Goal: Task Accomplishment & Management: Manage account settings

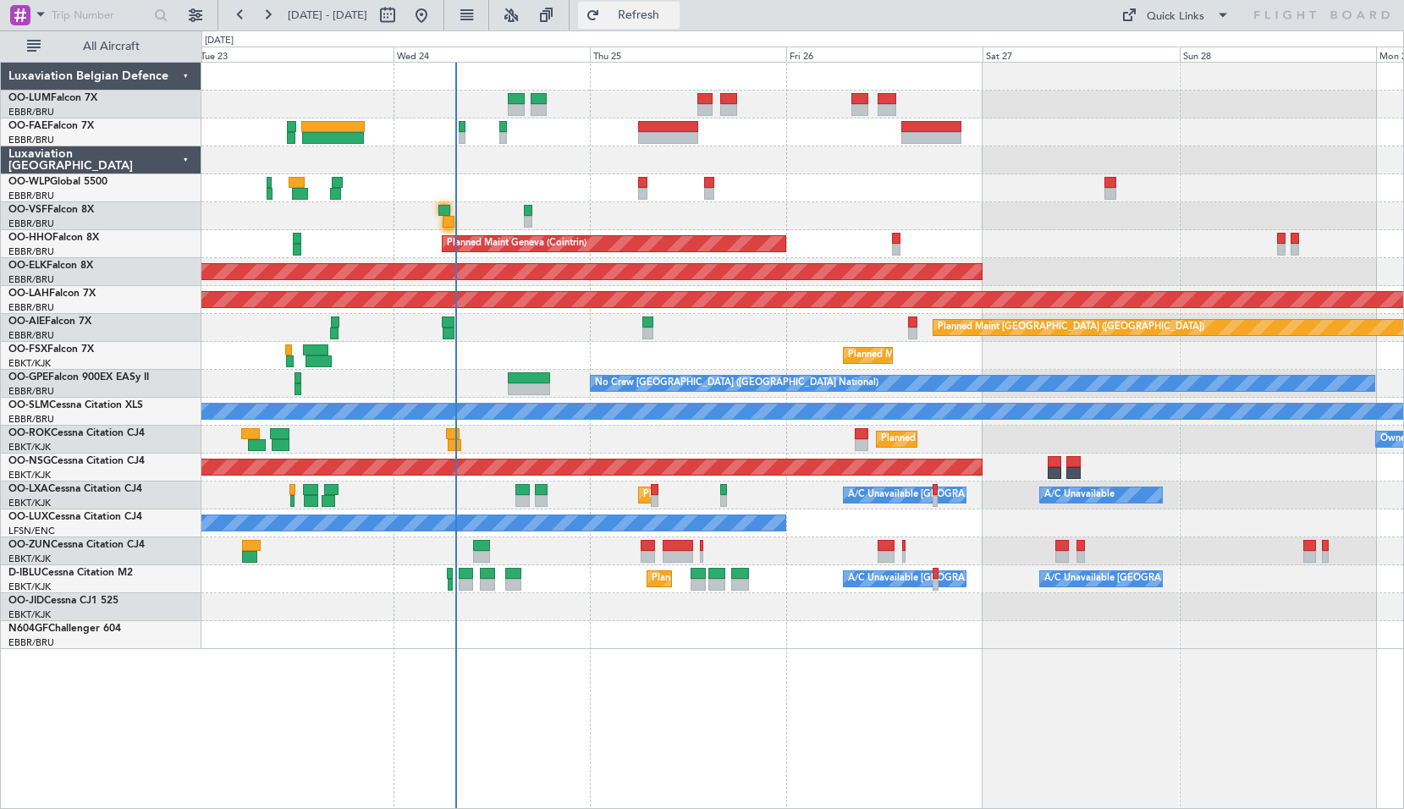
click at [663, 20] on span "Refresh" at bounding box center [638, 15] width 71 height 12
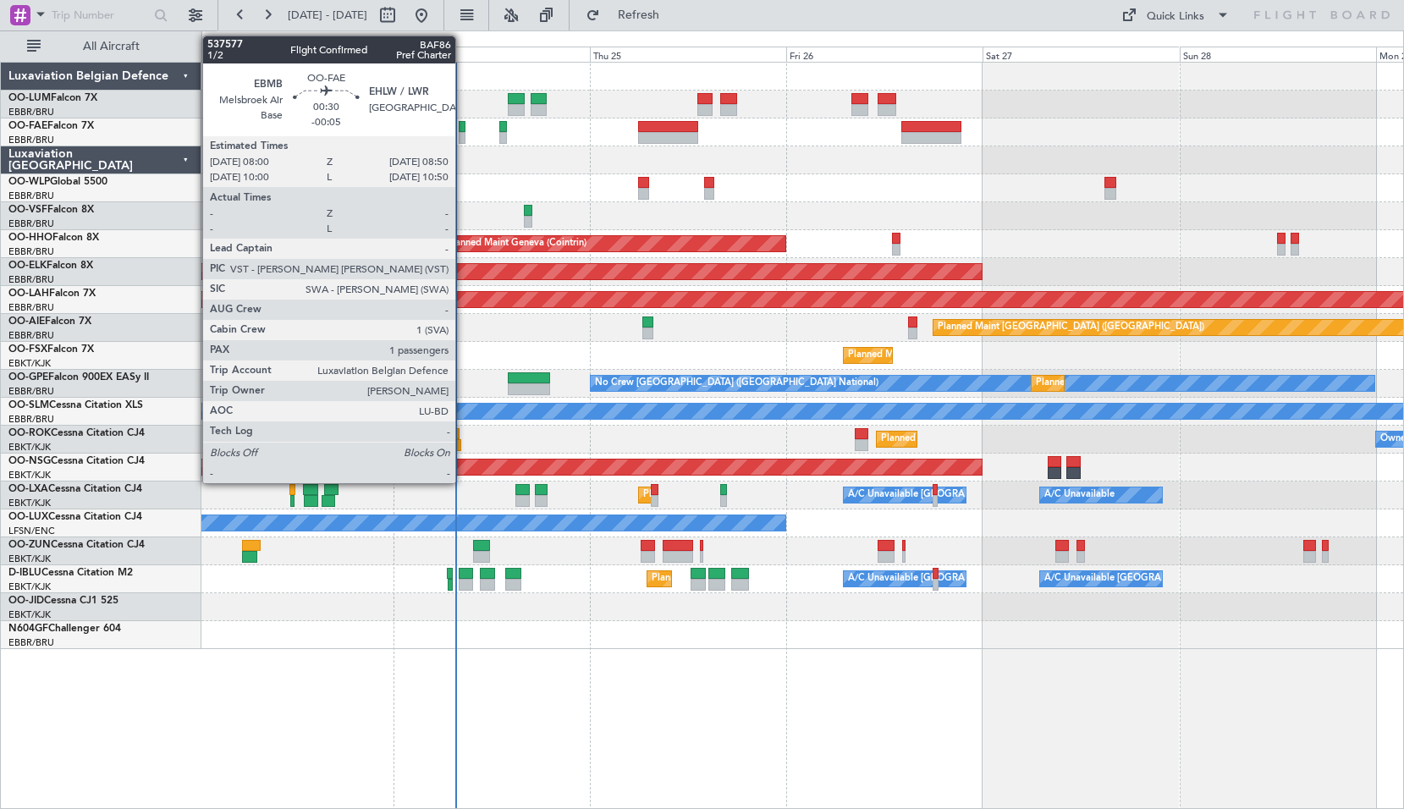
click at [463, 133] on div at bounding box center [463, 138] width 8 height 12
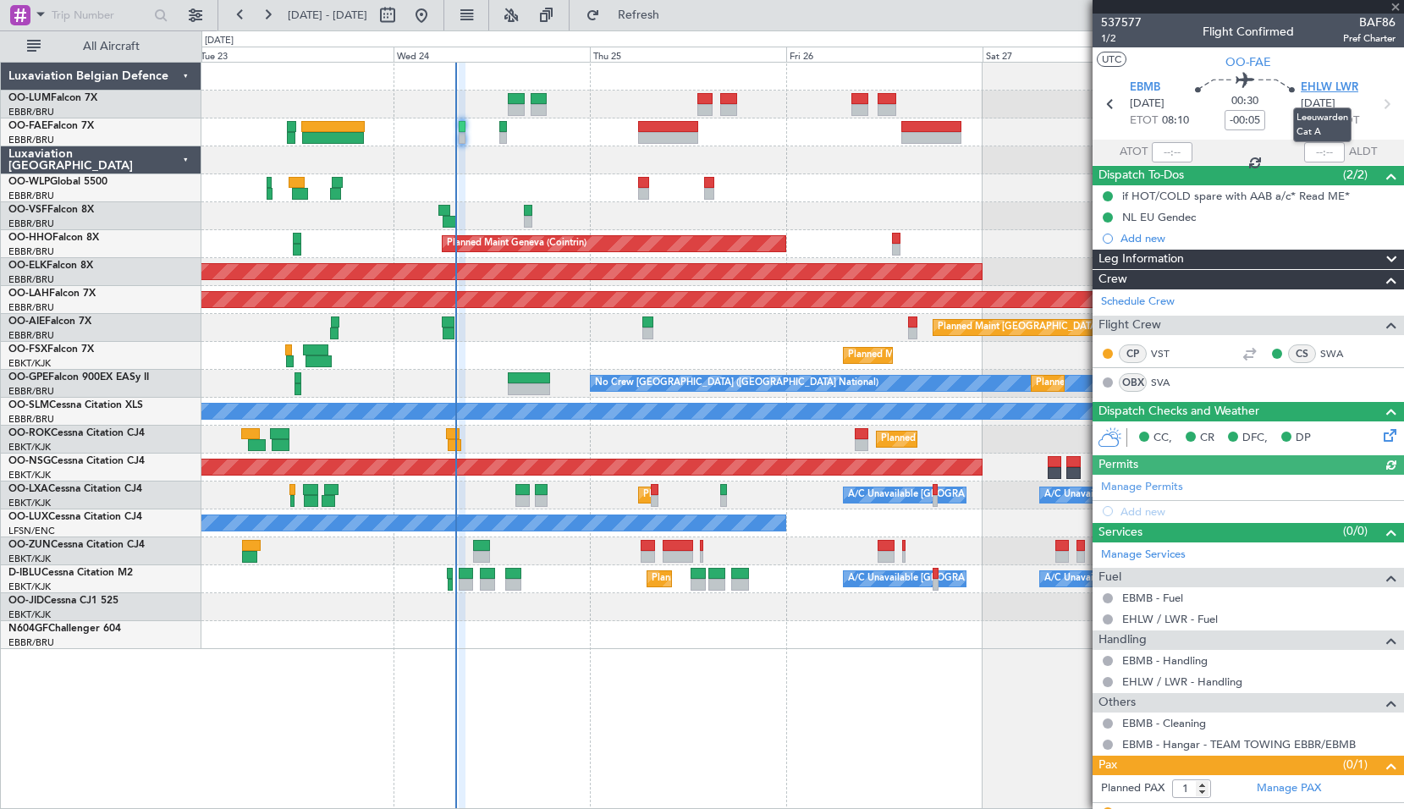
click at [1315, 90] on span "EHLW LWR" at bounding box center [1329, 88] width 58 height 17
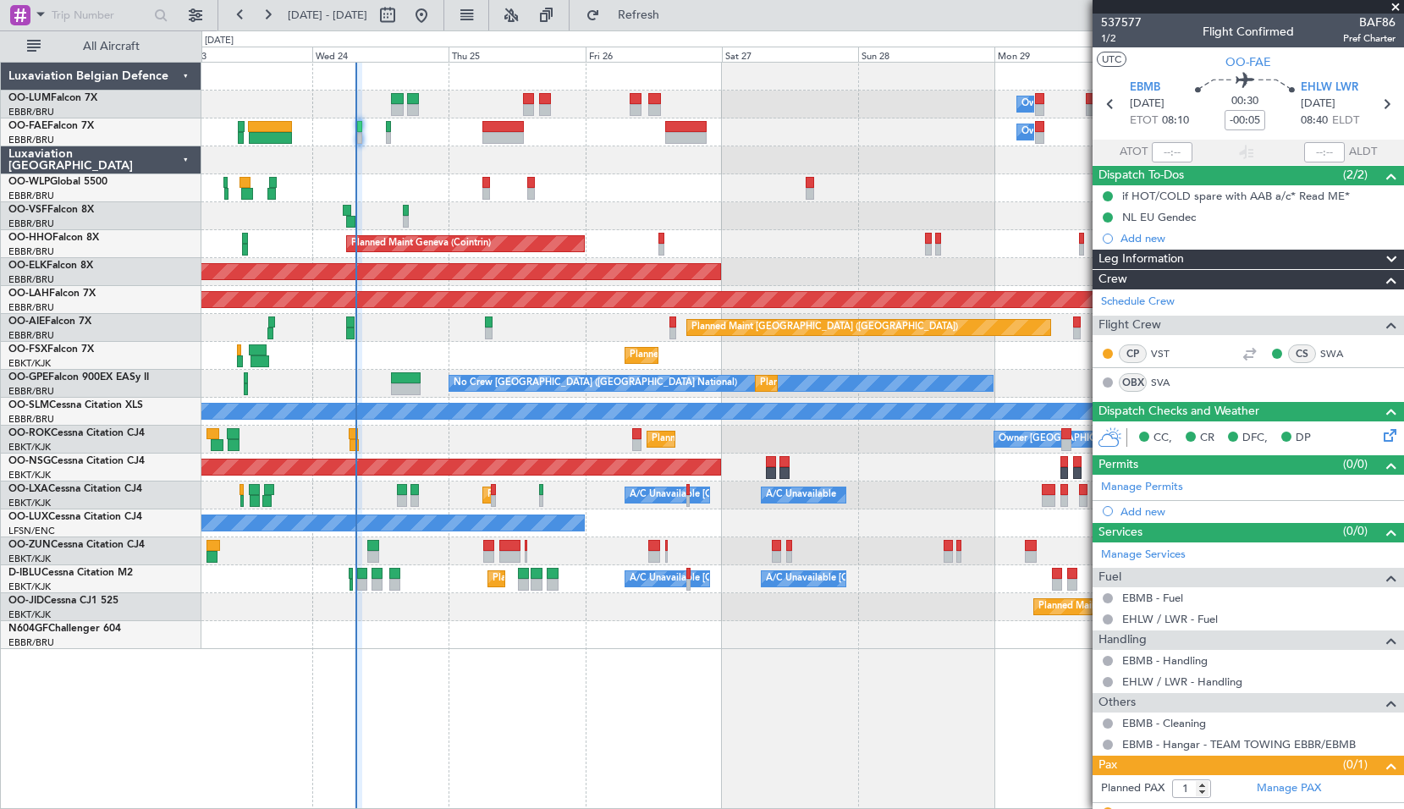
click at [569, 669] on div "Owner Melsbroek Air Base Owner Melsbroek Air Base Planned Maint Brussels (Bruss…" at bounding box center [802, 435] width 1202 height 747
click at [1394, 9] on span at bounding box center [1395, 7] width 17 height 15
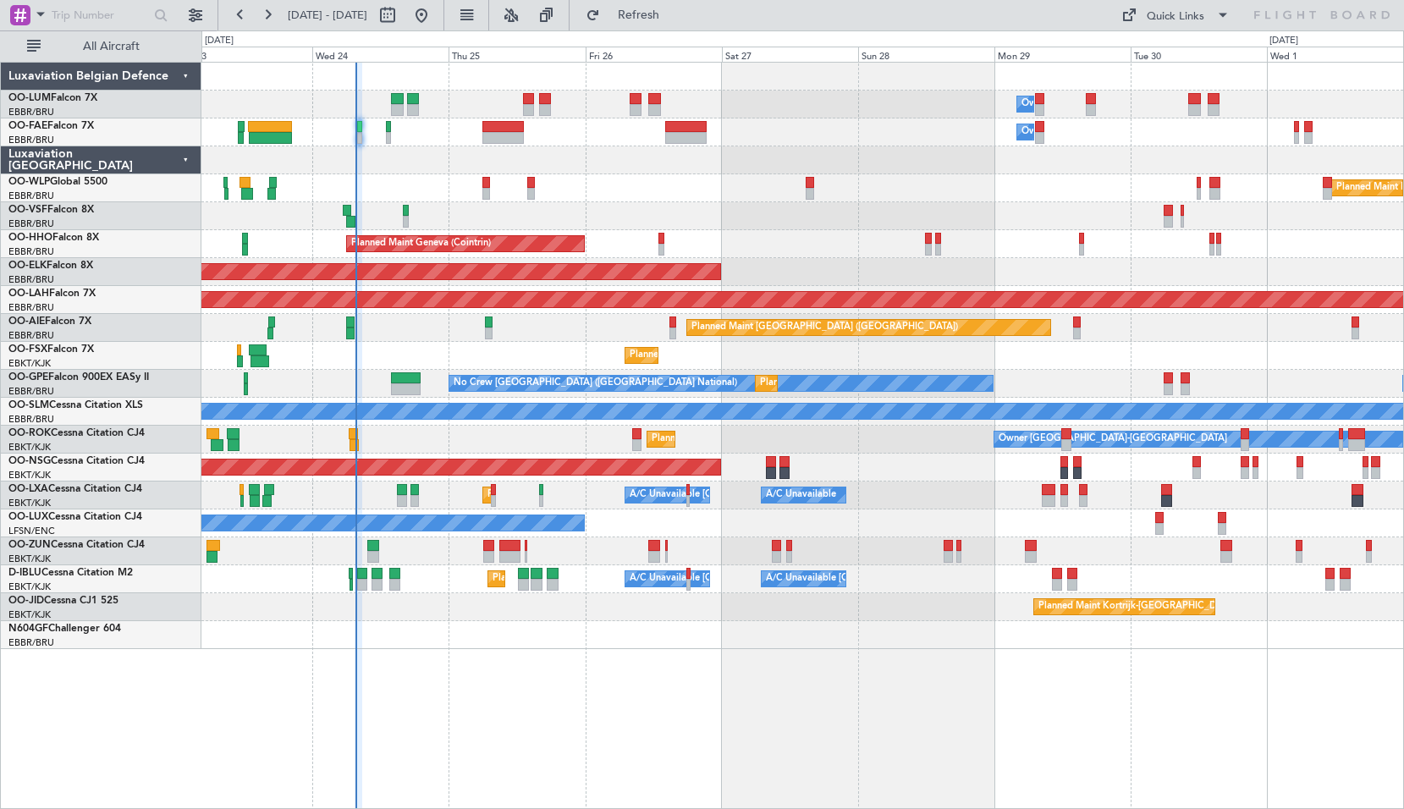
type input "0"
click at [649, 17] on button "Refresh" at bounding box center [629, 15] width 102 height 27
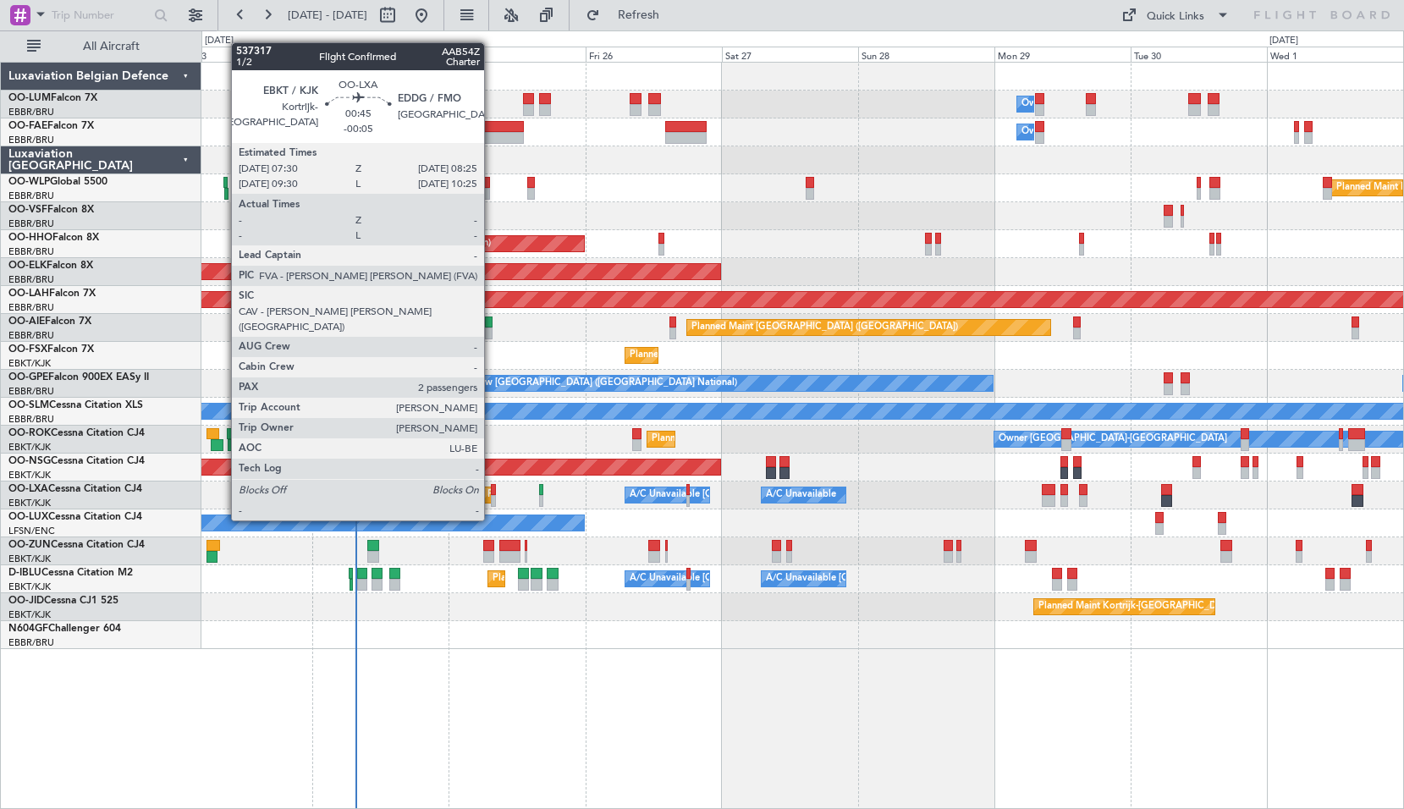
click at [492, 488] on div at bounding box center [494, 490] width 6 height 12
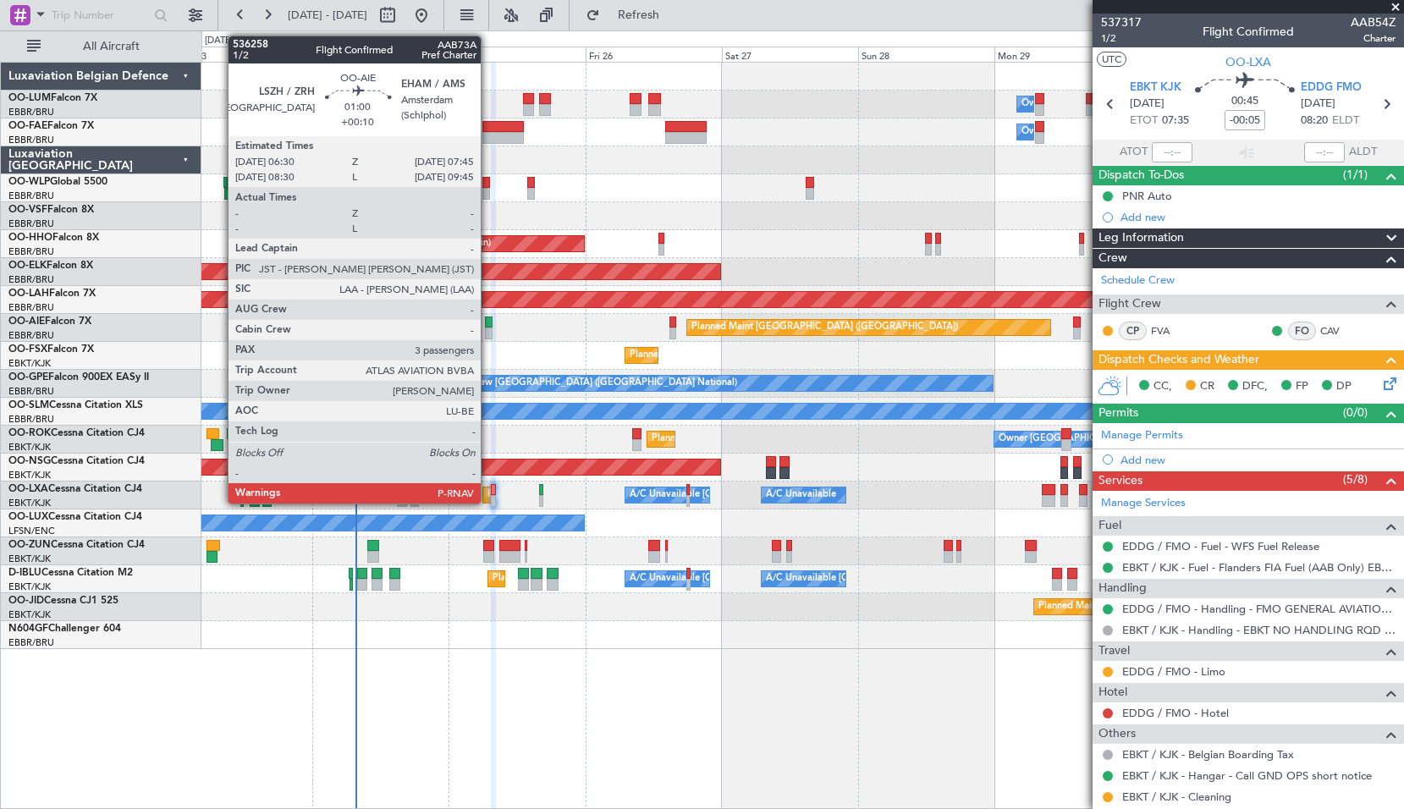
click at [488, 329] on div at bounding box center [489, 333] width 8 height 12
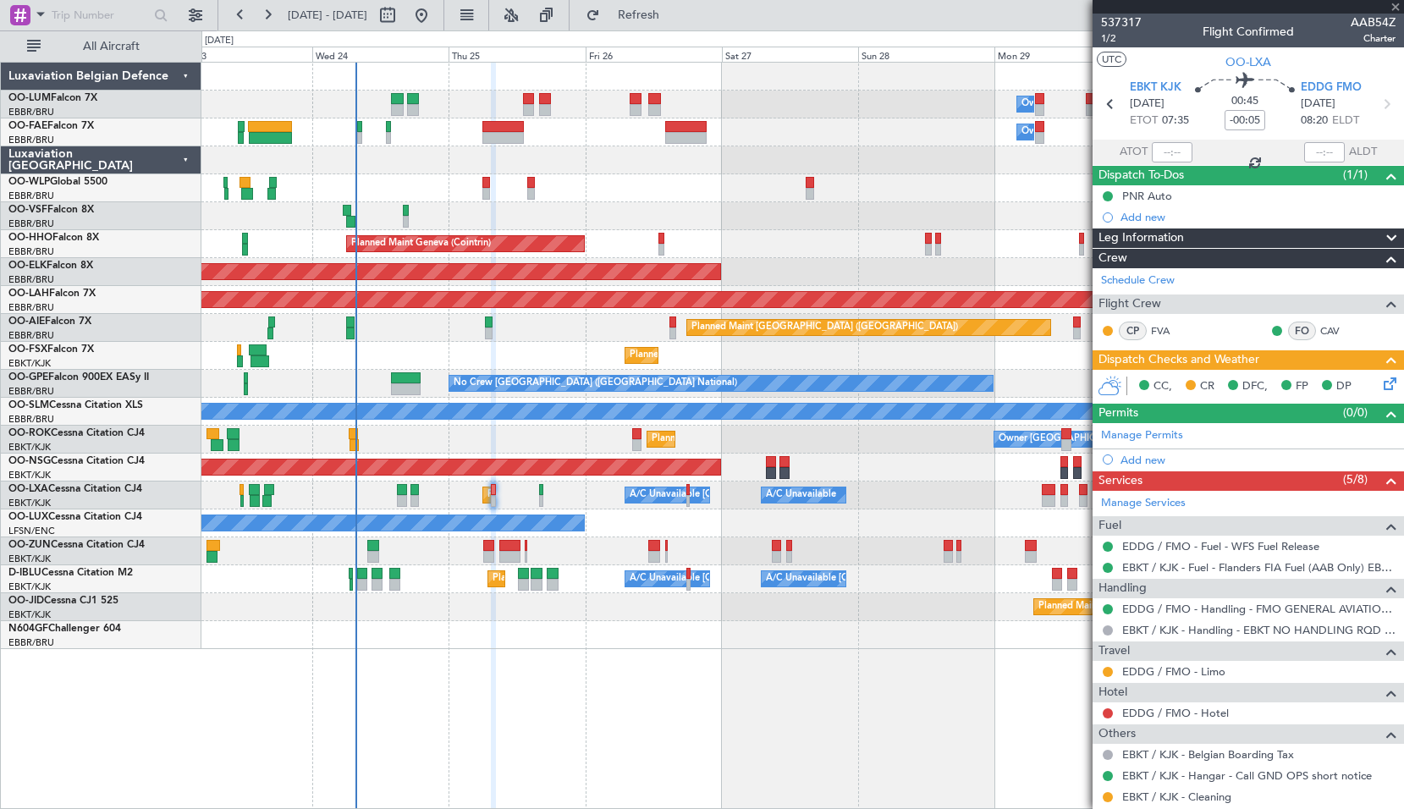
click at [530, 329] on div "Planned Maint [GEOGRAPHIC_DATA] ([GEOGRAPHIC_DATA])" at bounding box center [801, 328] width 1201 height 28
type input "+00:10"
type input "3"
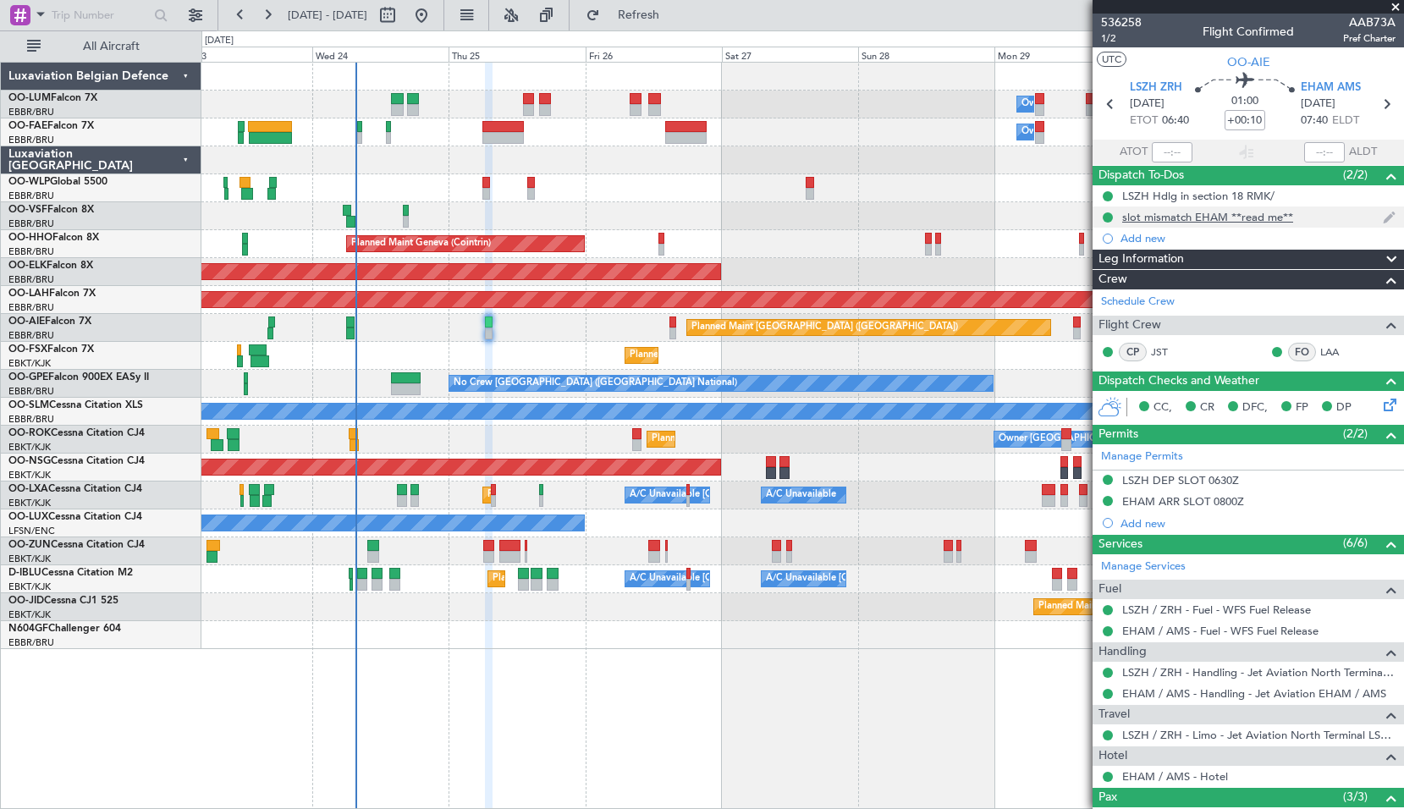
click at [1226, 224] on div "slot mismatch EHAM **read me**" at bounding box center [1247, 216] width 311 height 21
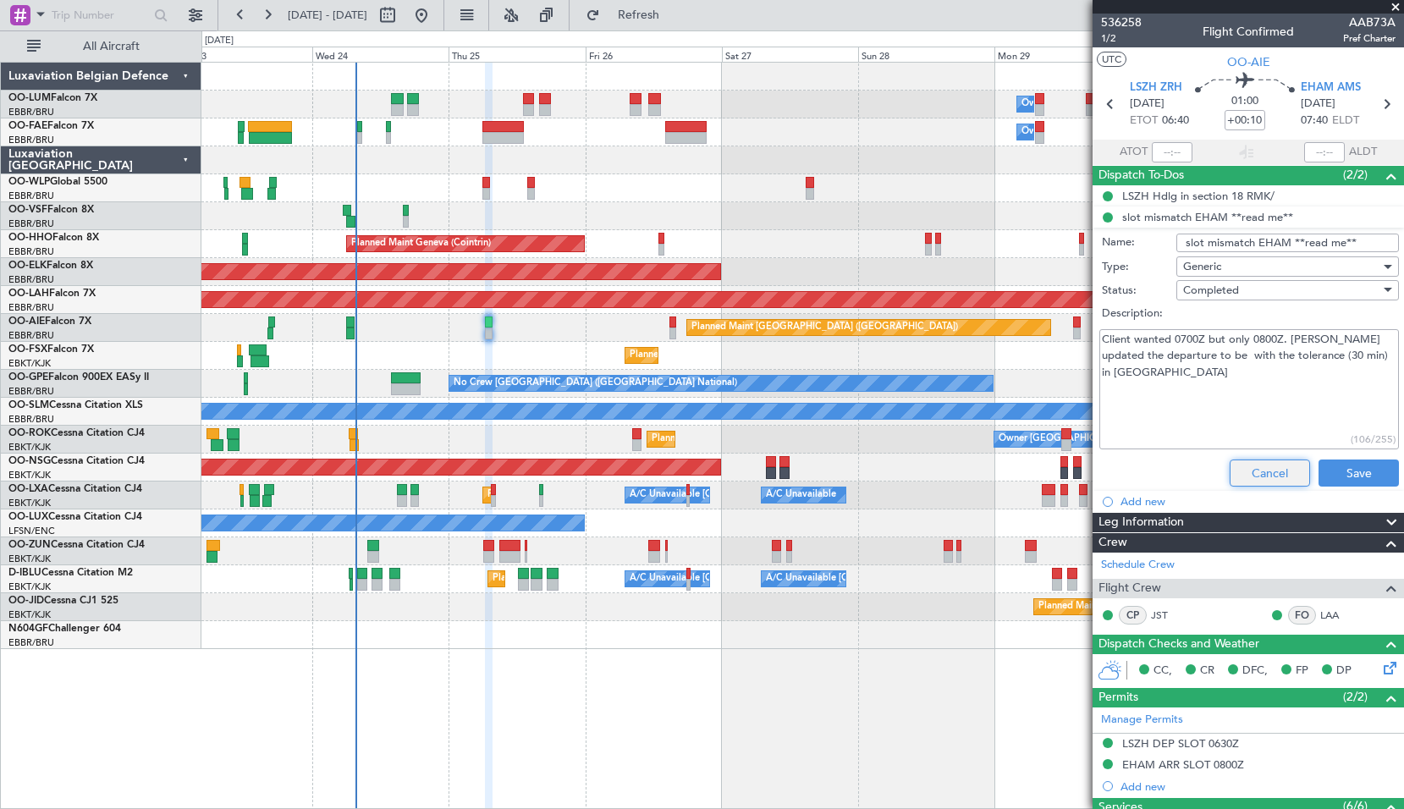
click at [1269, 473] on button "Cancel" at bounding box center [1269, 472] width 80 height 27
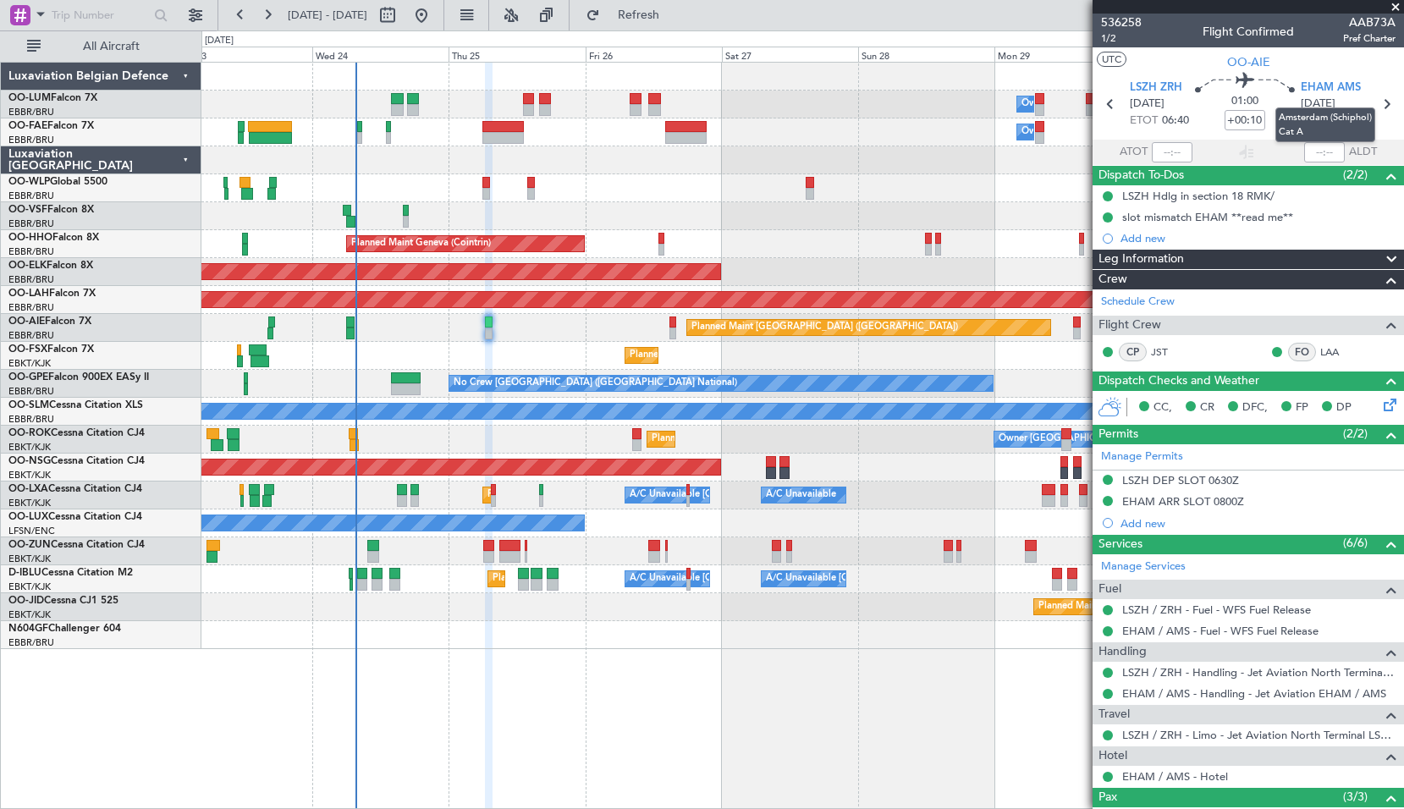
click at [1379, 102] on mat-tooltip-component "Amsterdam (Schiphol) Cat A" at bounding box center [1325, 125] width 124 height 58
click at [1379, 105] on icon at bounding box center [1386, 104] width 22 height 22
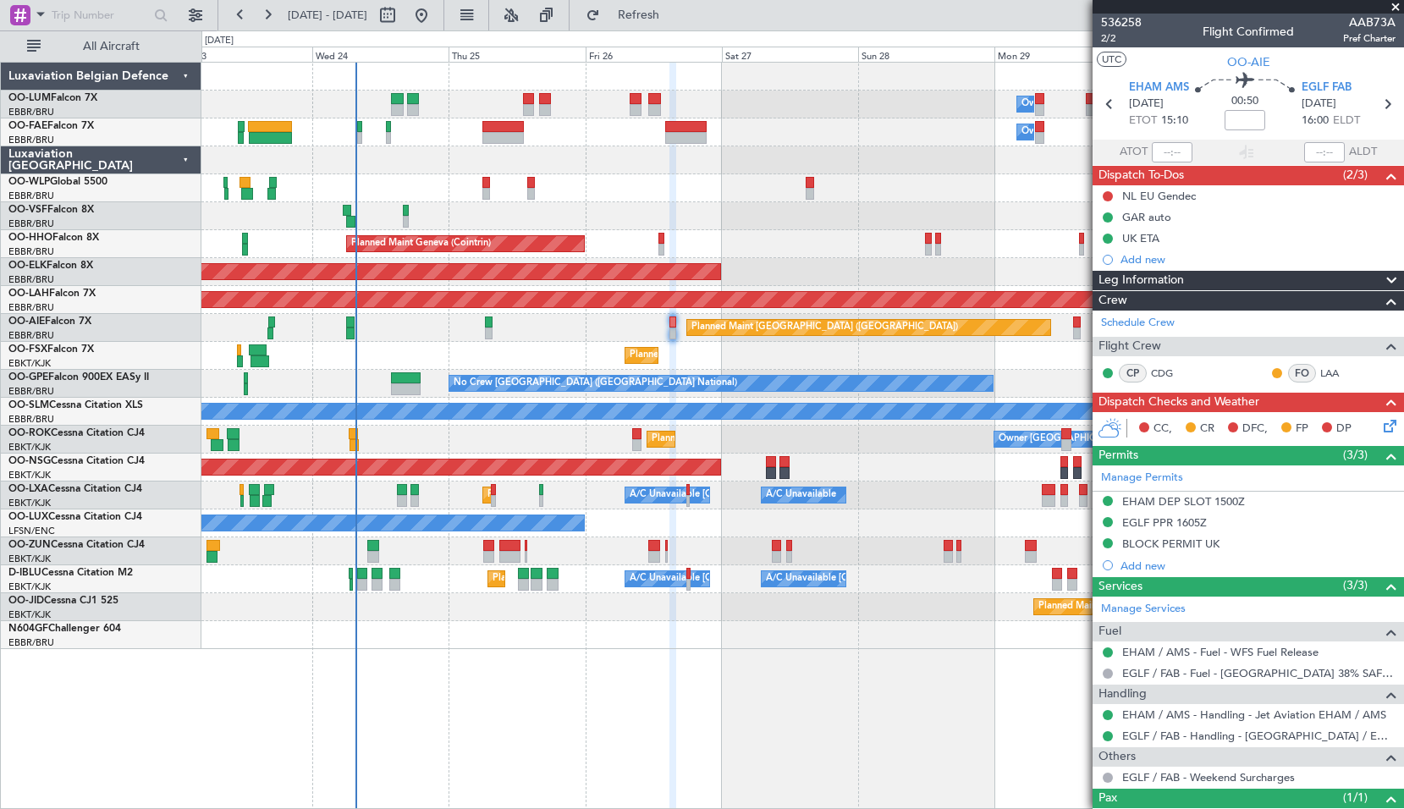
click at [1396, 2] on span at bounding box center [1395, 7] width 17 height 15
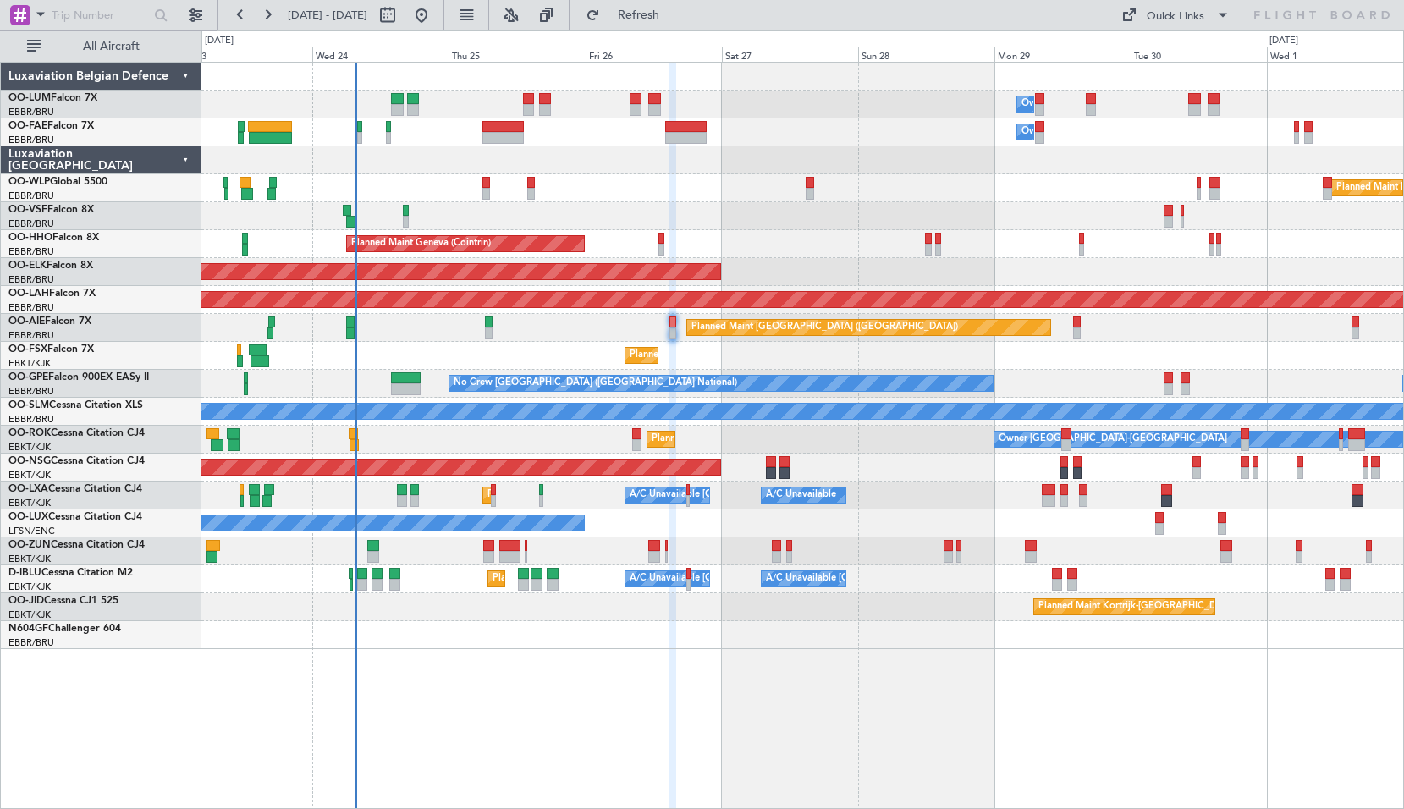
type input "0"
click at [743, 704] on div "Owner Melsbroek Air Base Owner Melsbroek Air Base Planned Maint Brussels (Bruss…" at bounding box center [802, 435] width 1202 height 747
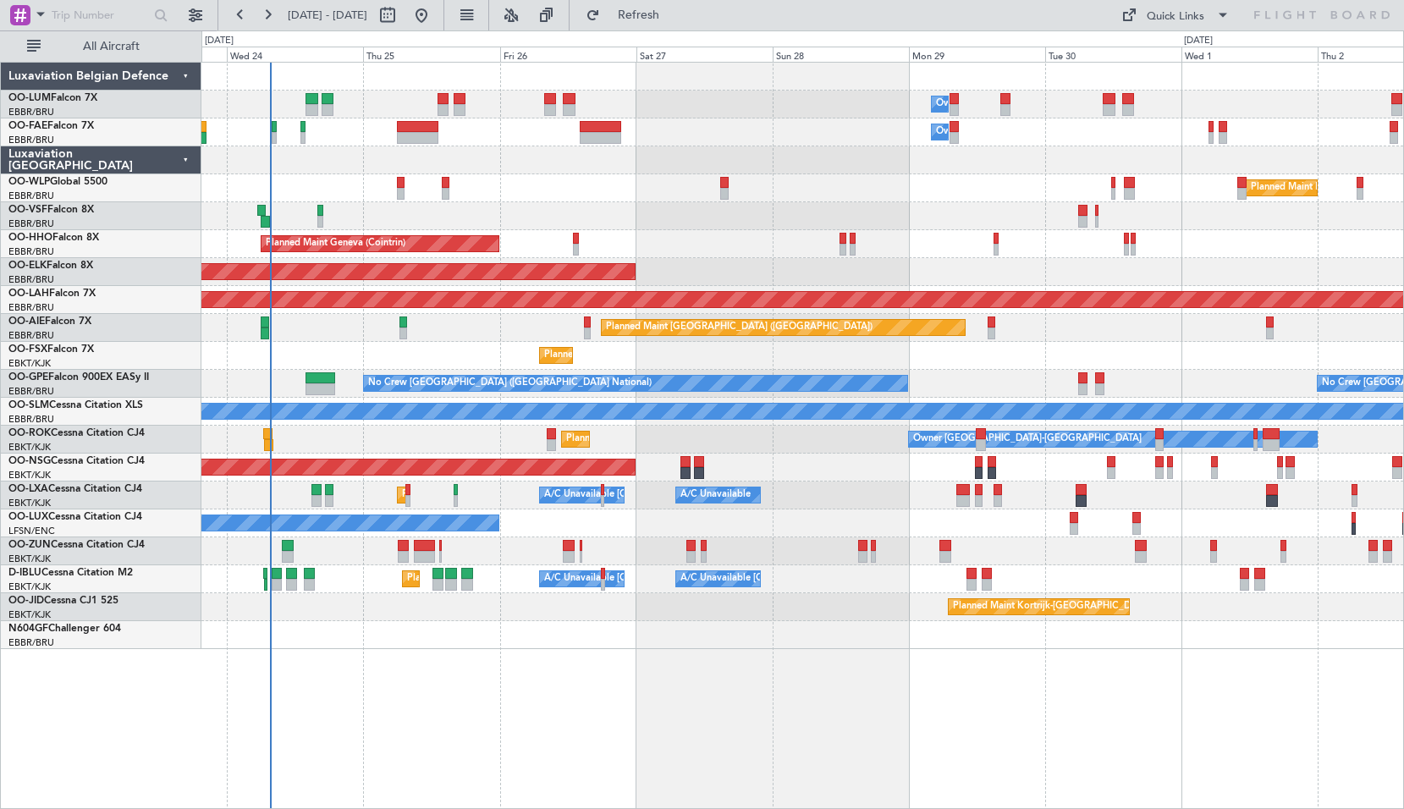
click at [739, 697] on div "Owner Melsbroek Air Base Owner Melsbroek Air Base Planned Maint Milan (Linate) …" at bounding box center [802, 435] width 1202 height 747
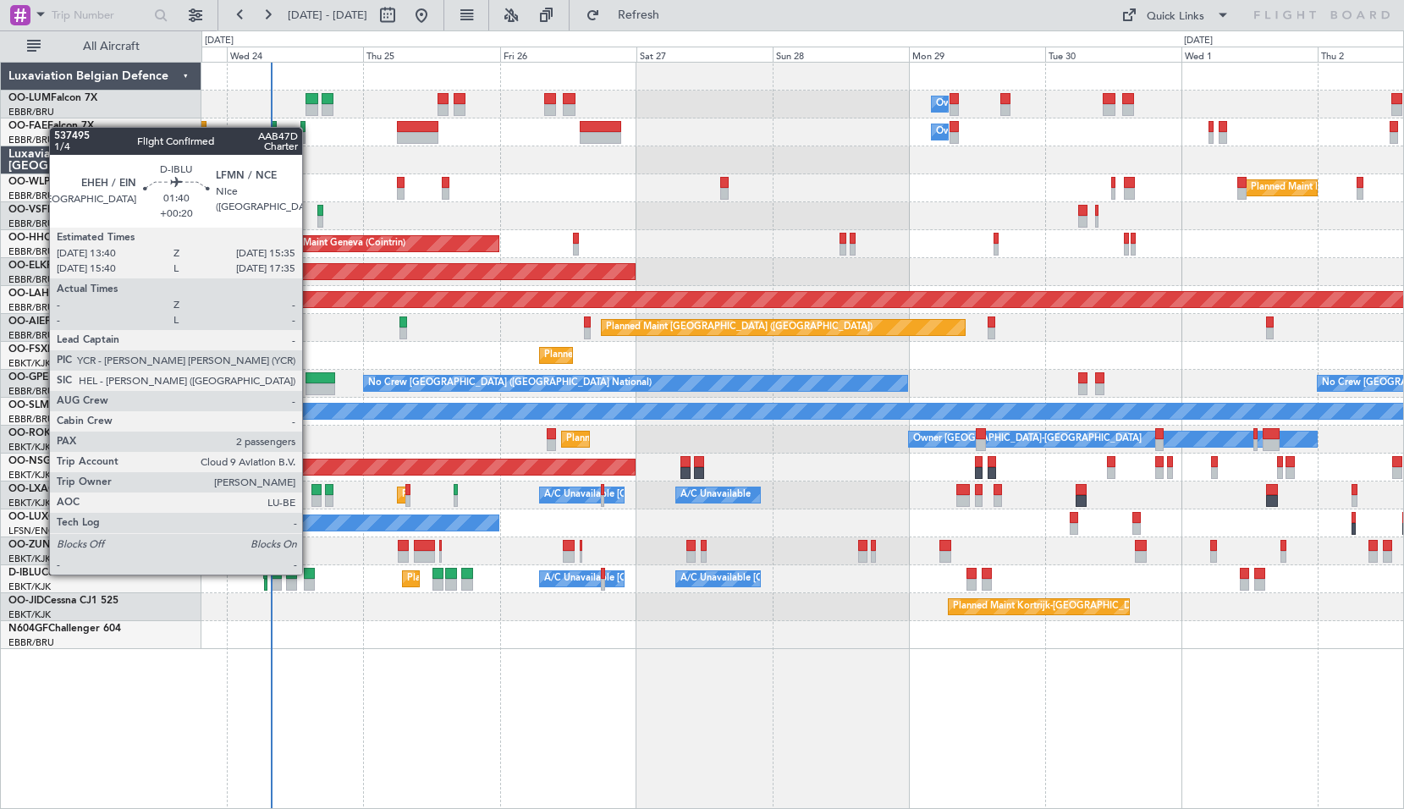
click at [310, 573] on div at bounding box center [309, 574] width 11 height 12
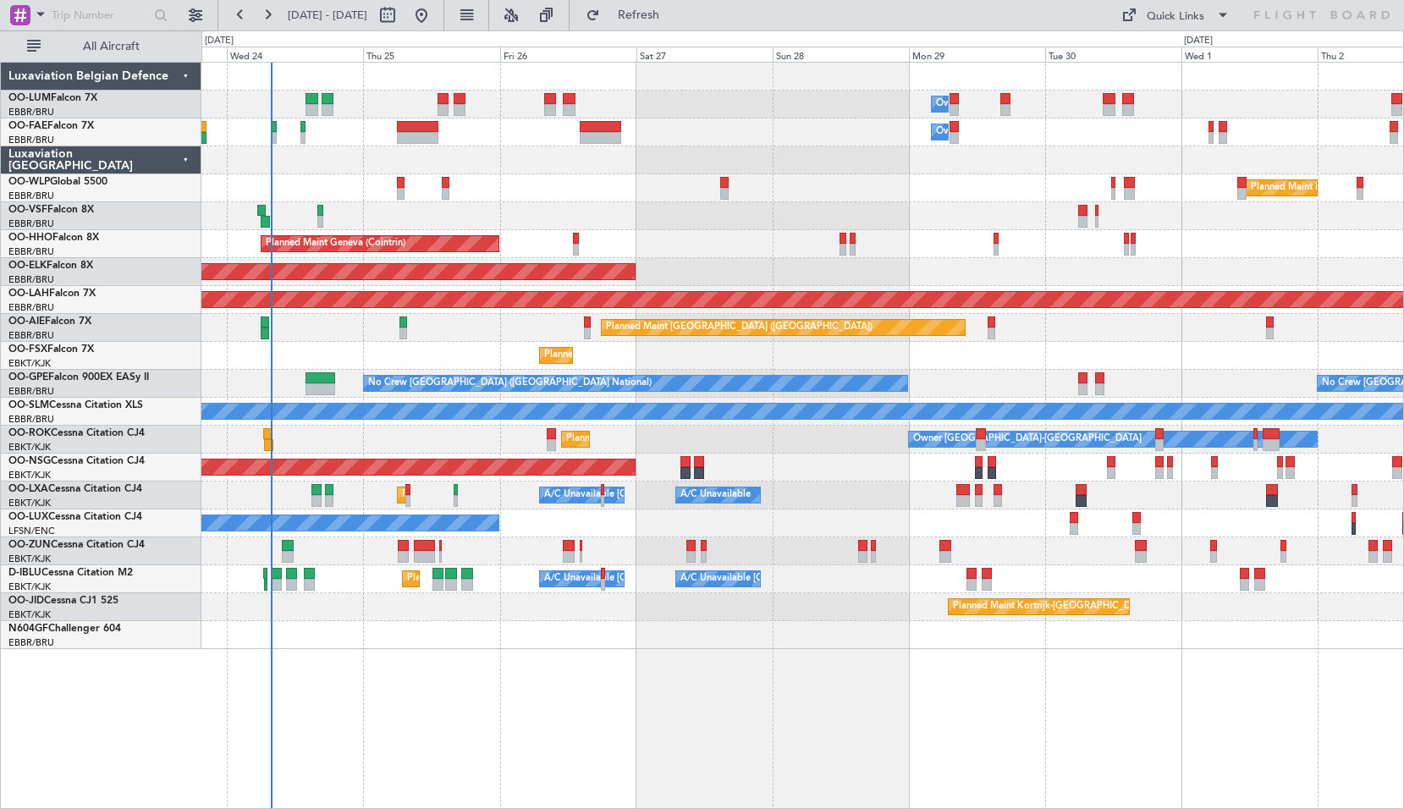
click at [325, 590] on div "A/C Unavailable Brussels (Brussels National) A/C Unavailable Kortrijk-Wevelgem …" at bounding box center [801, 579] width 1201 height 28
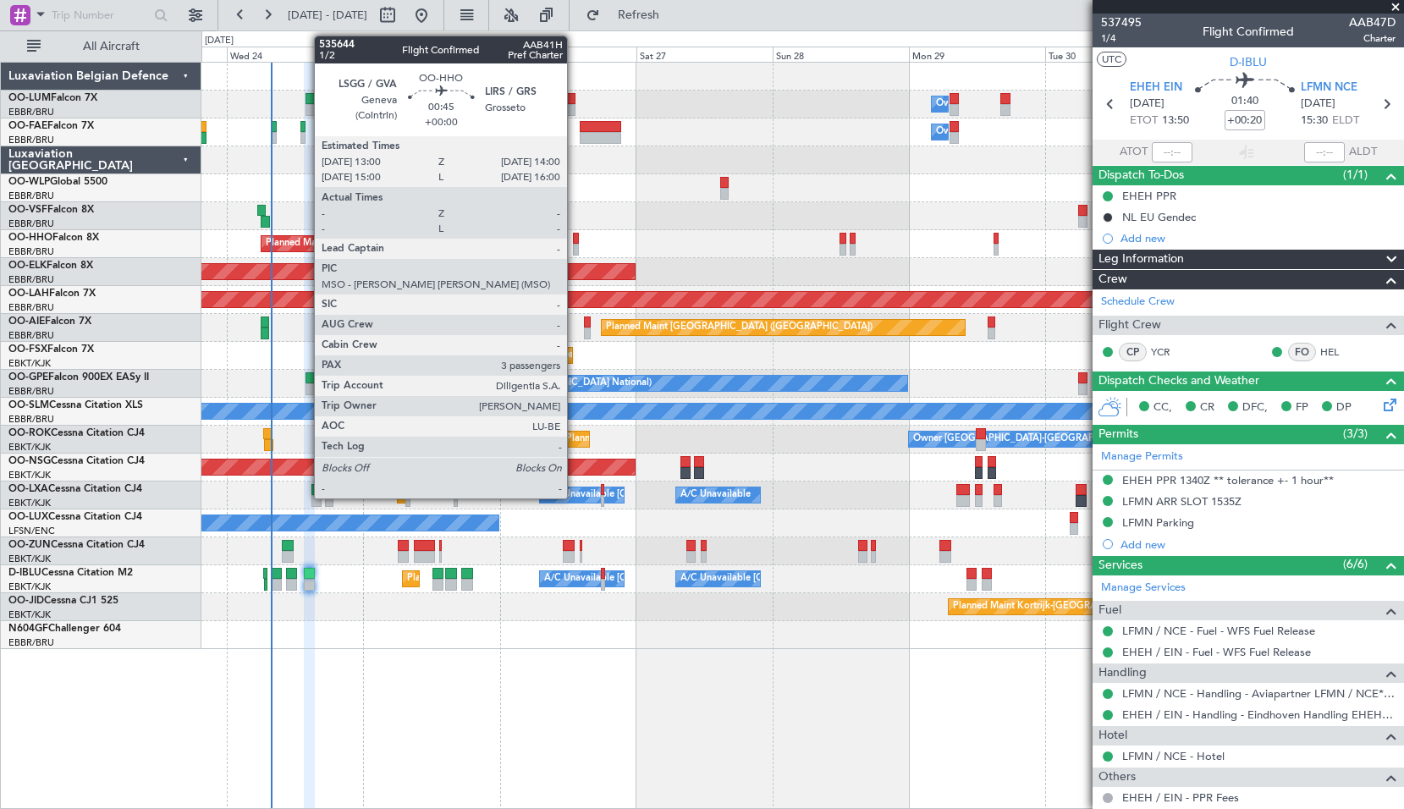
click at [574, 242] on div at bounding box center [576, 239] width 6 height 12
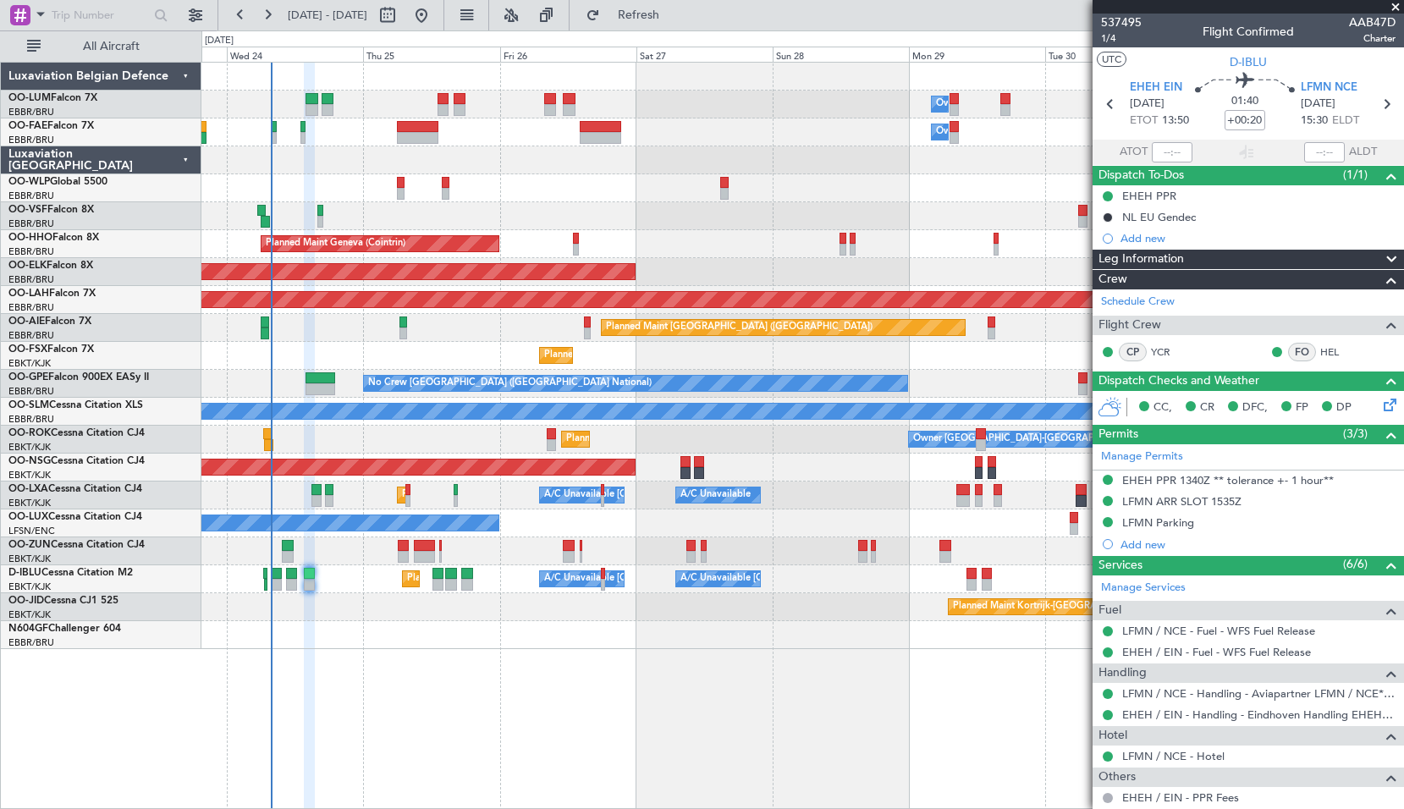
click at [601, 240] on div "Planned Maint Geneva (Cointrin)" at bounding box center [801, 244] width 1201 height 28
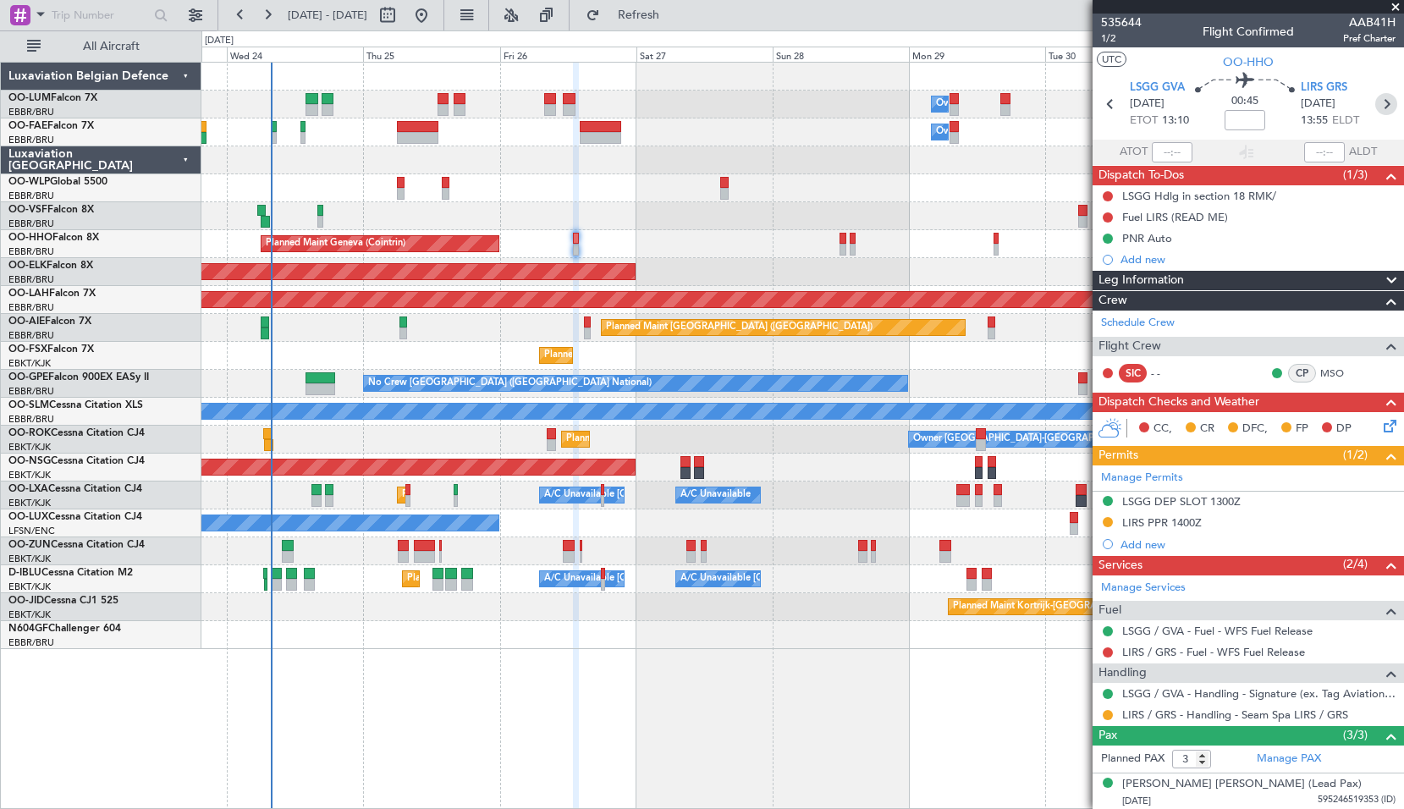
click at [1375, 104] on icon at bounding box center [1386, 104] width 22 height 22
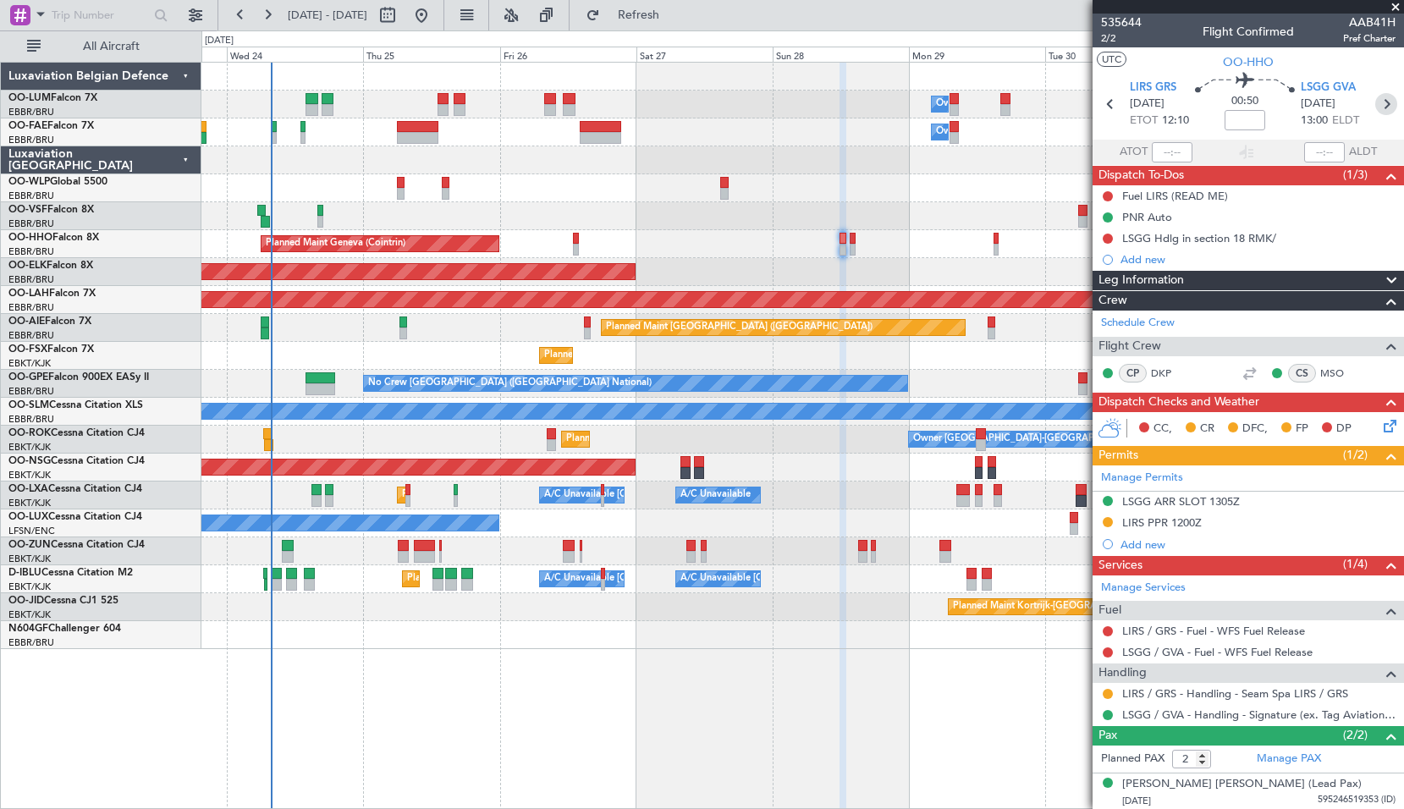
click at [1375, 107] on icon at bounding box center [1386, 104] width 22 height 22
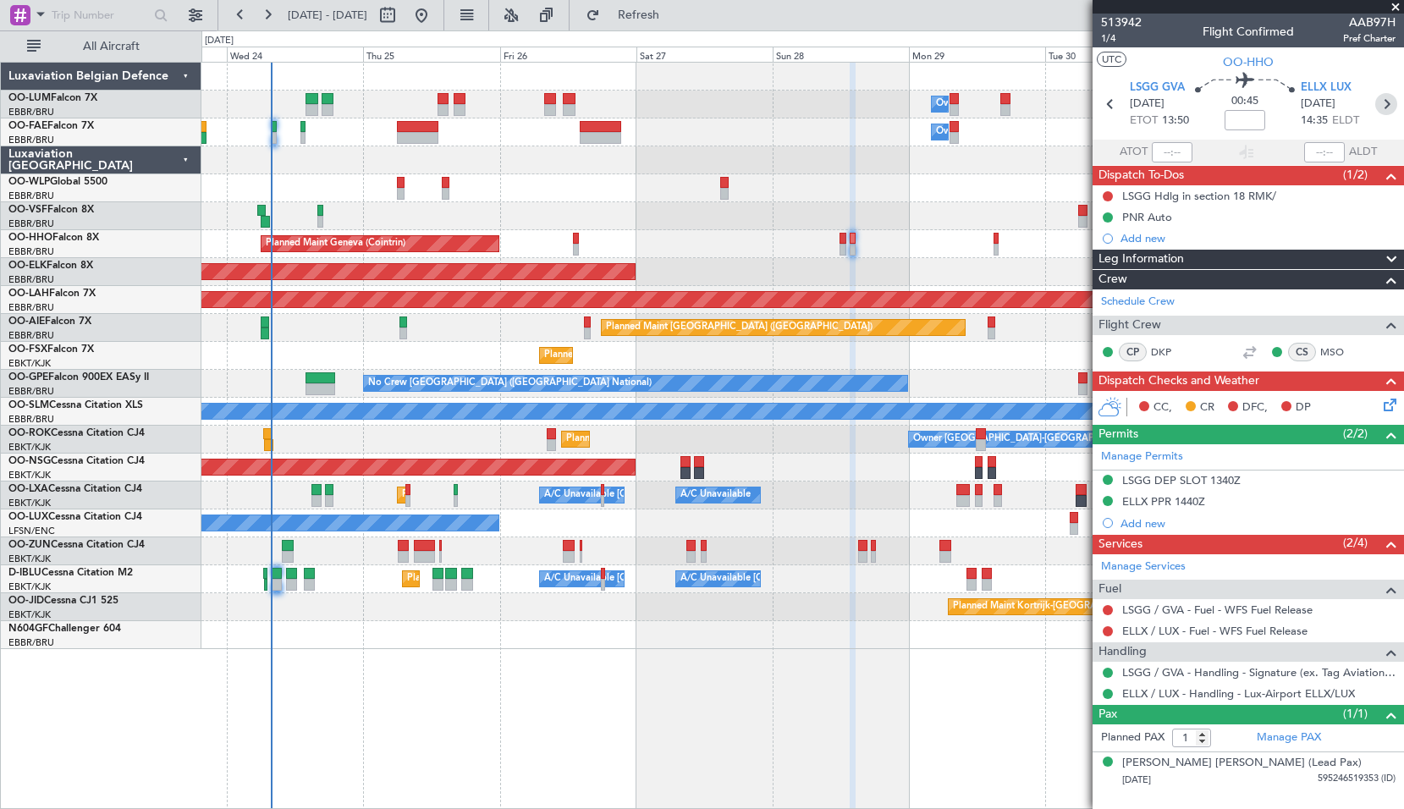
click at [1391, 104] on icon at bounding box center [1386, 104] width 22 height 22
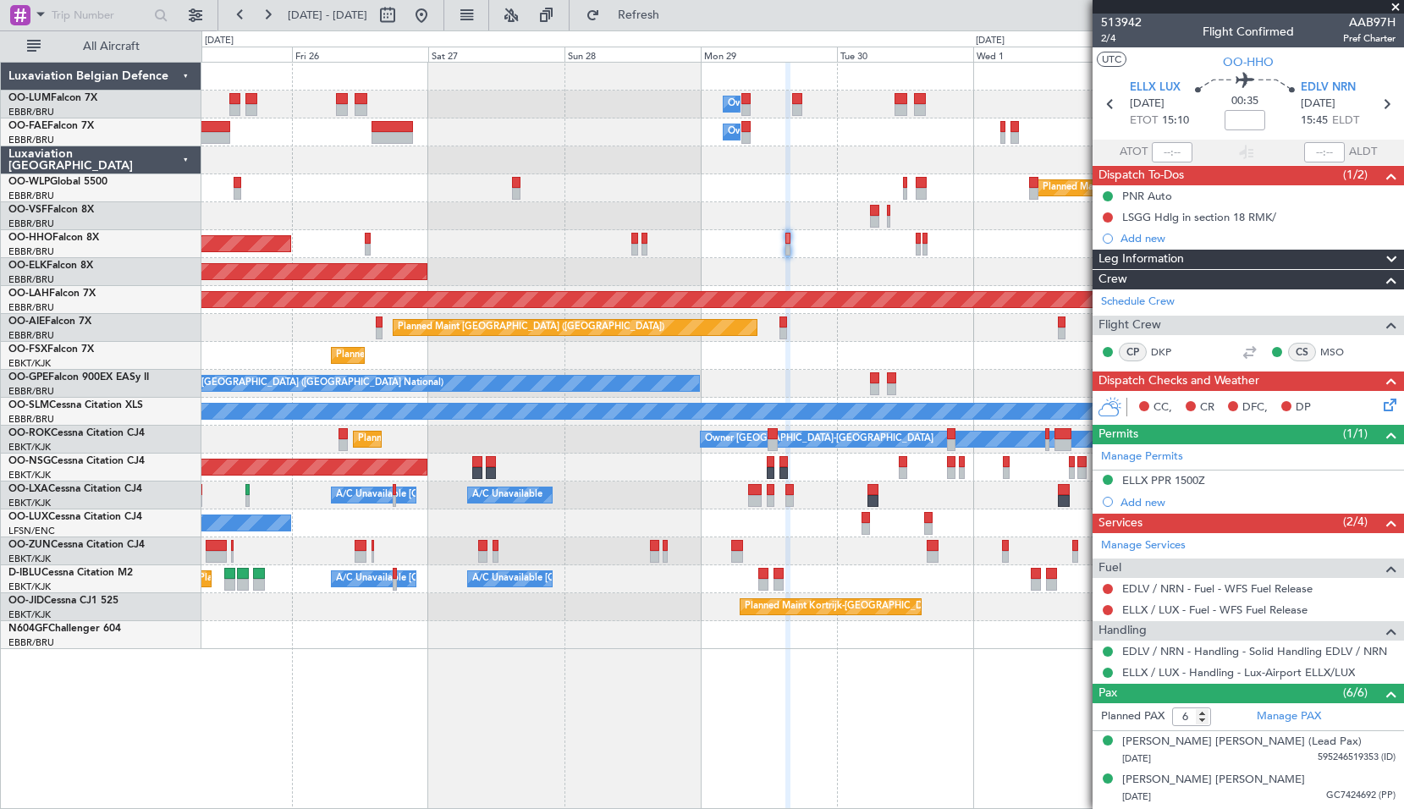
click at [687, 250] on div "Planned Maint Geneva (Cointrin)" at bounding box center [801, 244] width 1201 height 28
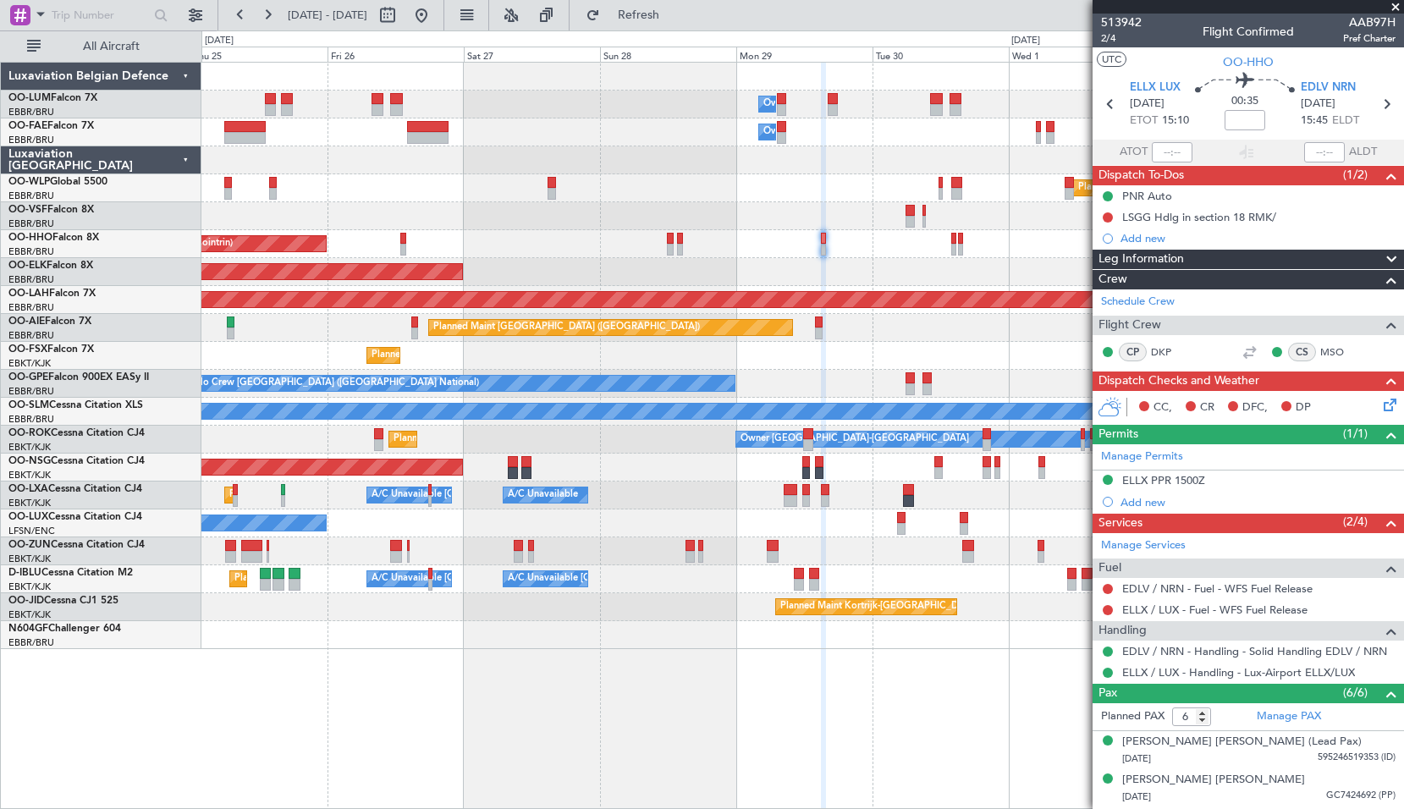
click at [569, 638] on div at bounding box center [801, 635] width 1201 height 28
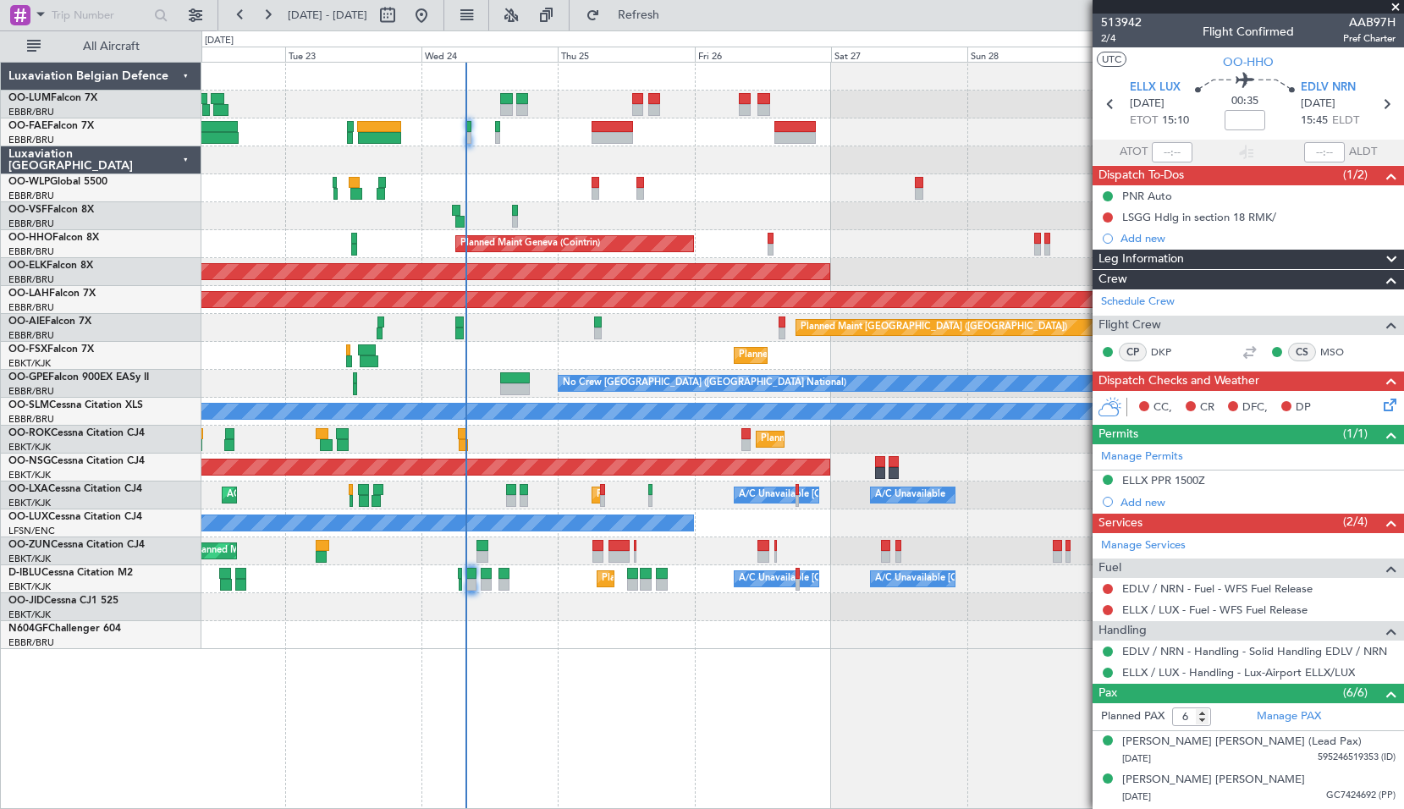
click at [922, 611] on div "Owner Melsbroek Air Base Owner Melsbroek Air Base Planned Maint Brussels (Bruss…" at bounding box center [801, 356] width 1201 height 586
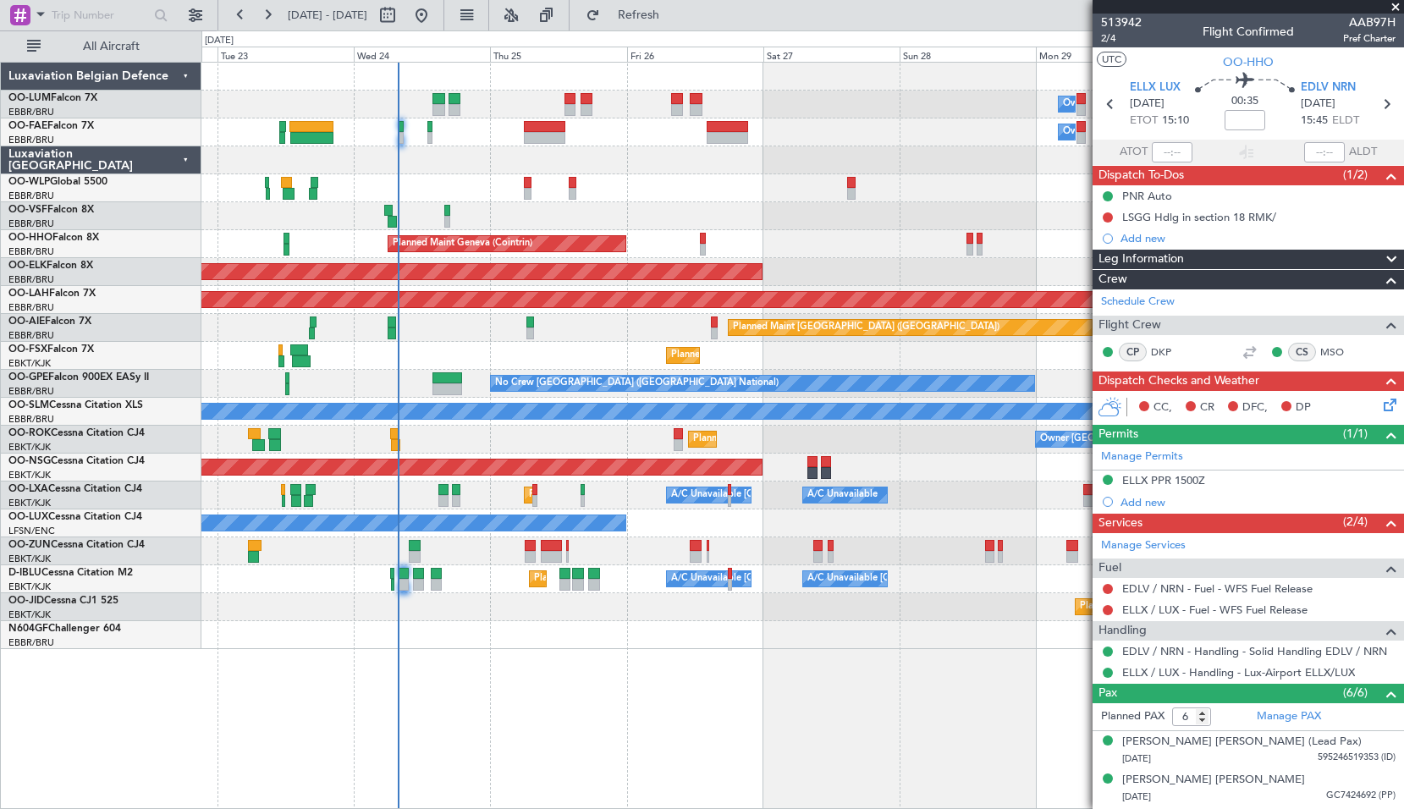
click at [827, 684] on div "Owner Melsbroek Air Base Owner Melsbroek Air Base Planned Maint Brussels (Bruss…" at bounding box center [802, 435] width 1202 height 747
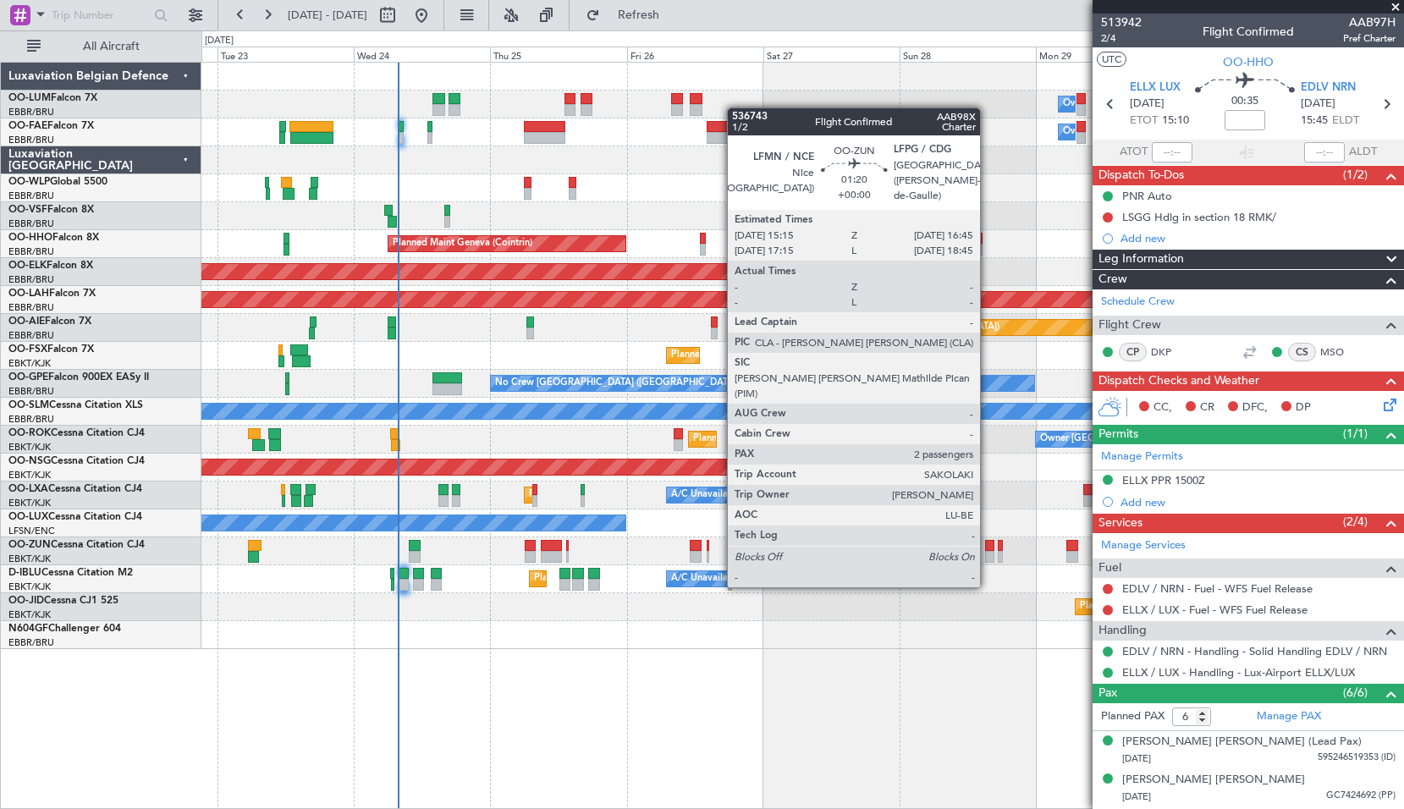
click at [987, 553] on div at bounding box center [989, 557] width 9 height 12
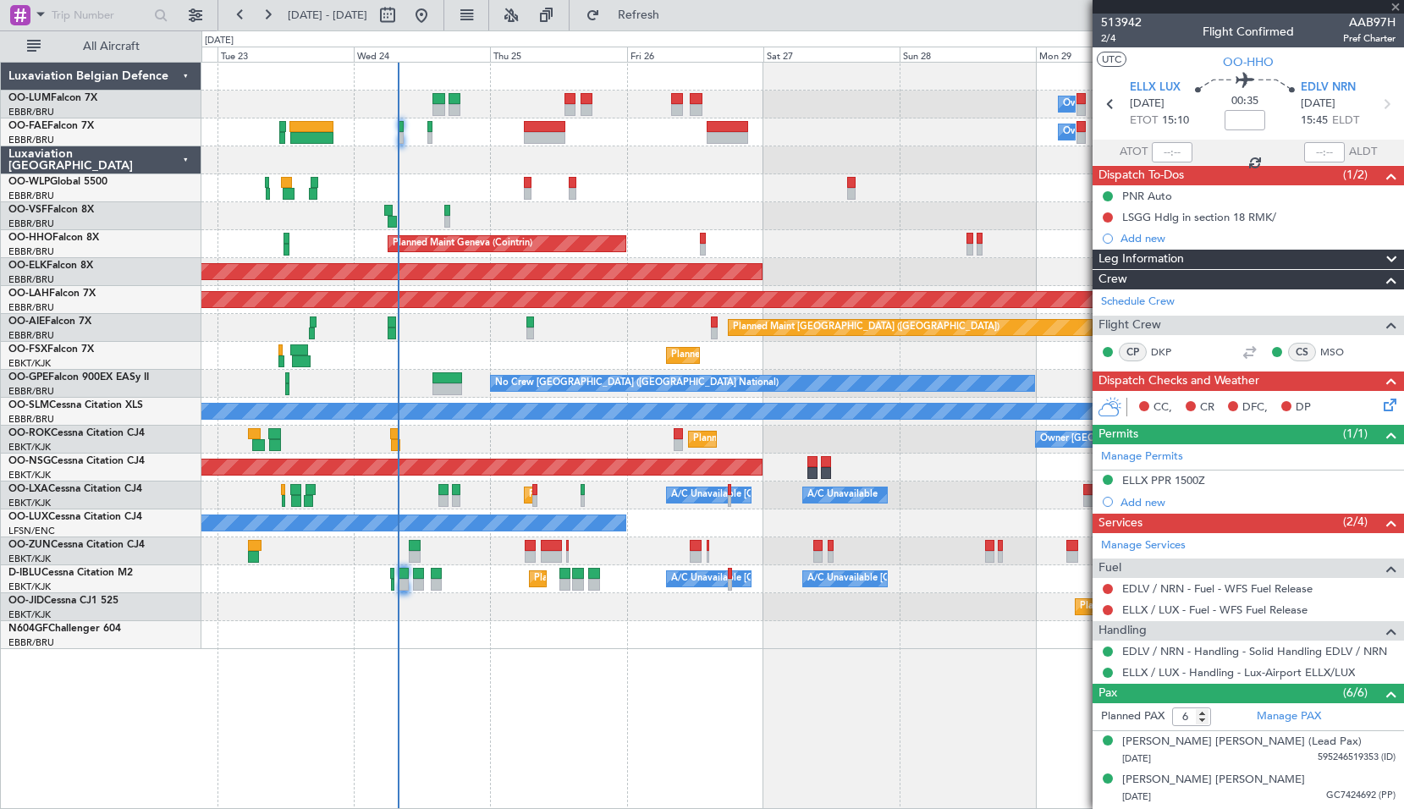
click at [958, 578] on div "A/C Unavailable Brussels (Brussels National) A/C Unavailable Kortrijk-Wevelgem …" at bounding box center [801, 579] width 1201 height 28
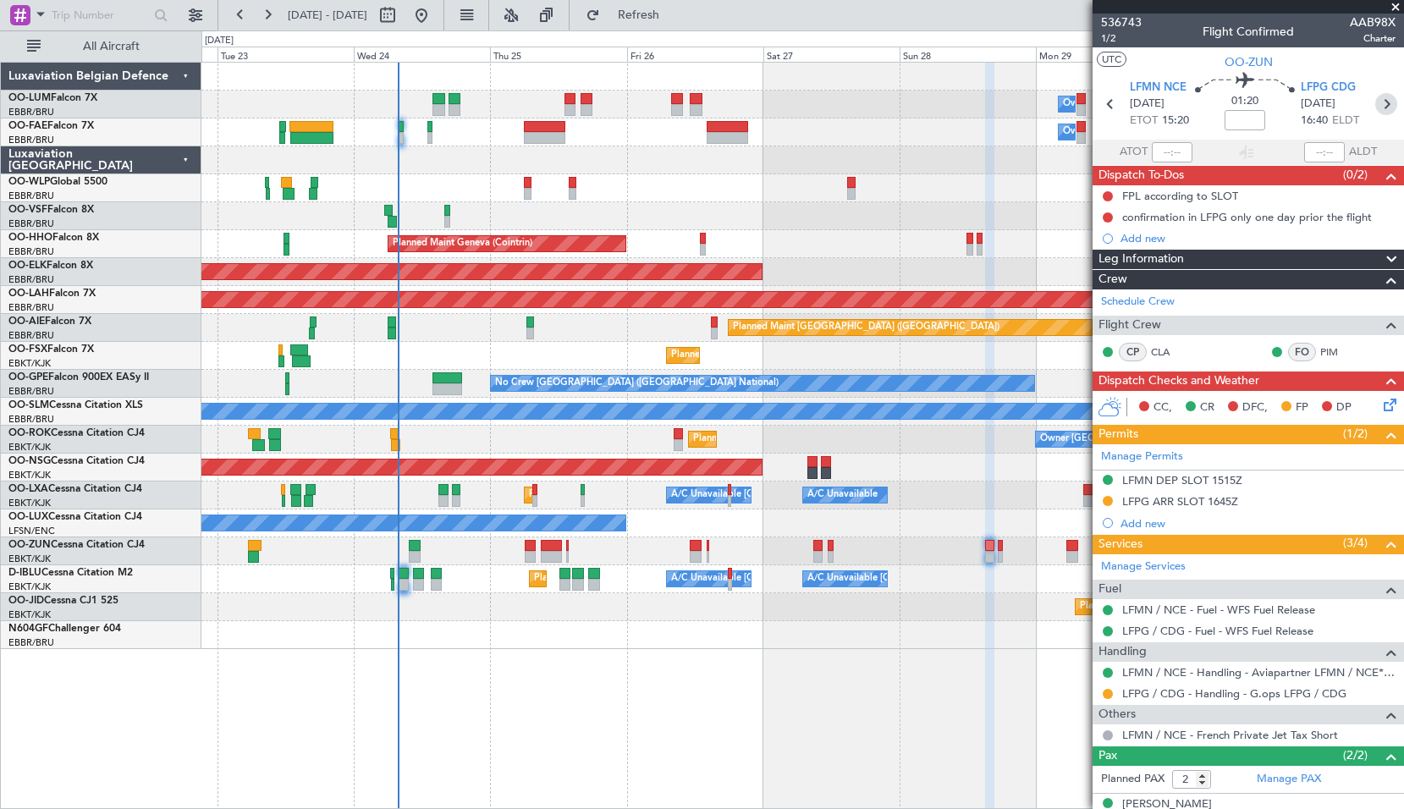
click at [1380, 103] on icon at bounding box center [1386, 104] width 22 height 22
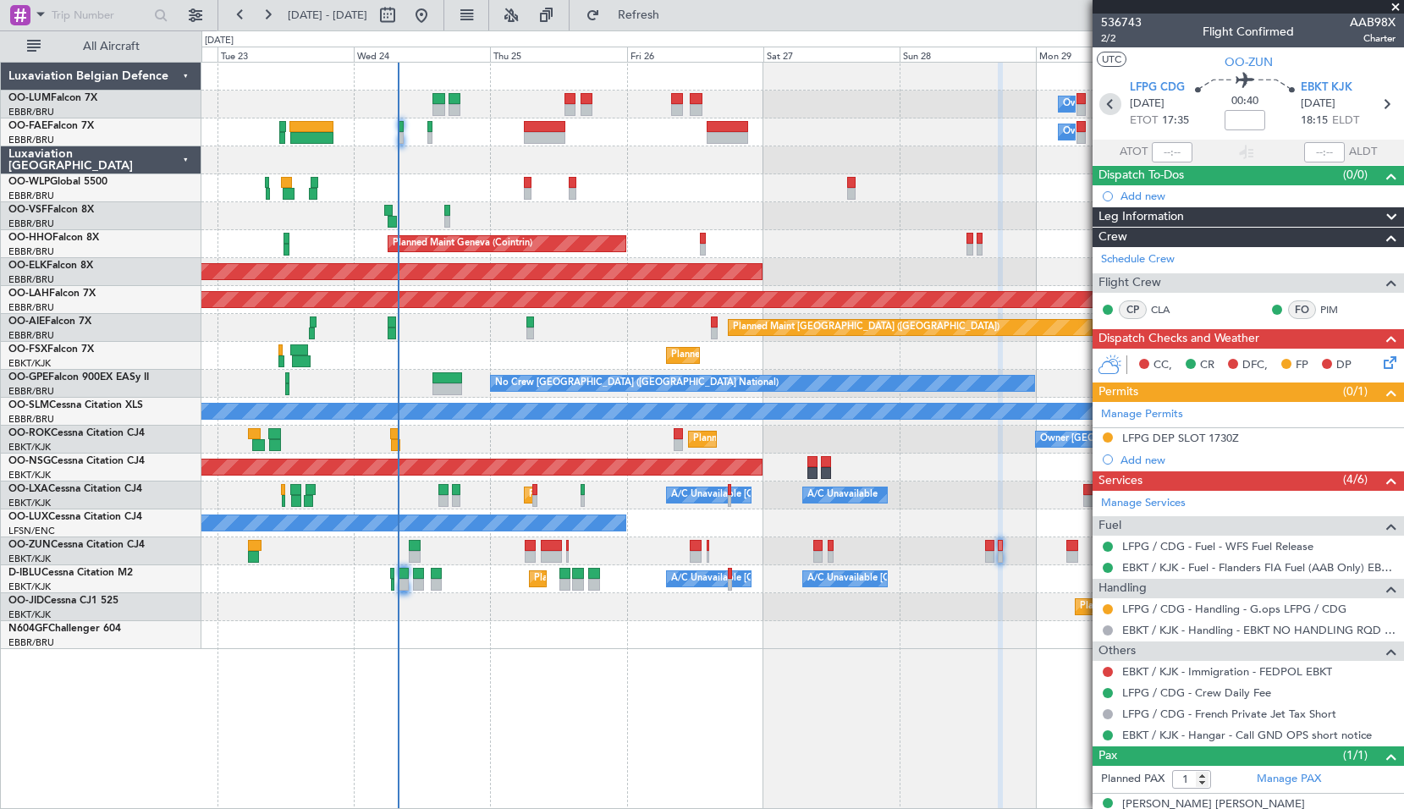
click at [1112, 110] on icon at bounding box center [1110, 104] width 22 height 22
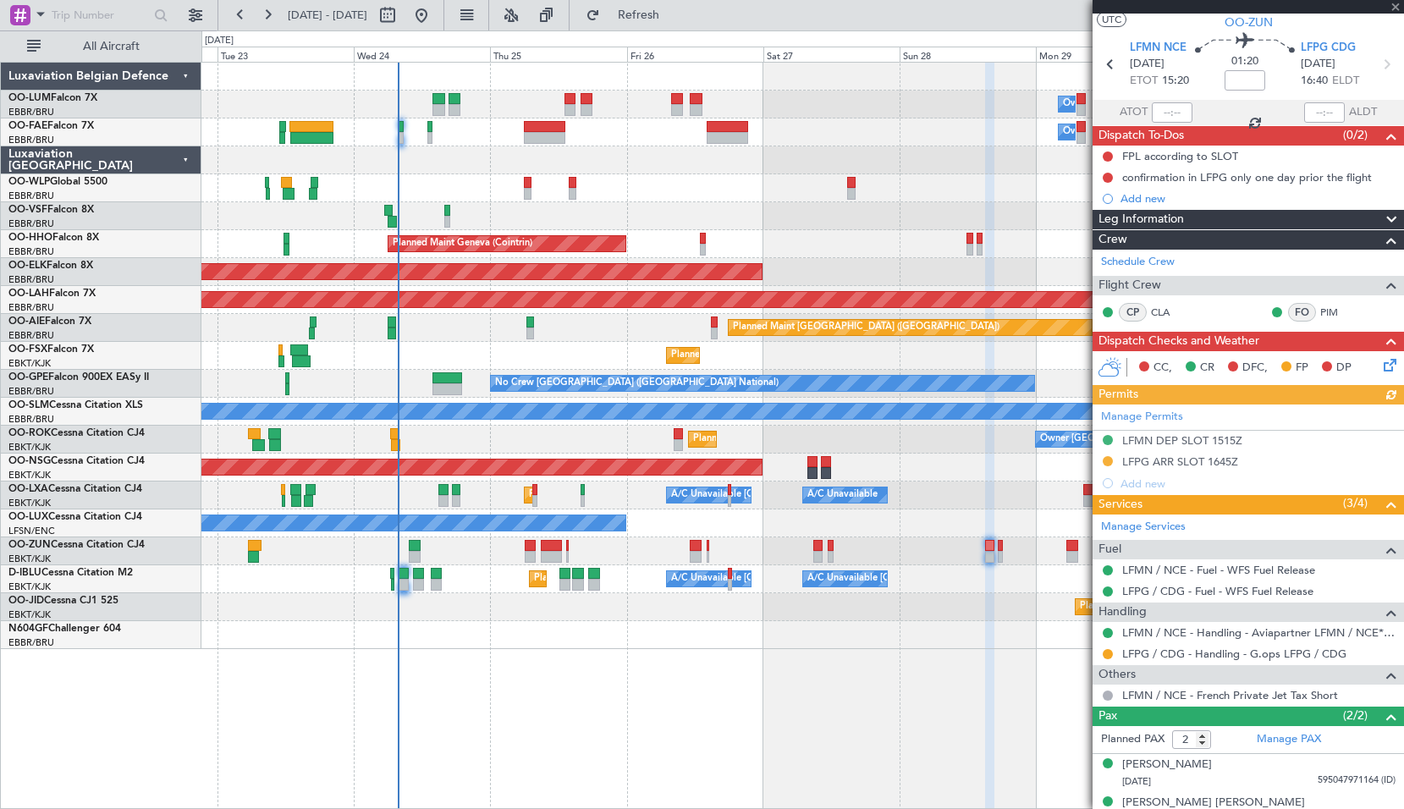
scroll to position [60, 0]
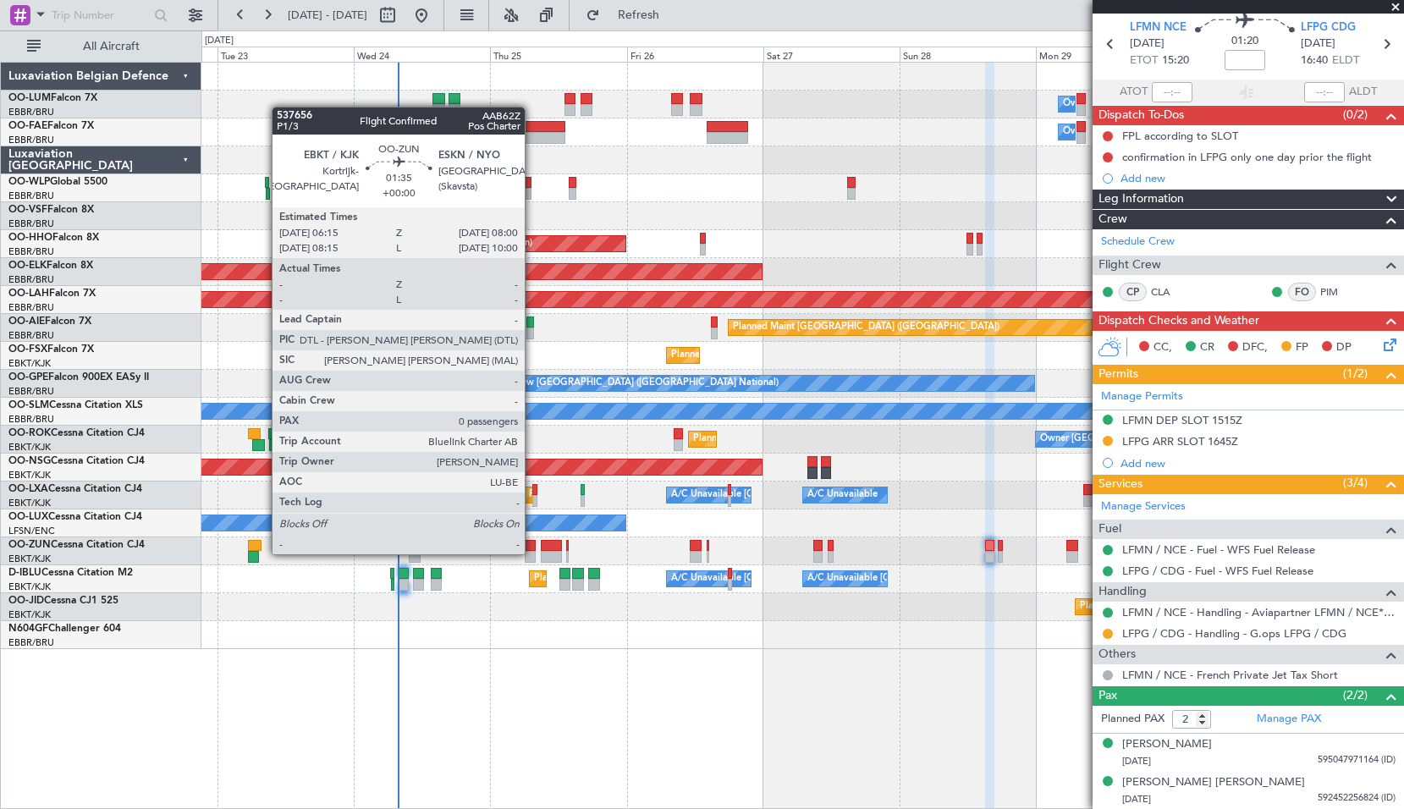
click at [532, 552] on div at bounding box center [530, 557] width 10 height 12
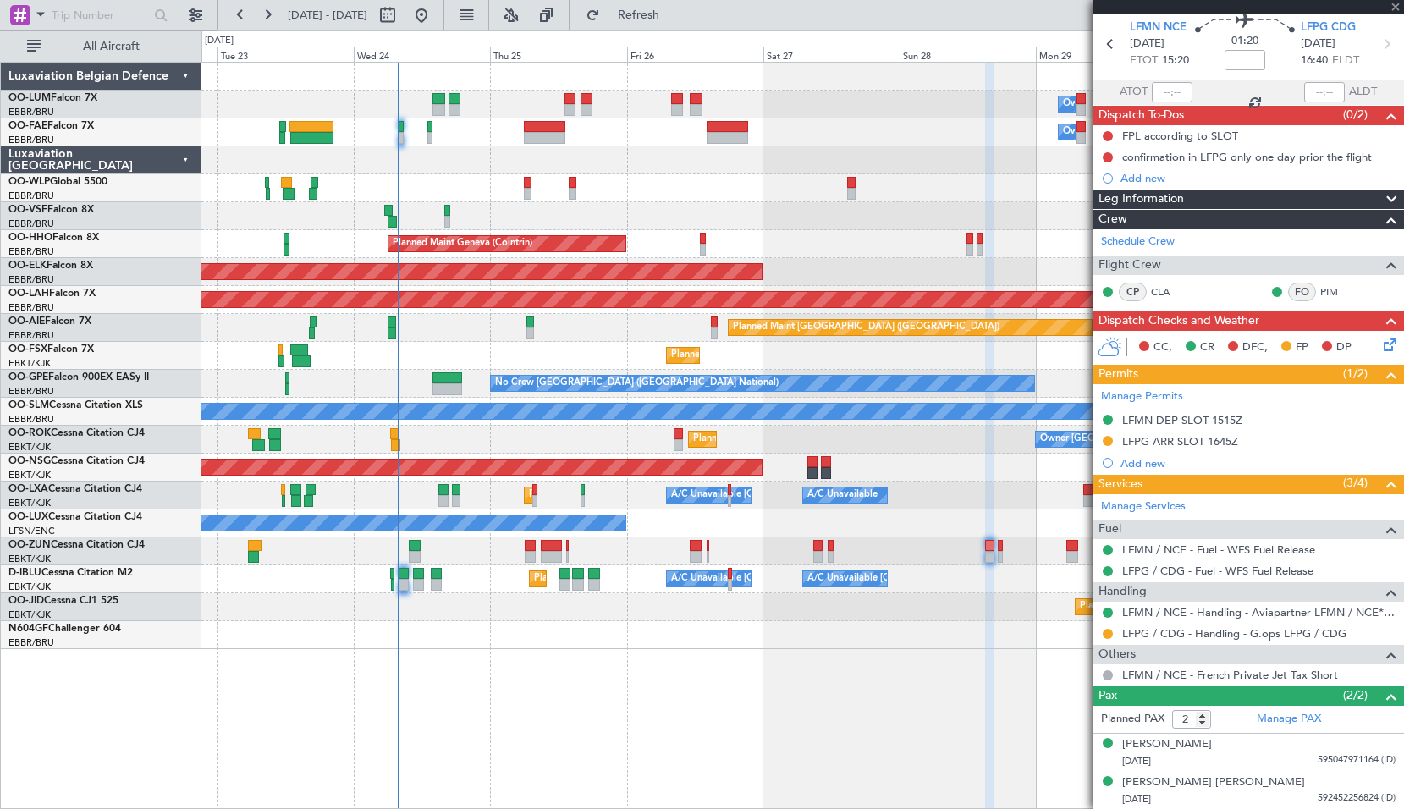
type input "0"
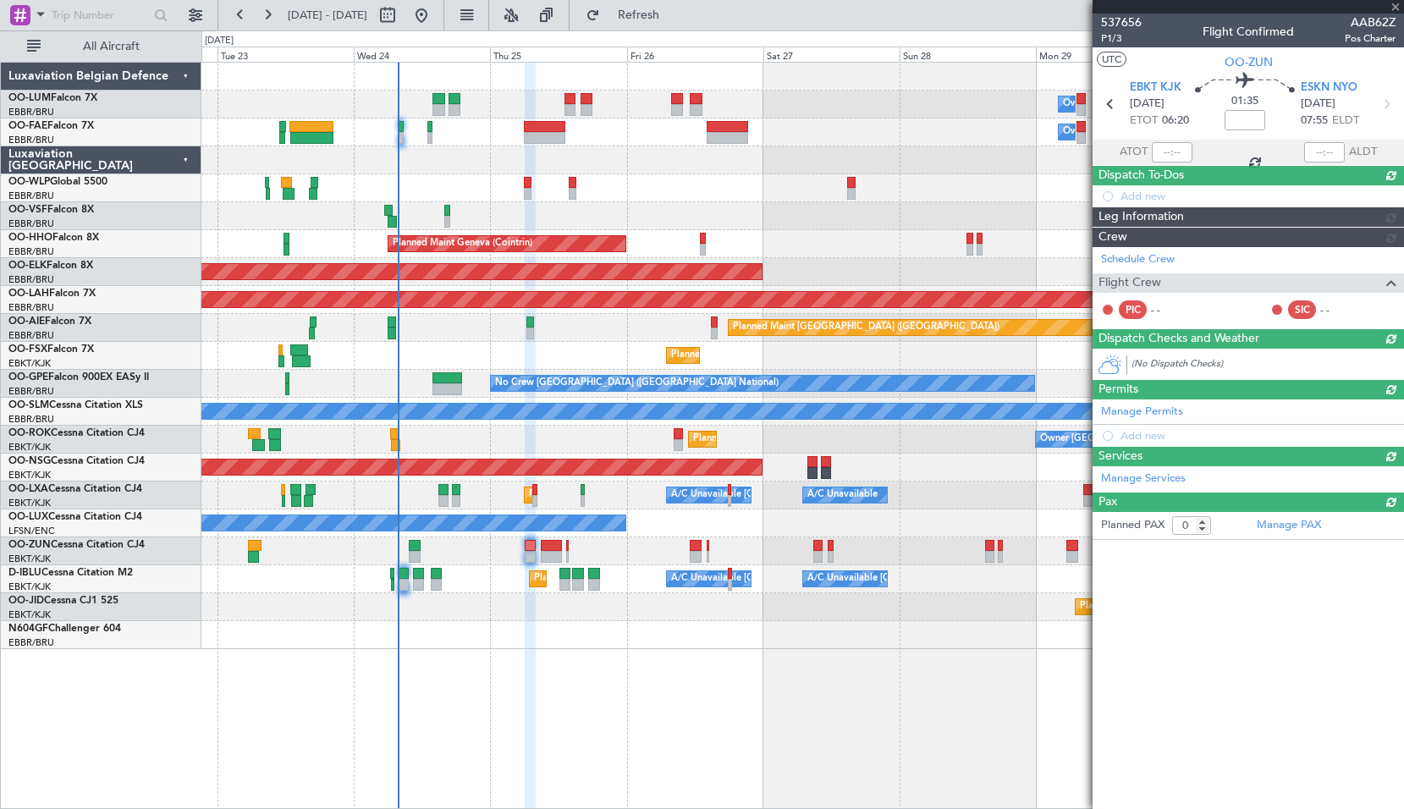
scroll to position [0, 0]
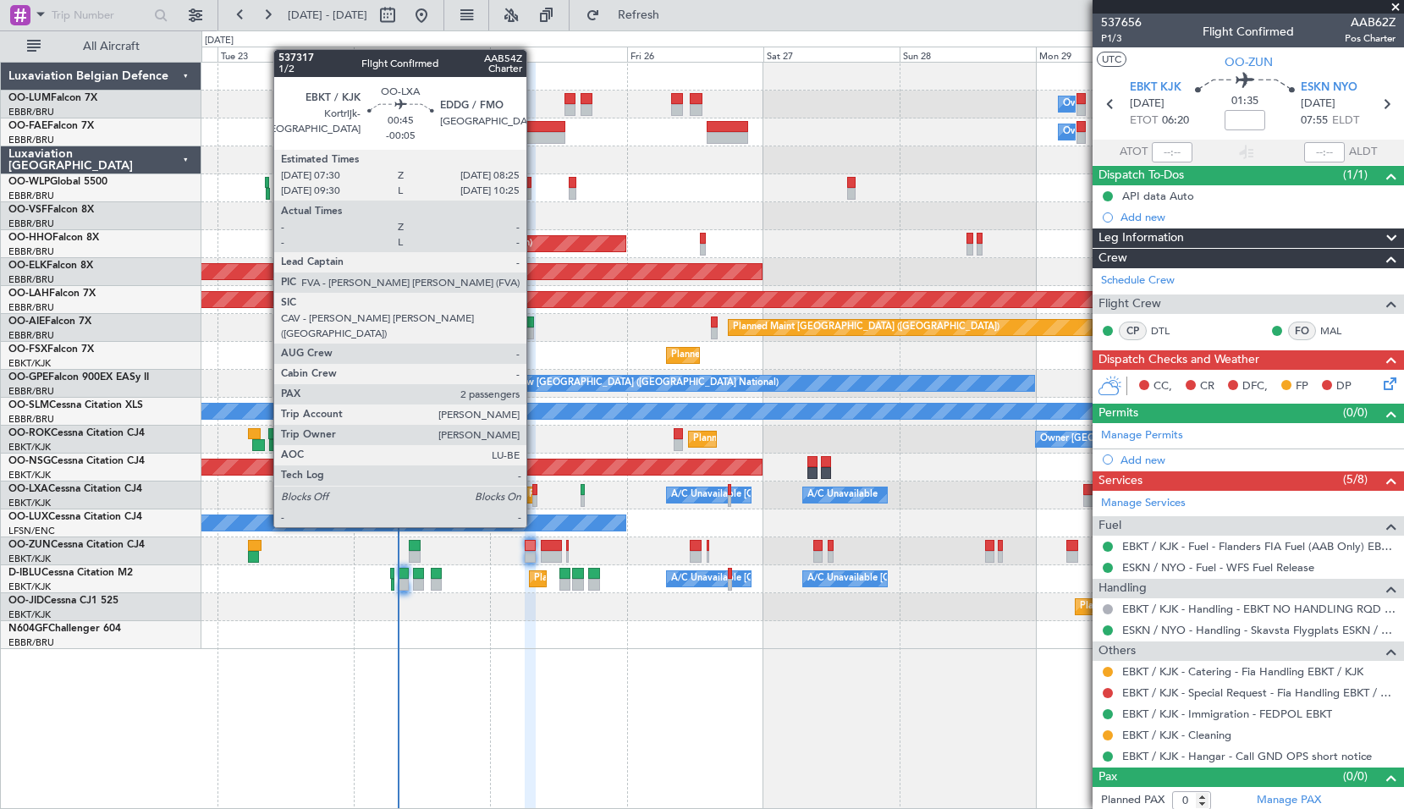
click at [534, 495] on div at bounding box center [535, 501] width 6 height 12
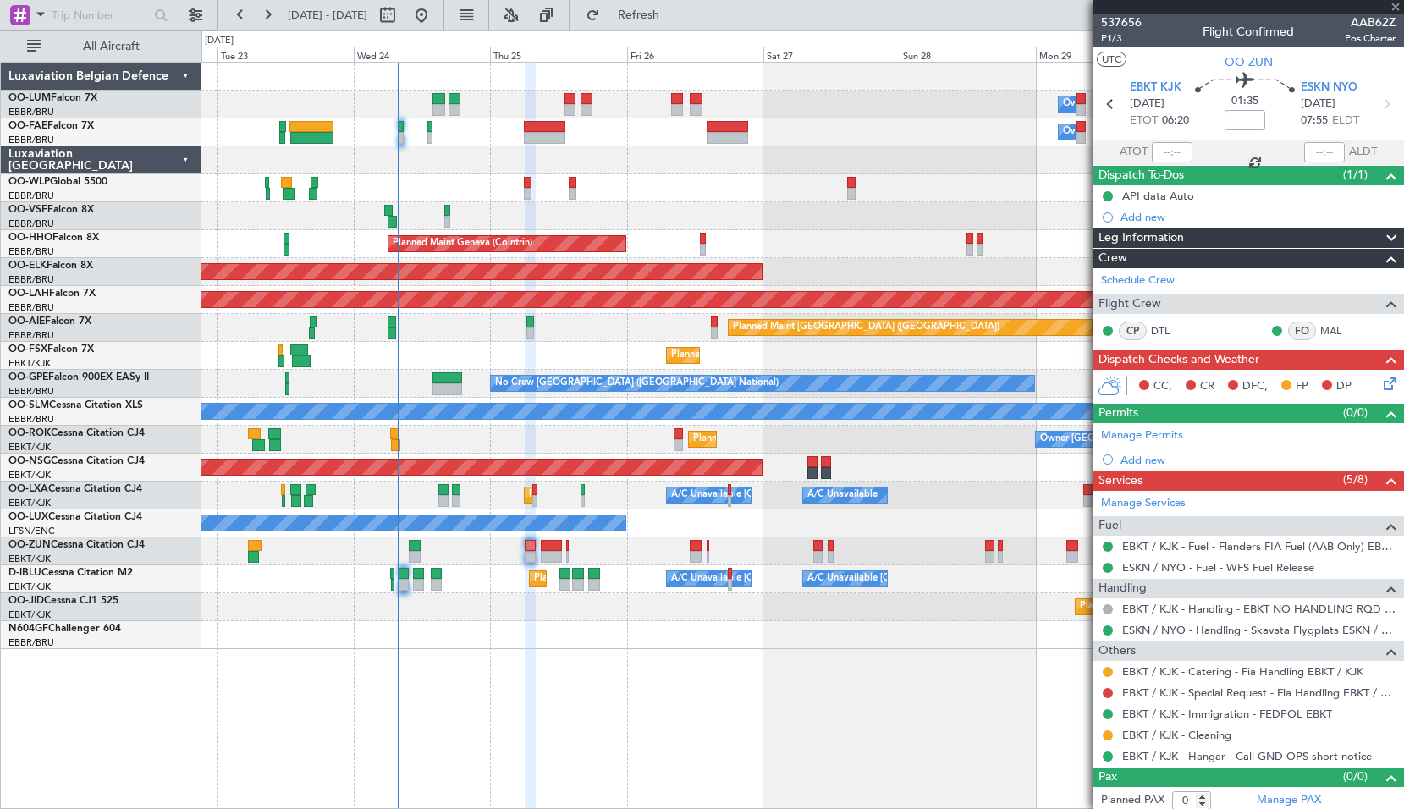
click at [552, 492] on div "A/C Unavailable Brussels (Brussels National) A/C Unavailable Planned Maint Kort…" at bounding box center [801, 495] width 1201 height 28
type input "-00:05"
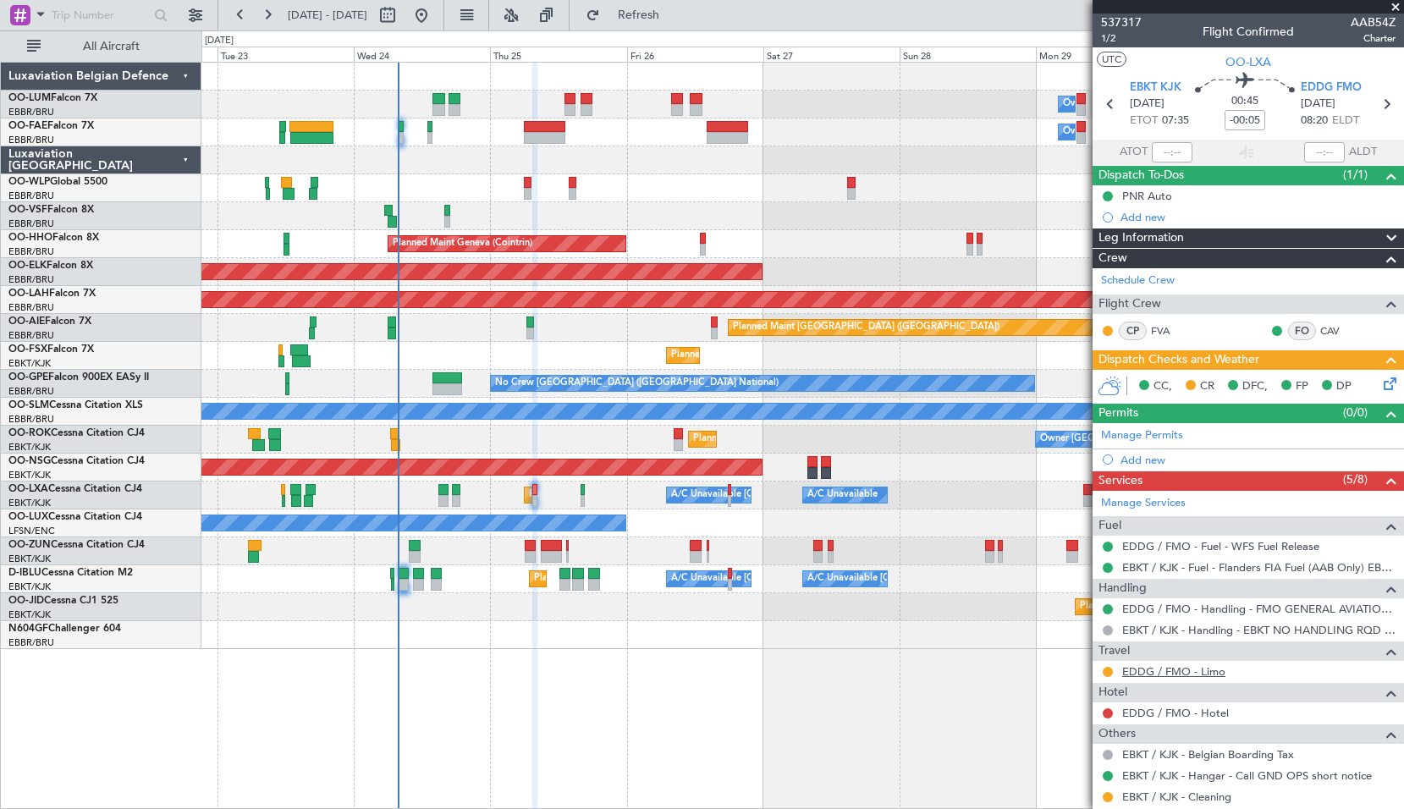
click at [1187, 674] on link "EDDG / FMO - Limo" at bounding box center [1173, 671] width 103 height 14
click at [1392, 9] on span at bounding box center [1395, 7] width 17 height 15
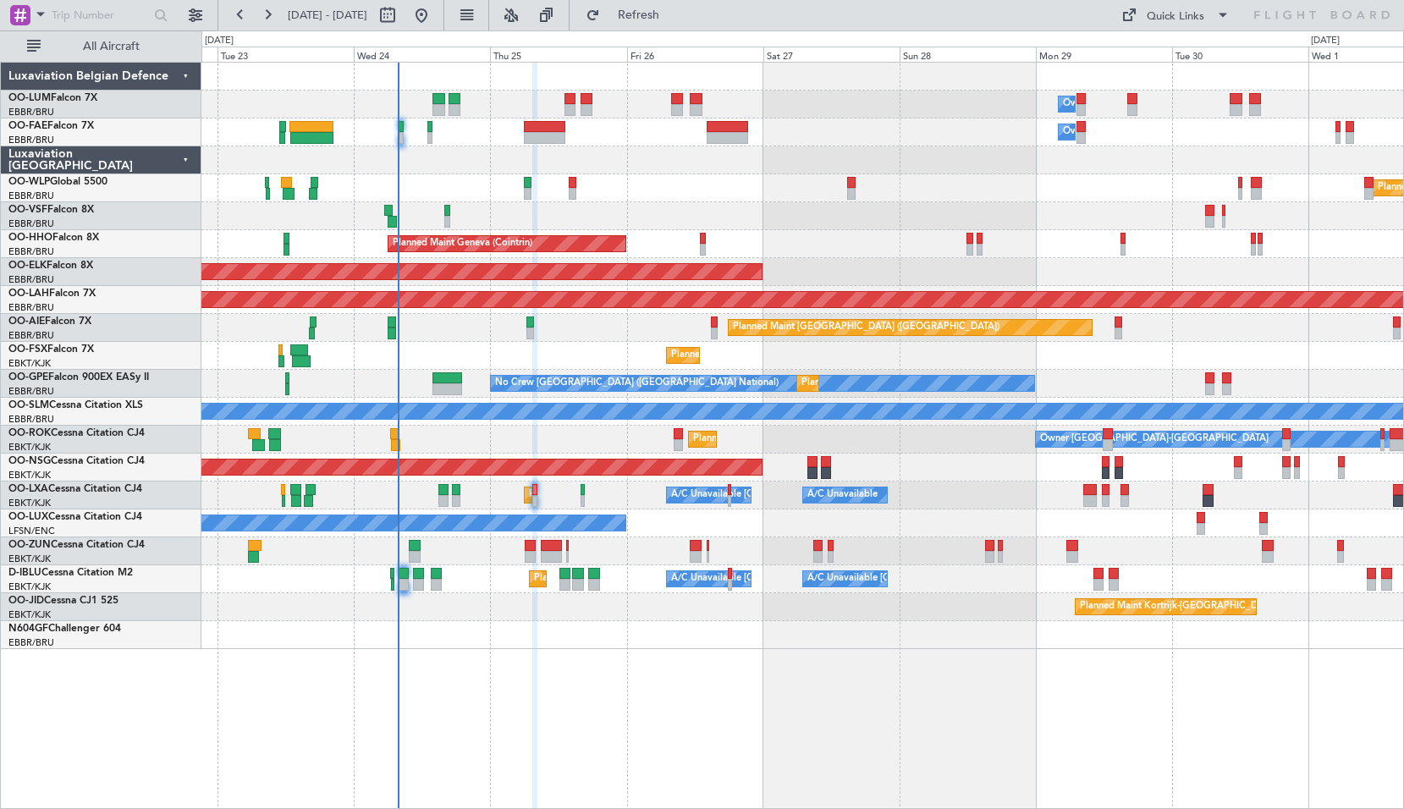
type input "0"
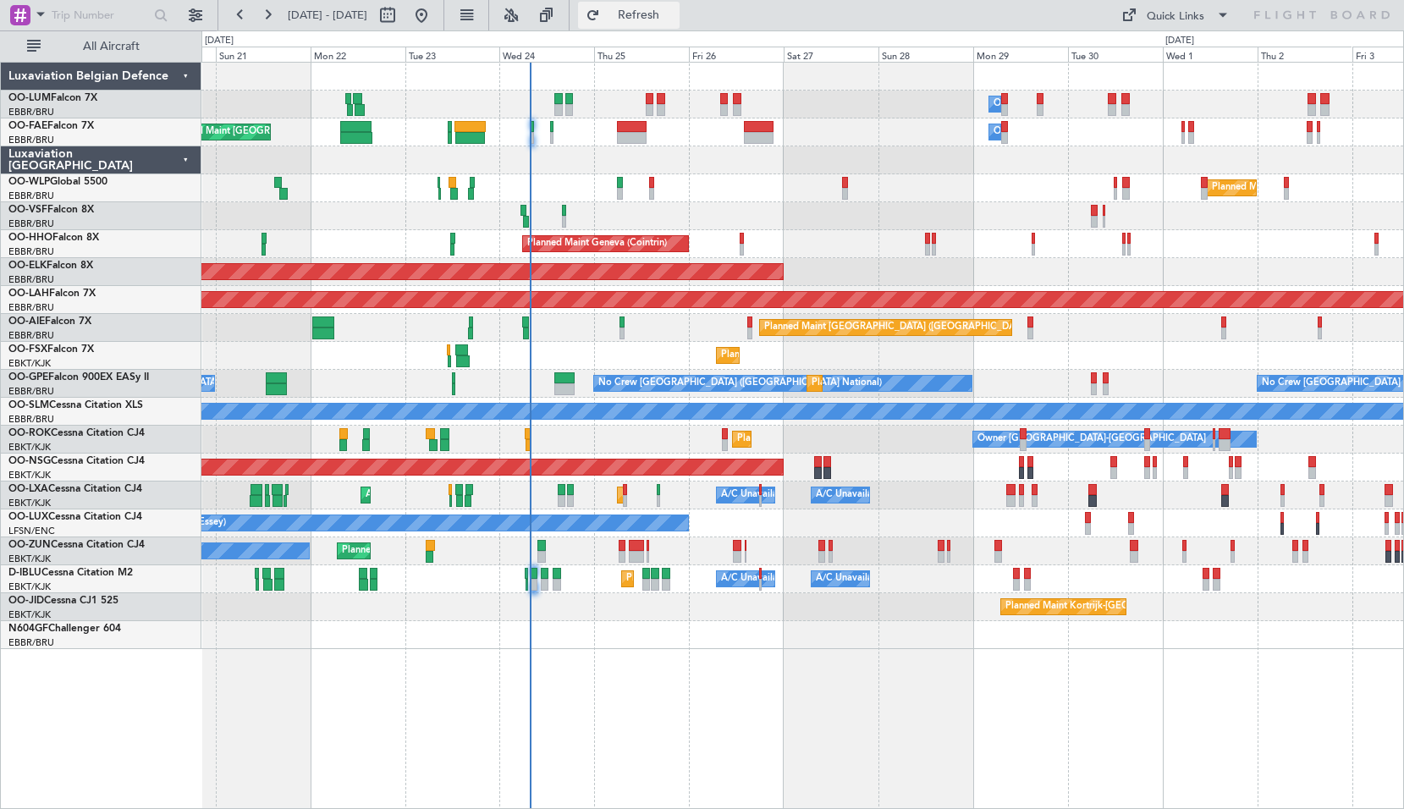
click at [674, 18] on span "Refresh" at bounding box center [638, 15] width 71 height 12
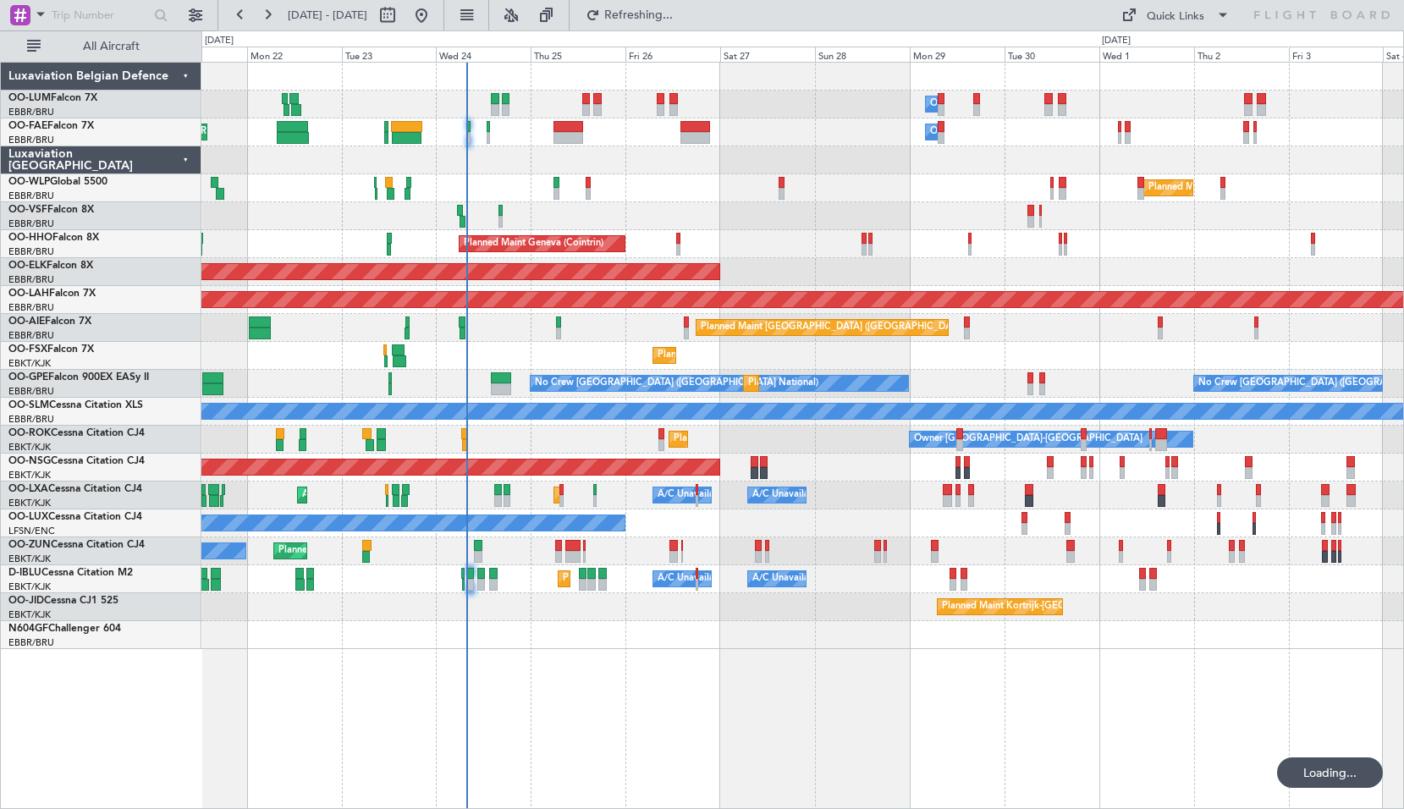
click at [950, 701] on div "Owner Melsbroek Air Base Planned Maint Brussels (Brussels National) Owner Melsb…" at bounding box center [802, 435] width 1202 height 747
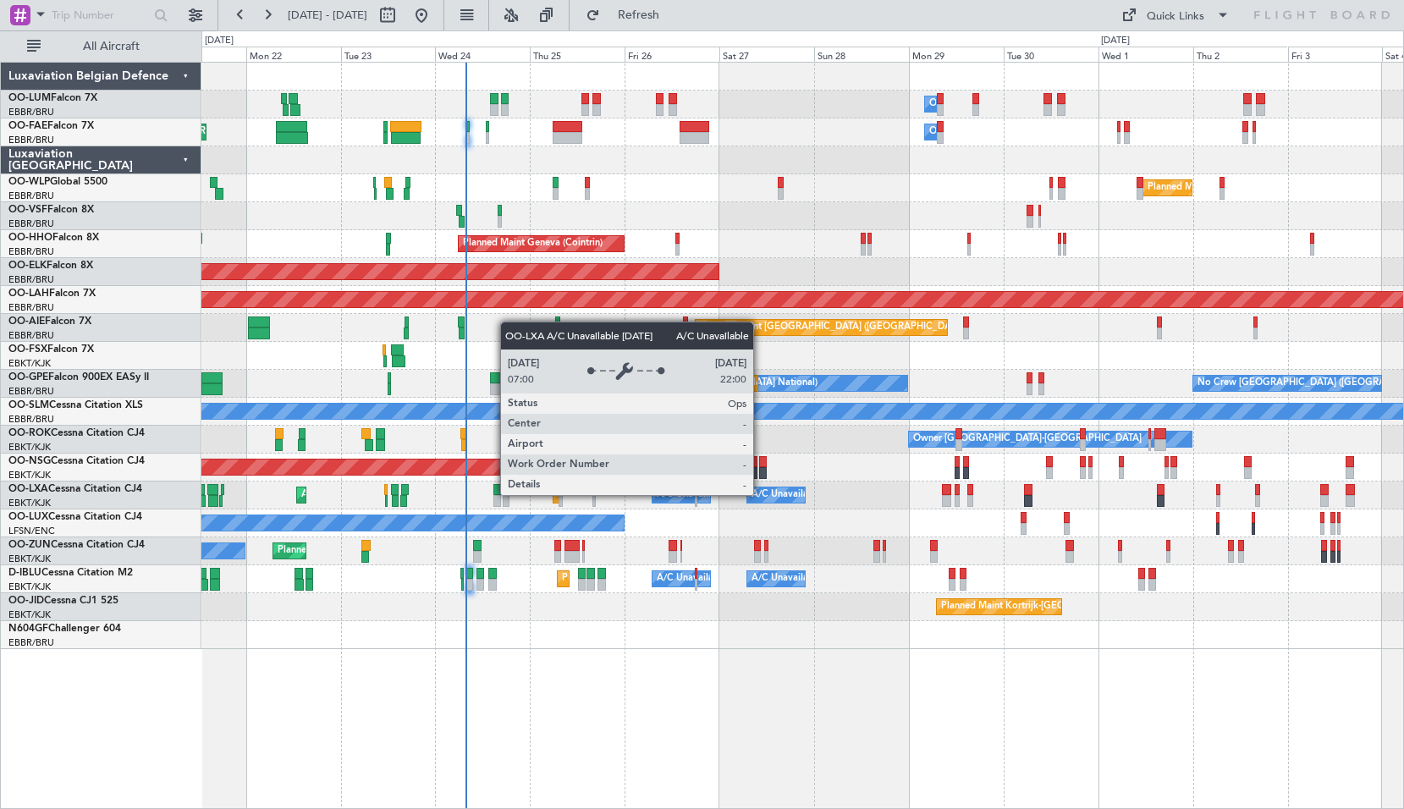
click at [761, 494] on div "A/C Unavailable" at bounding box center [786, 494] width 70 height 25
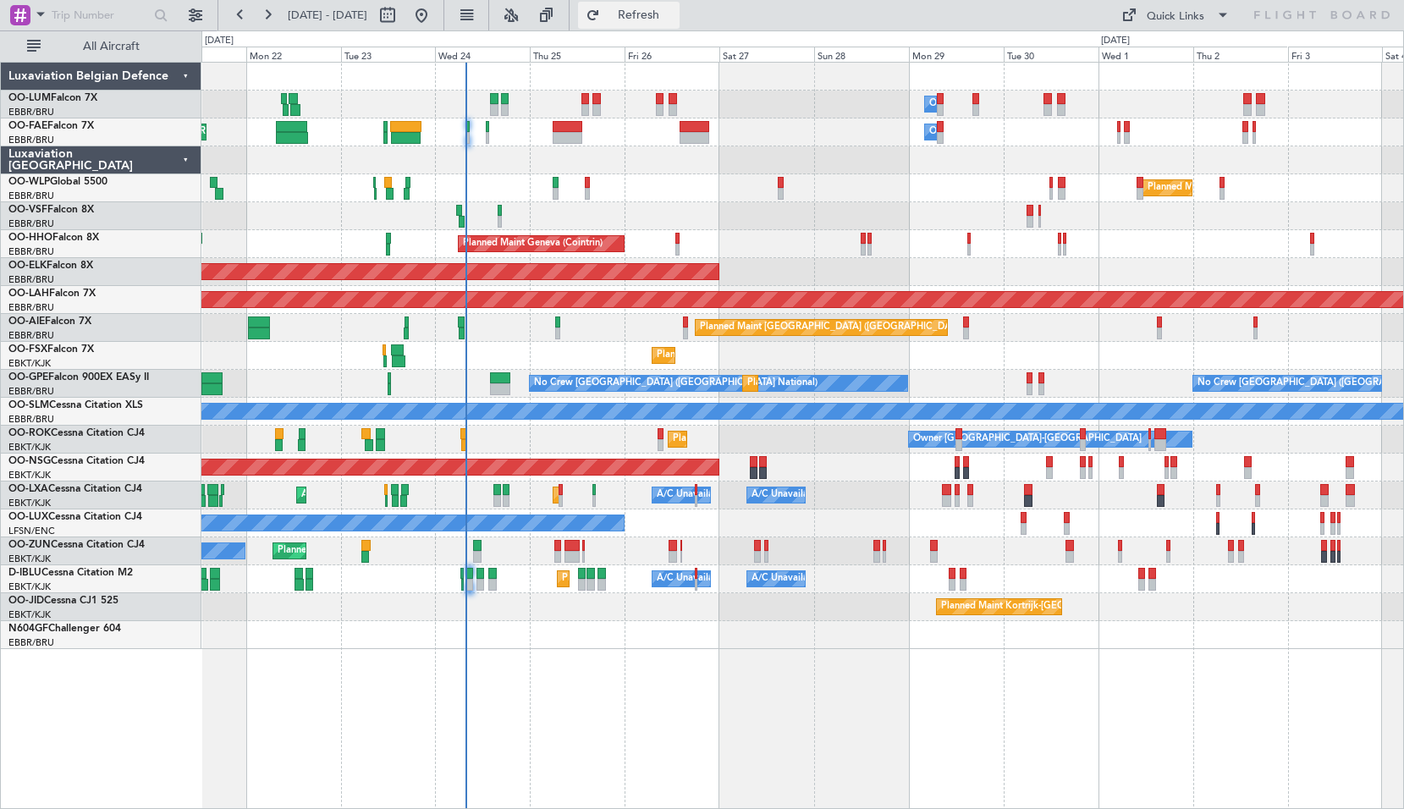
click at [674, 21] on span "Refresh" at bounding box center [638, 15] width 71 height 12
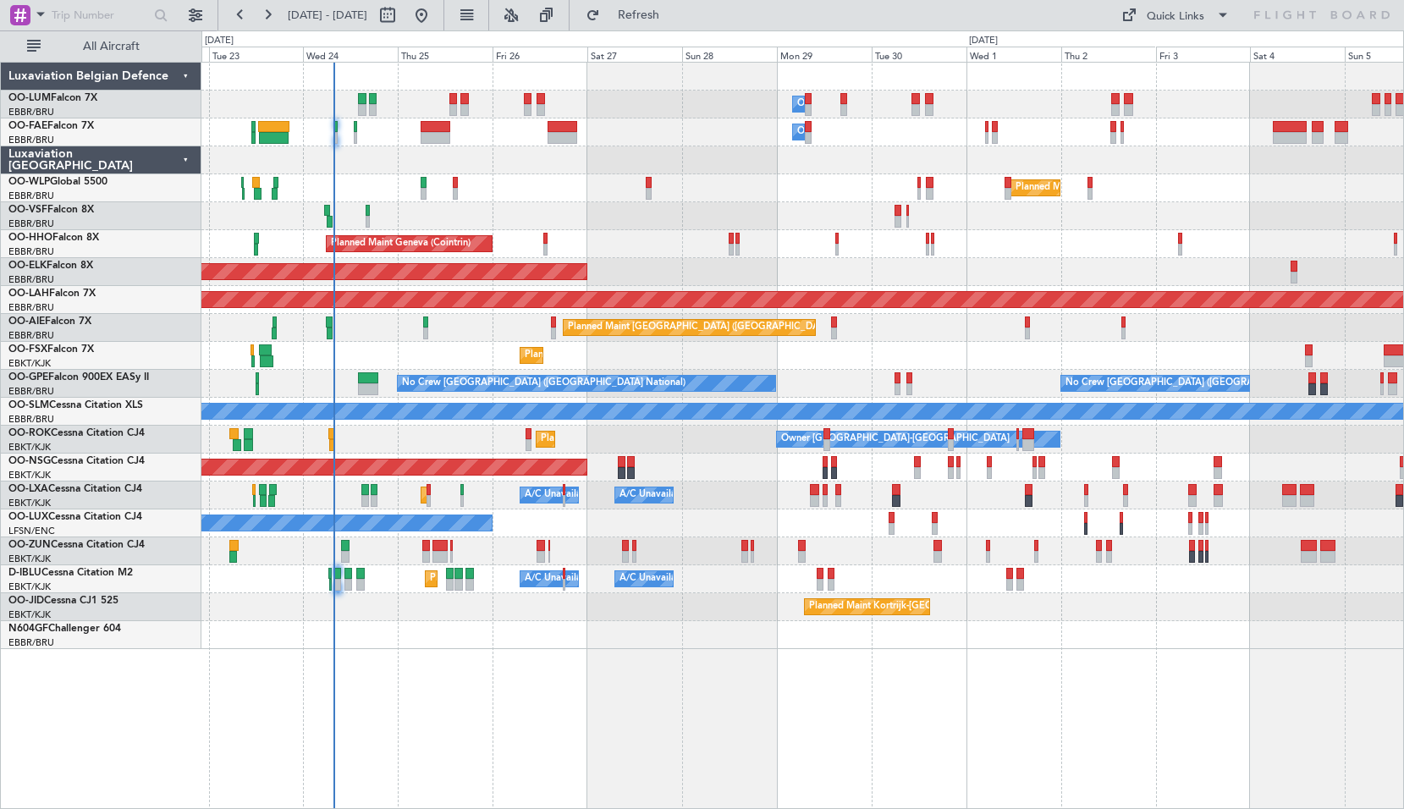
click at [974, 699] on div "Owner Melsbroek Air Base Owner Melsbroek Air Base Planned Maint Brussels (Bruss…" at bounding box center [802, 435] width 1202 height 747
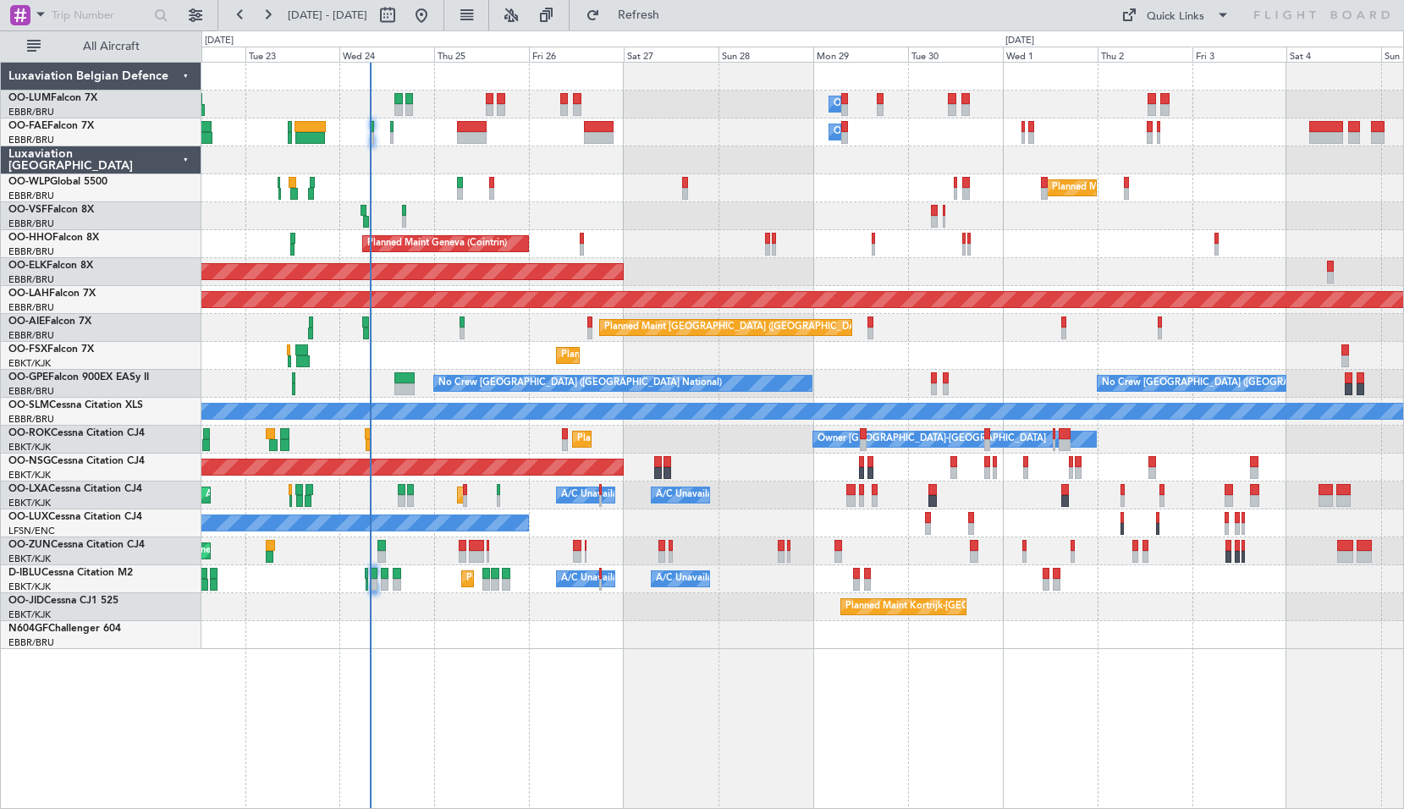
click at [446, 223] on div "AOG Maint Brussels (Brussels National)" at bounding box center [801, 216] width 1201 height 28
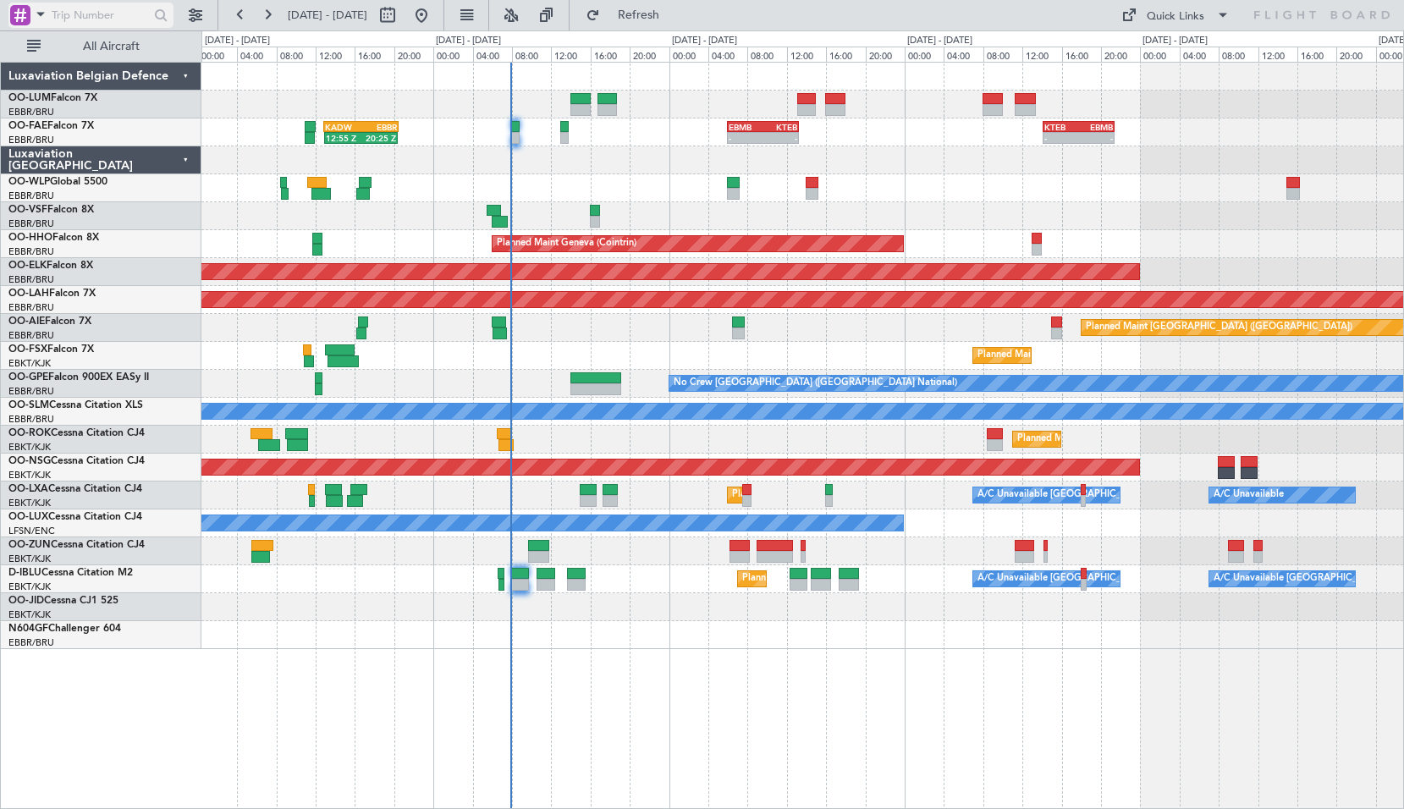
click at [38, 20] on span at bounding box center [40, 13] width 20 height 21
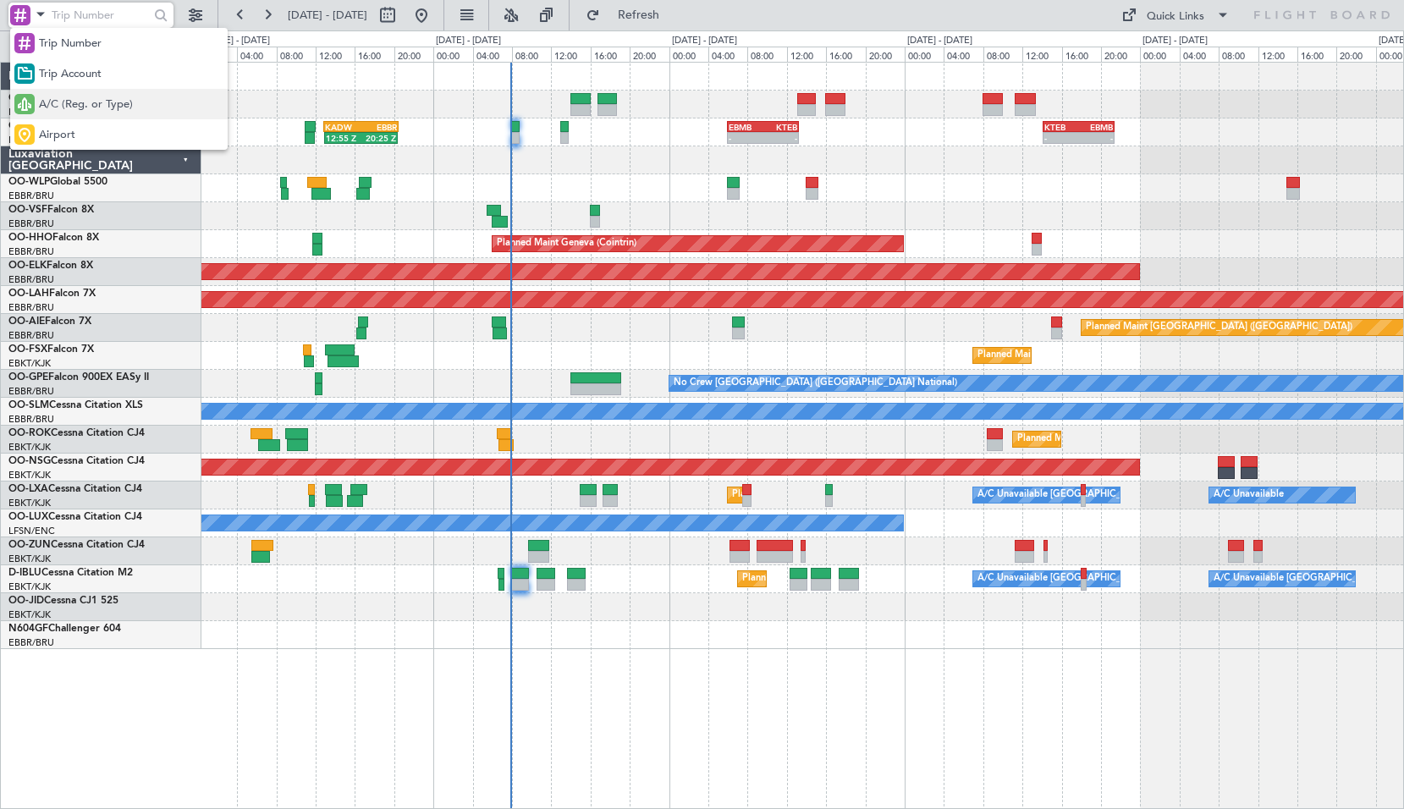
click at [60, 106] on span "A/C (Reg. or Type)" at bounding box center [86, 104] width 94 height 17
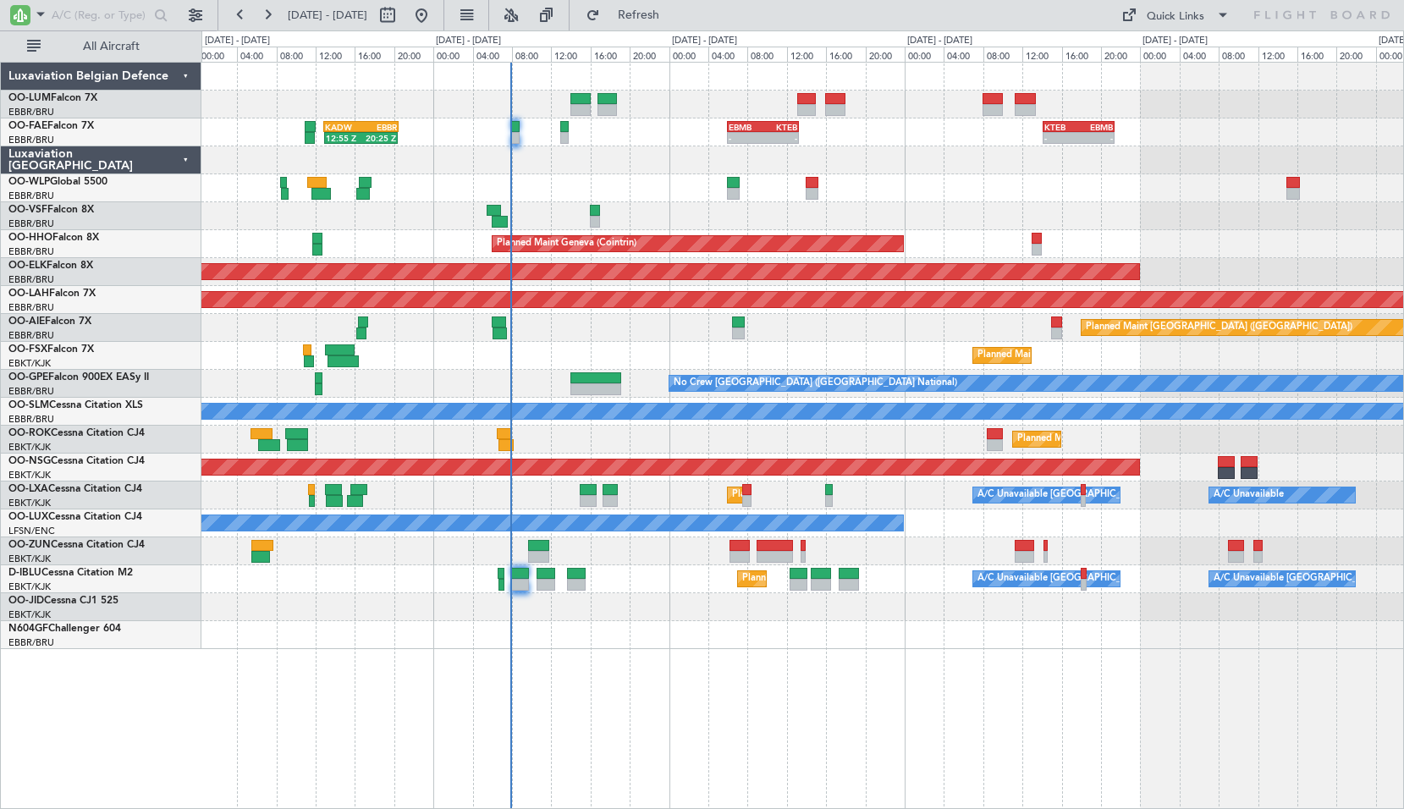
click at [604, 627] on div at bounding box center [801, 635] width 1201 height 28
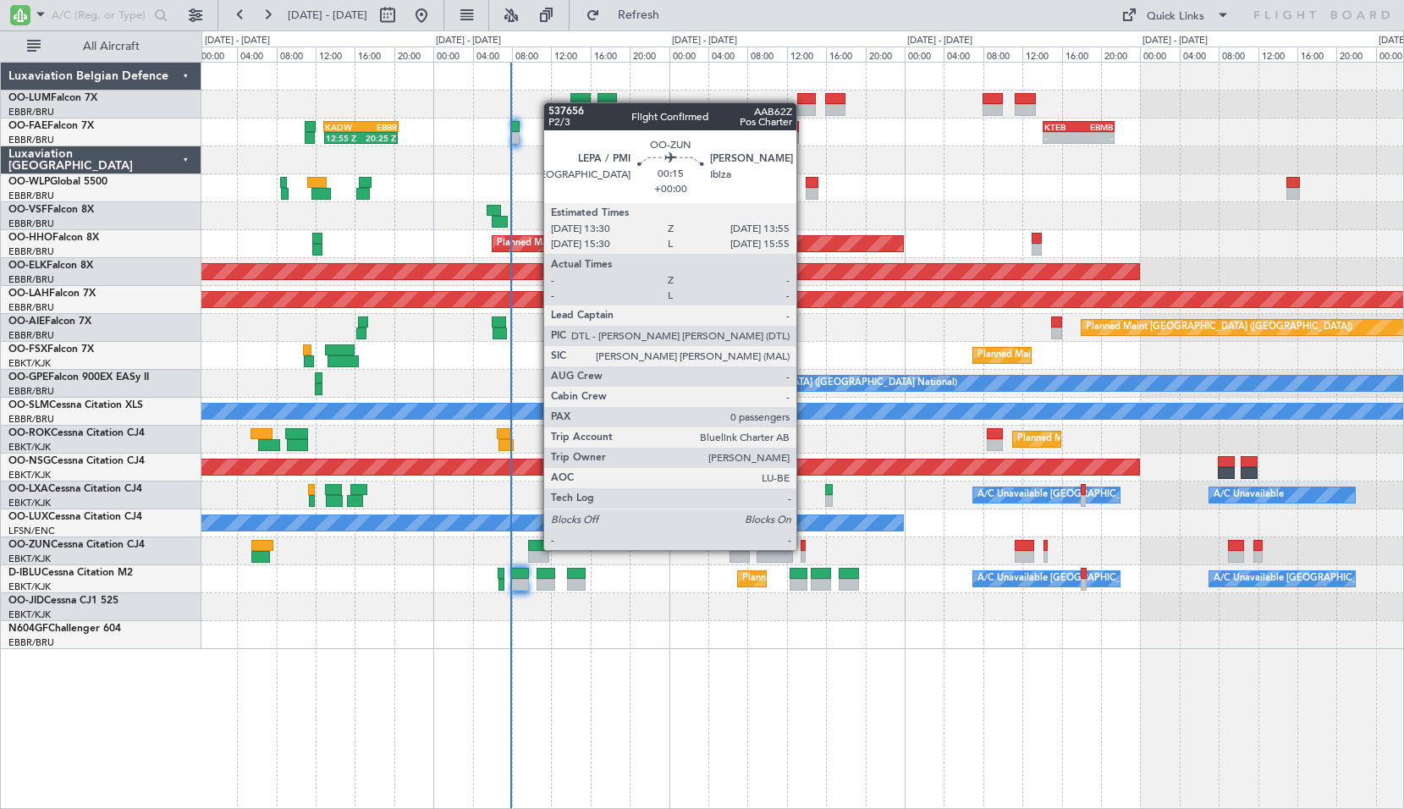
click at [804, 548] on div at bounding box center [802, 546] width 4 height 12
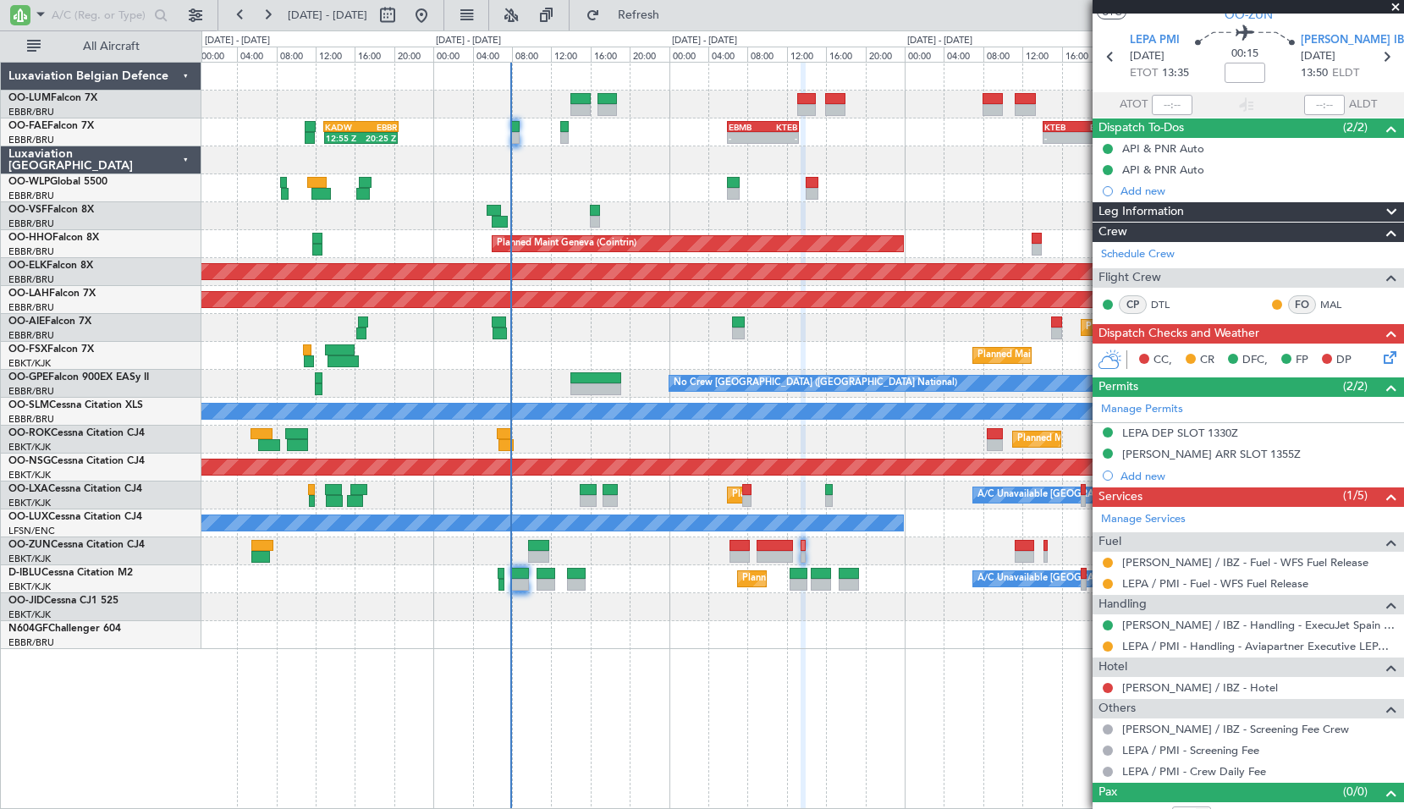
scroll to position [68, 0]
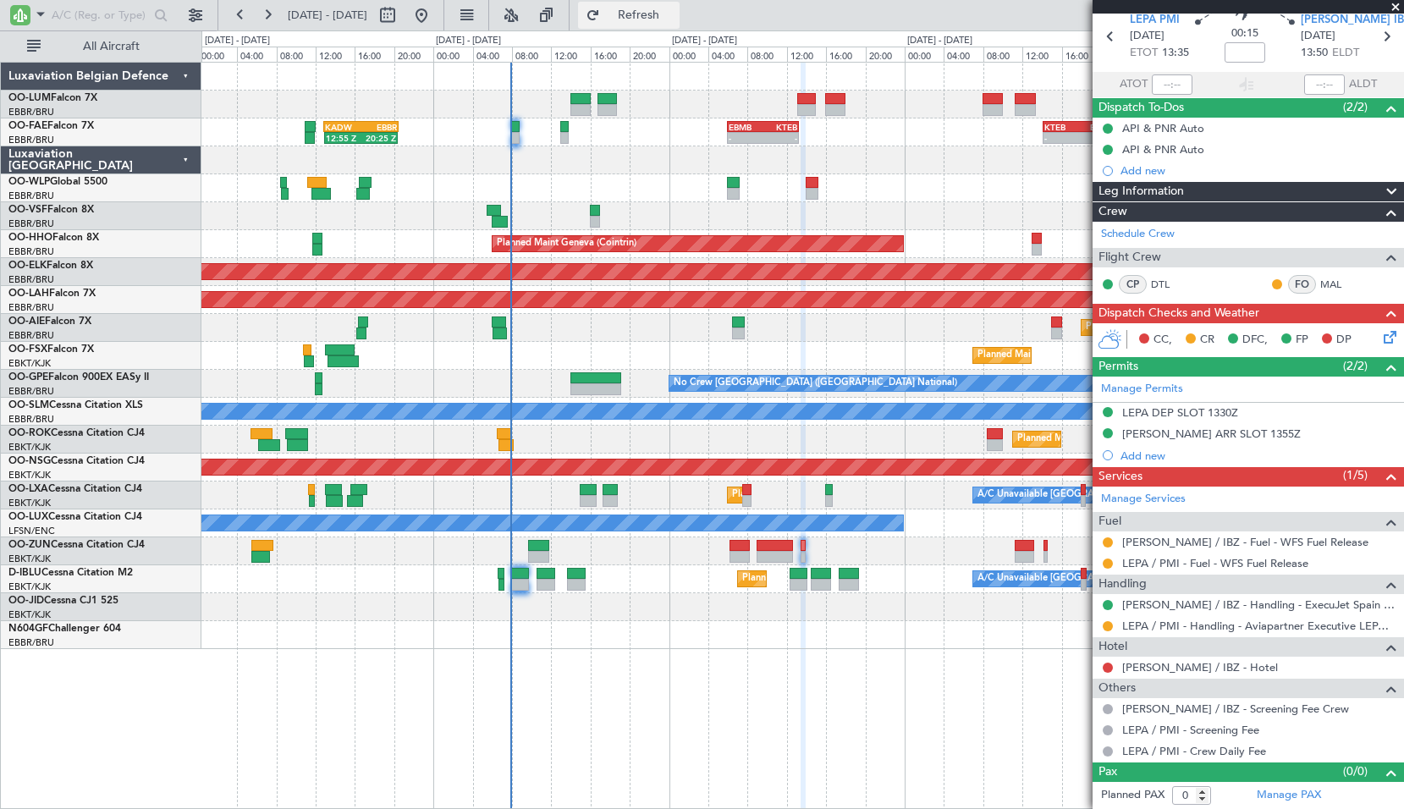
drag, startPoint x: 669, startPoint y: 11, endPoint x: 683, endPoint y: 27, distance: 21.0
click at [669, 11] on span "Refresh" at bounding box center [638, 15] width 71 height 12
click at [879, 697] on div "Owner Melsbroek Air Base 12:55 Z 20:25 Z KADW 12:50 Z EBBR 20:30 Z - - EBMB 06:…" at bounding box center [802, 435] width 1202 height 747
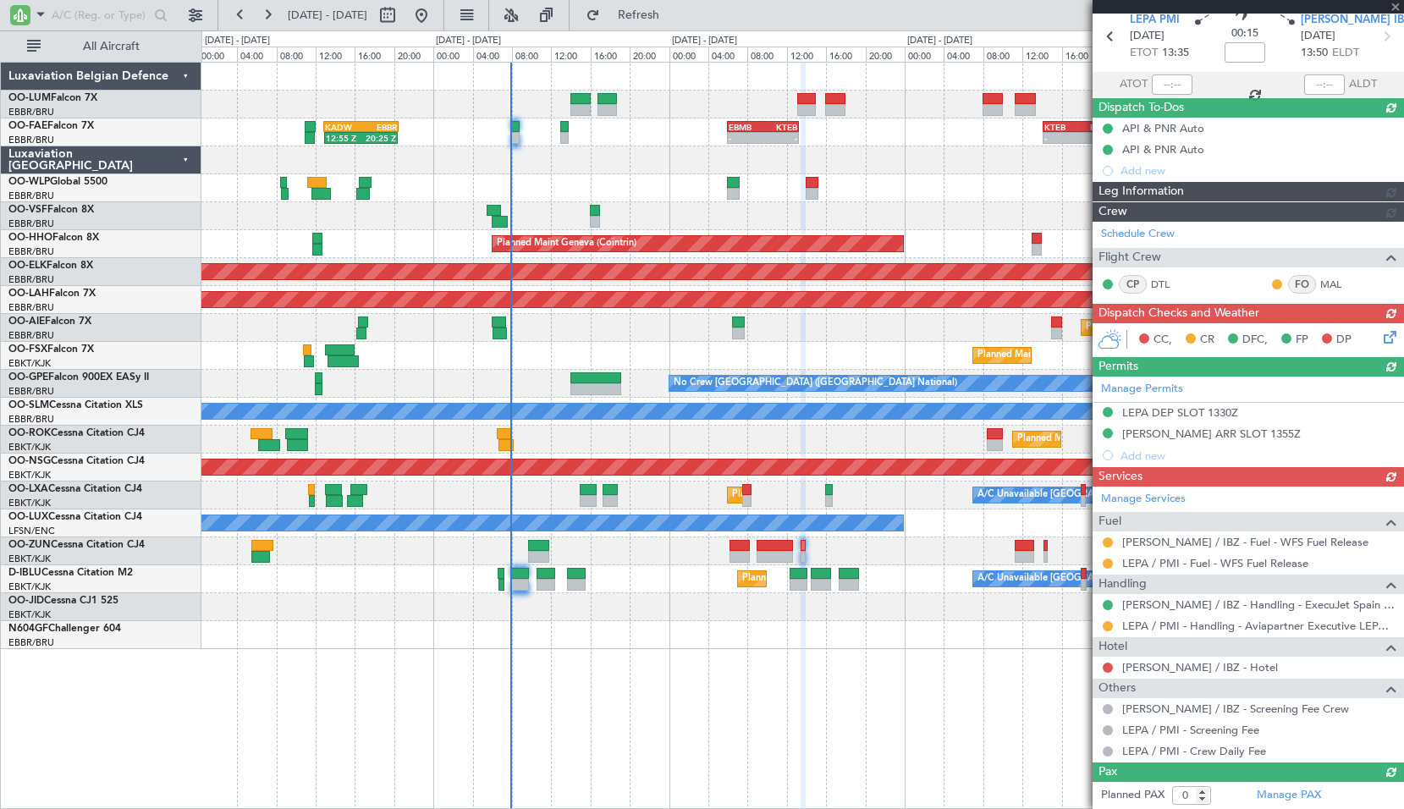
type input "+00:05"
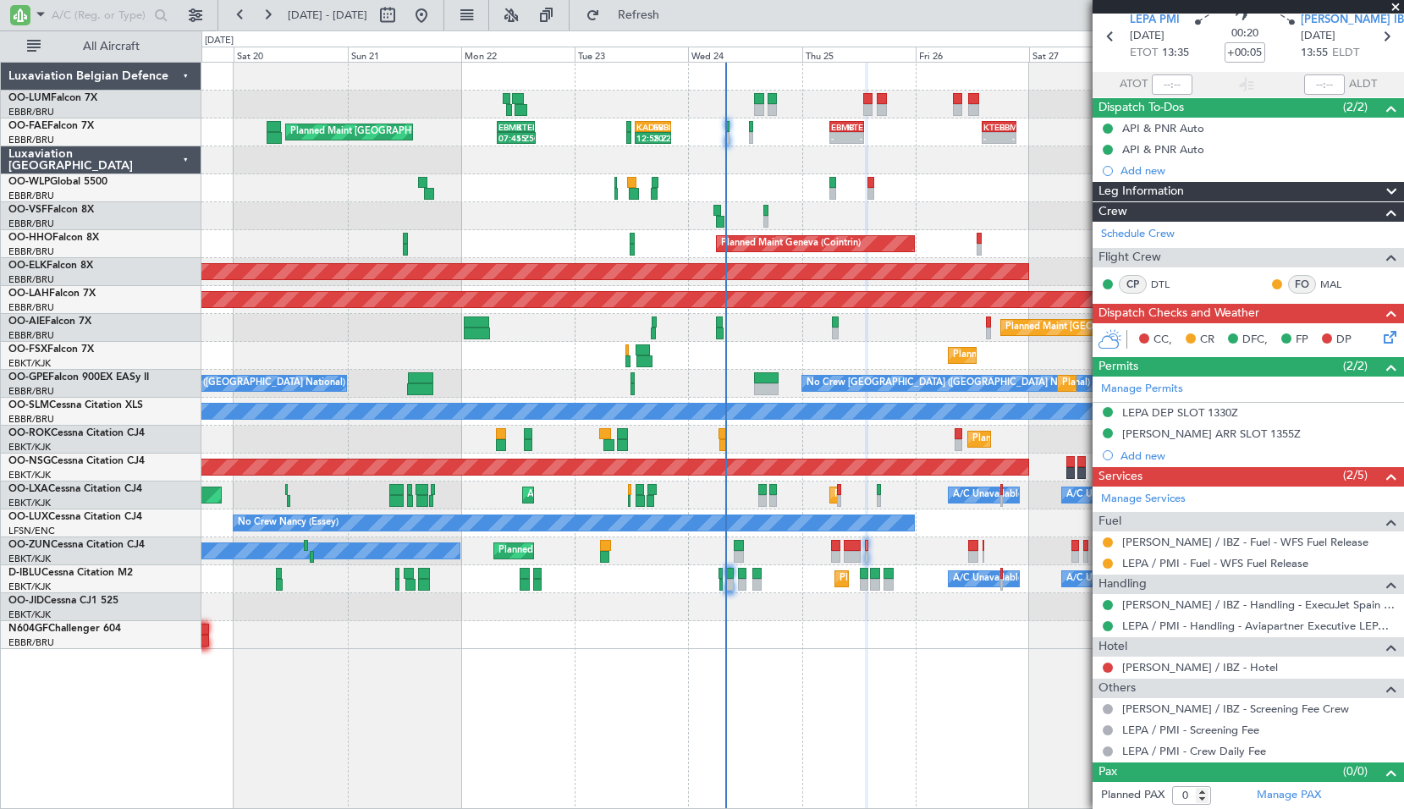
click at [728, 332] on div "Planned Maint London (Farnborough) EHAM 14:20 Z KTEB 22:05 Z 14:05 Z 22:00 Z" at bounding box center [801, 328] width 1201 height 28
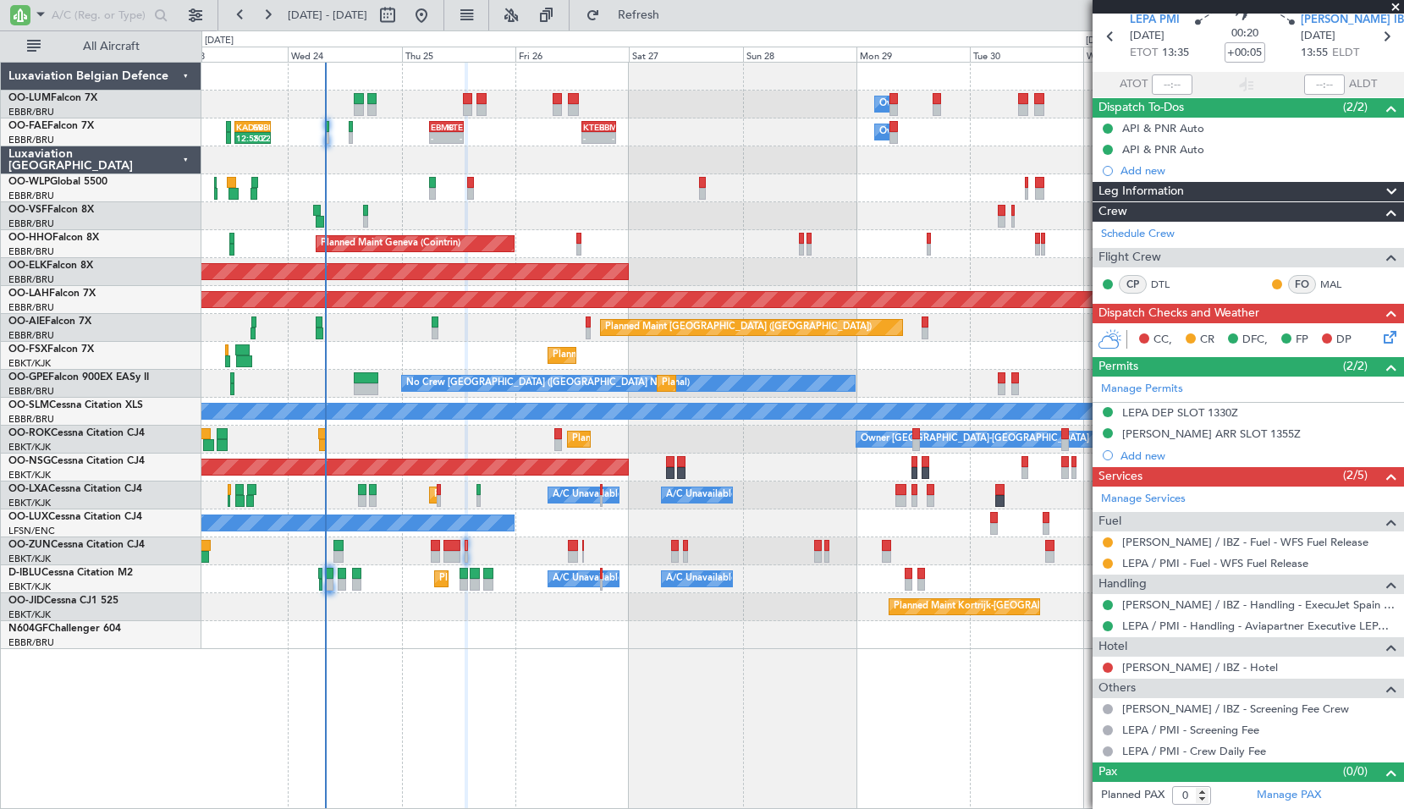
click at [634, 342] on div "Planned Maint Kortrijk-Wevelgem - - LHBP 10:00 Z KPVD 19:10 Z" at bounding box center [801, 356] width 1201 height 28
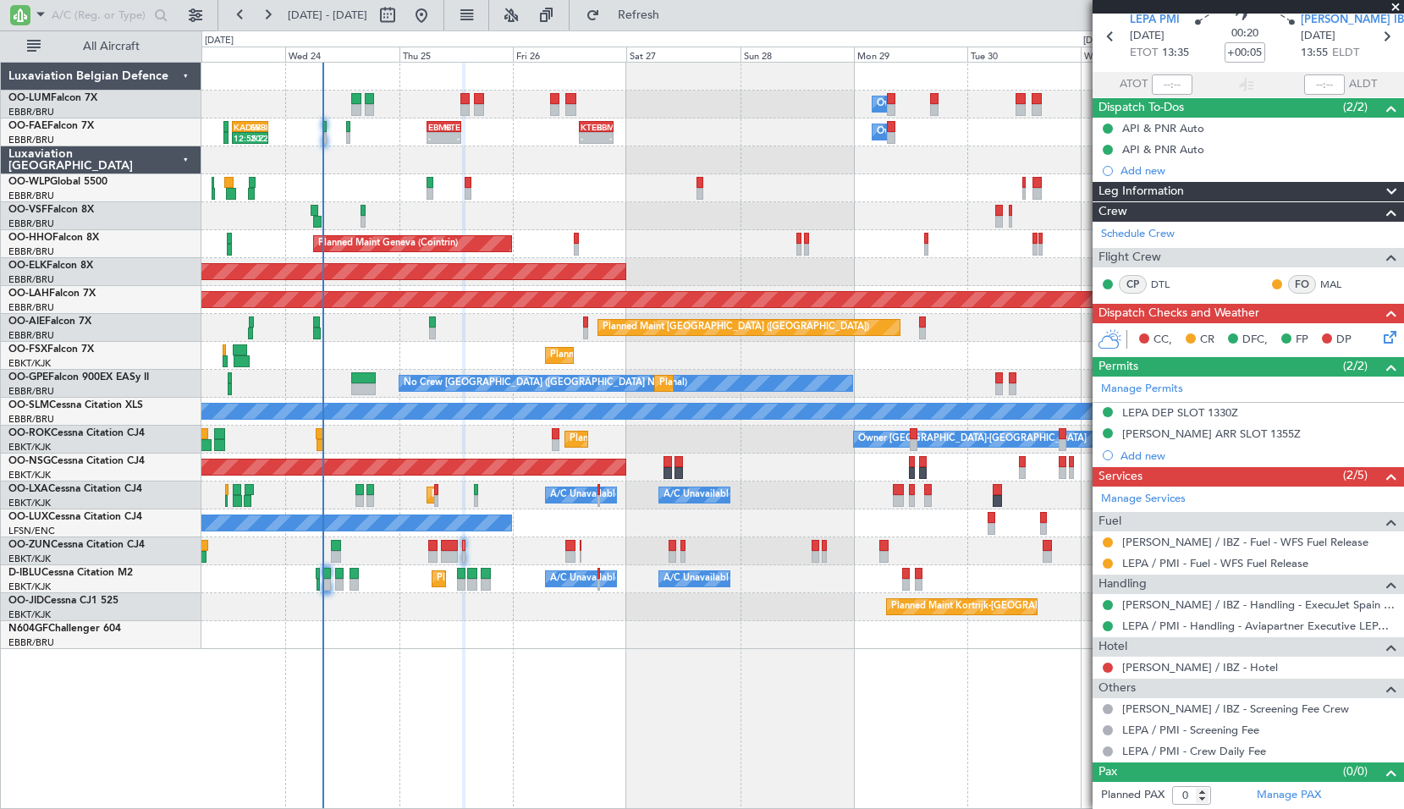
click at [576, 355] on div "Planned Maint Kortrijk-Wevelgem - - LHBP 10:00 Z KPVD 19:10 Z" at bounding box center [801, 356] width 1201 height 28
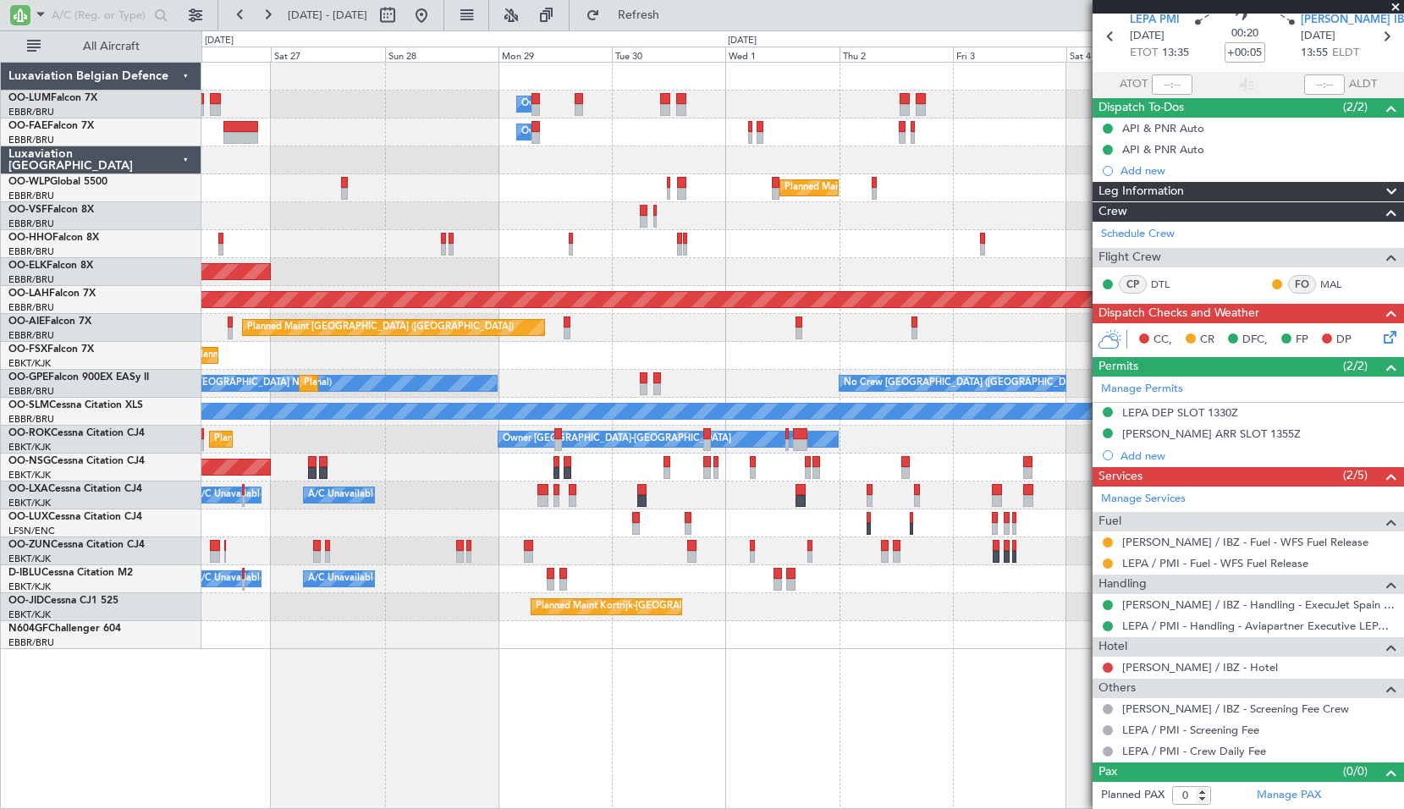
click at [636, 360] on div "Planned Maint Kortrijk-[GEOGRAPHIC_DATA]" at bounding box center [801, 356] width 1201 height 28
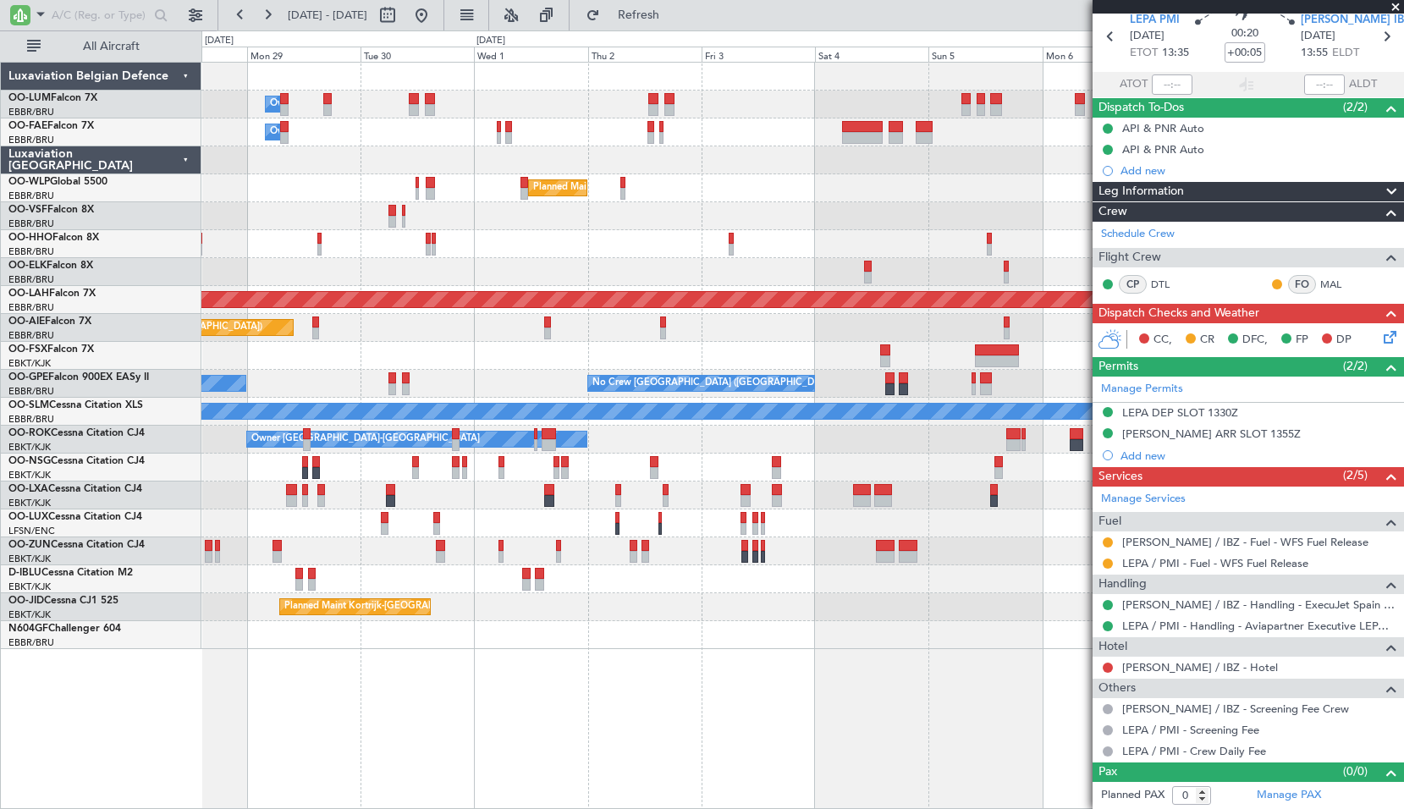
click at [1398, 3] on span at bounding box center [1395, 7] width 17 height 15
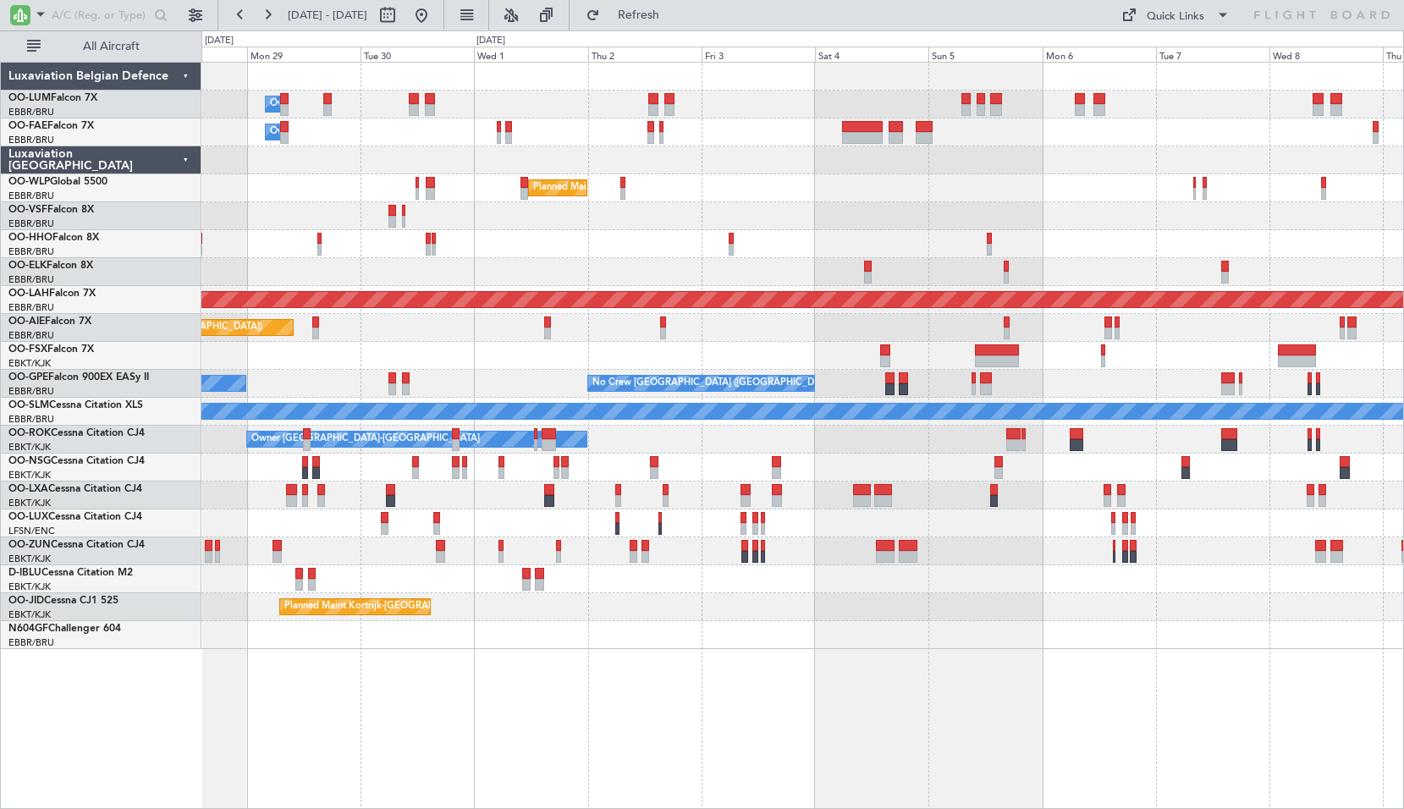
scroll to position [0, 0]
click at [1039, 368] on div "Owner Melsbroek Air Base Owner Melsbroek Air Base Planned Maint Milan (Linate) …" at bounding box center [801, 356] width 1201 height 586
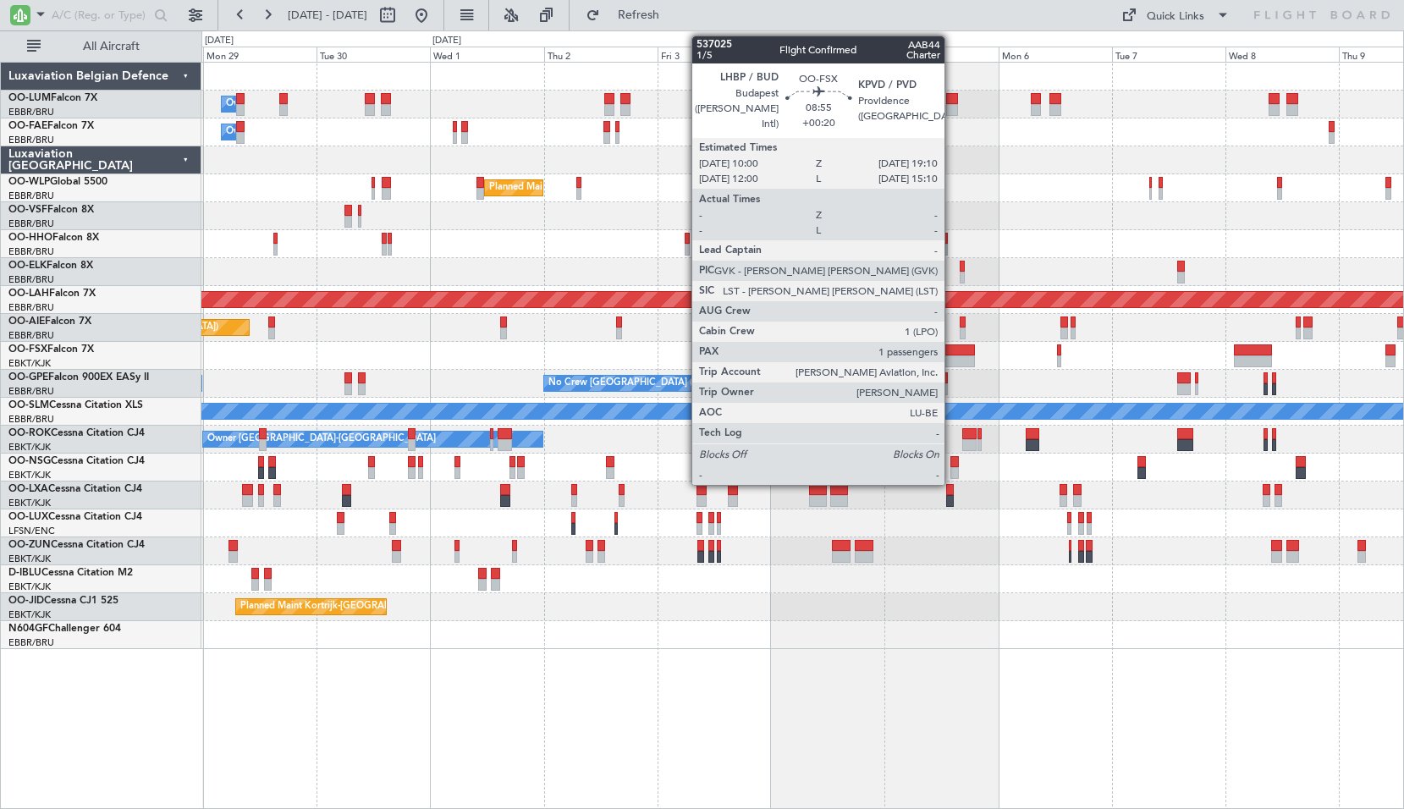
click at [952, 356] on div at bounding box center [953, 361] width 44 height 12
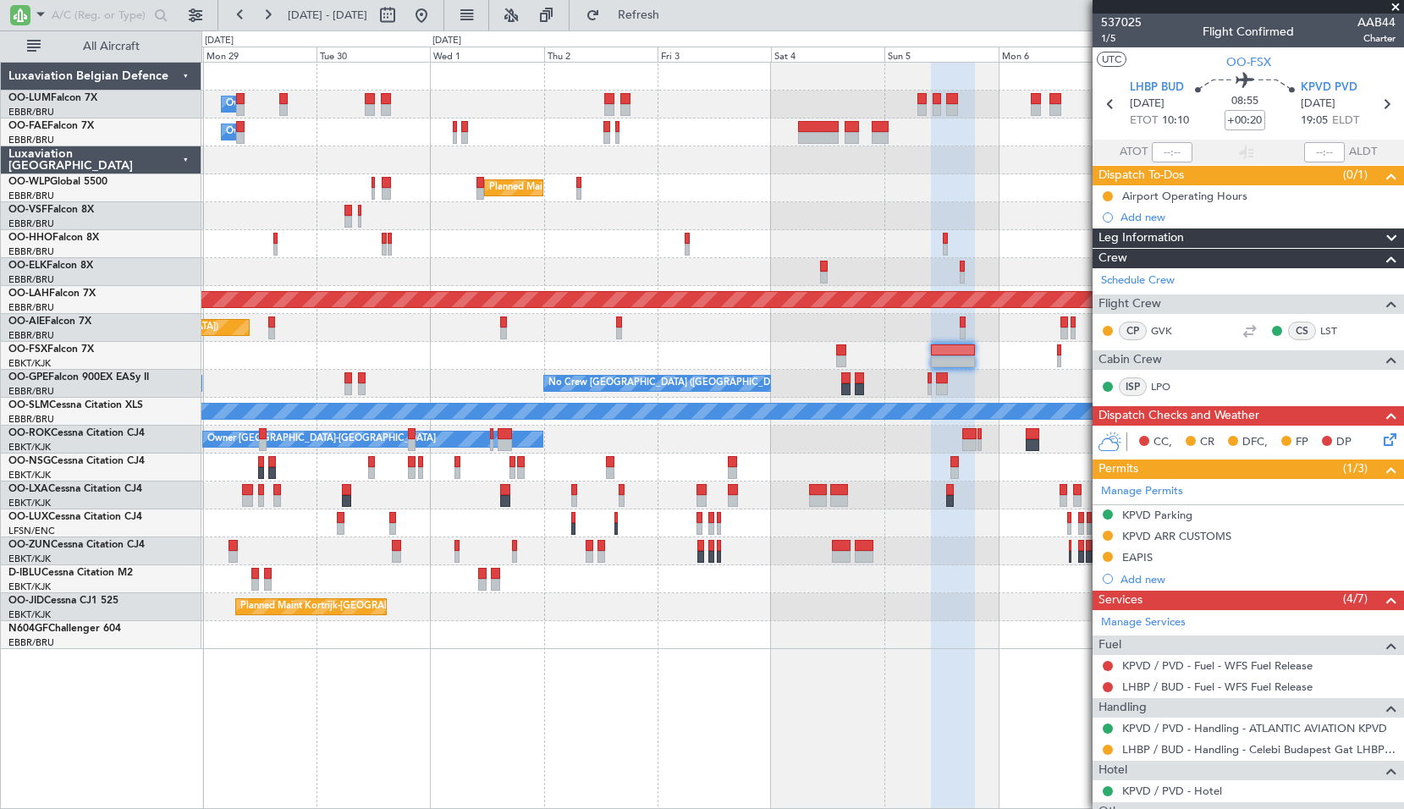
click at [899, 372] on div "No Crew Brussels (Brussels National) No Crew Brussels (Brussels National) Plann…" at bounding box center [801, 384] width 1201 height 28
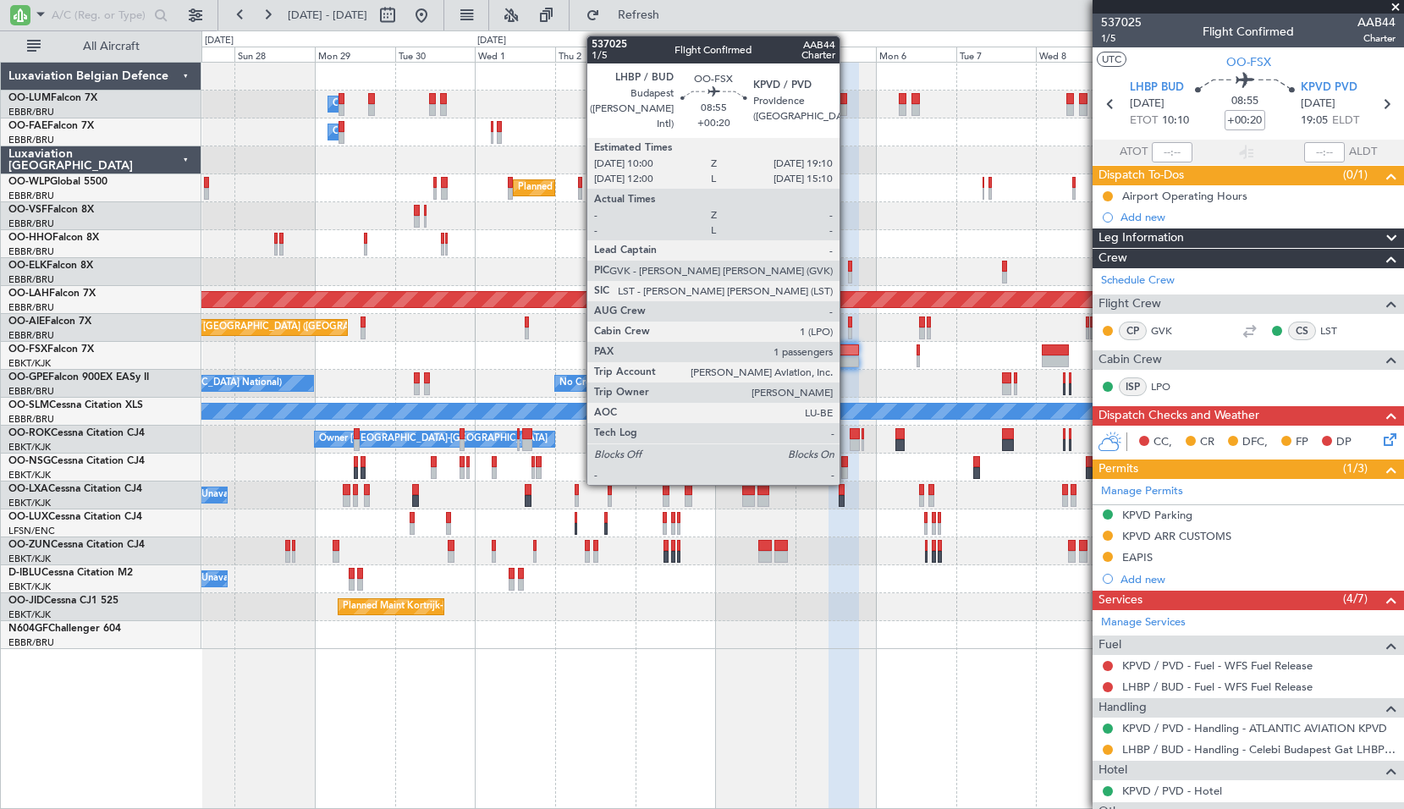
click at [847, 349] on div at bounding box center [843, 350] width 31 height 12
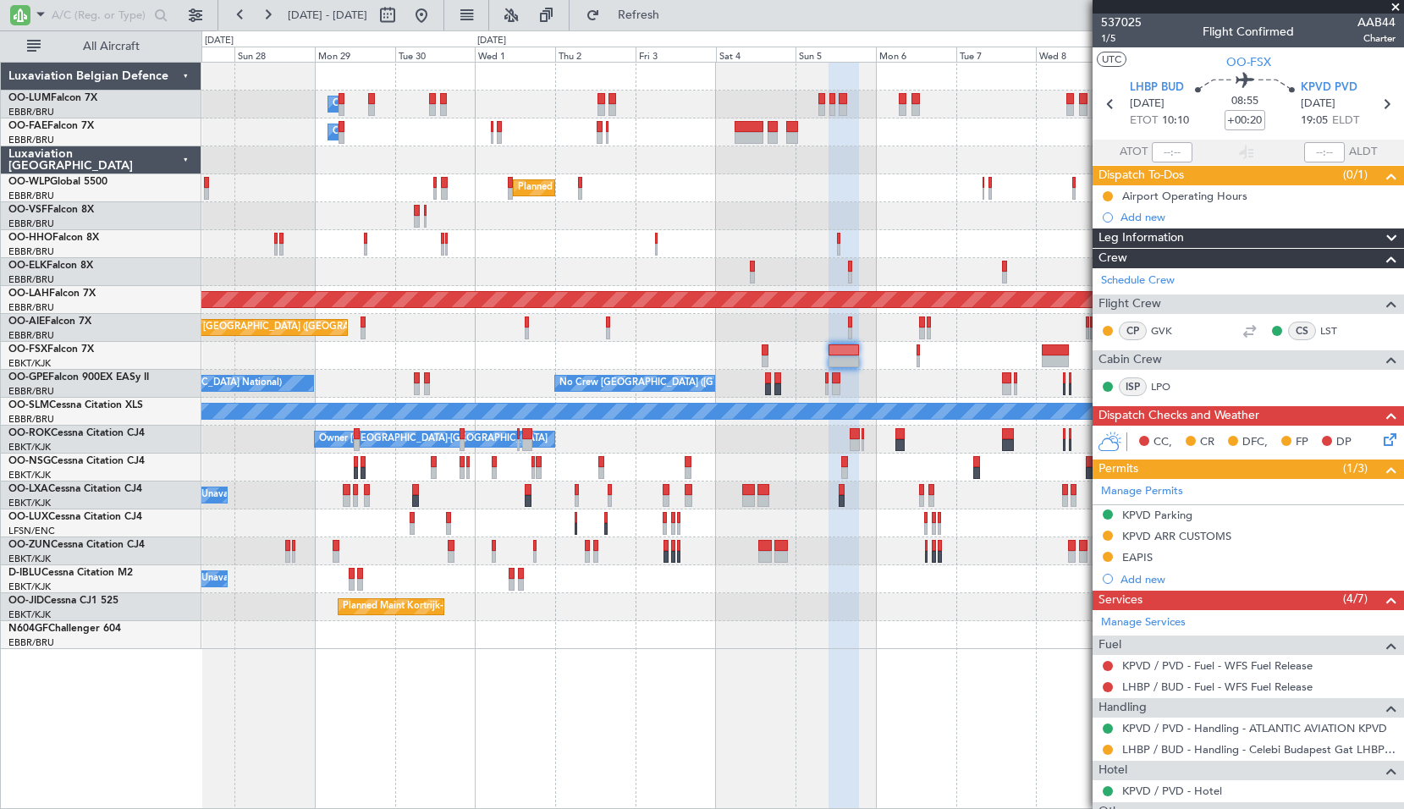
click at [1394, 6] on span at bounding box center [1395, 7] width 17 height 15
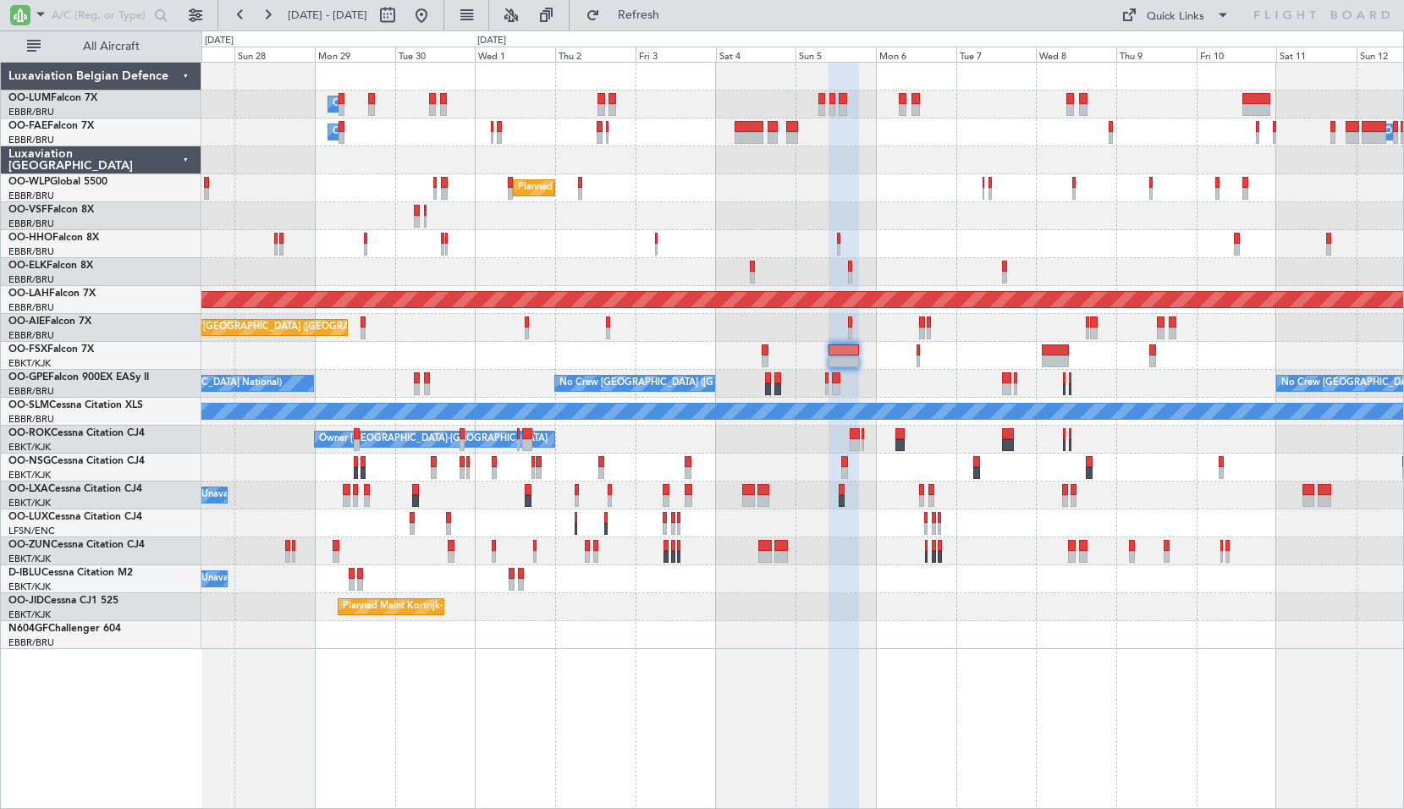
type input "0"
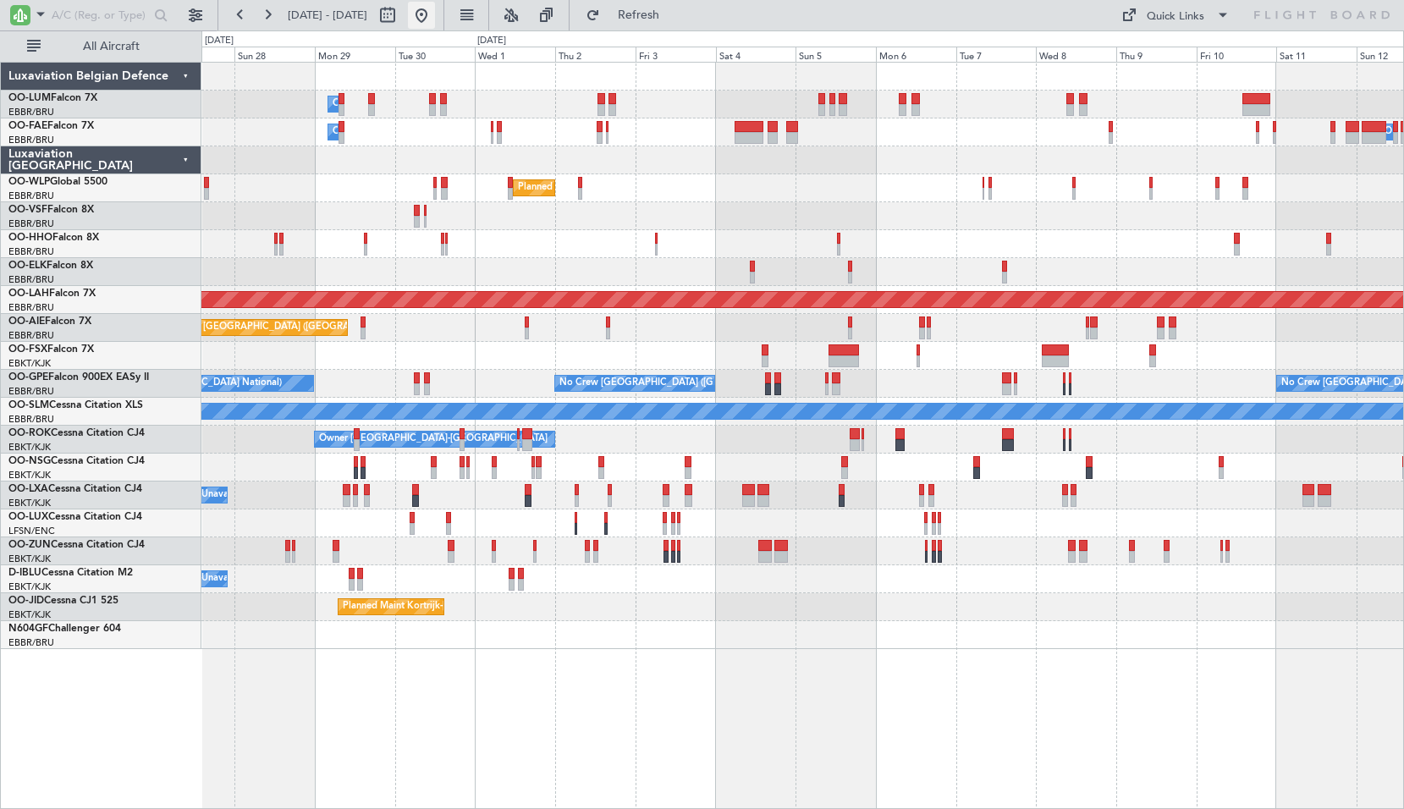
click at [435, 24] on button at bounding box center [421, 15] width 27 height 27
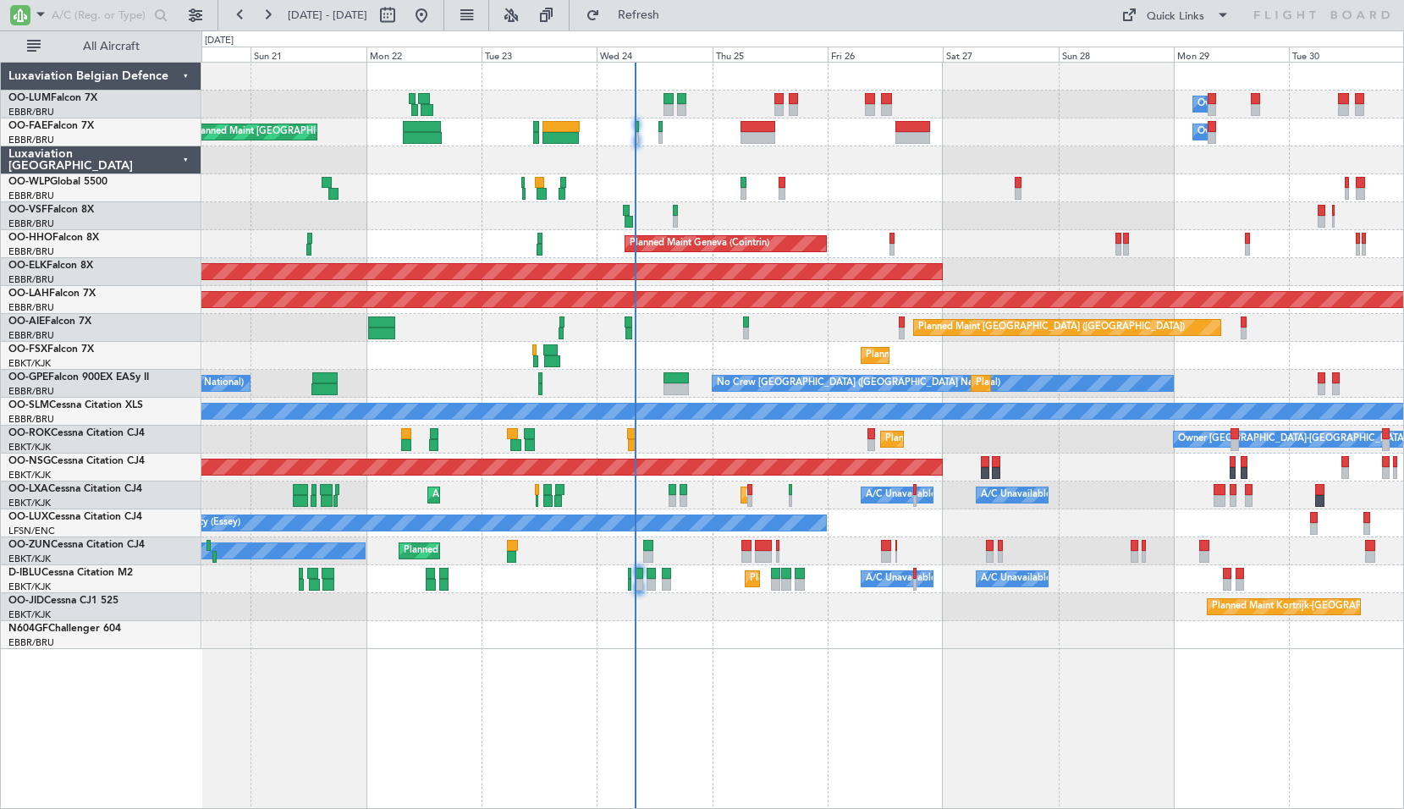
click at [775, 685] on div "Owner Melsbroek Air Base Planned Maint Brussels (Brussels National) Owner Melsb…" at bounding box center [802, 435] width 1202 height 747
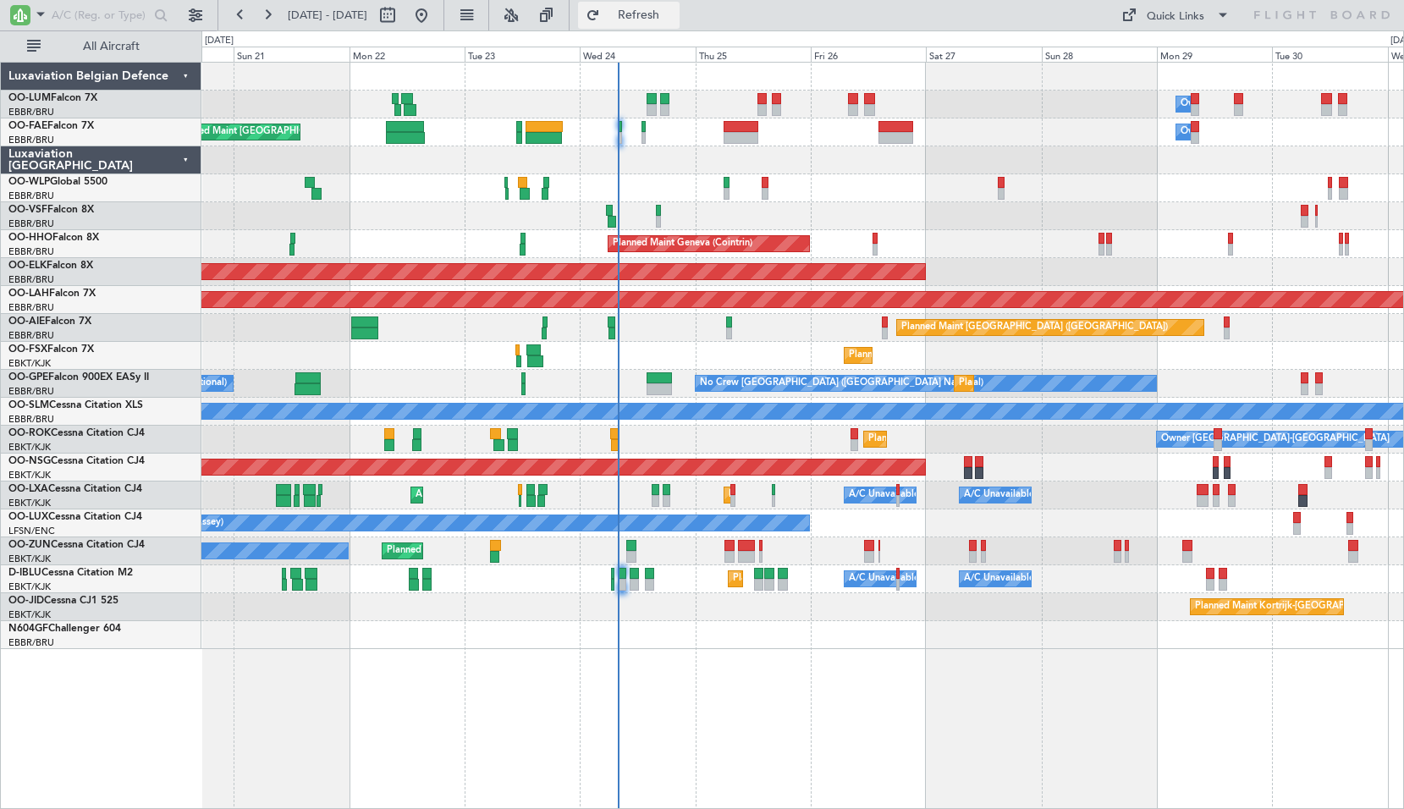
click at [674, 14] on span "Refresh" at bounding box center [638, 15] width 71 height 12
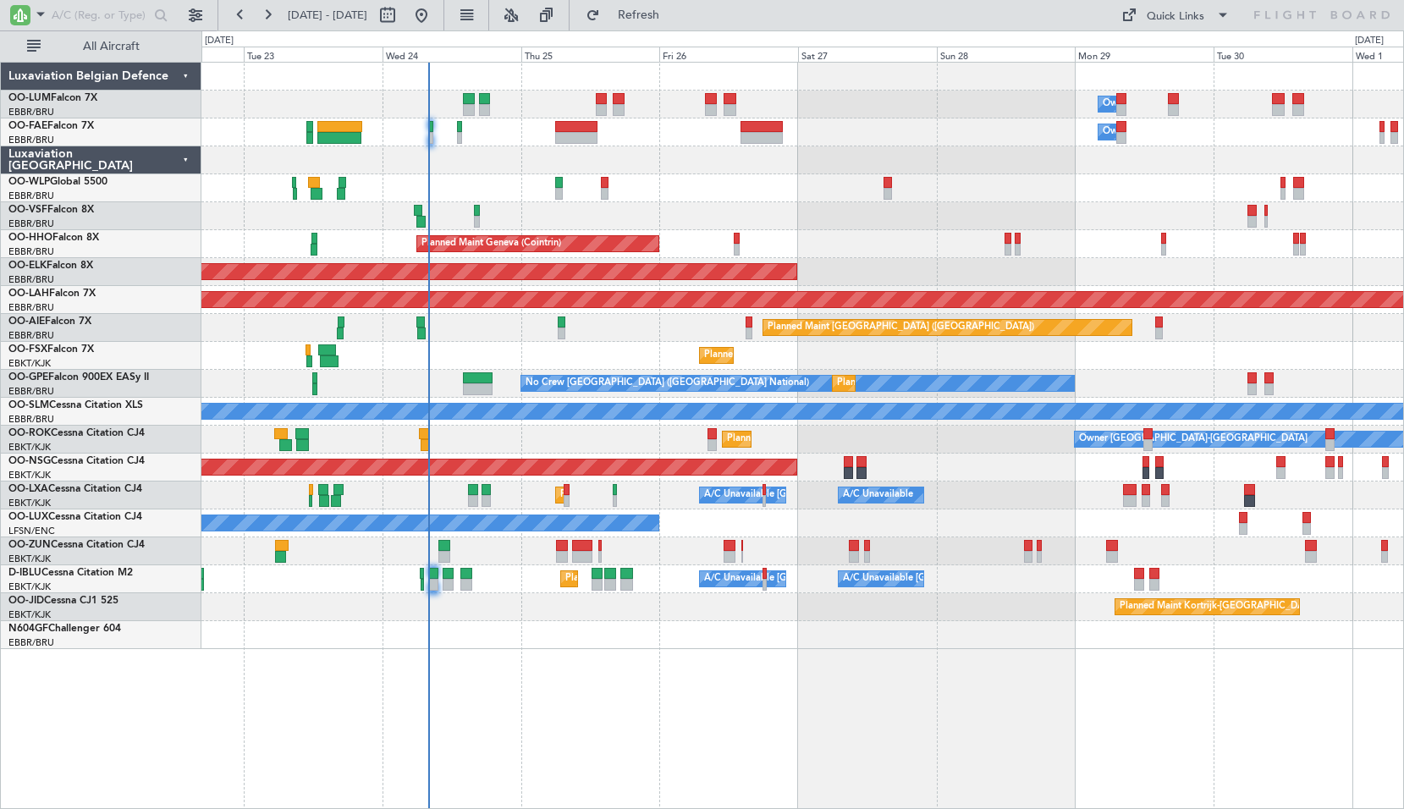
click at [666, 664] on div "Owner Melsbroek Air Base Owner Melsbroek Air Base Planned Maint Brussels (Bruss…" at bounding box center [802, 435] width 1202 height 747
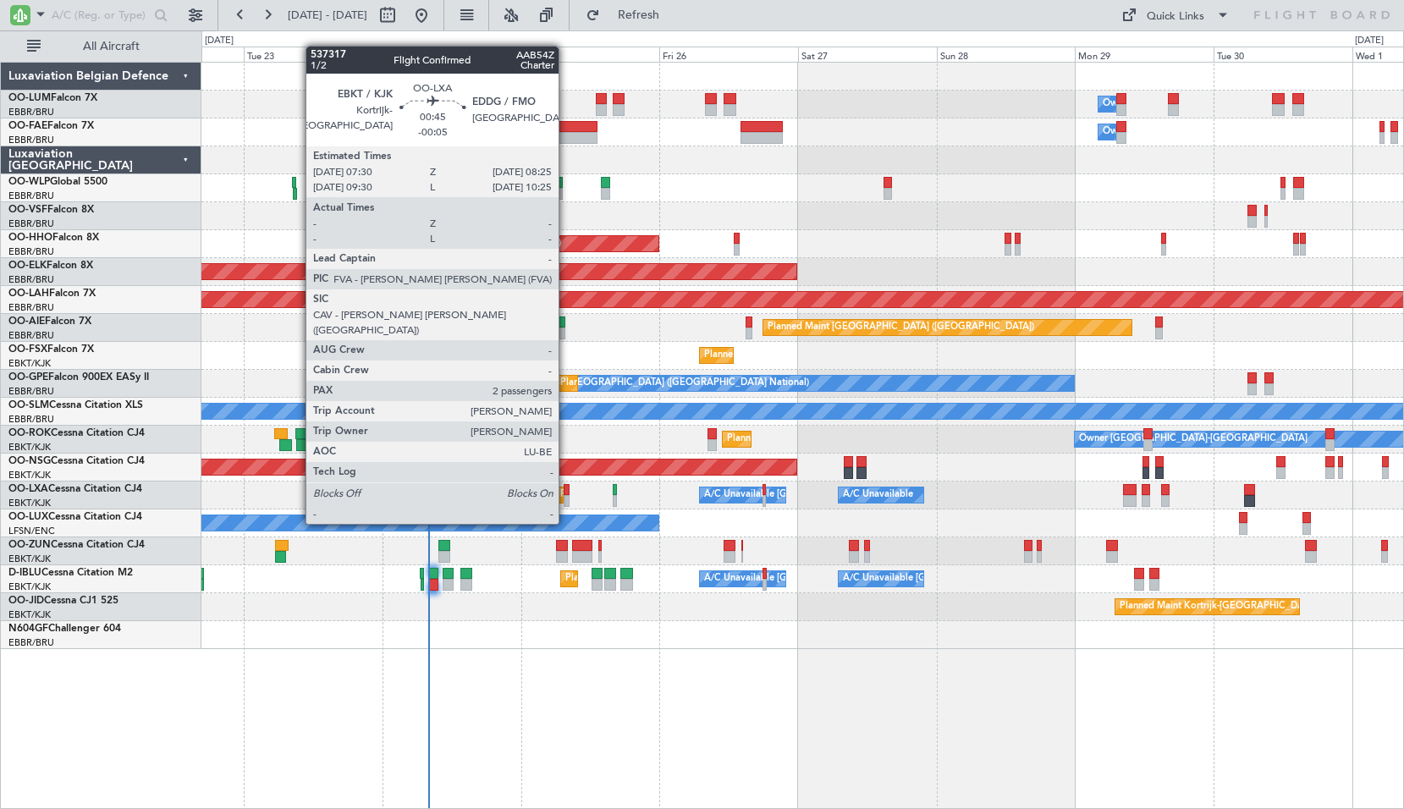
click at [566, 492] on div at bounding box center [566, 490] width 6 height 12
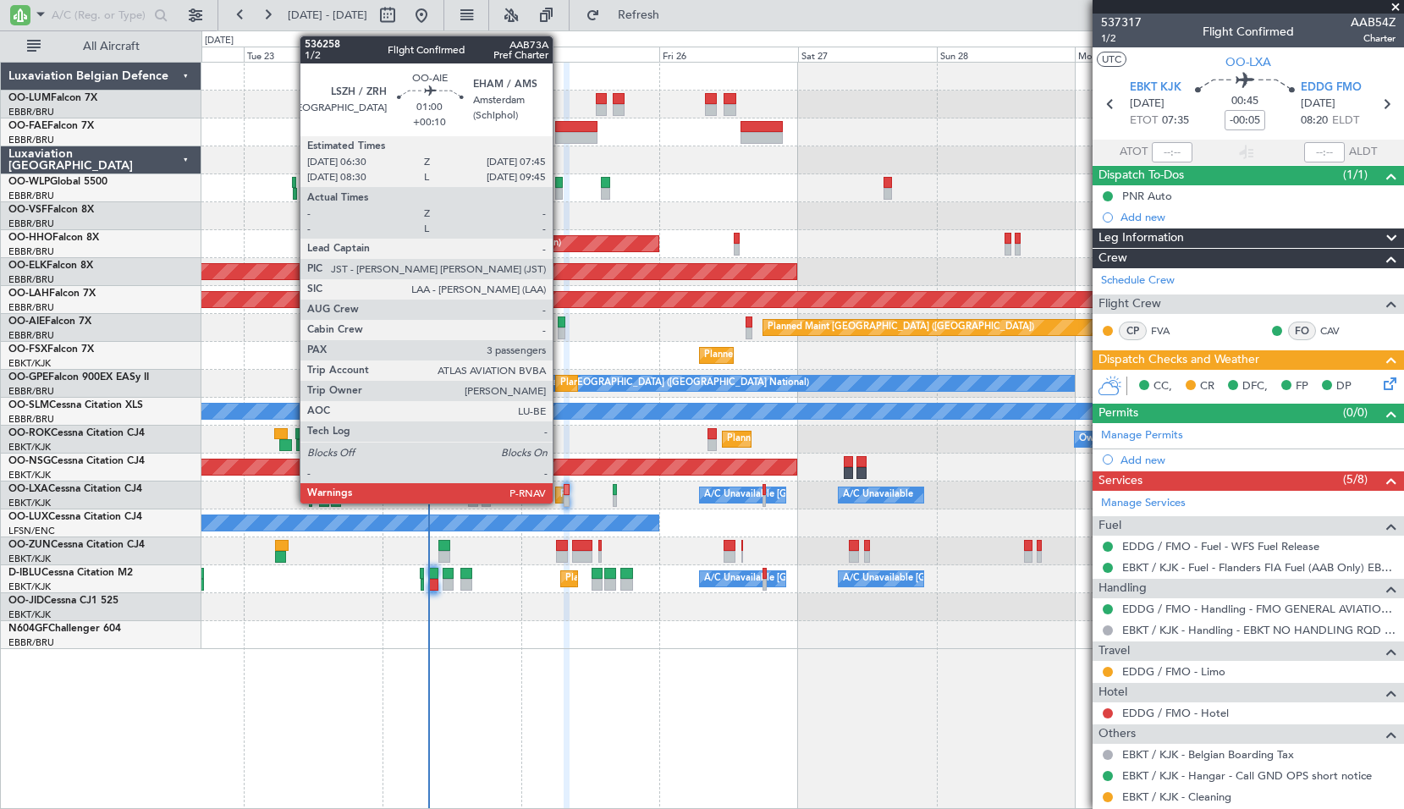
click at [560, 327] on div at bounding box center [562, 333] width 8 height 12
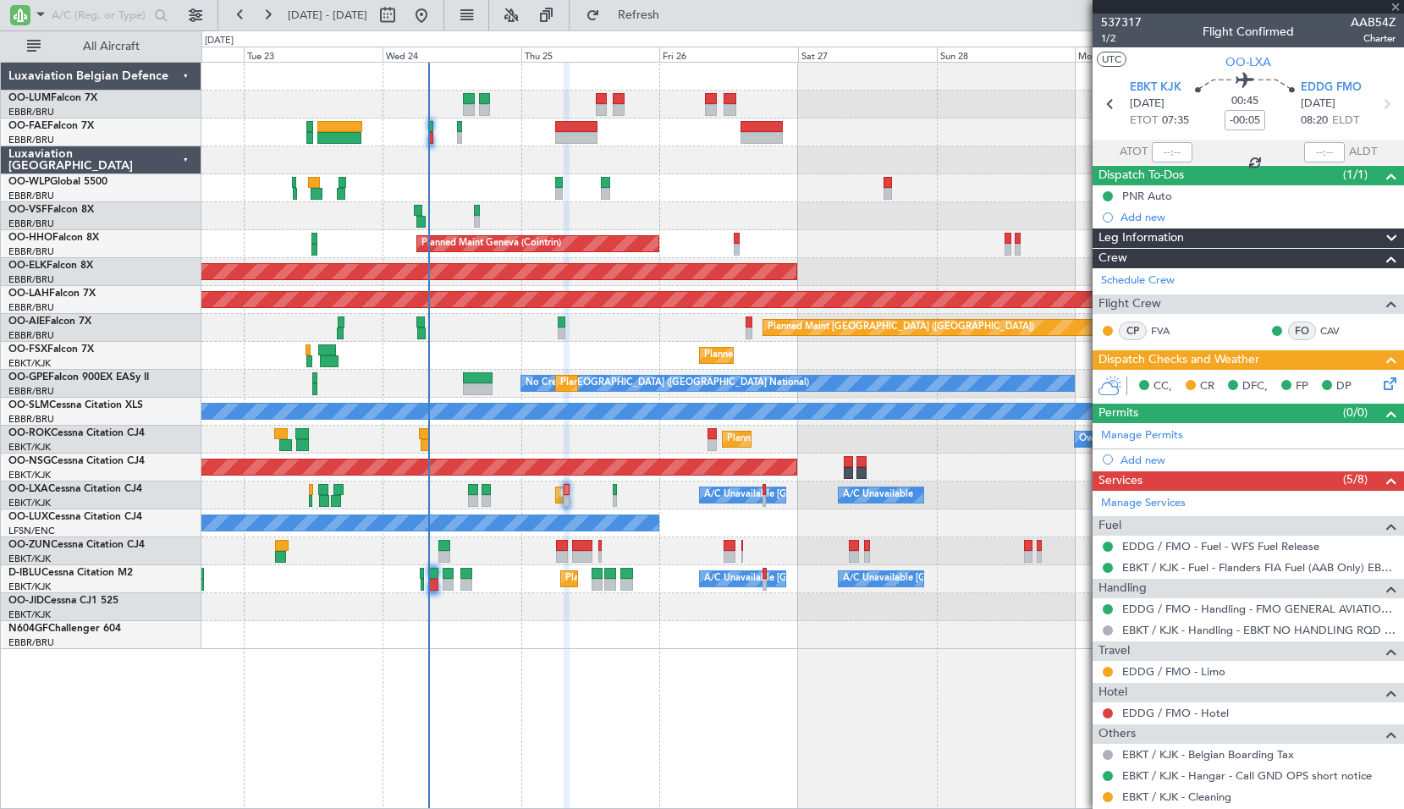
type input "+00:10"
type input "3"
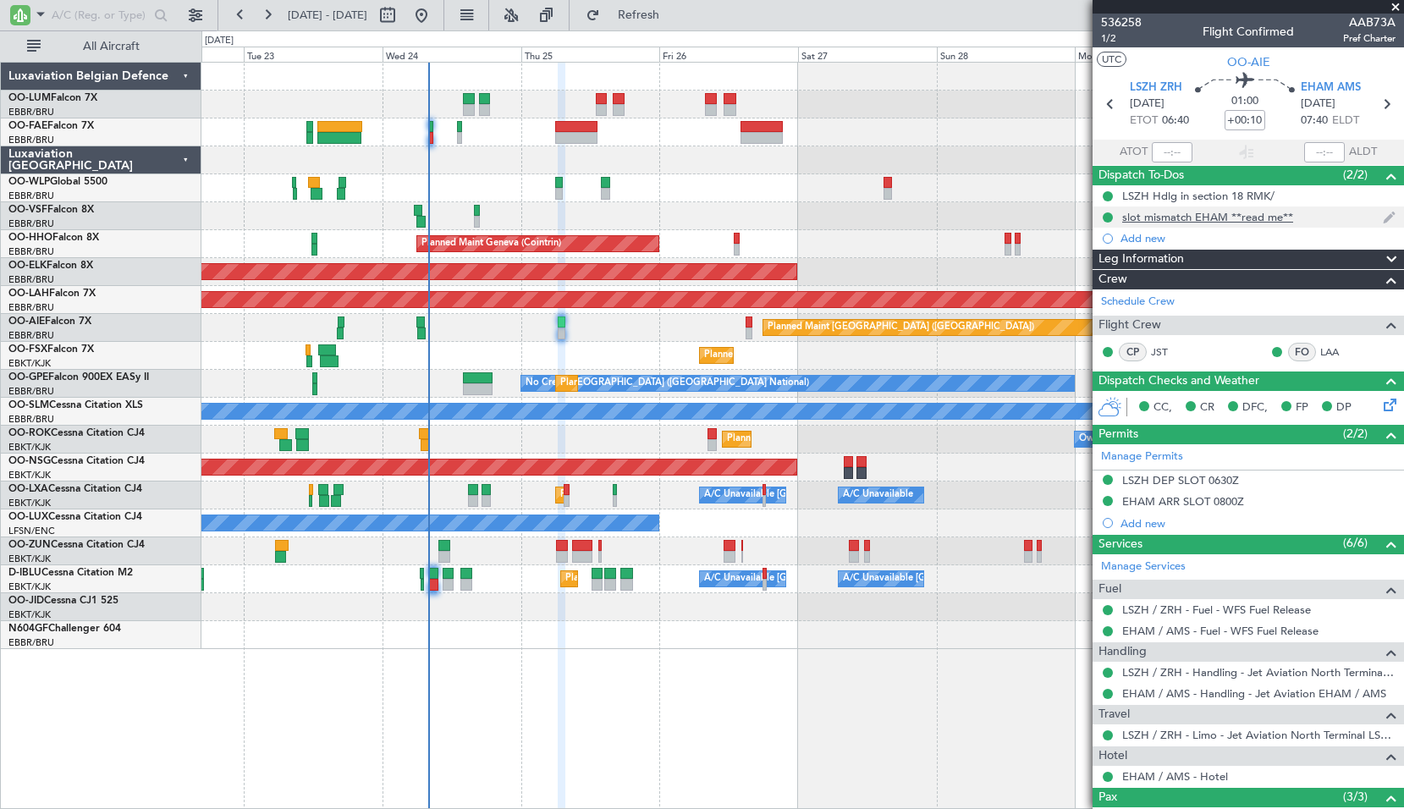
click at [1206, 223] on div "slot mismatch EHAM **read me**" at bounding box center [1247, 216] width 311 height 21
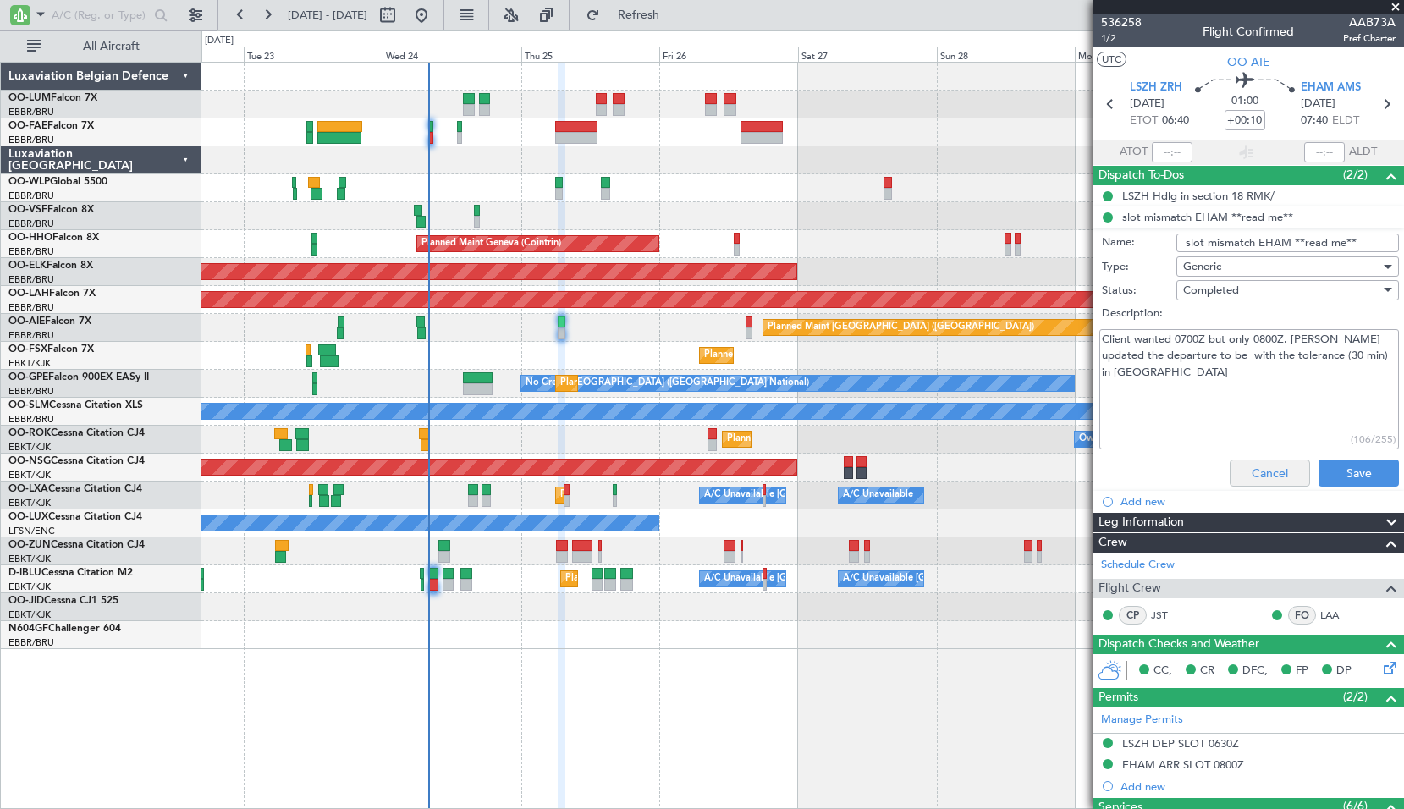
click at [1237, 482] on div "Cancel Save" at bounding box center [1243, 473] width 319 height 41
click at [1244, 478] on button "Cancel" at bounding box center [1269, 472] width 80 height 27
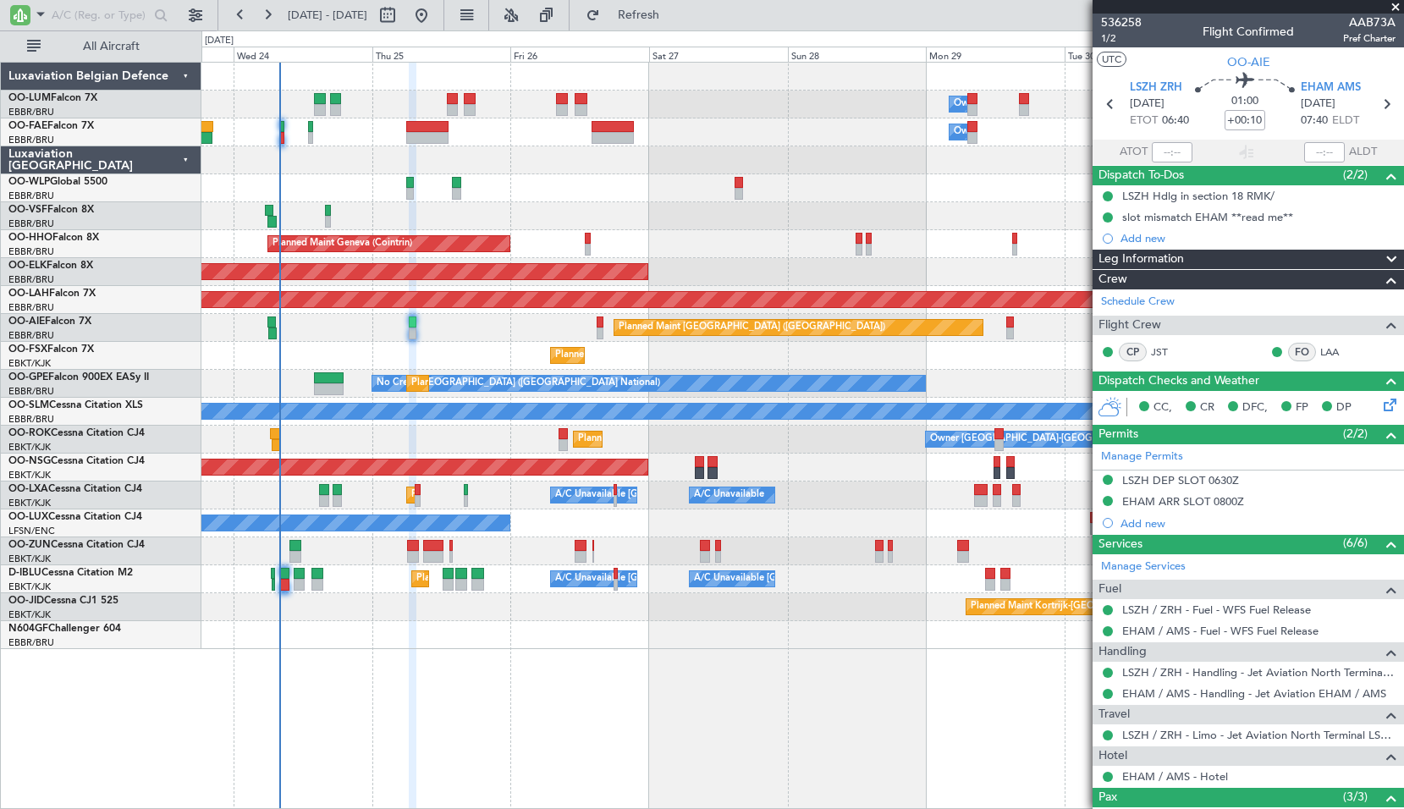
click at [774, 709] on div "Owner Melsbroek Air Base Owner Melsbroek Air Base Planned Maint Milan (Linate) …" at bounding box center [802, 435] width 1202 height 747
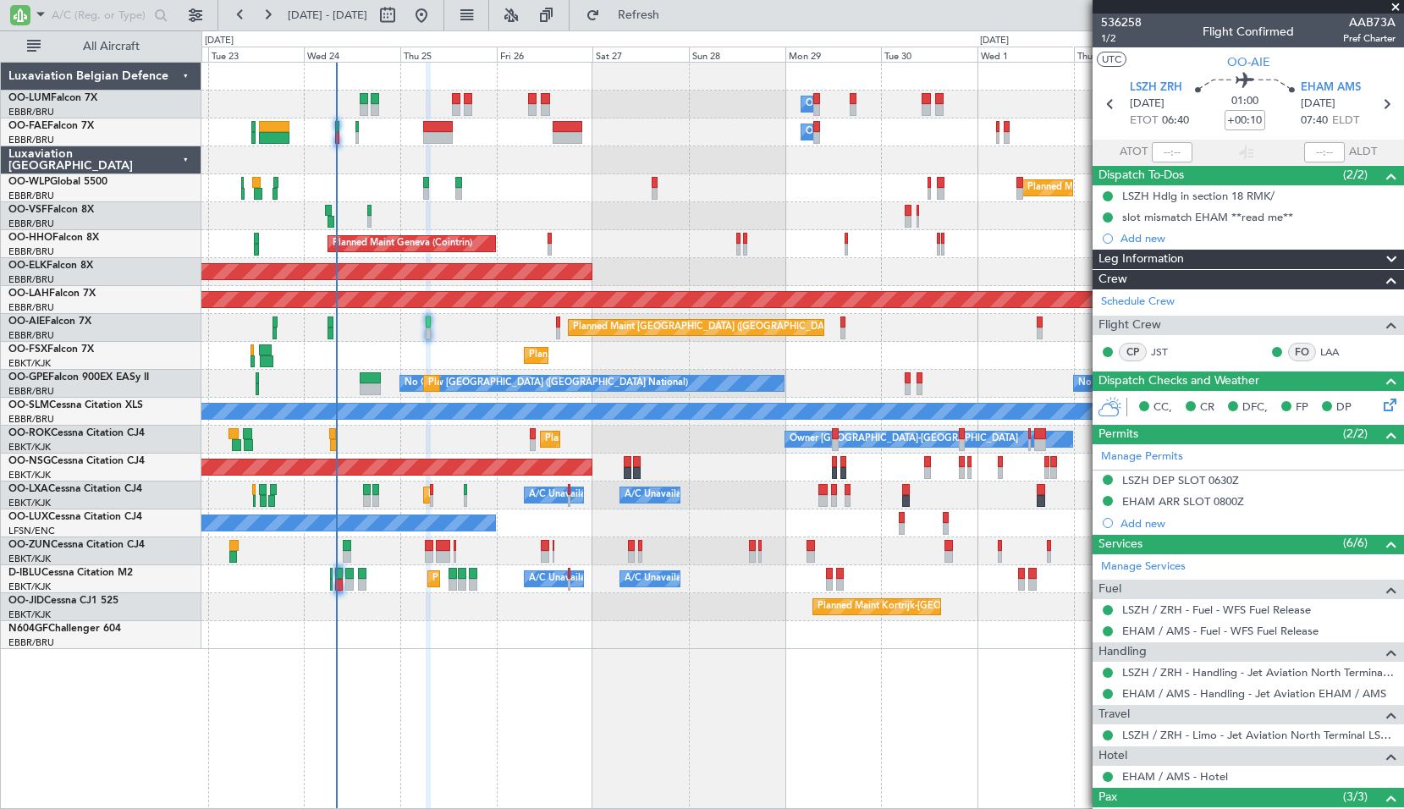
click at [816, 730] on div "Owner Melsbroek Air Base Owner Melsbroek Air Base Planned Maint Brussels (Bruss…" at bounding box center [802, 435] width 1202 height 747
click at [674, 9] on span "Refresh" at bounding box center [638, 15] width 71 height 12
click at [647, 26] on button "Refresh" at bounding box center [629, 15] width 102 height 27
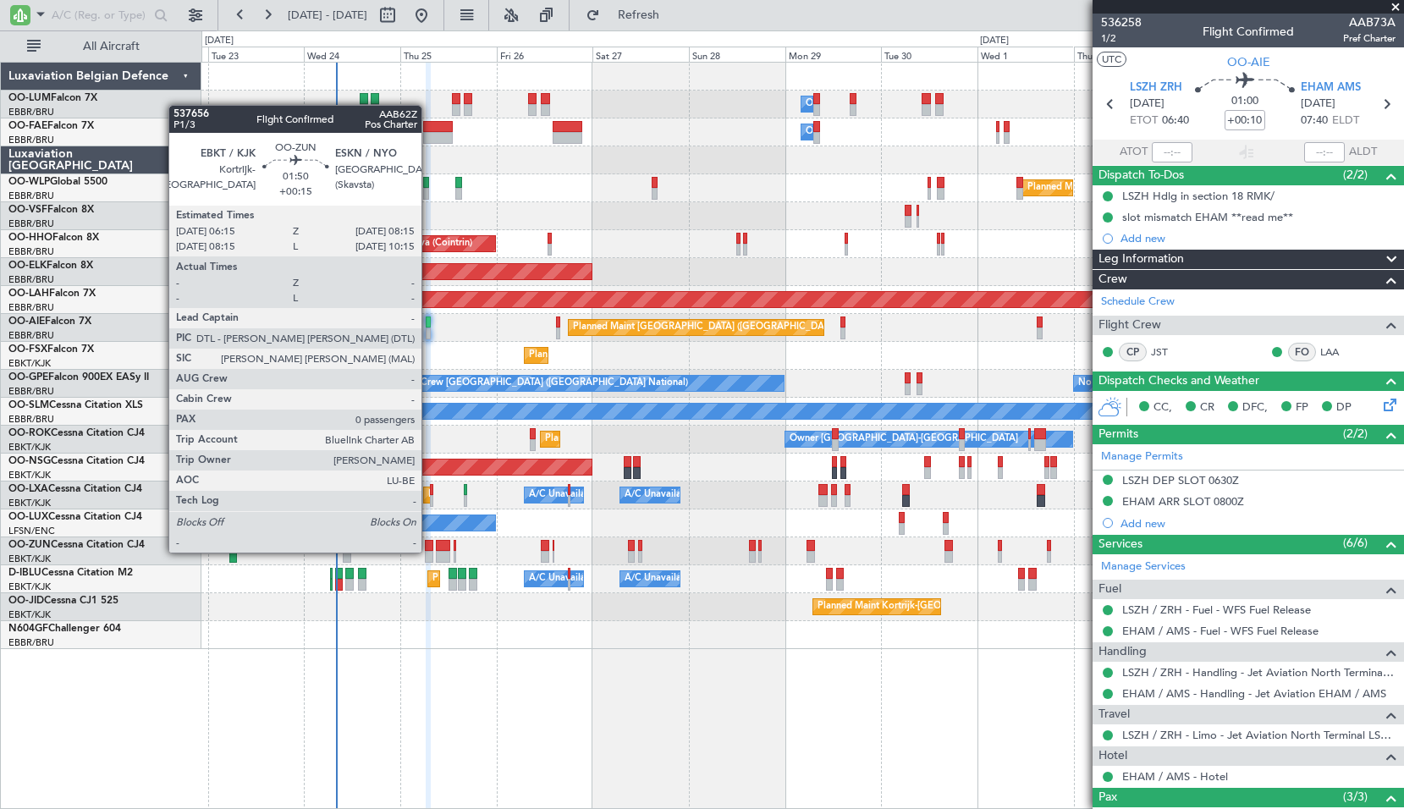
click at [429, 551] on div at bounding box center [429, 557] width 8 height 12
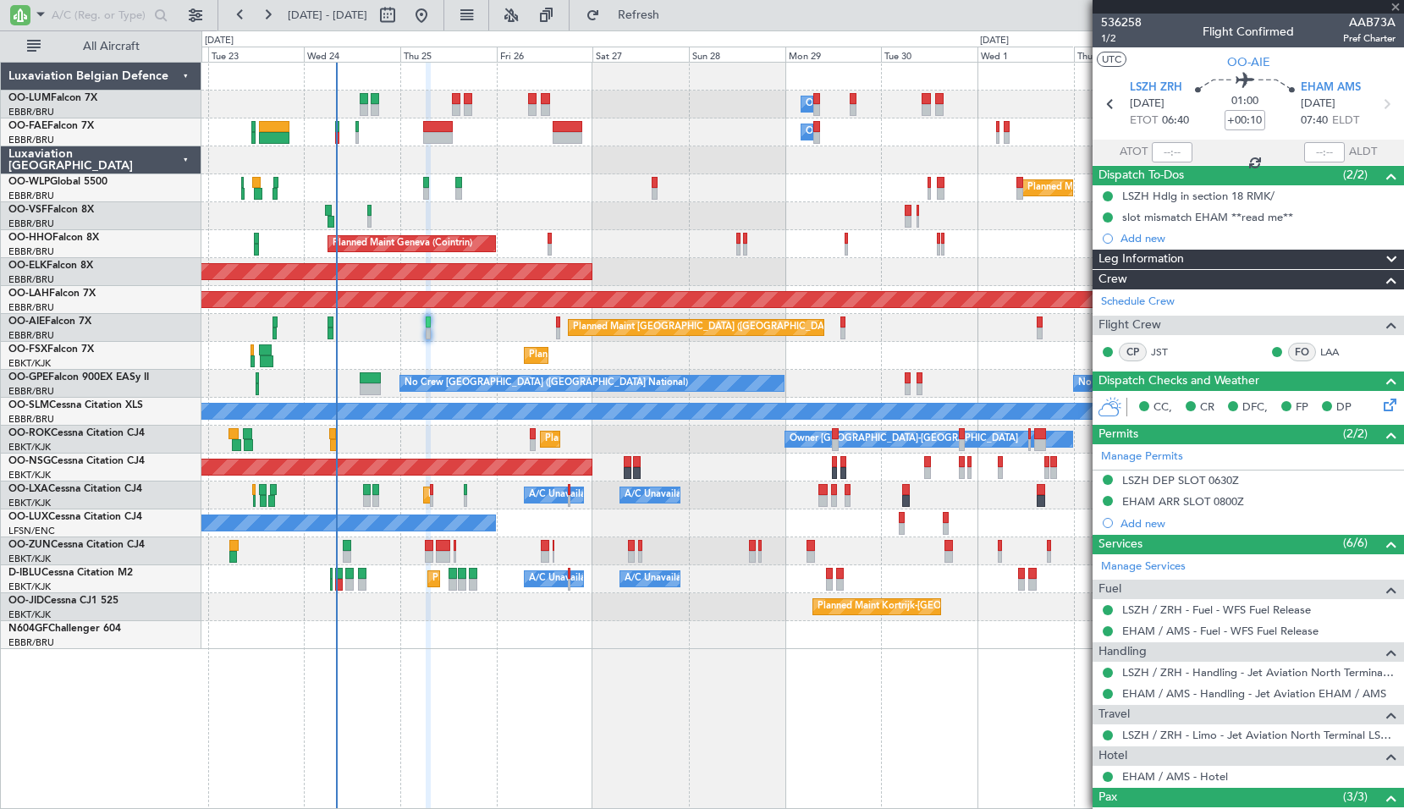
type input "+00:15"
type input "0"
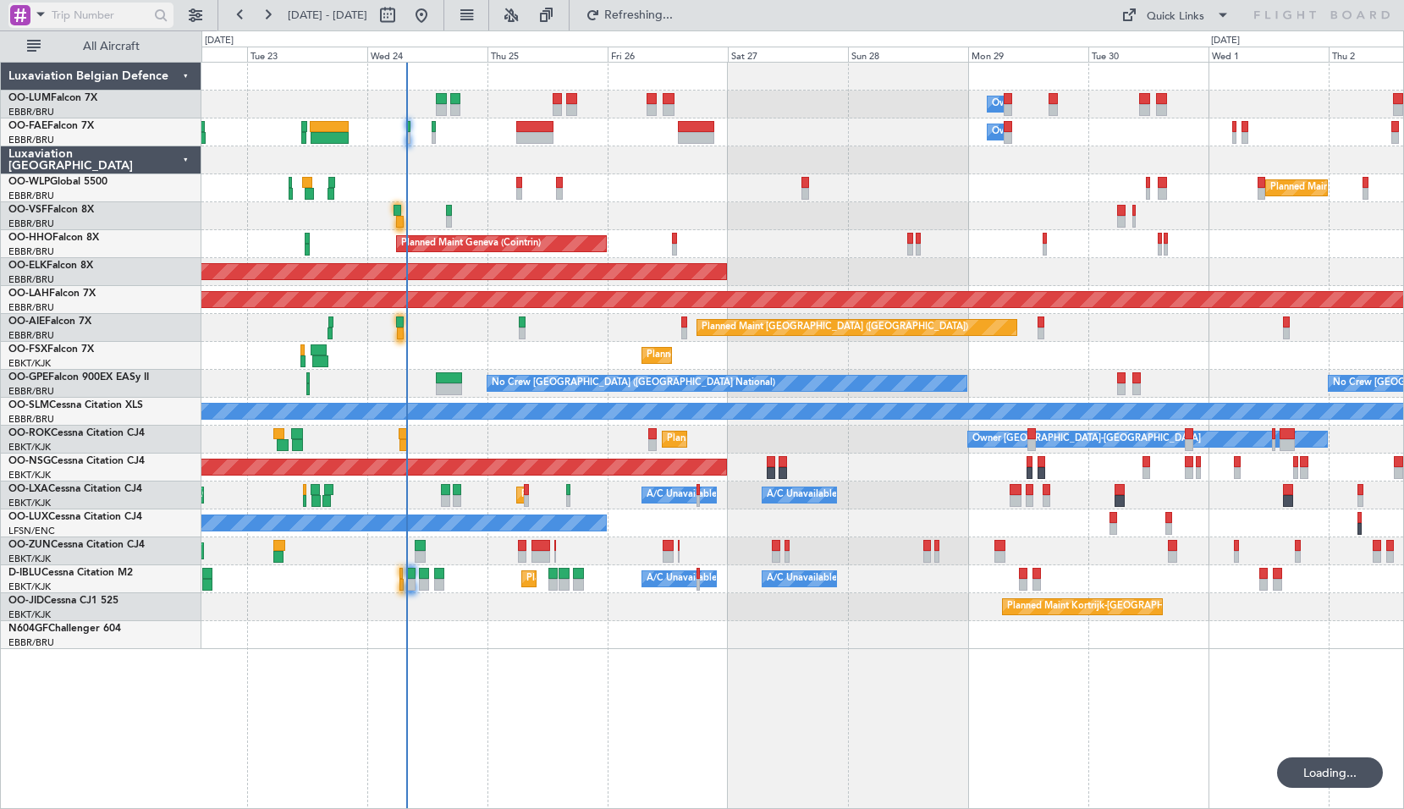
click at [34, 14] on span at bounding box center [40, 13] width 20 height 21
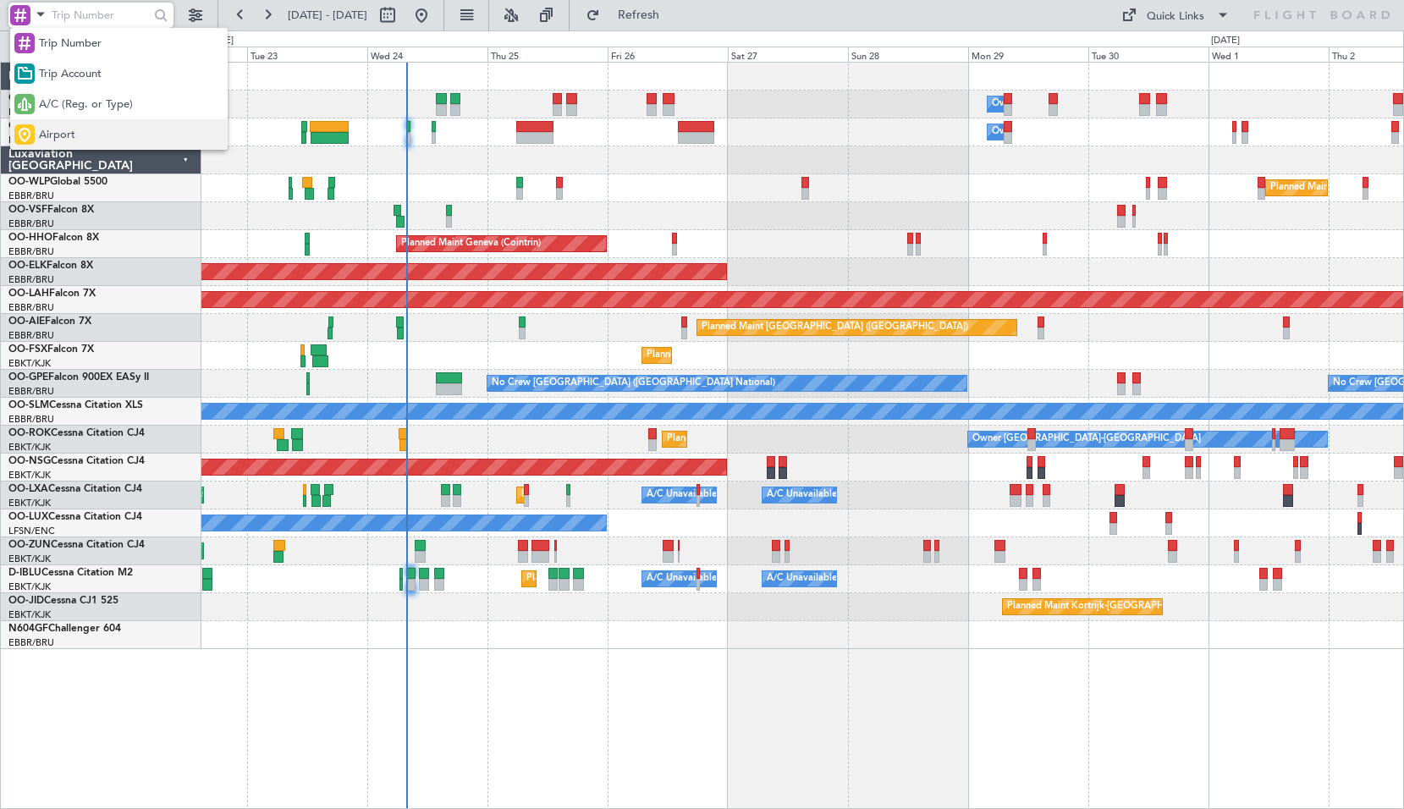
click at [58, 134] on span "Airport" at bounding box center [57, 135] width 36 height 17
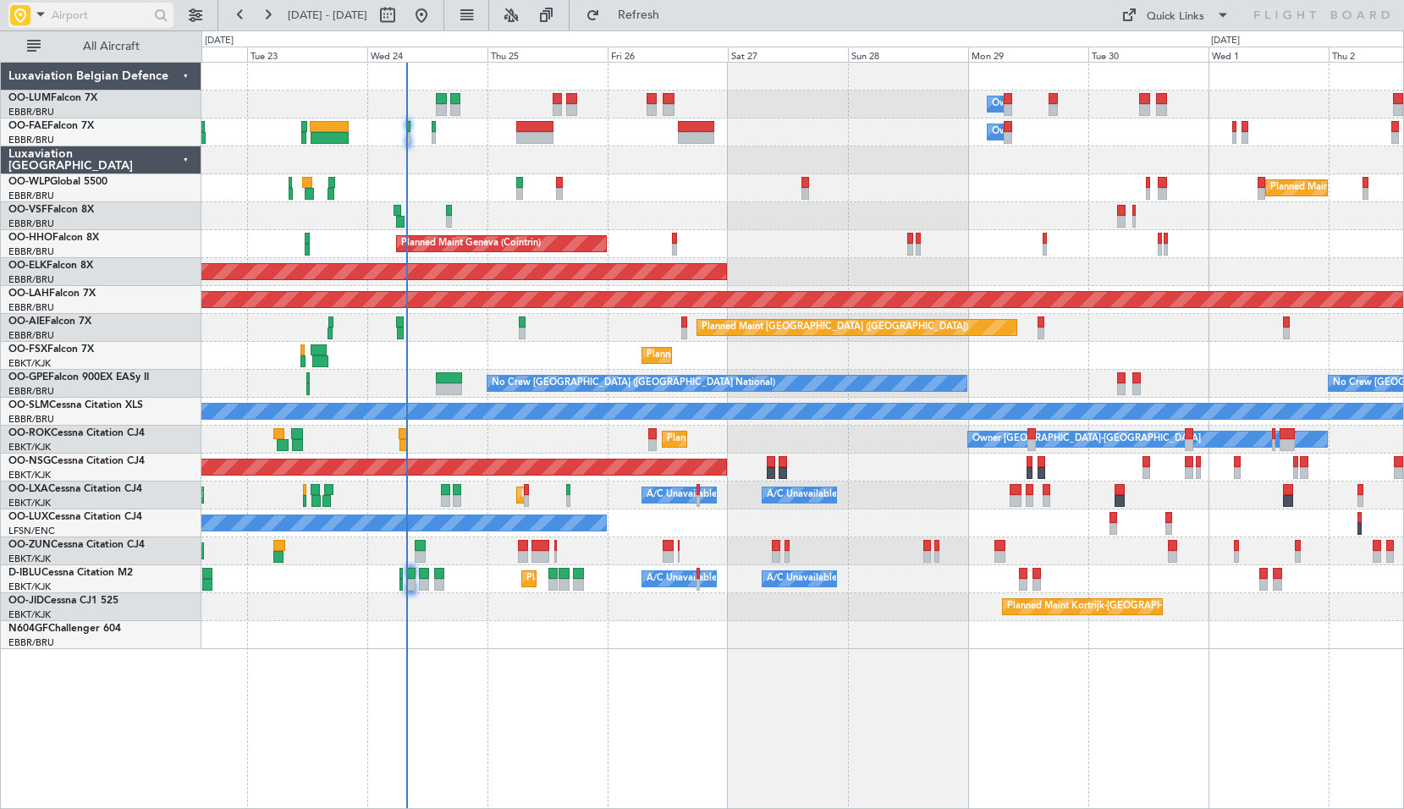
click at [88, 14] on input "text" at bounding box center [100, 15] width 97 height 25
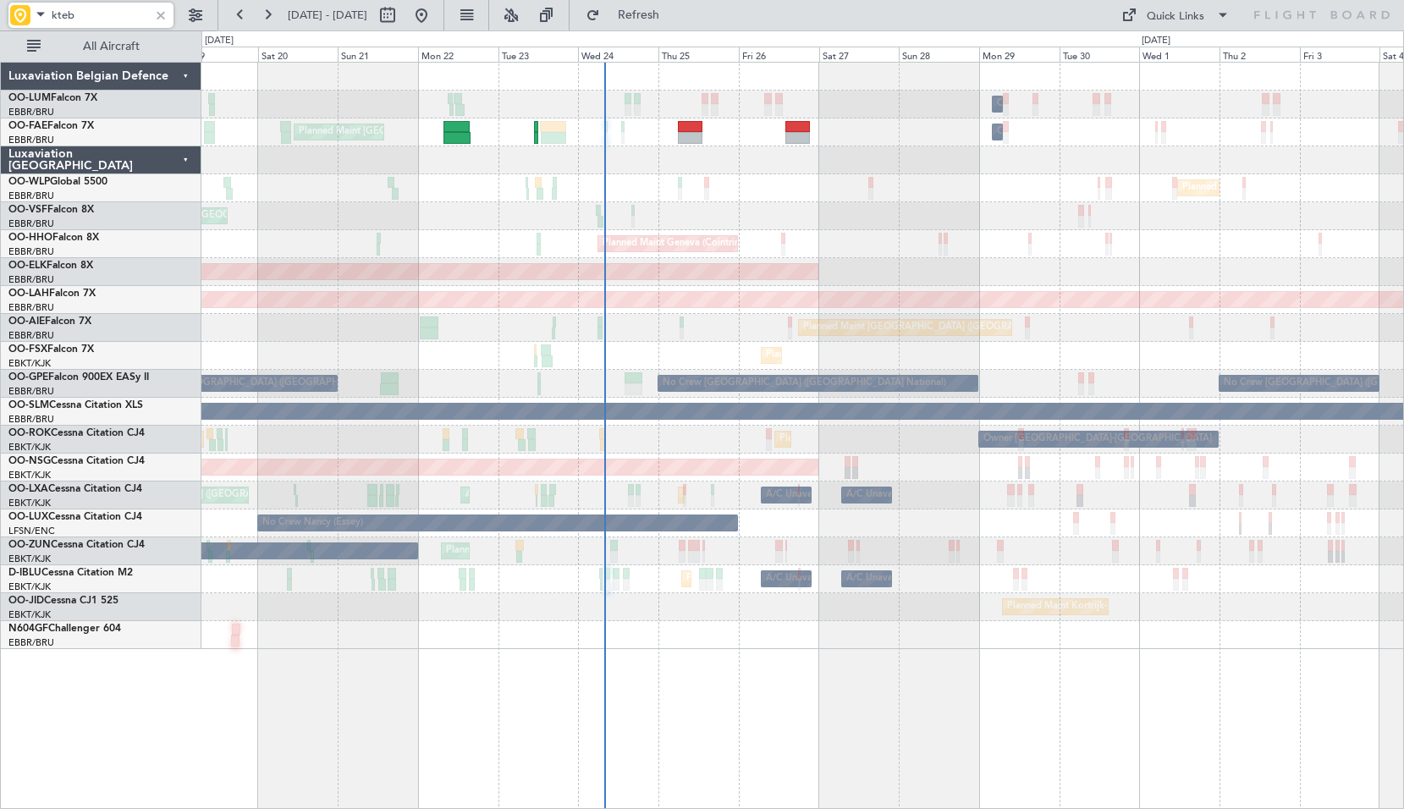
click at [719, 381] on div "No Crew Brussels (Brussels National) Planned Maint Brussels (Brussels National)…" at bounding box center [801, 384] width 1201 height 28
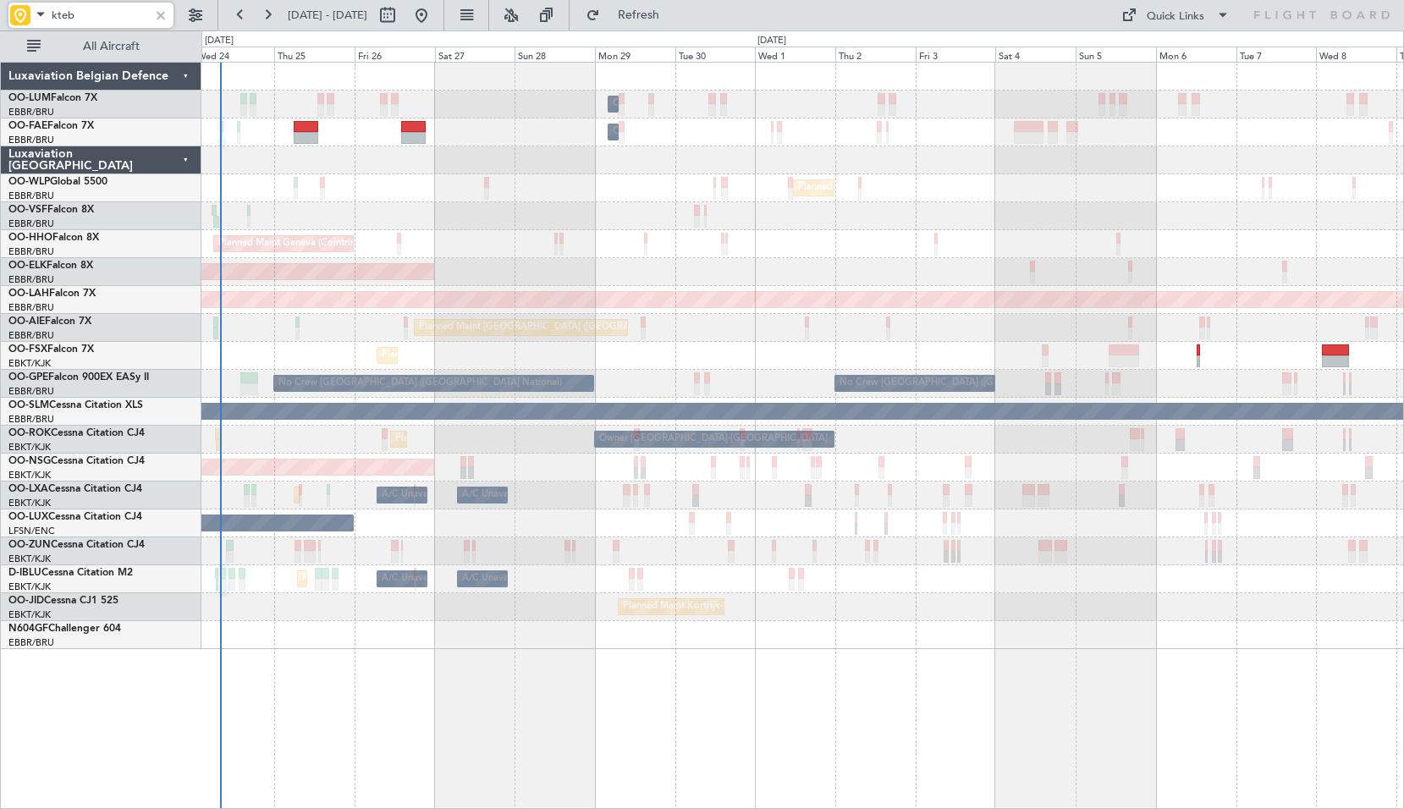
click at [777, 533] on div "Owner Melsbroek Air Base Owner Melsbroek Air Base Planned Maint Brussels (Bruss…" at bounding box center [801, 356] width 1201 height 586
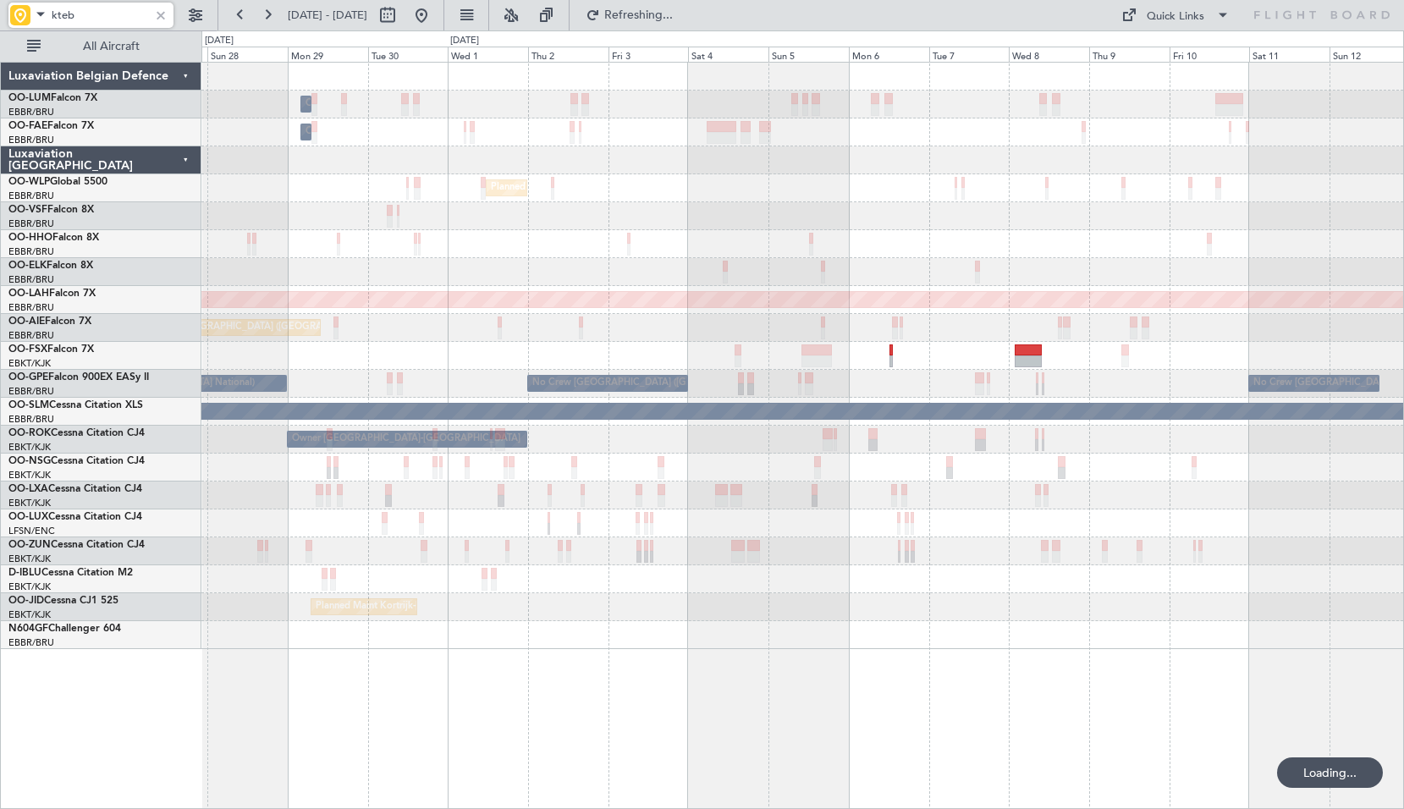
click at [887, 547] on div at bounding box center [801, 551] width 1201 height 28
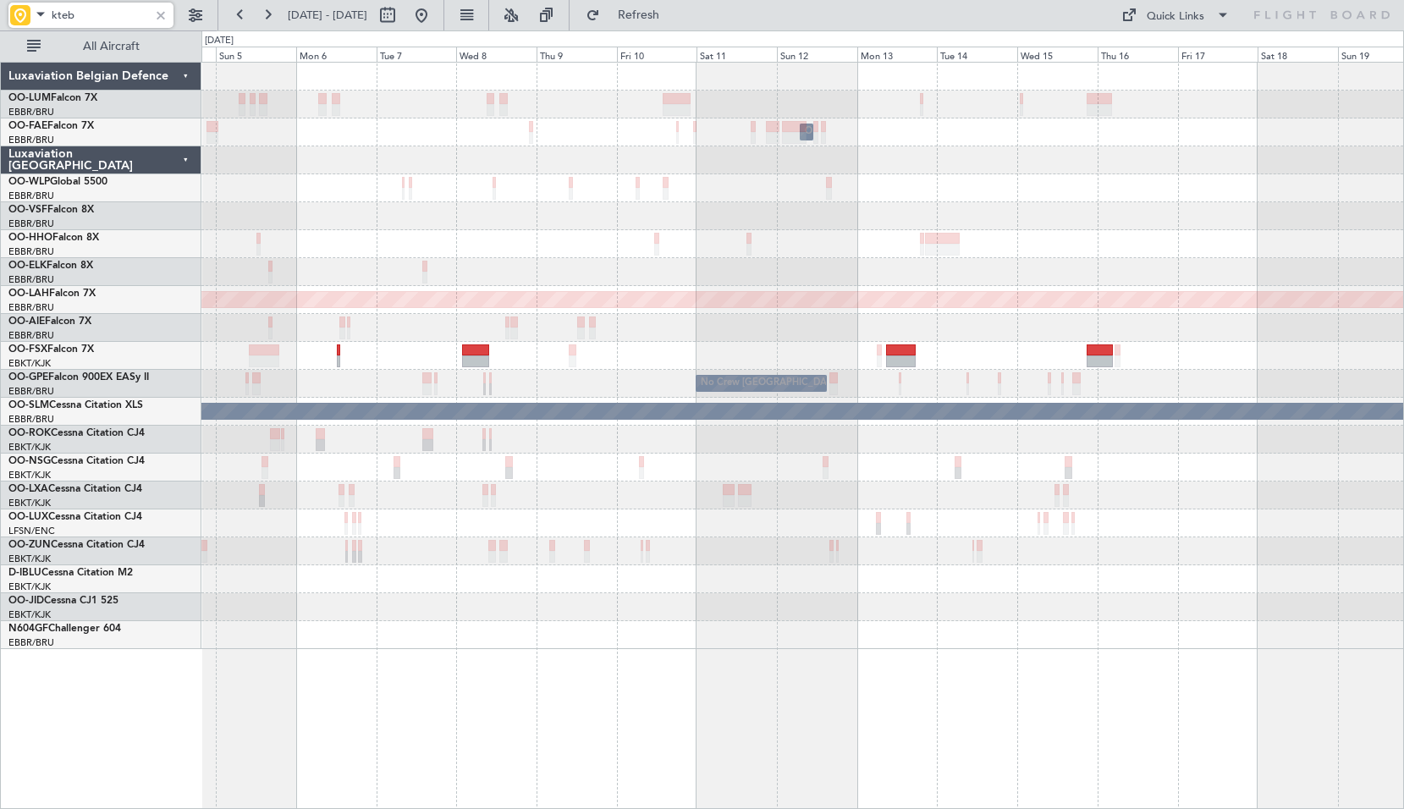
click at [701, 499] on div at bounding box center [801, 495] width 1201 height 28
type input "kteb"
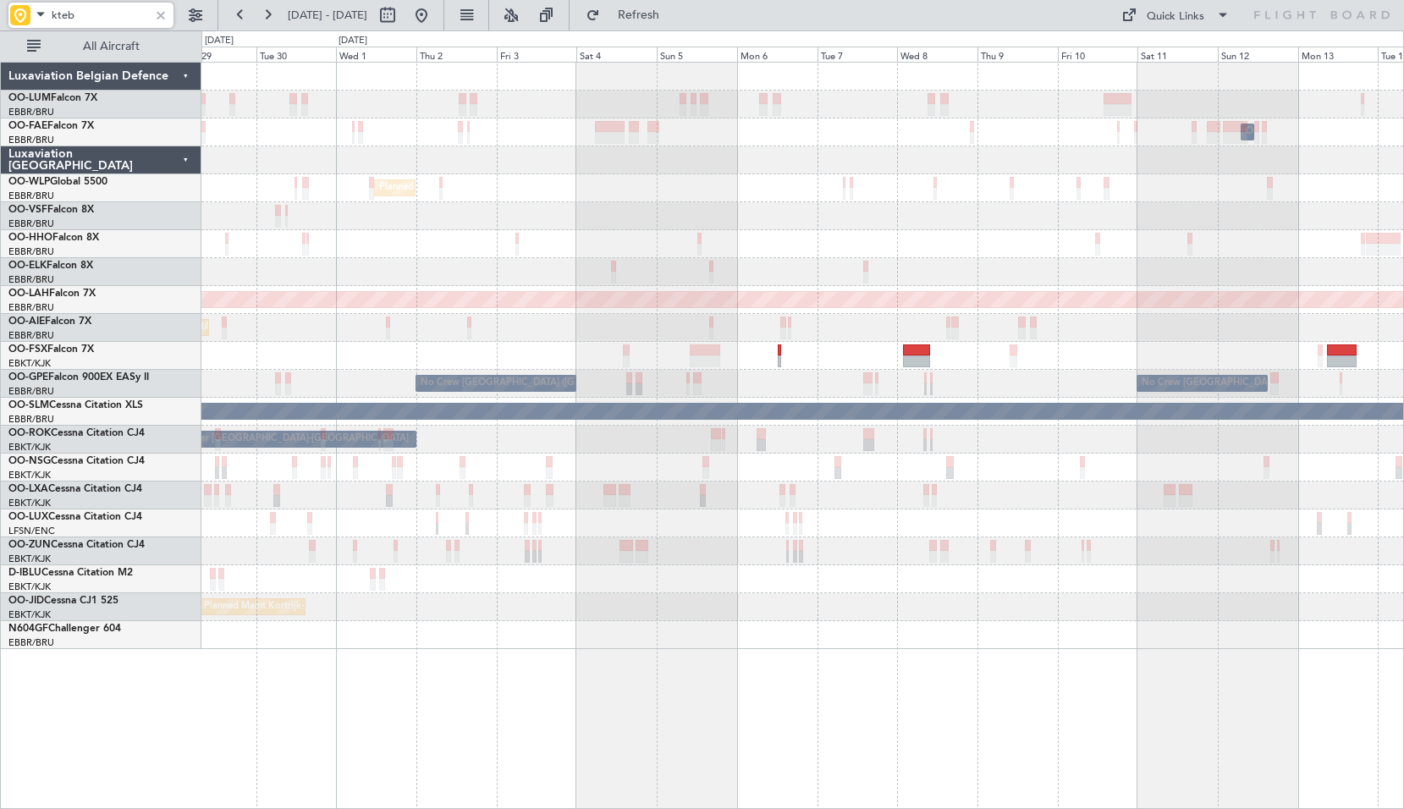
click at [799, 223] on div "Owner Melsbroek Air Base Owner Melsbroek Air Base Owner Melsbroek Air Base Plan…" at bounding box center [801, 356] width 1201 height 586
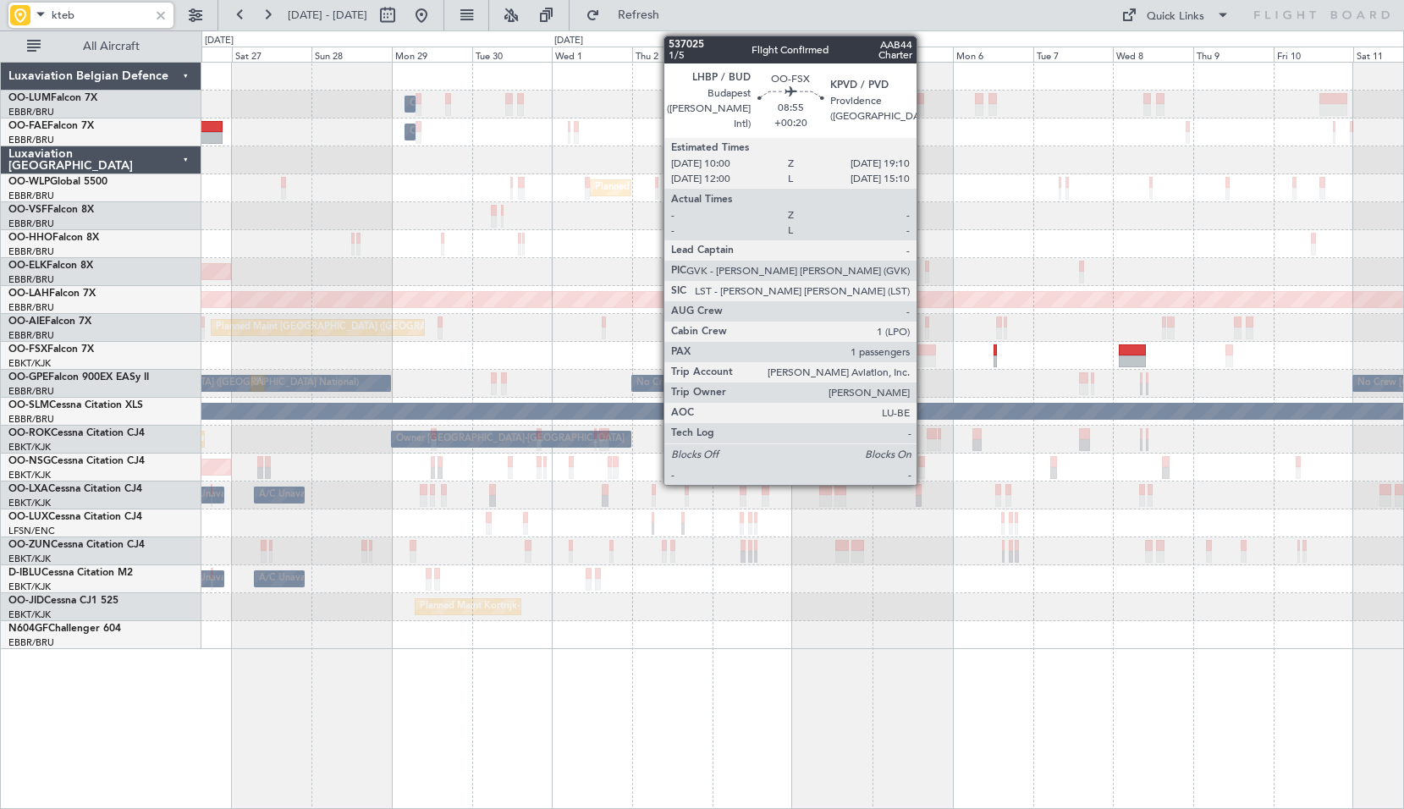
click at [924, 356] on div at bounding box center [920, 361] width 31 height 12
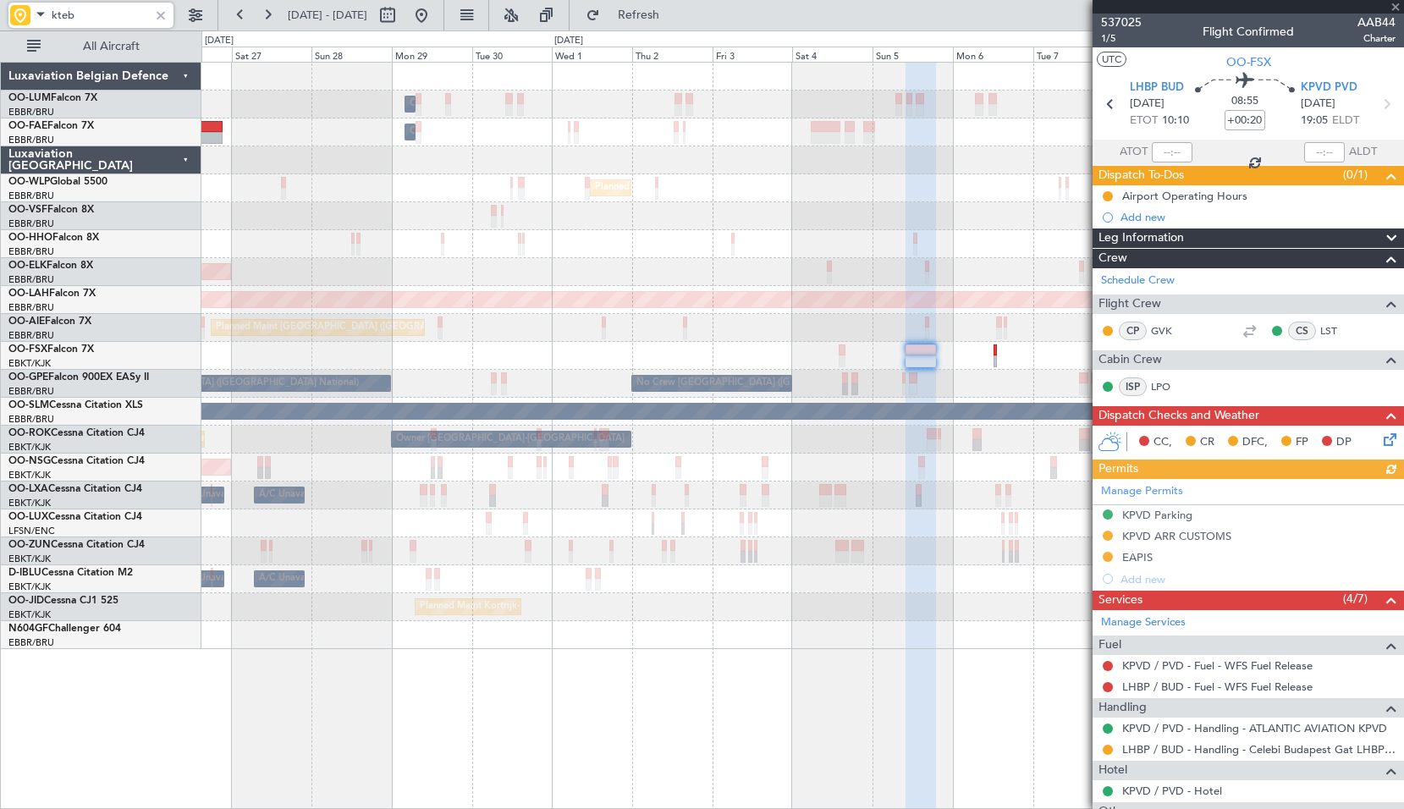
click at [1380, 437] on icon at bounding box center [1387, 437] width 14 height 14
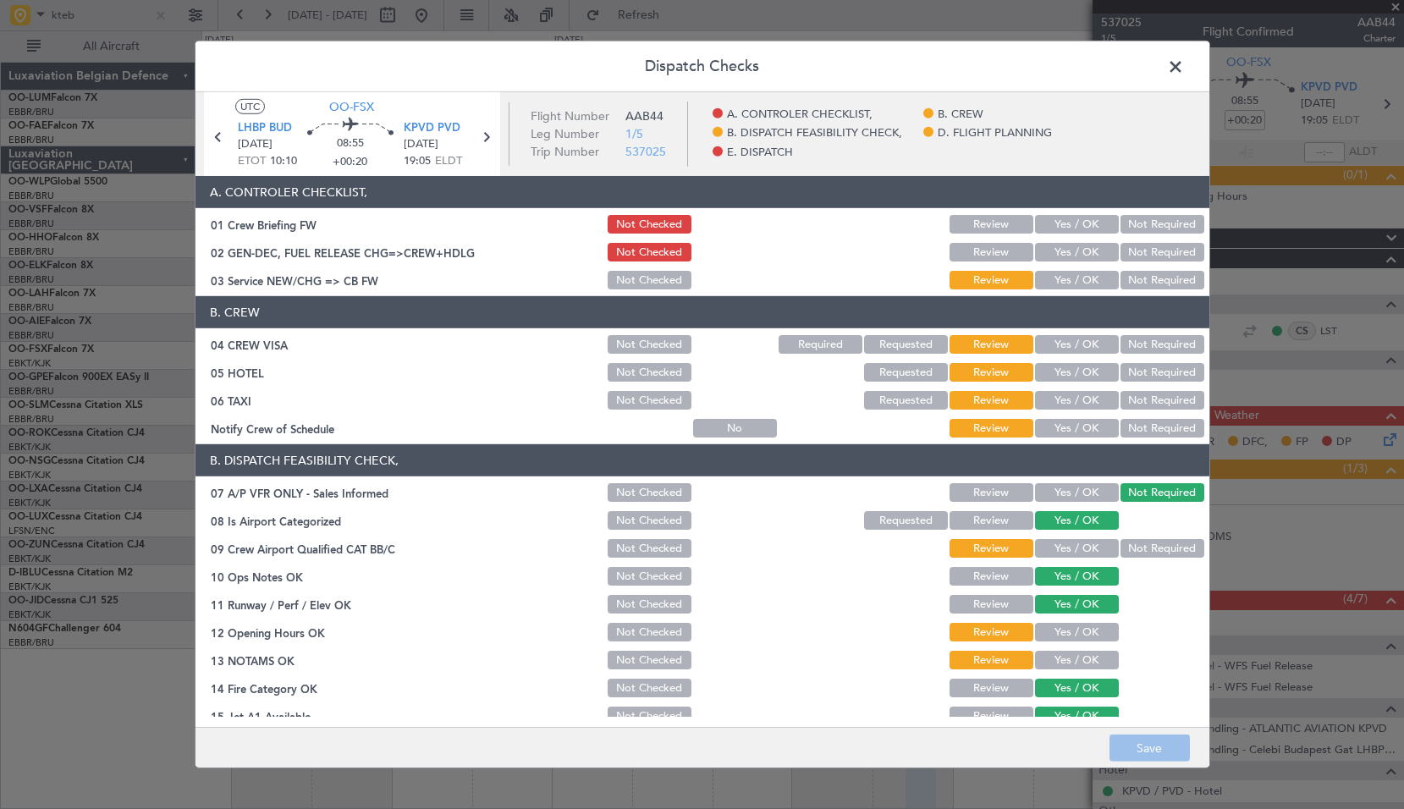
scroll to position [85, 0]
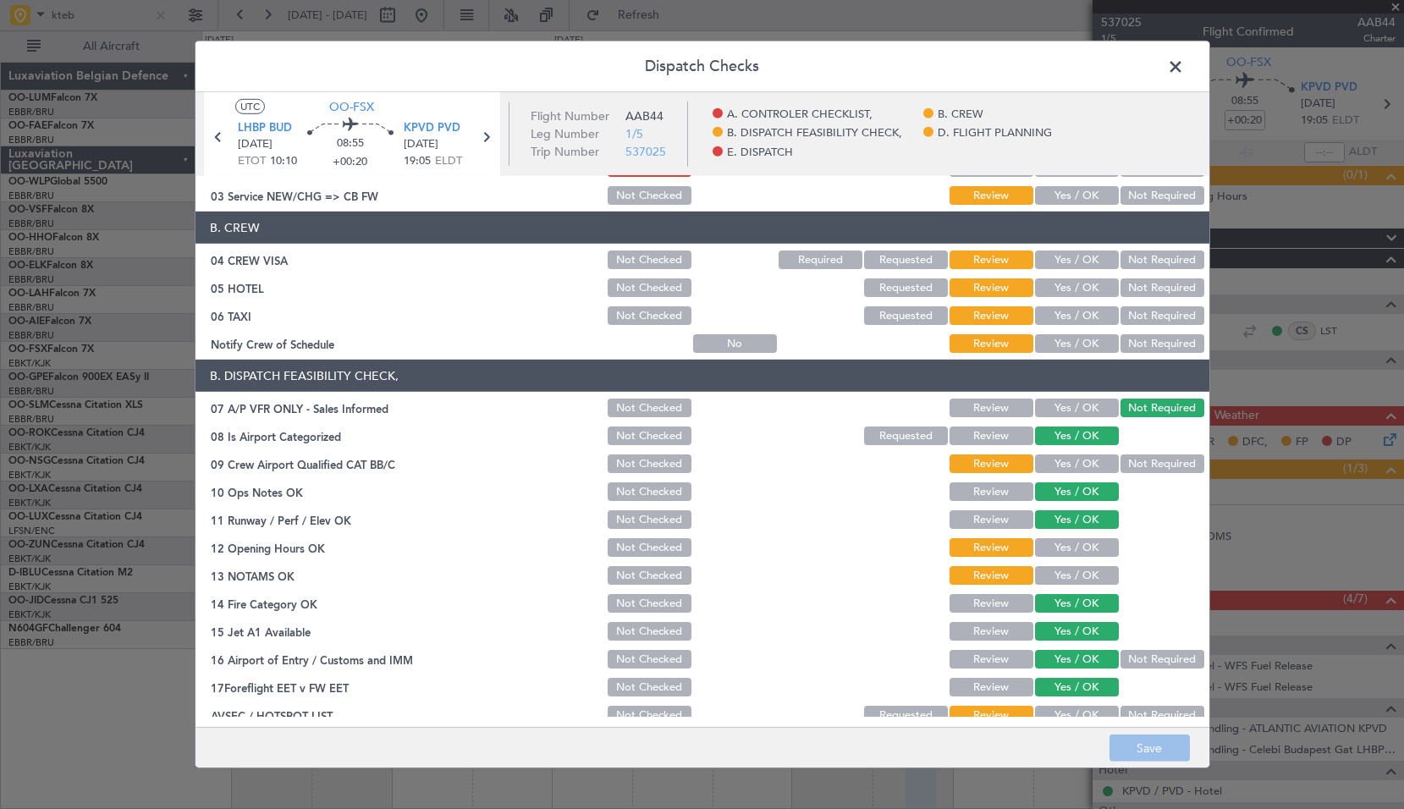
click at [1184, 63] on span at bounding box center [1184, 71] width 0 height 34
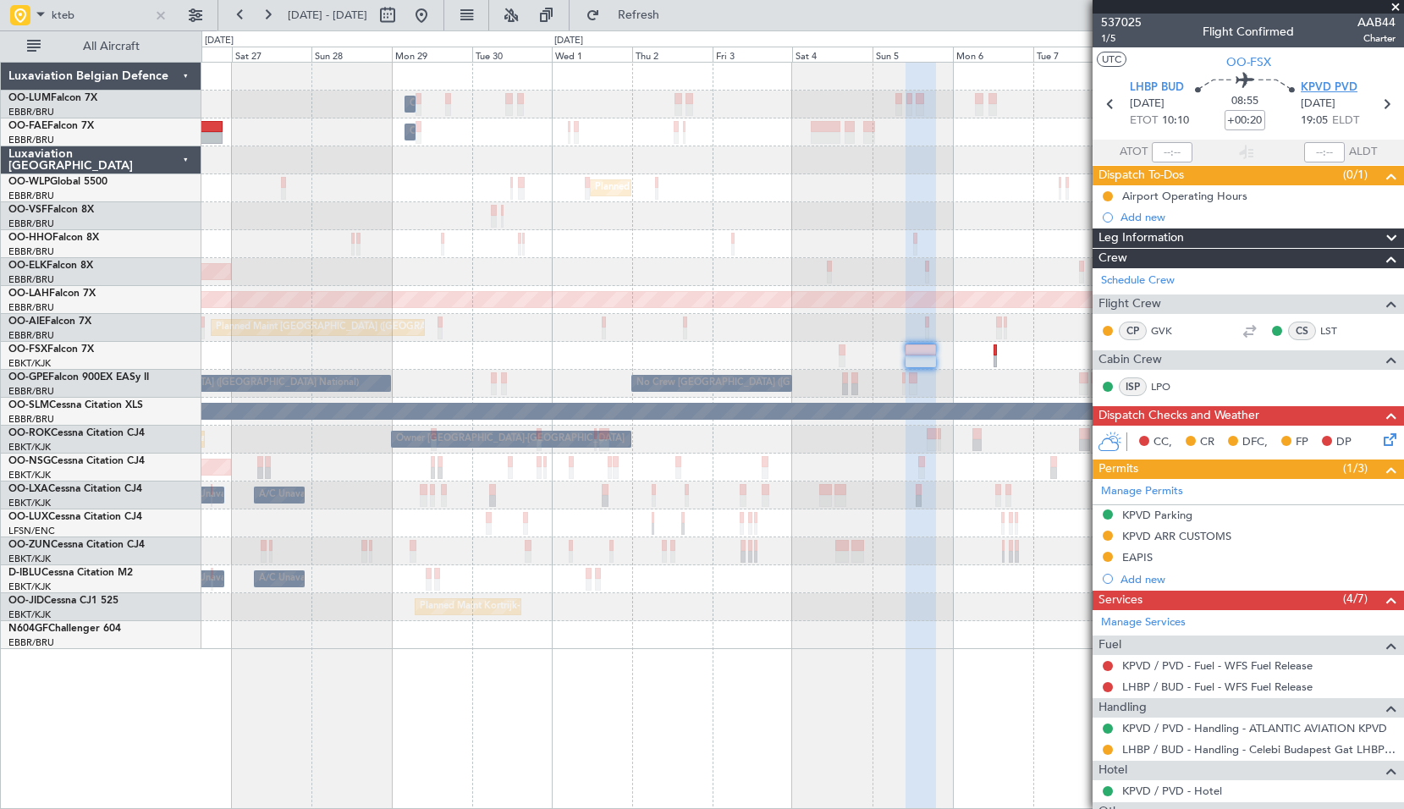
click at [1329, 93] on span "KPVD PVD" at bounding box center [1328, 88] width 57 height 17
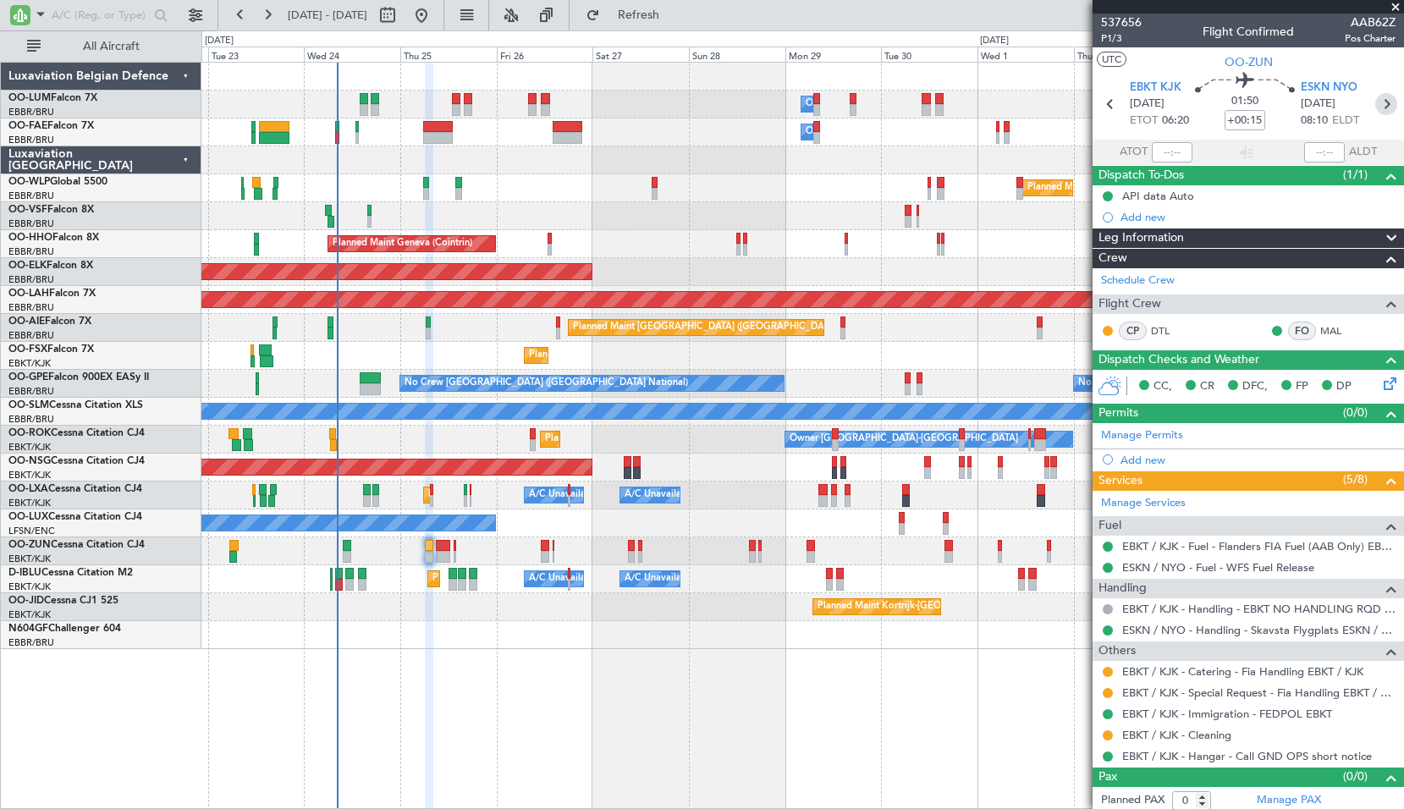
click at [1379, 101] on icon at bounding box center [1386, 104] width 22 height 22
type input "-00:30"
type input "2"
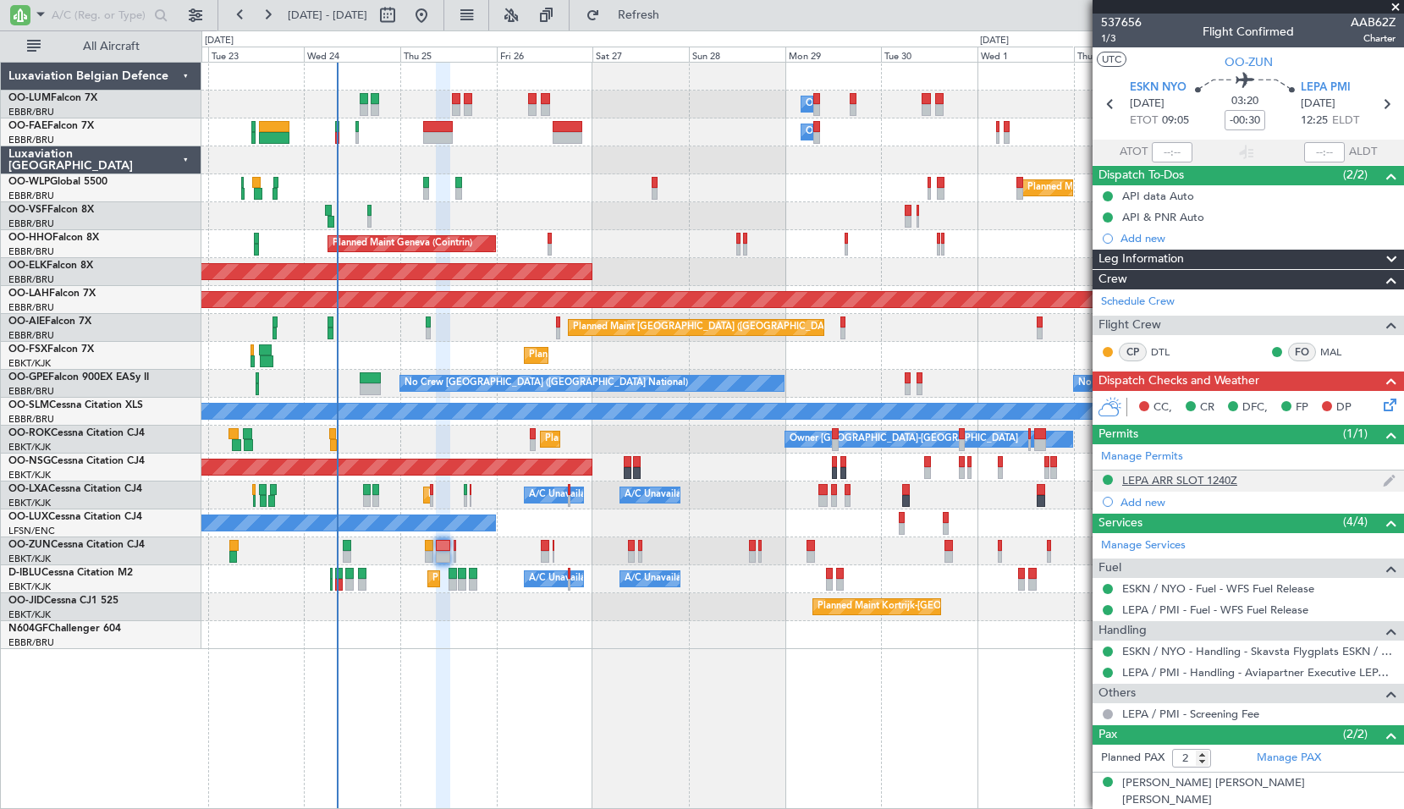
click at [1200, 483] on div "LEPA ARR SLOT 1240Z" at bounding box center [1179, 480] width 115 height 14
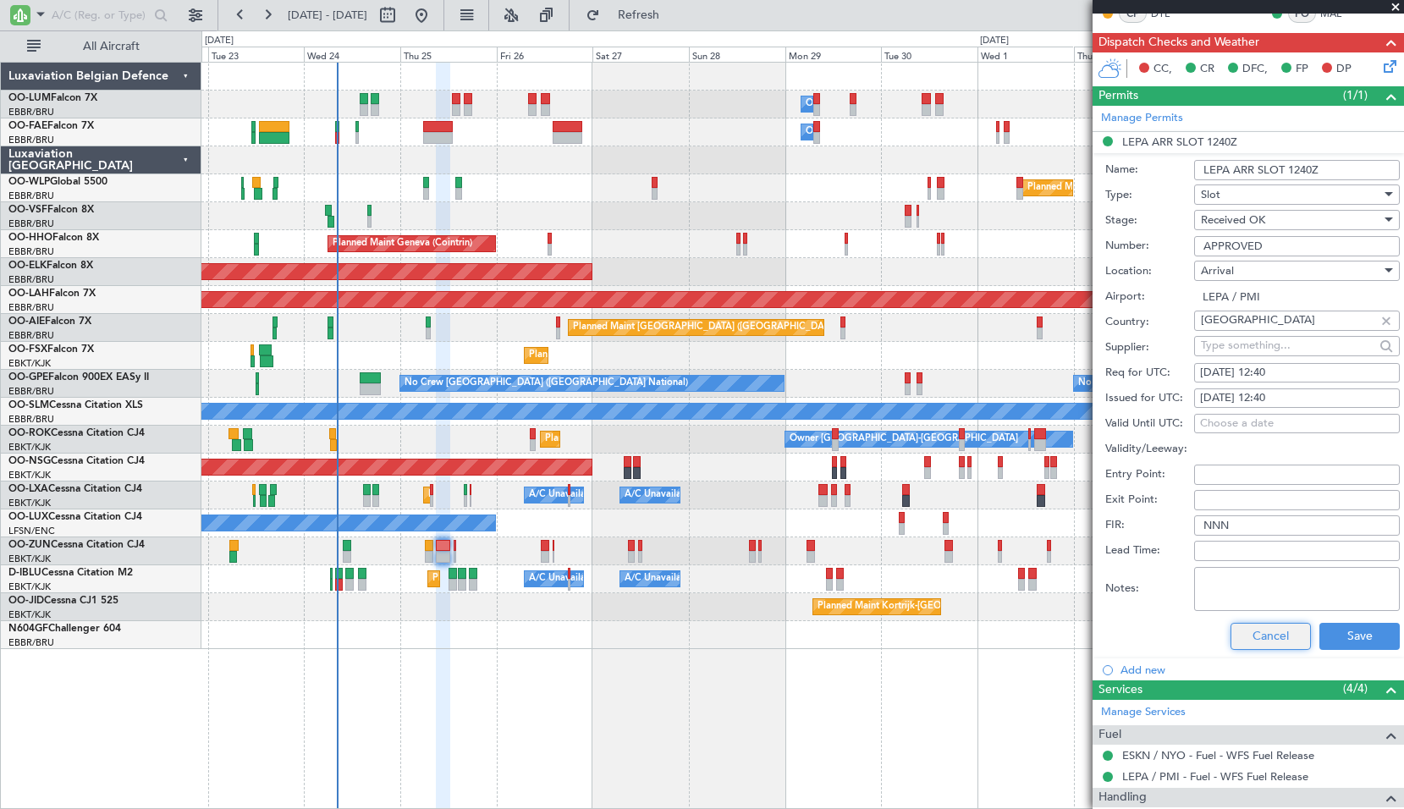
click at [1247, 644] on button "Cancel" at bounding box center [1270, 636] width 80 height 27
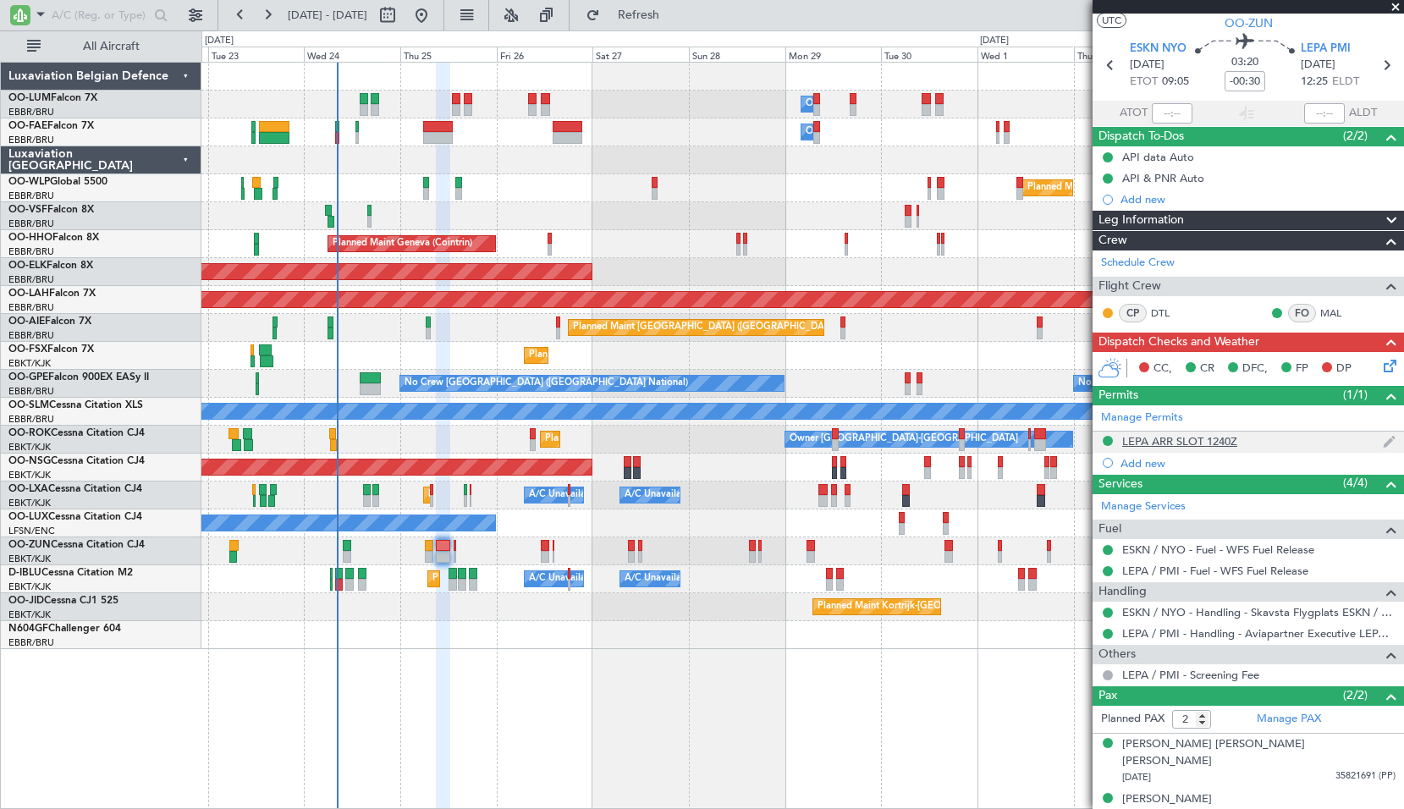
click at [1186, 439] on div "LEPA ARR SLOT 1240Z" at bounding box center [1179, 441] width 115 height 14
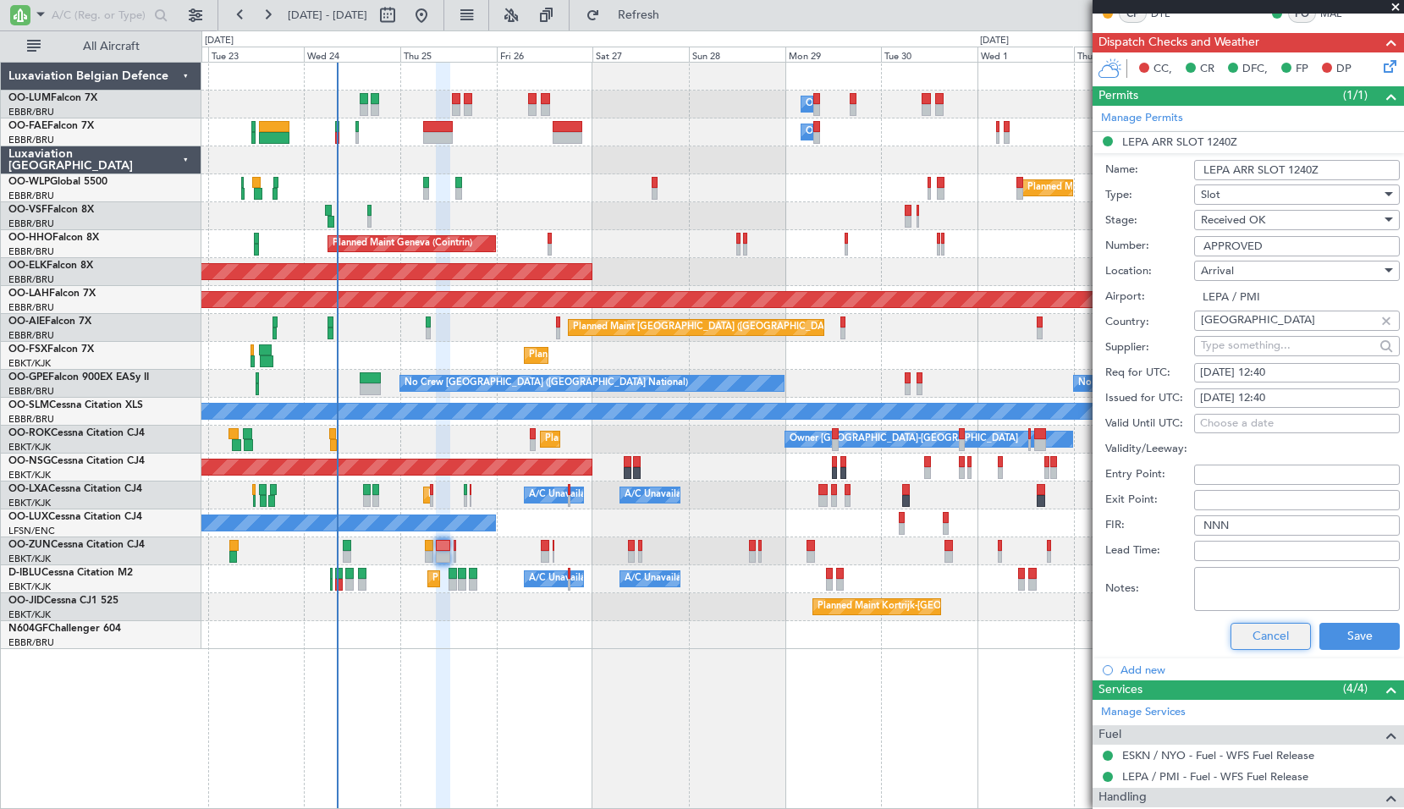
click at [1255, 628] on button "Cancel" at bounding box center [1270, 636] width 80 height 27
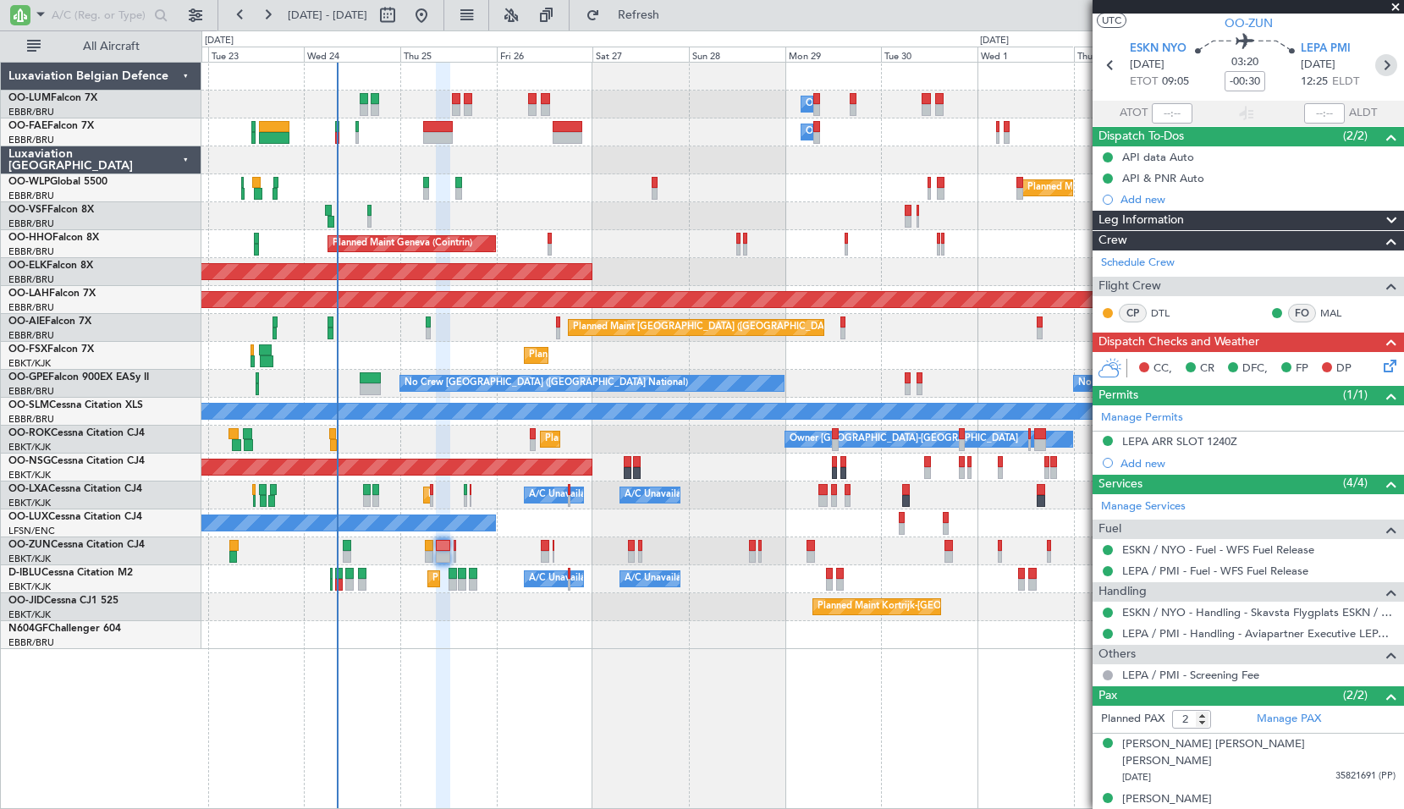
click at [1384, 65] on icon at bounding box center [1386, 65] width 22 height 22
type input "+00:05"
type input "0"
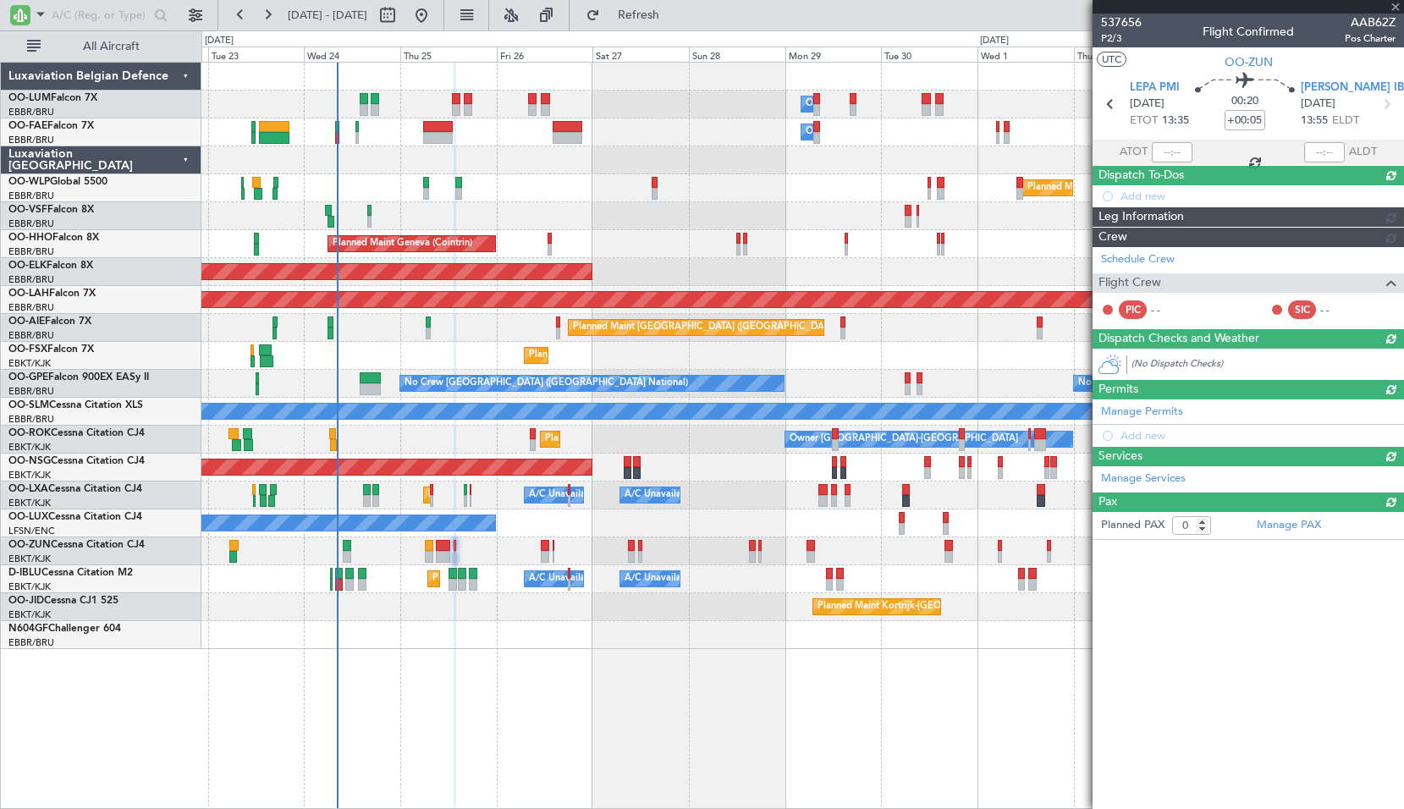
scroll to position [0, 0]
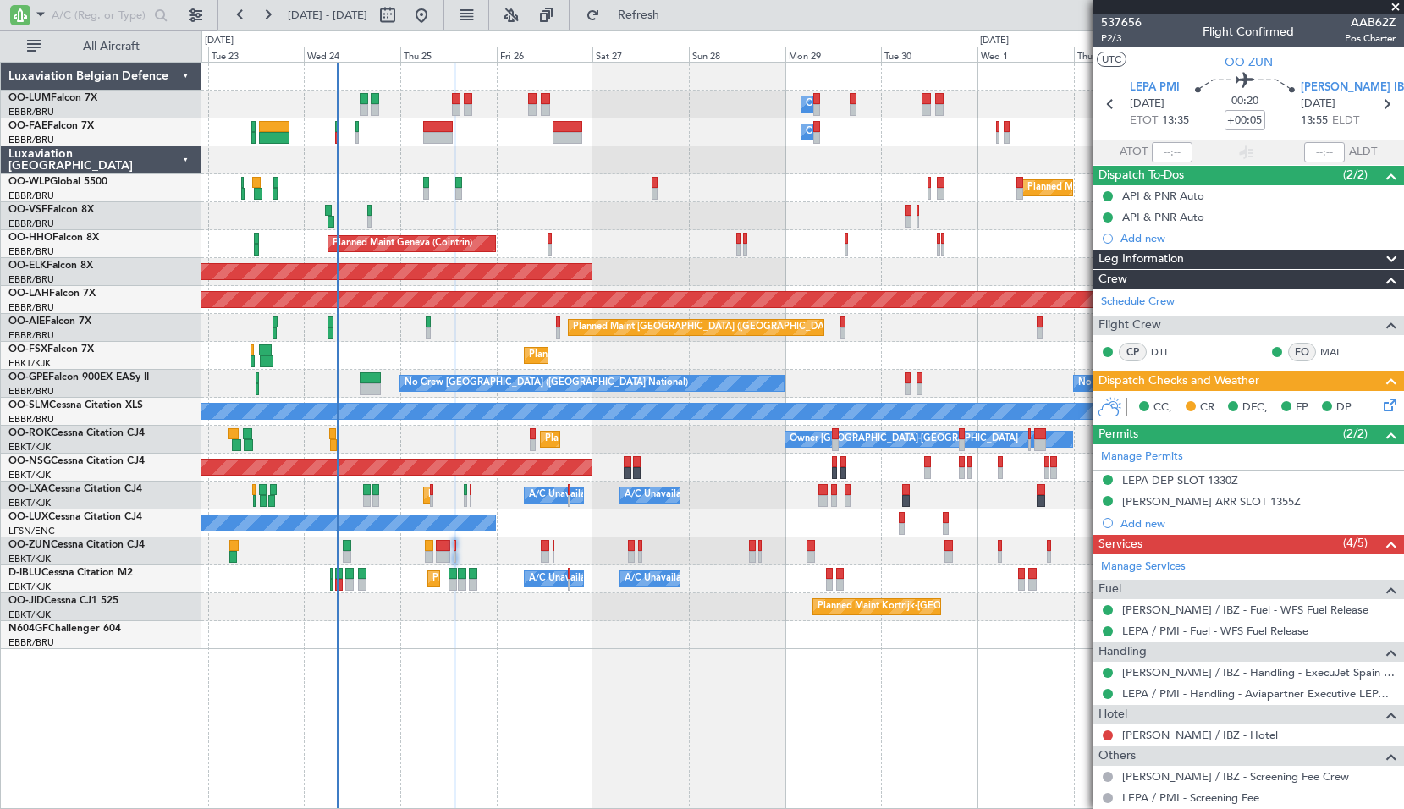
drag, startPoint x: 1174, startPoint y: 505, endPoint x: 1186, endPoint y: 510, distance: 12.9
click at [1174, 505] on div "LEIB ARR SLOT 1355Z" at bounding box center [1211, 501] width 179 height 14
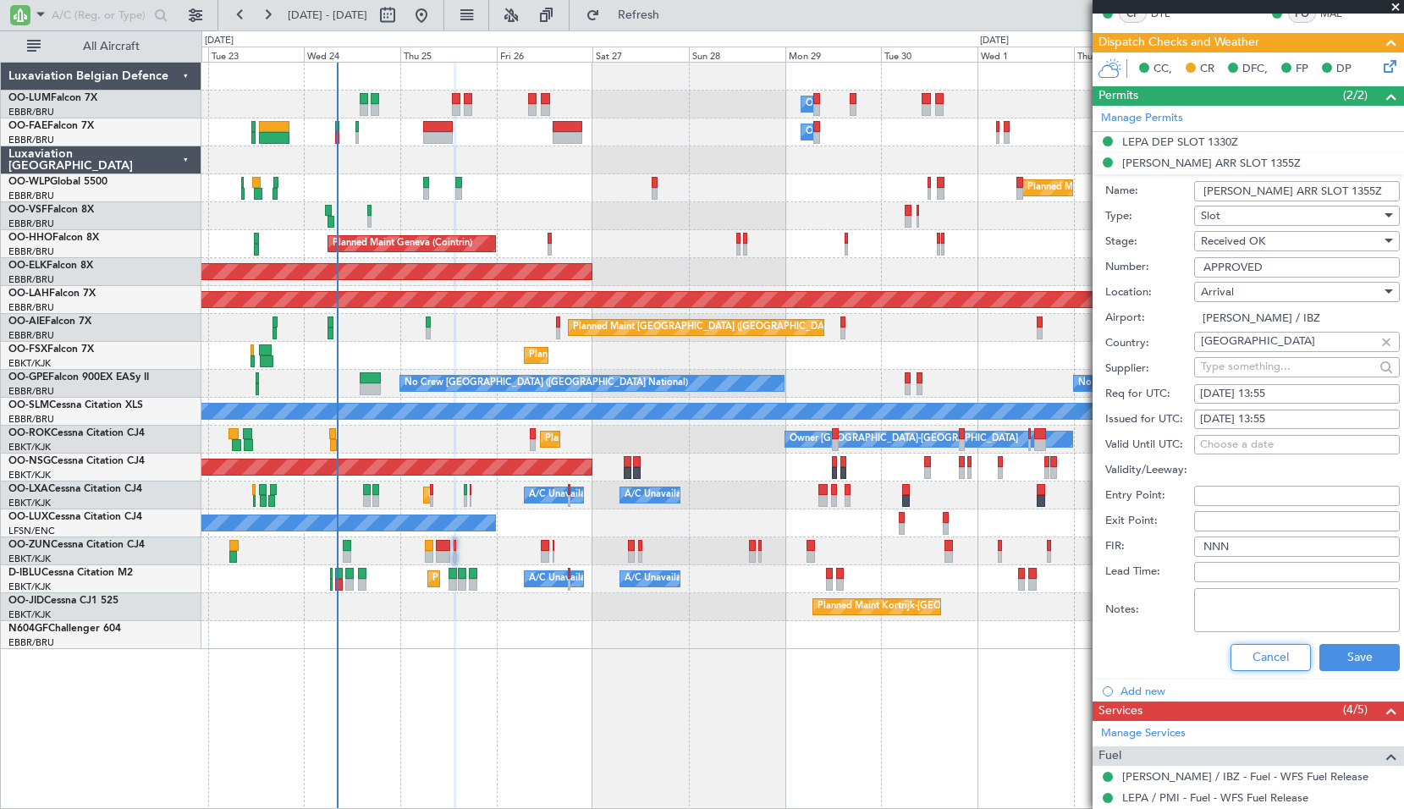
drag, startPoint x: 1249, startPoint y: 649, endPoint x: 1241, endPoint y: 640, distance: 11.4
click at [1242, 644] on button "Cancel" at bounding box center [1270, 657] width 80 height 27
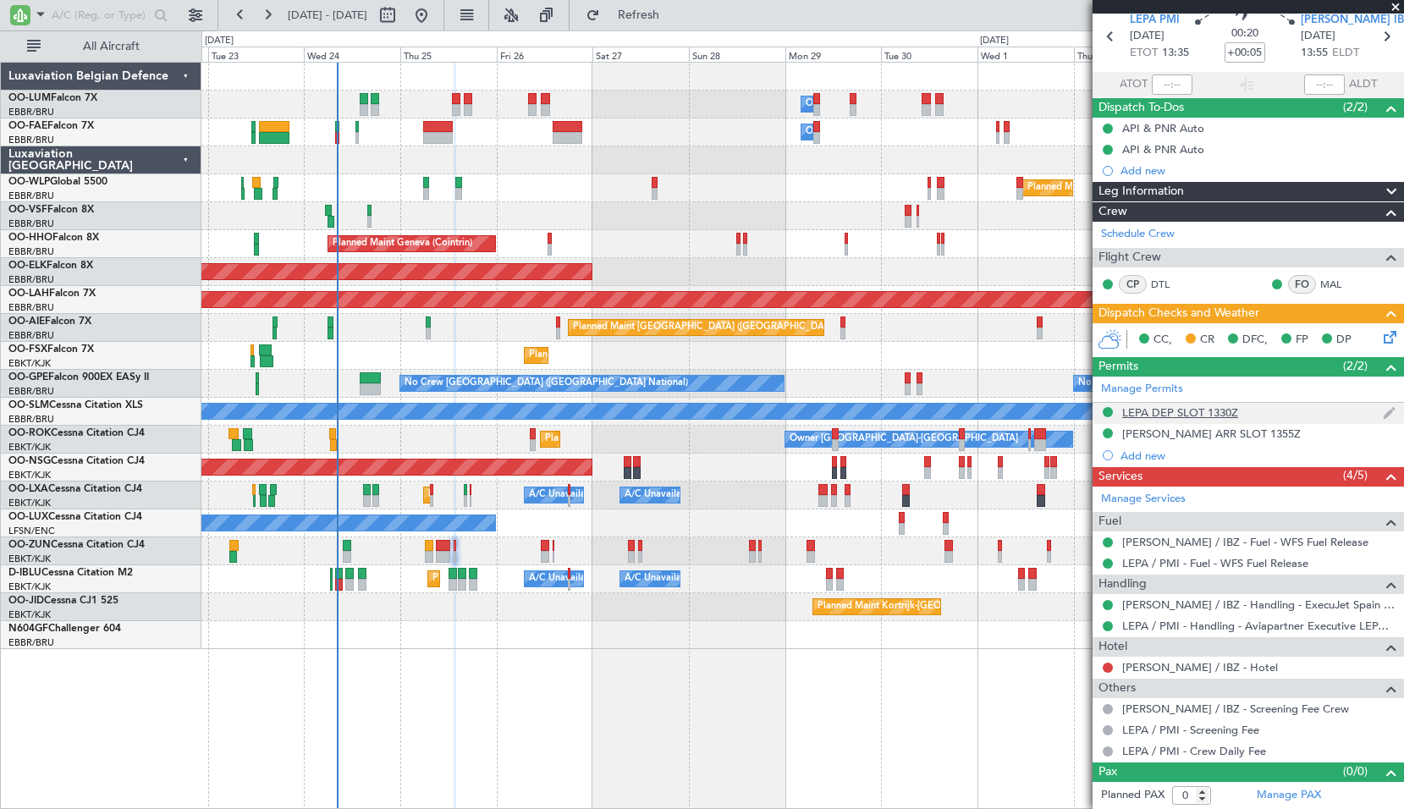
click at [1171, 415] on div "LEPA DEP SLOT 1330Z" at bounding box center [1180, 412] width 116 height 14
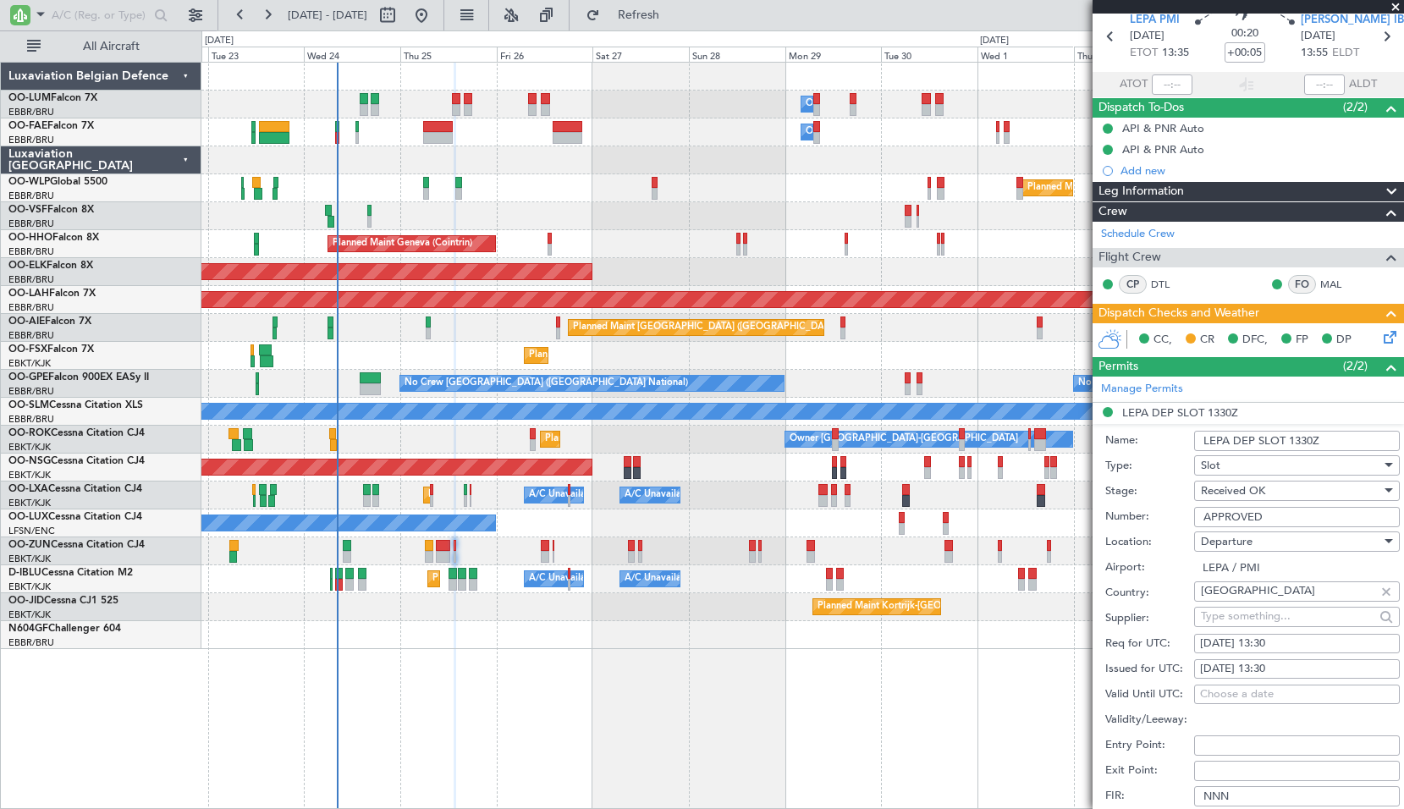
scroll to position [338, 0]
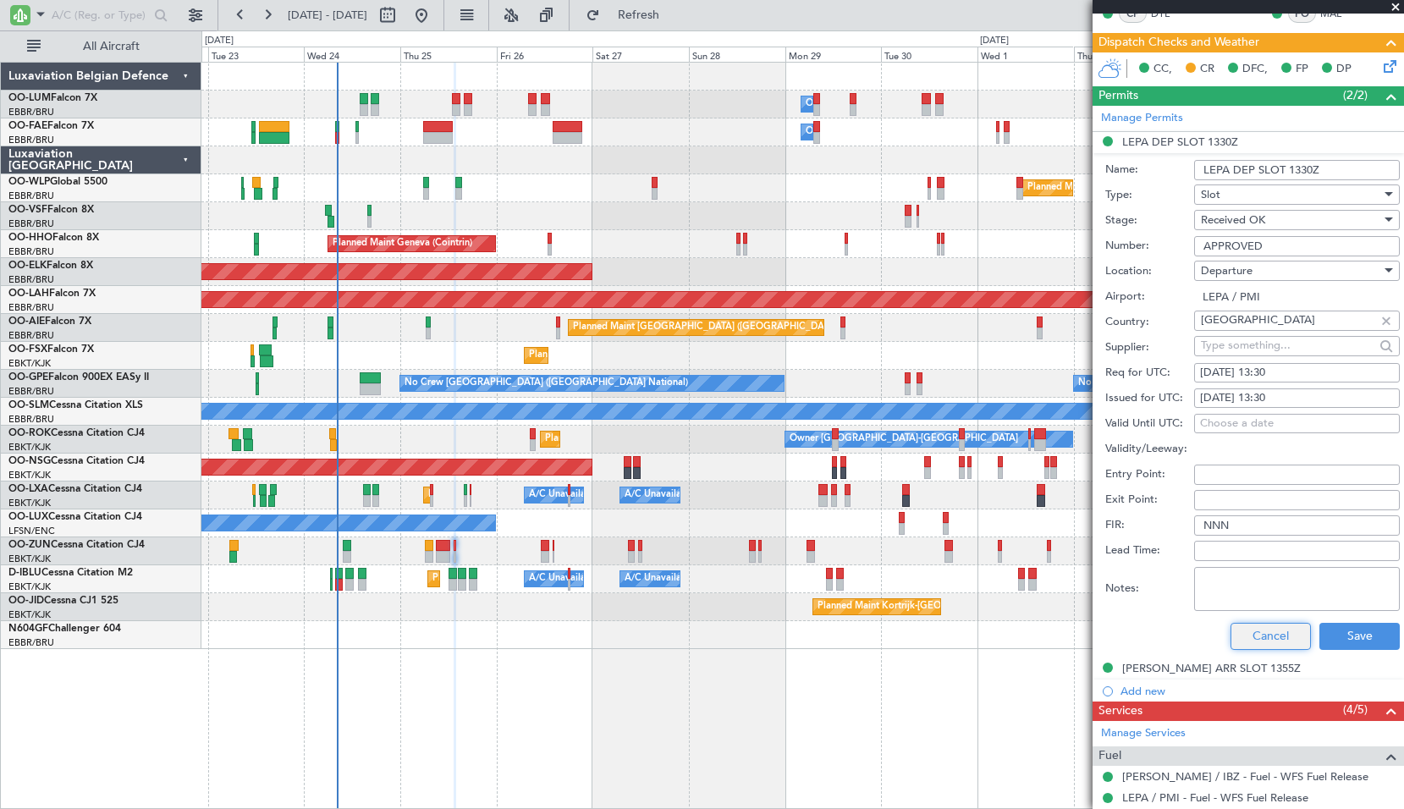
click at [1274, 636] on button "Cancel" at bounding box center [1270, 636] width 80 height 27
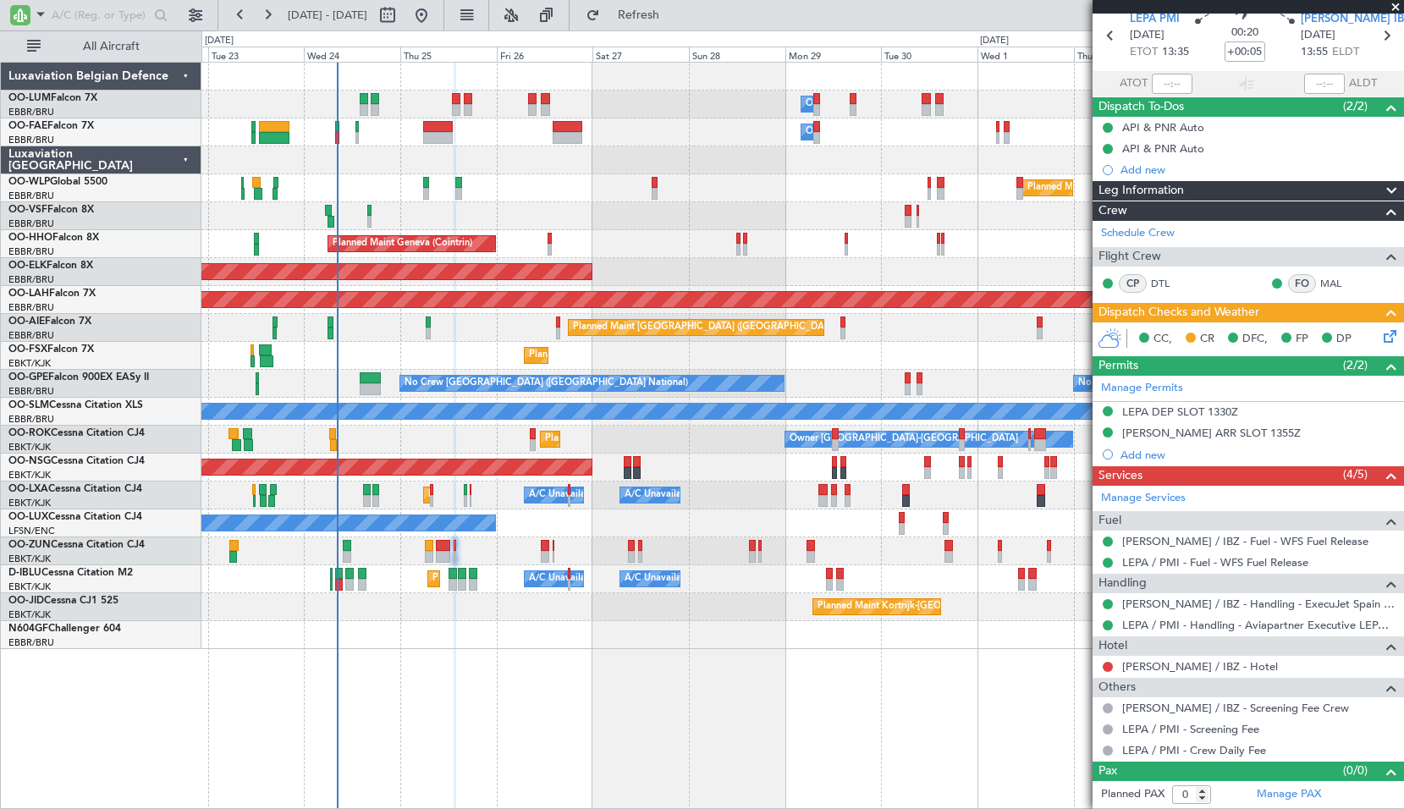
scroll to position [68, 0]
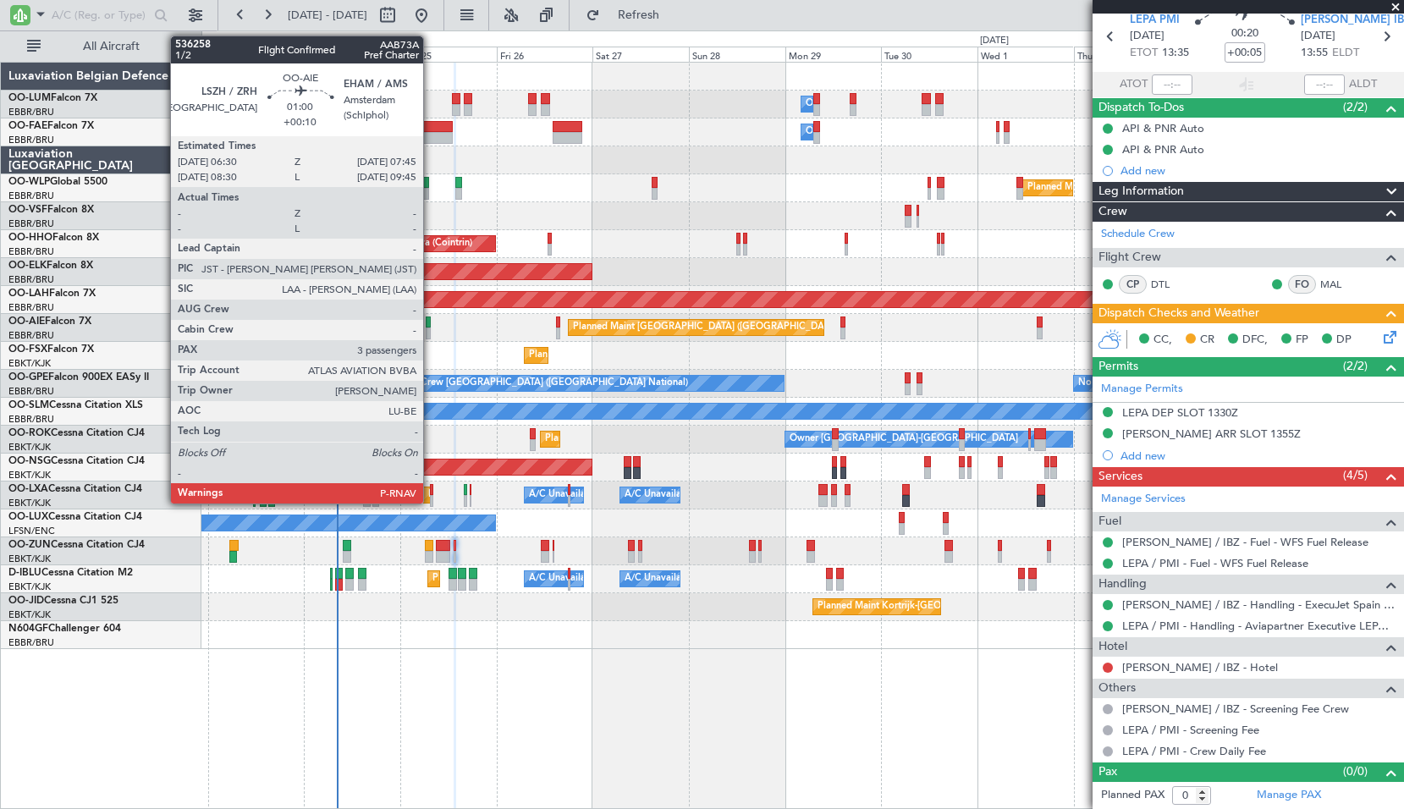
click at [430, 329] on div at bounding box center [428, 333] width 5 height 12
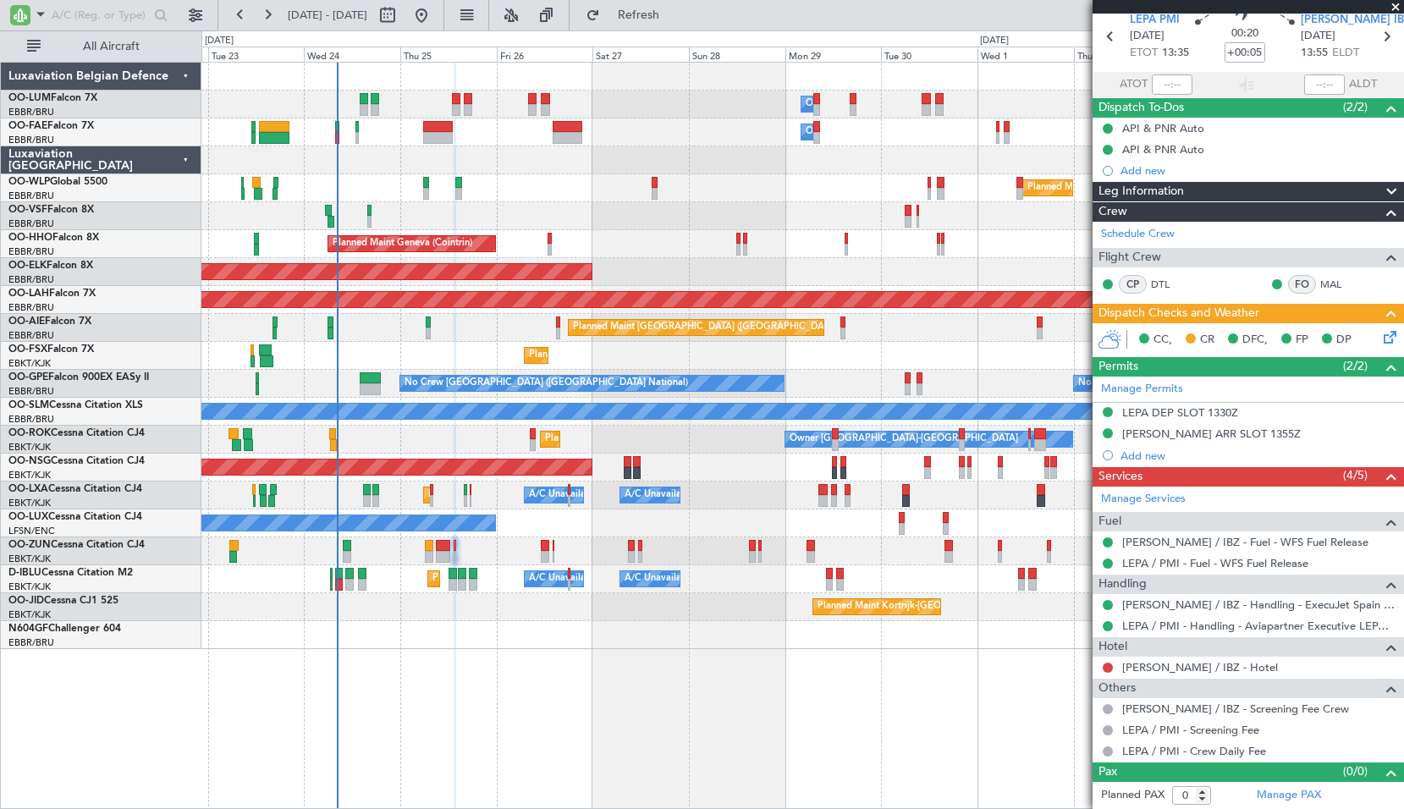
click at [463, 325] on div "Planned Maint [GEOGRAPHIC_DATA] ([GEOGRAPHIC_DATA])" at bounding box center [801, 328] width 1201 height 28
type input "+00:10"
type input "3"
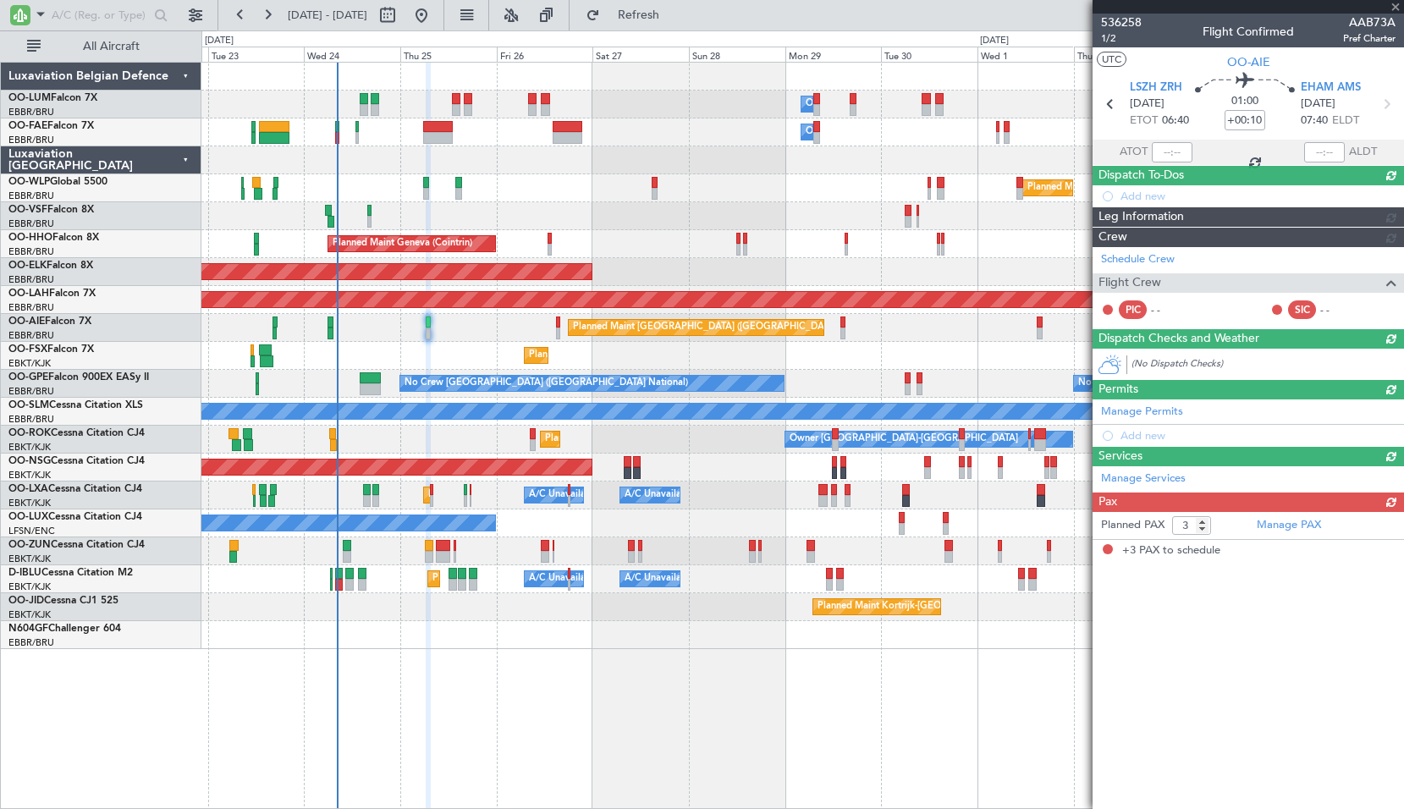
scroll to position [0, 0]
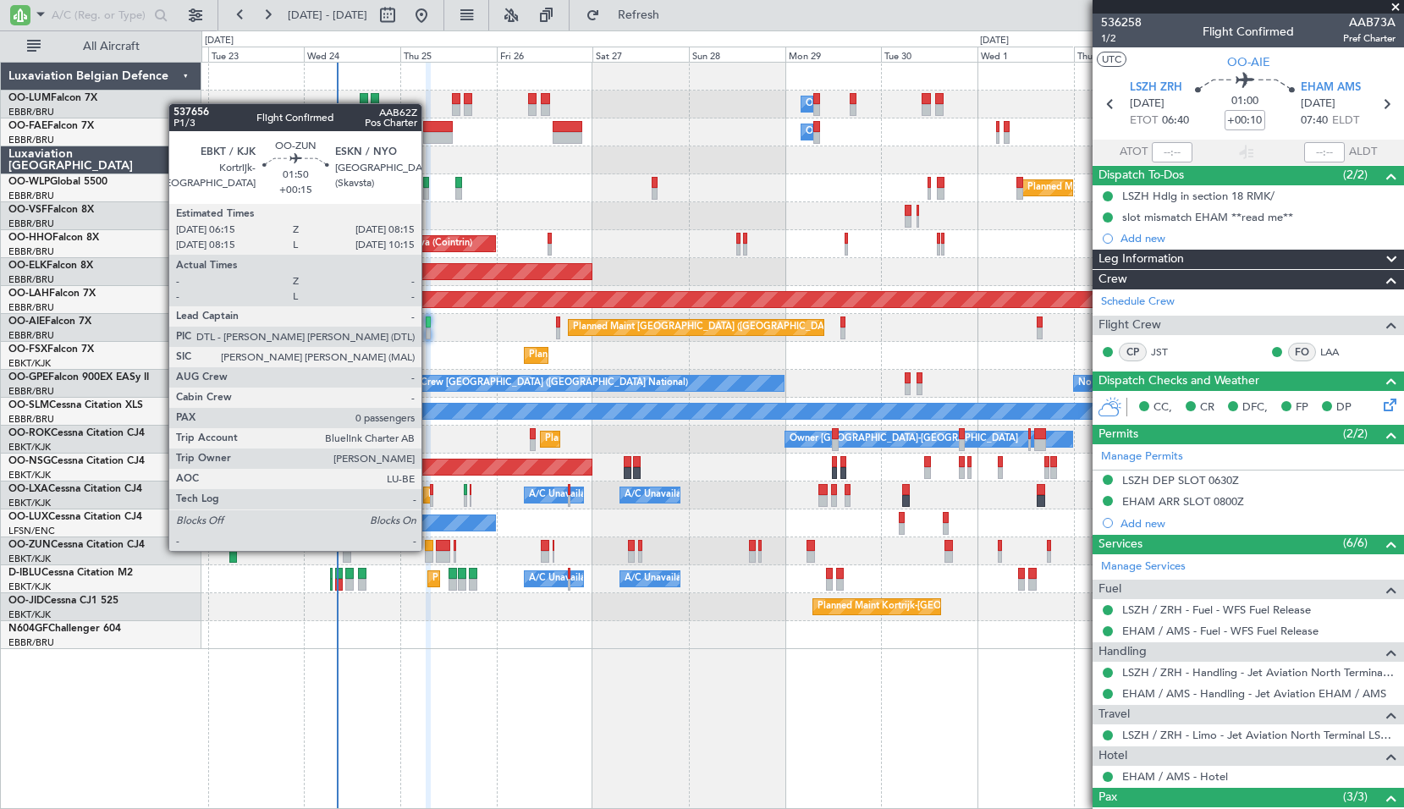
click at [429, 549] on div at bounding box center [429, 546] width 8 height 12
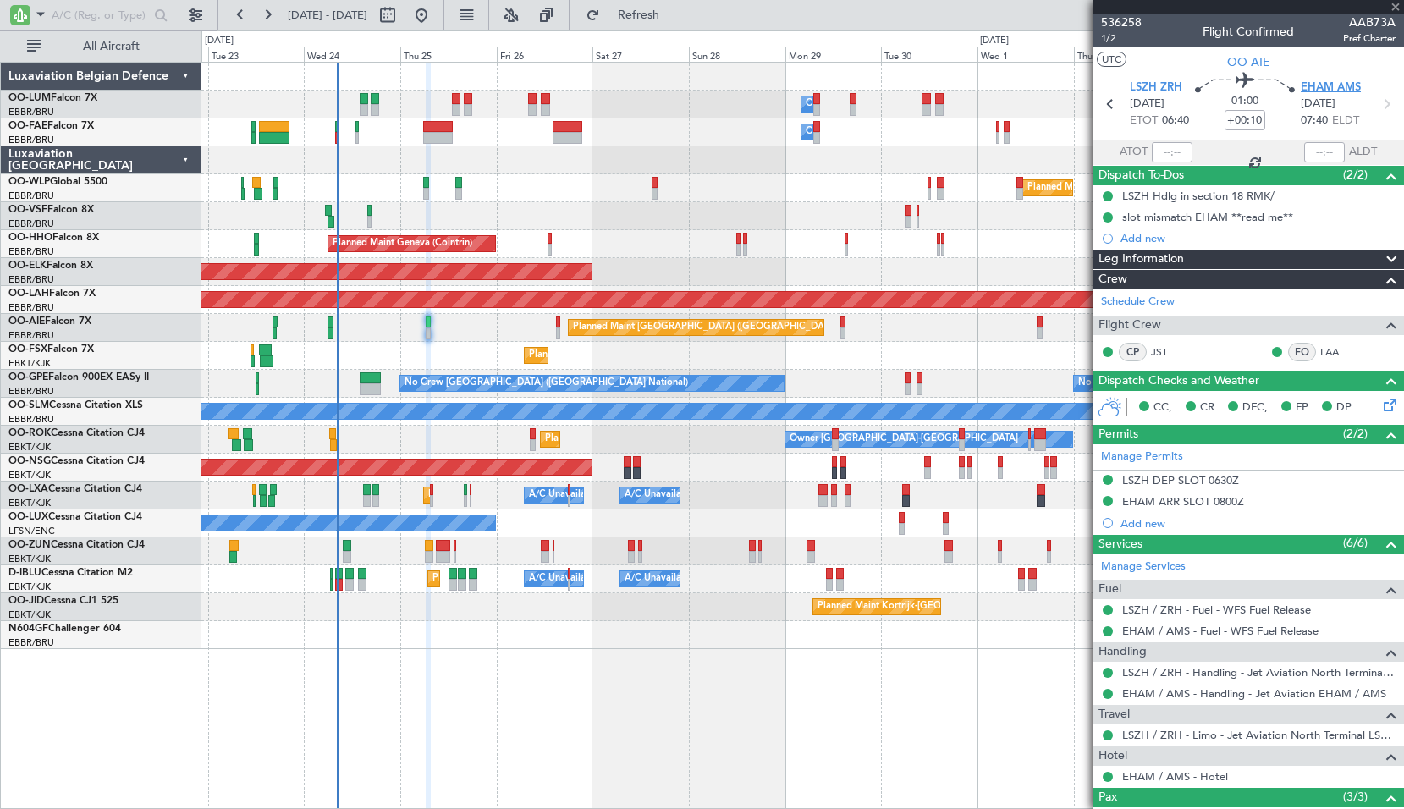
type input "+00:15"
type input "0"
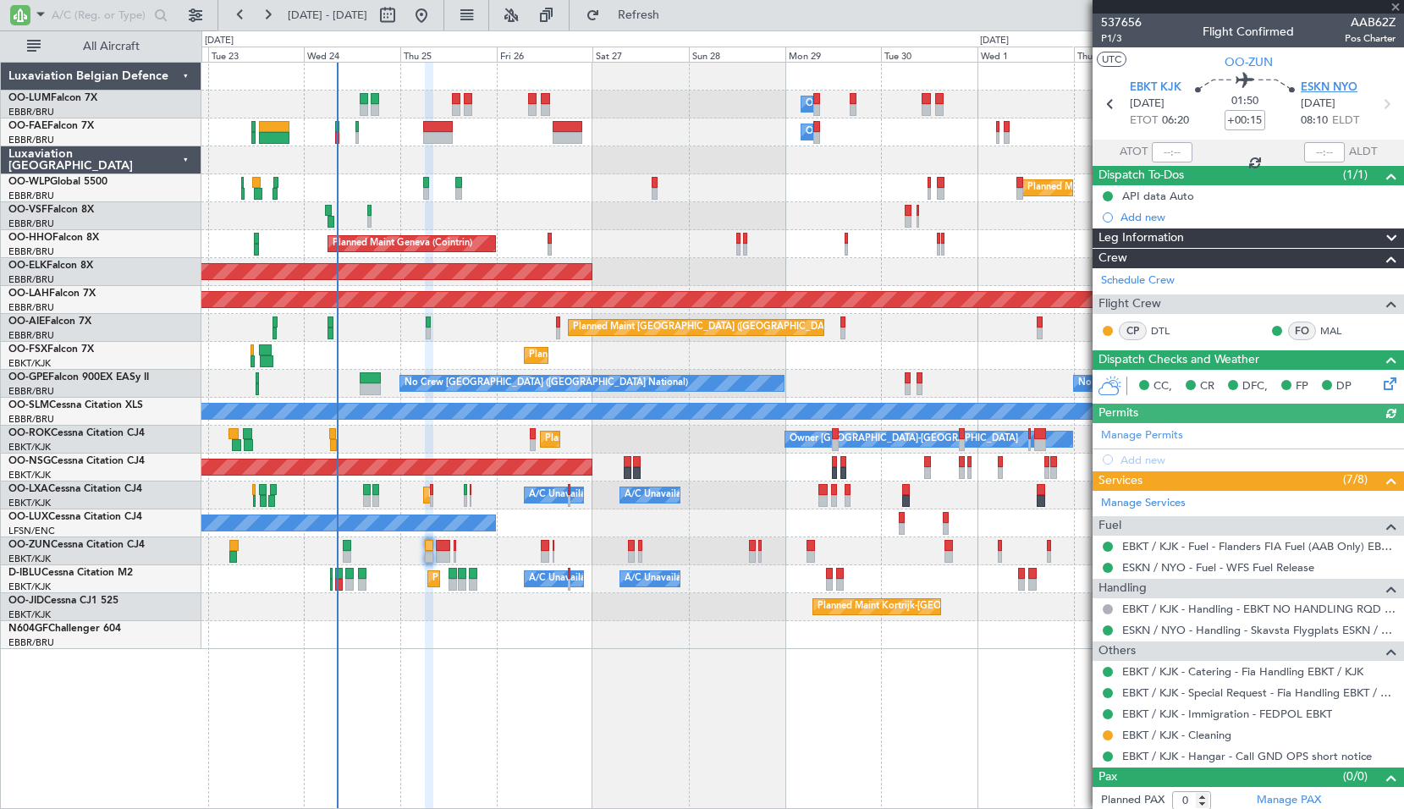
click at [1318, 87] on span "ESKN NYO" at bounding box center [1328, 88] width 57 height 17
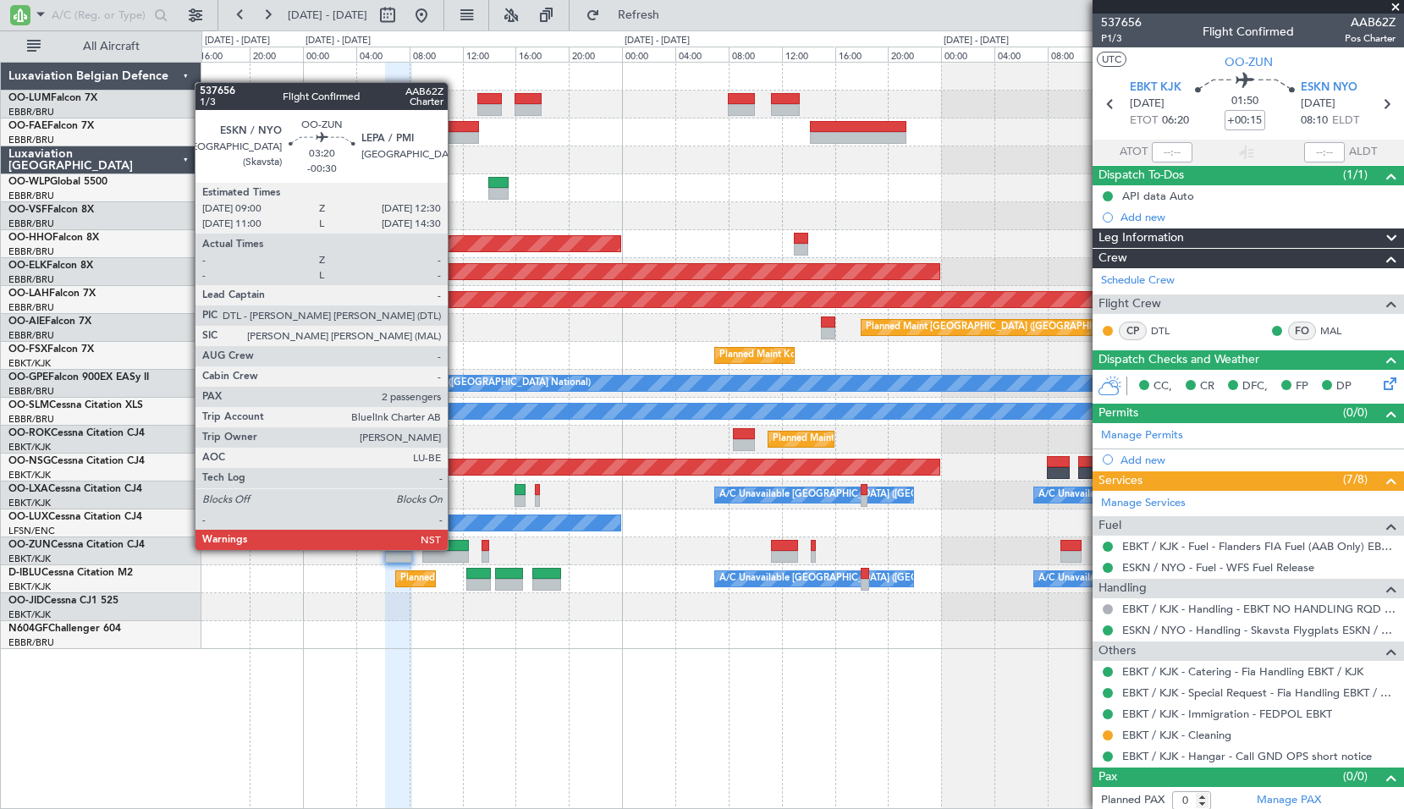
click at [455, 548] on div at bounding box center [445, 546] width 47 height 12
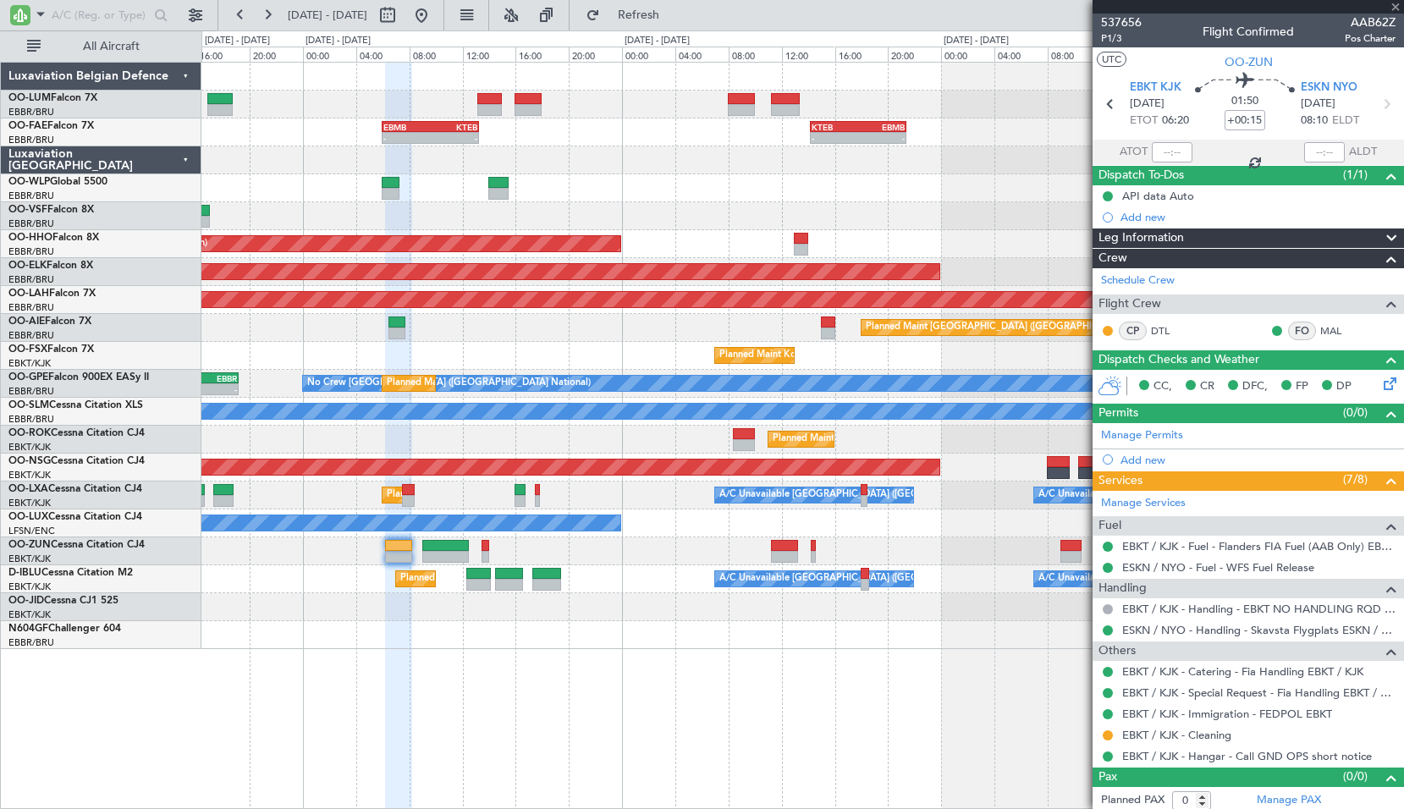
click at [547, 551] on div at bounding box center [801, 551] width 1201 height 28
type input "-00:30"
type input "2"
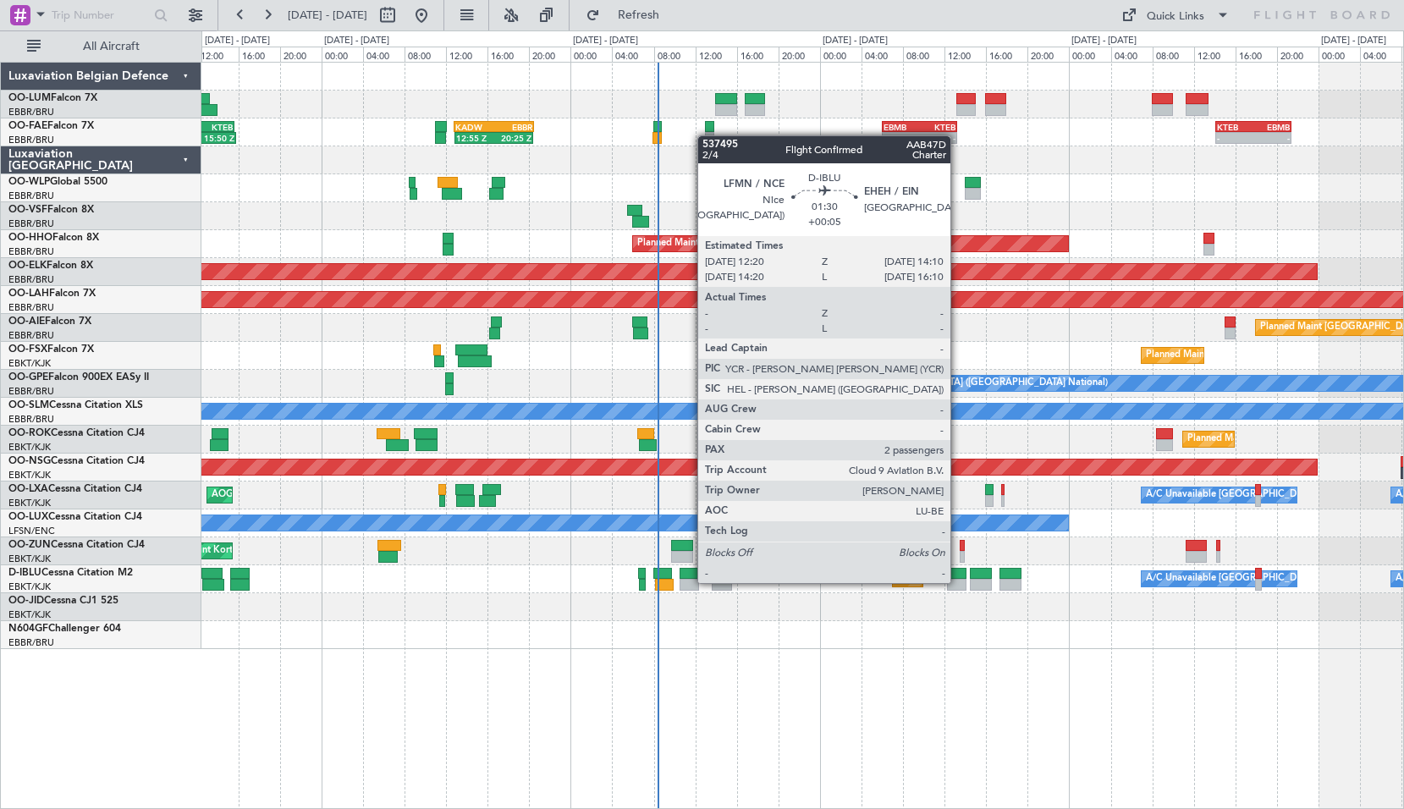
click at [958, 581] on div at bounding box center [956, 585] width 19 height 12
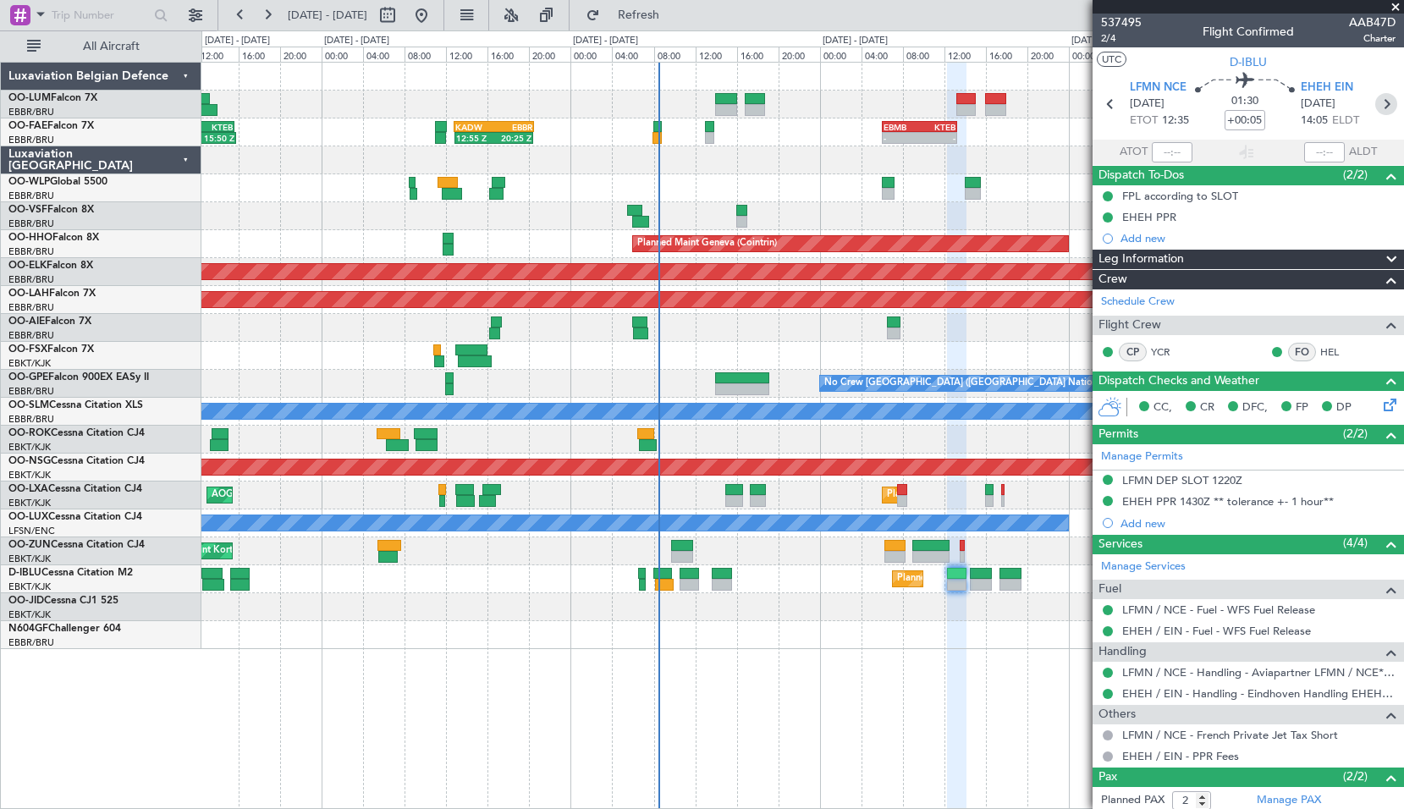
click at [1375, 97] on icon at bounding box center [1386, 104] width 22 height 22
type input "1"
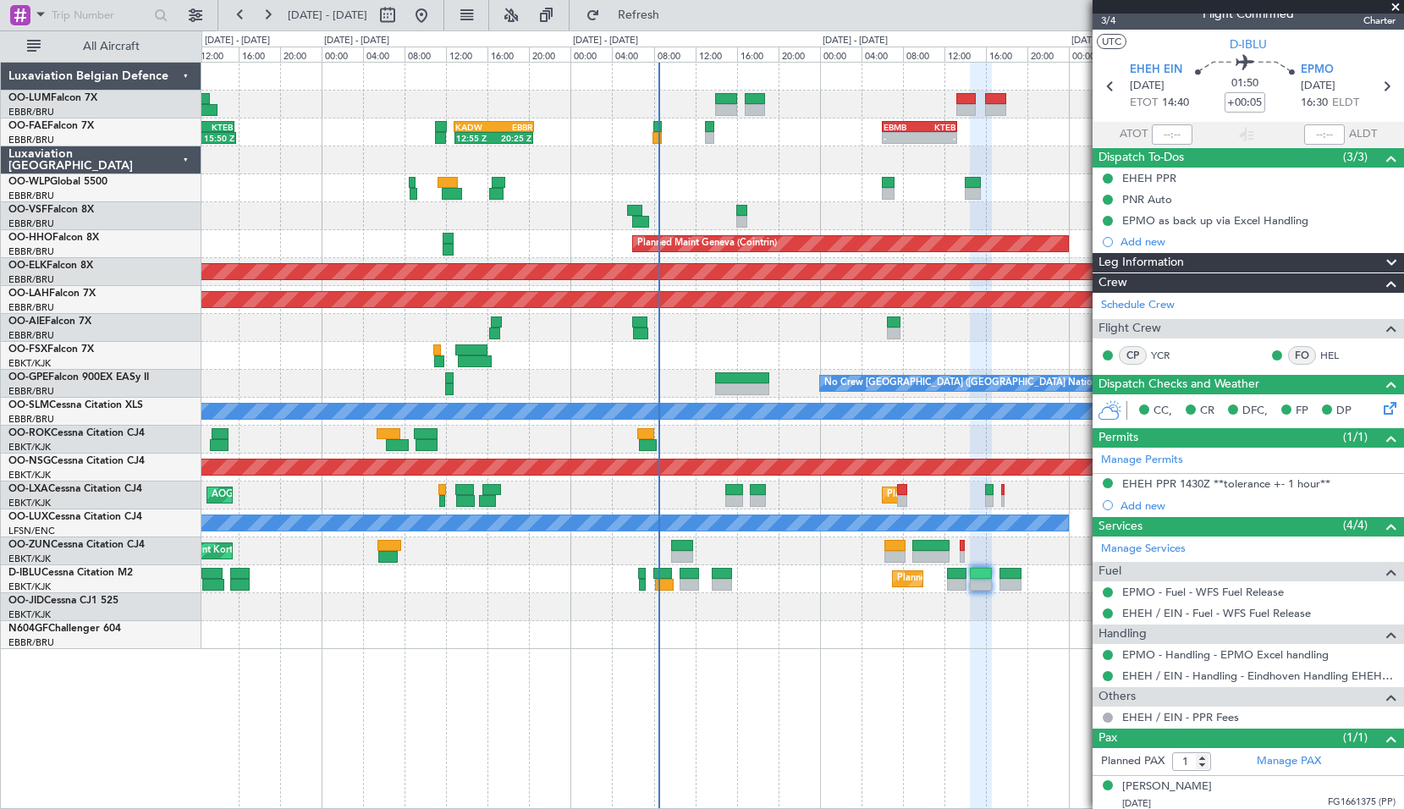
scroll to position [22, 0]
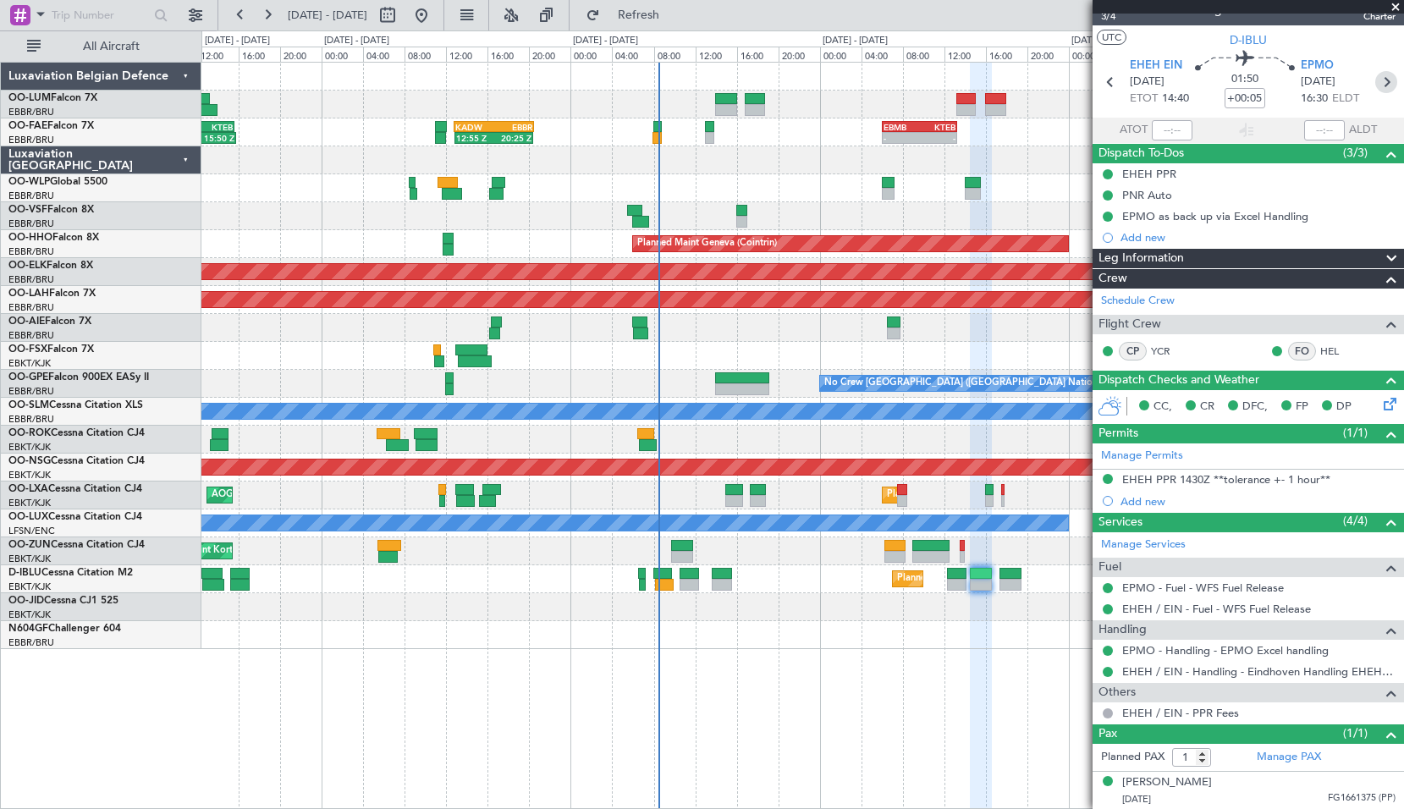
click at [1375, 90] on icon at bounding box center [1386, 82] width 22 height 22
type input "0"
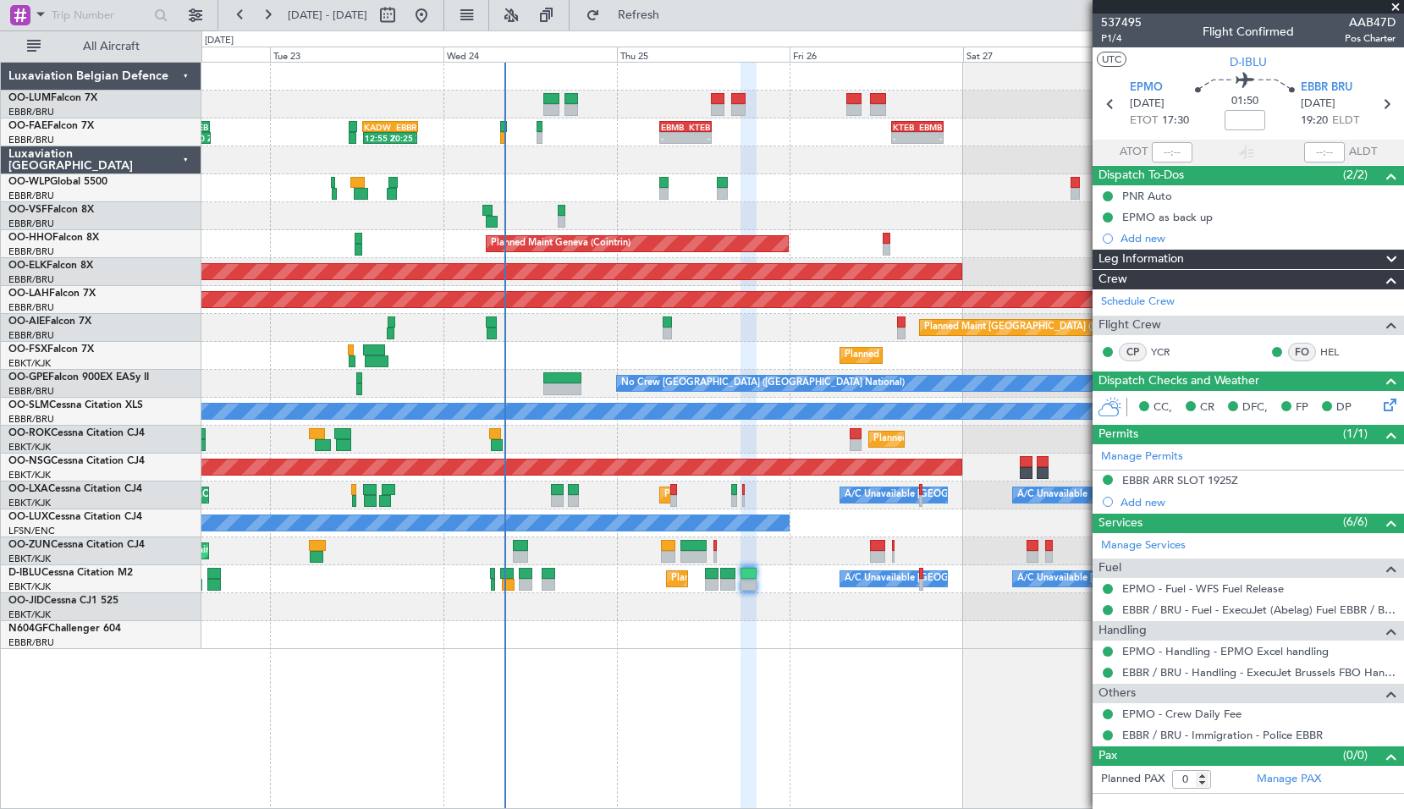
click at [755, 320] on div "Planned Maint [GEOGRAPHIC_DATA] ([GEOGRAPHIC_DATA])" at bounding box center [801, 328] width 1201 height 28
click at [1394, 6] on span at bounding box center [1395, 7] width 17 height 15
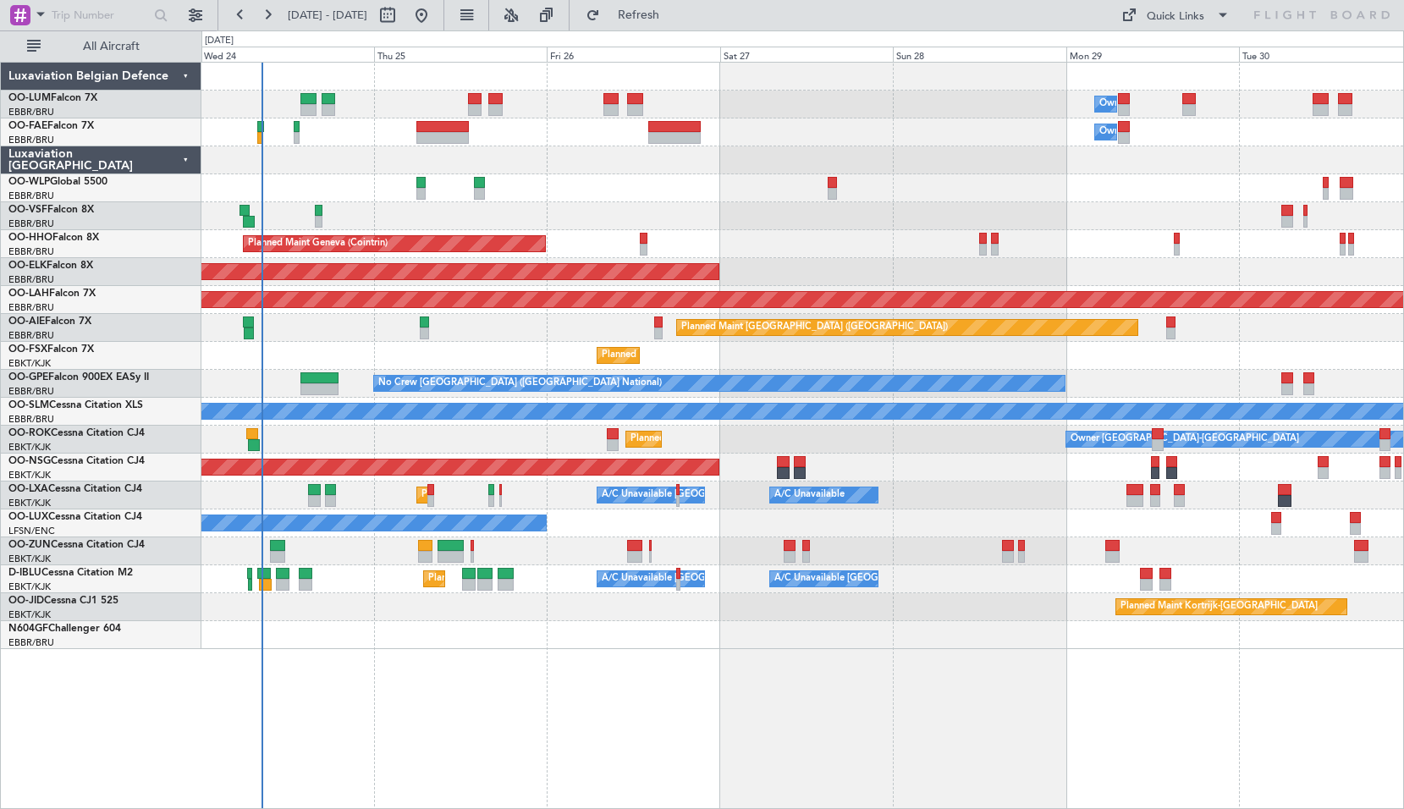
click at [733, 690] on div "Owner Melsbroek Air Base Owner Melsbroek Air Base Planned Maint Milan (Linate) …" at bounding box center [802, 435] width 1202 height 747
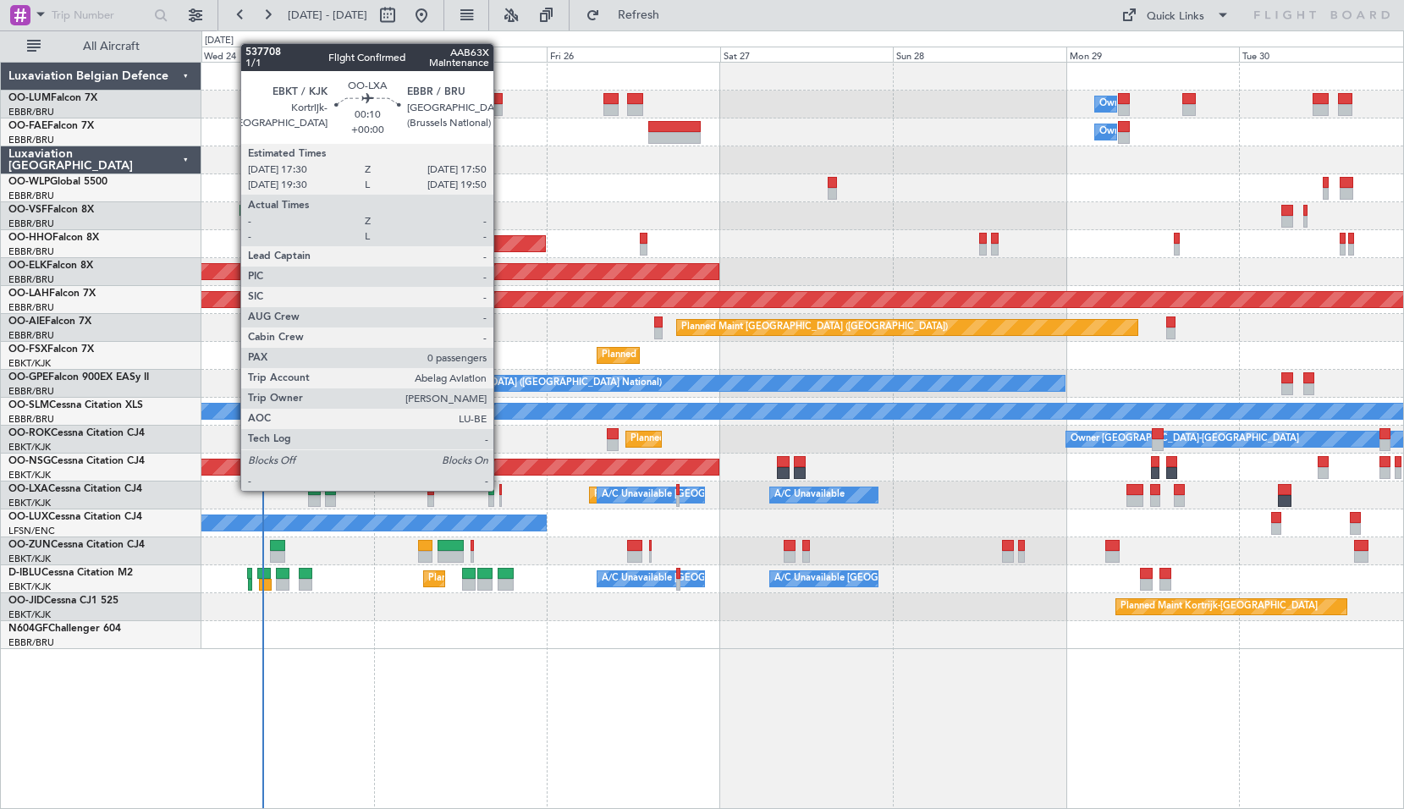
click at [501, 491] on div at bounding box center [500, 490] width 3 height 12
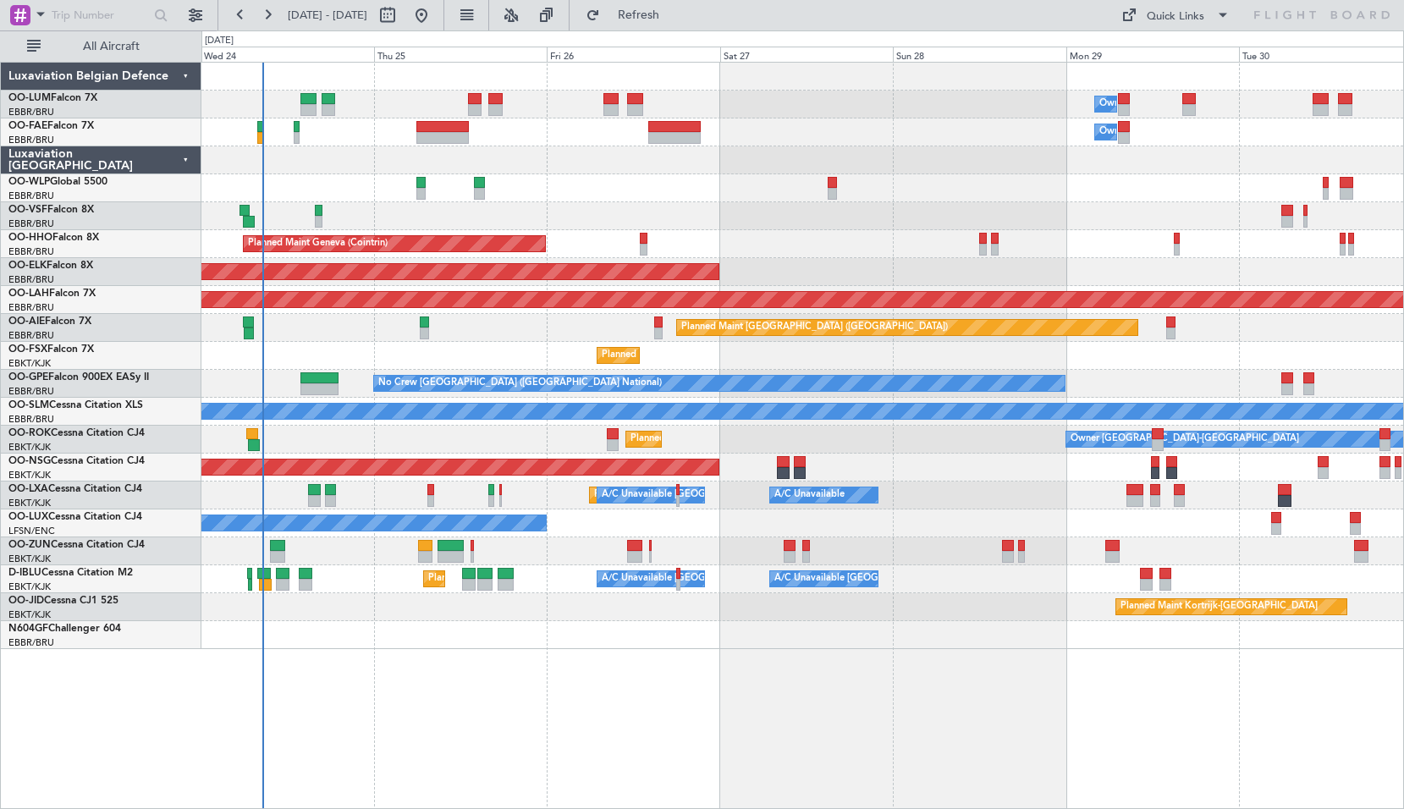
click at [538, 491] on div "Planned Maint Kortrijk-Wevelgem A/C Unavailable Brussels (Brussels National) A/…" at bounding box center [801, 495] width 1201 height 28
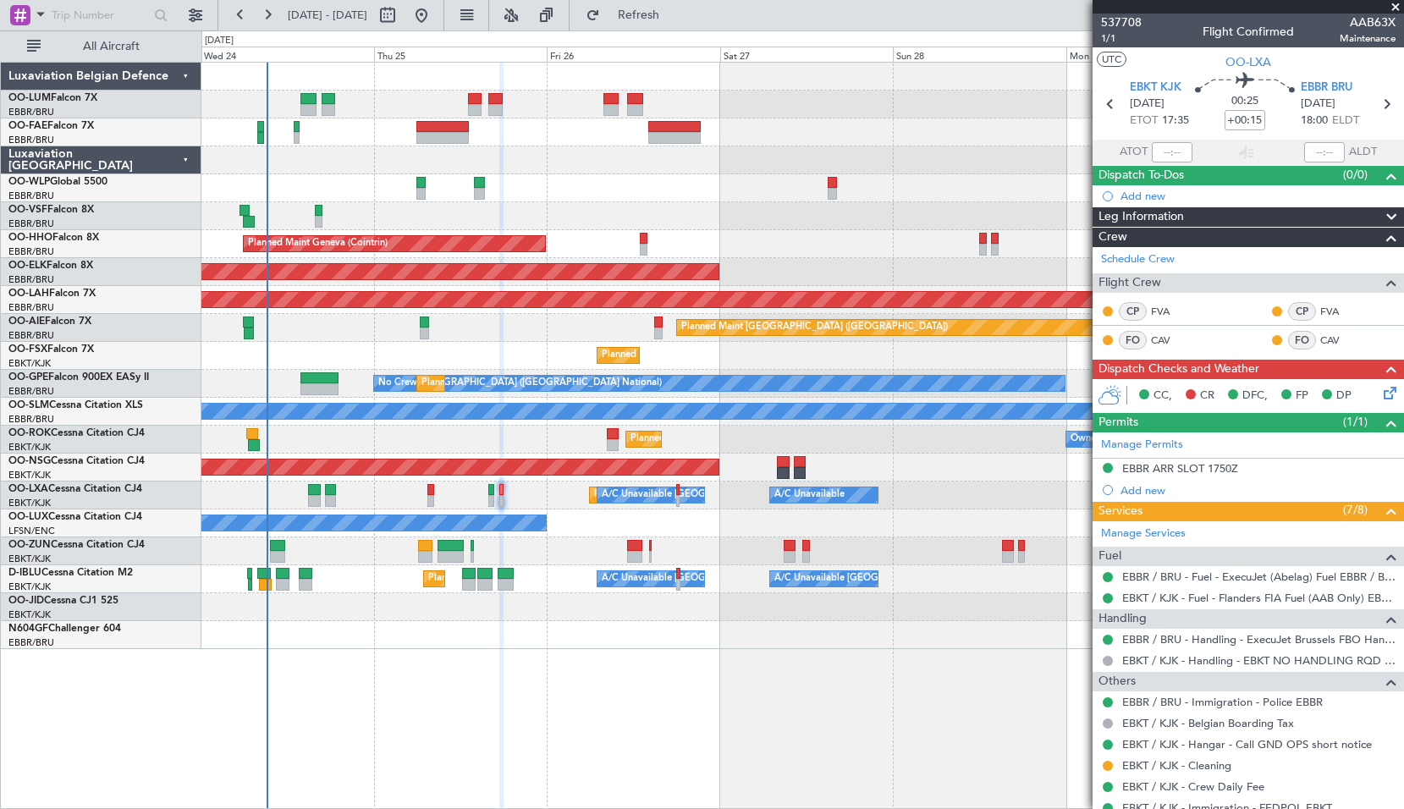
click at [607, 189] on div "Planned Maint Milan (Linate)" at bounding box center [801, 188] width 1201 height 28
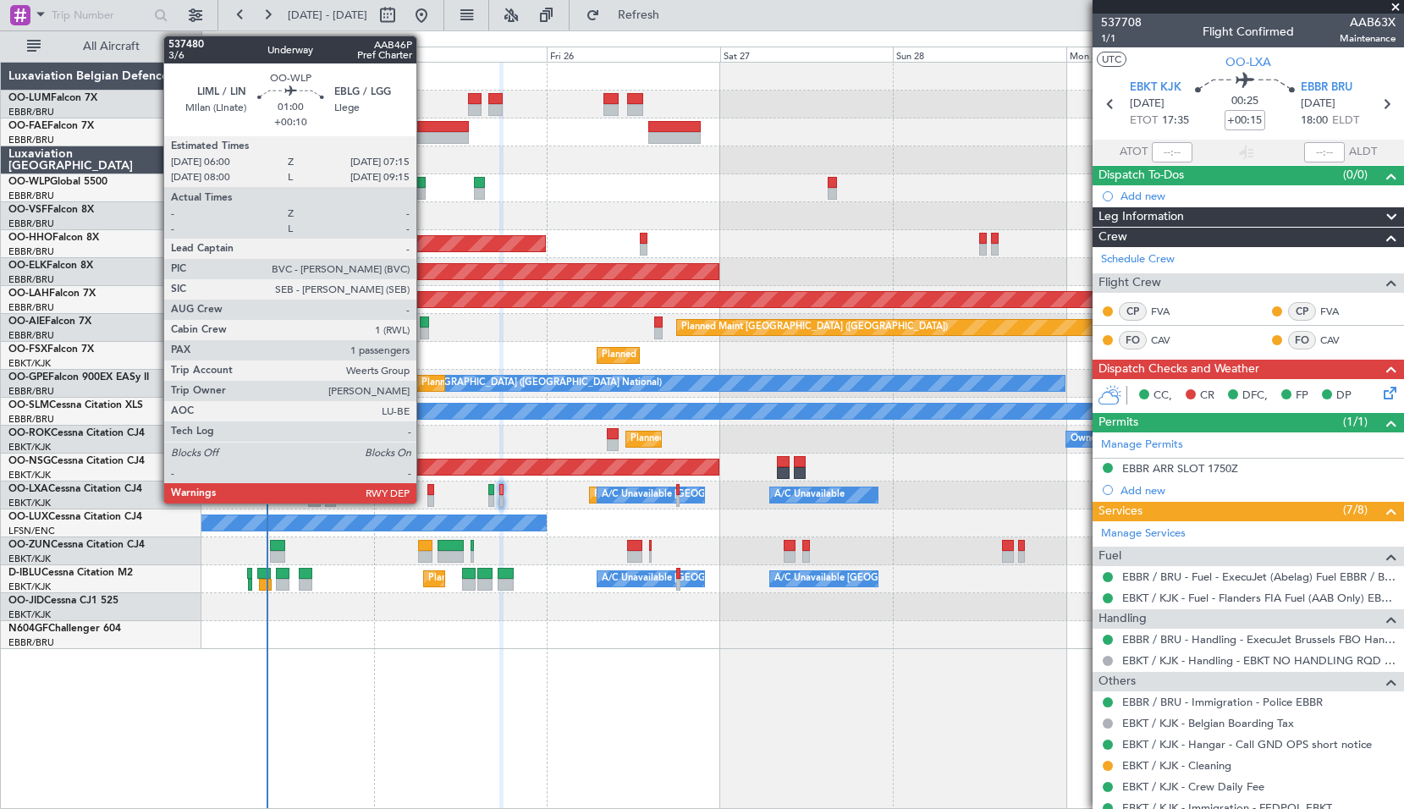
click at [424, 177] on div at bounding box center [420, 183] width 9 height 12
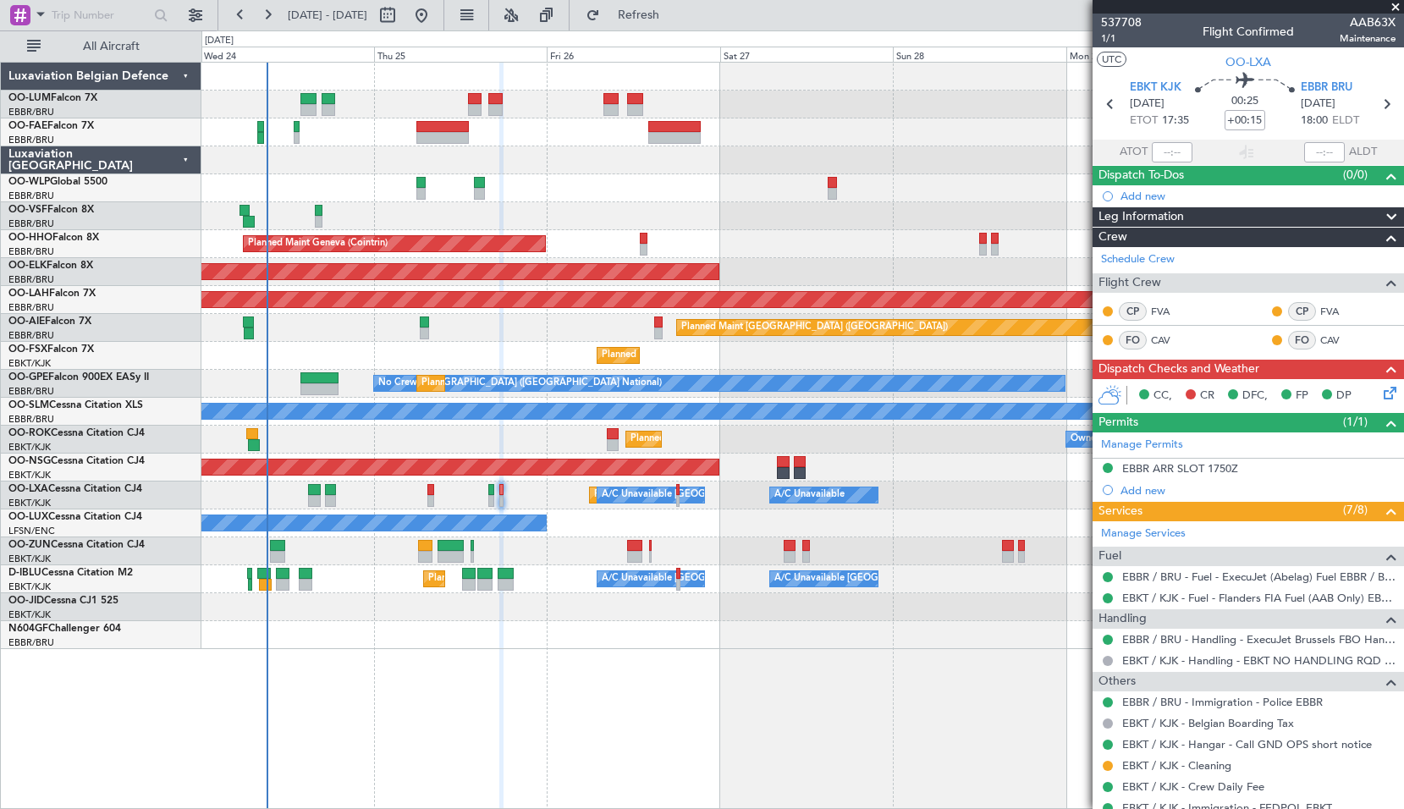
click at [436, 197] on div "Planned Maint Milan (Linate)" at bounding box center [801, 188] width 1201 height 28
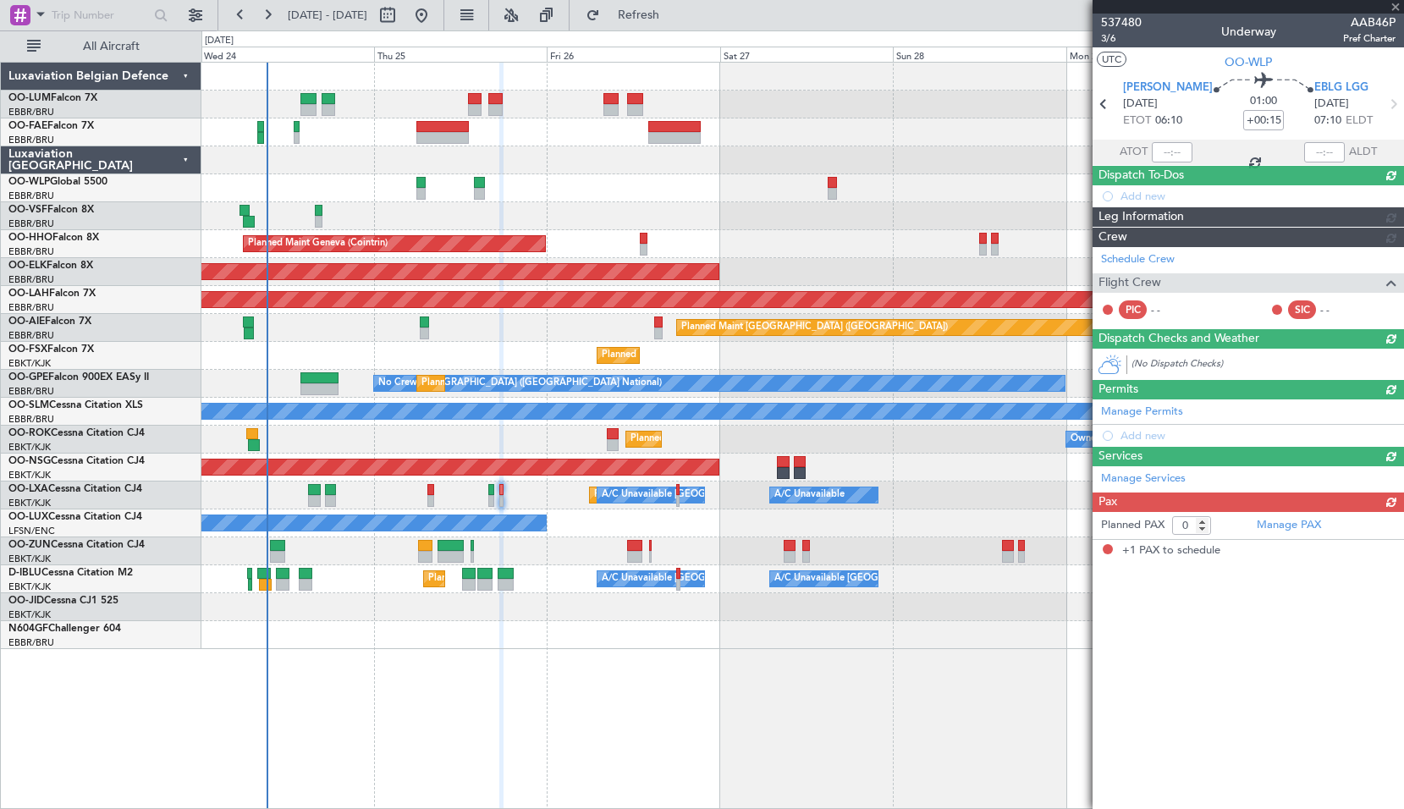
type input "+00:10"
type input "1"
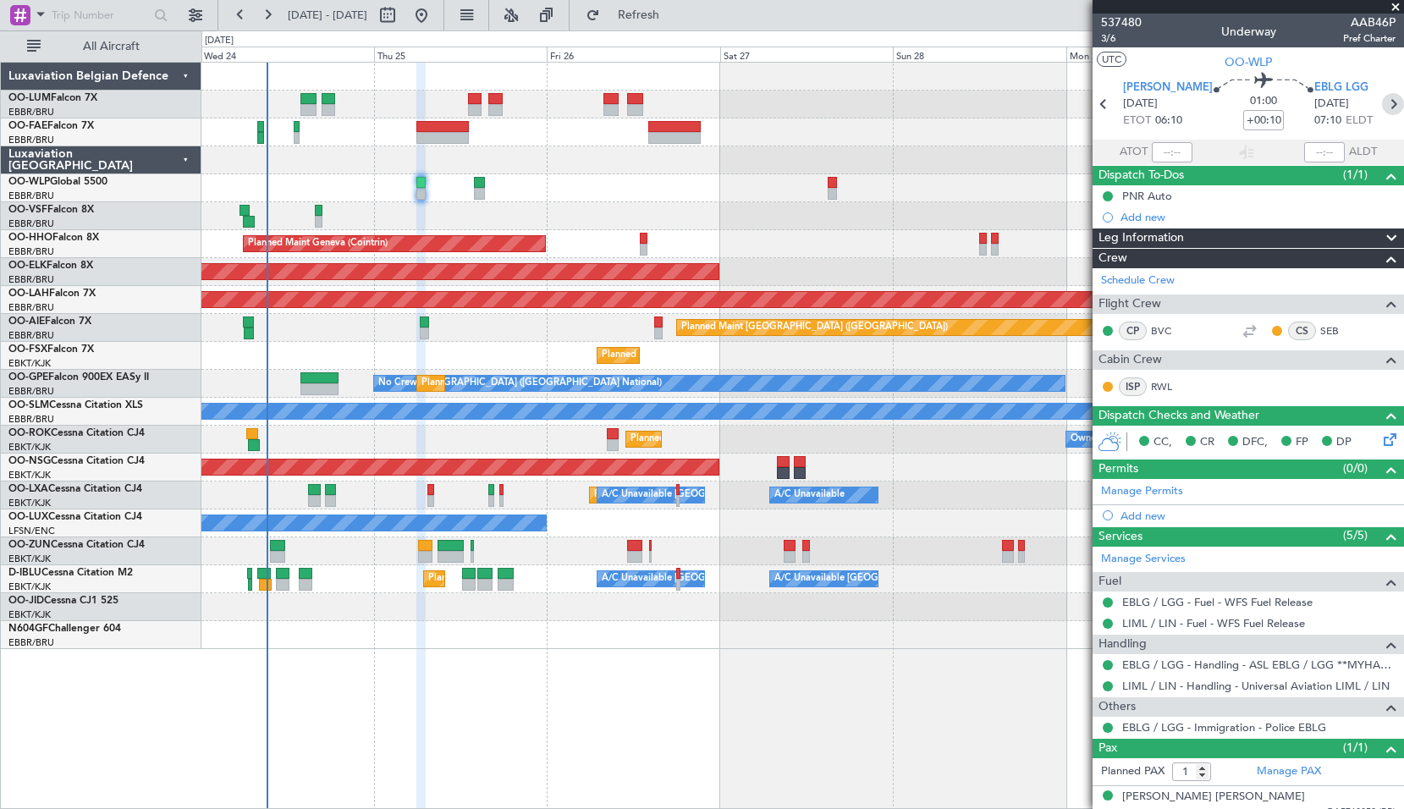
click at [1382, 103] on icon at bounding box center [1393, 104] width 22 height 22
type input "+00:15"
type input "2"
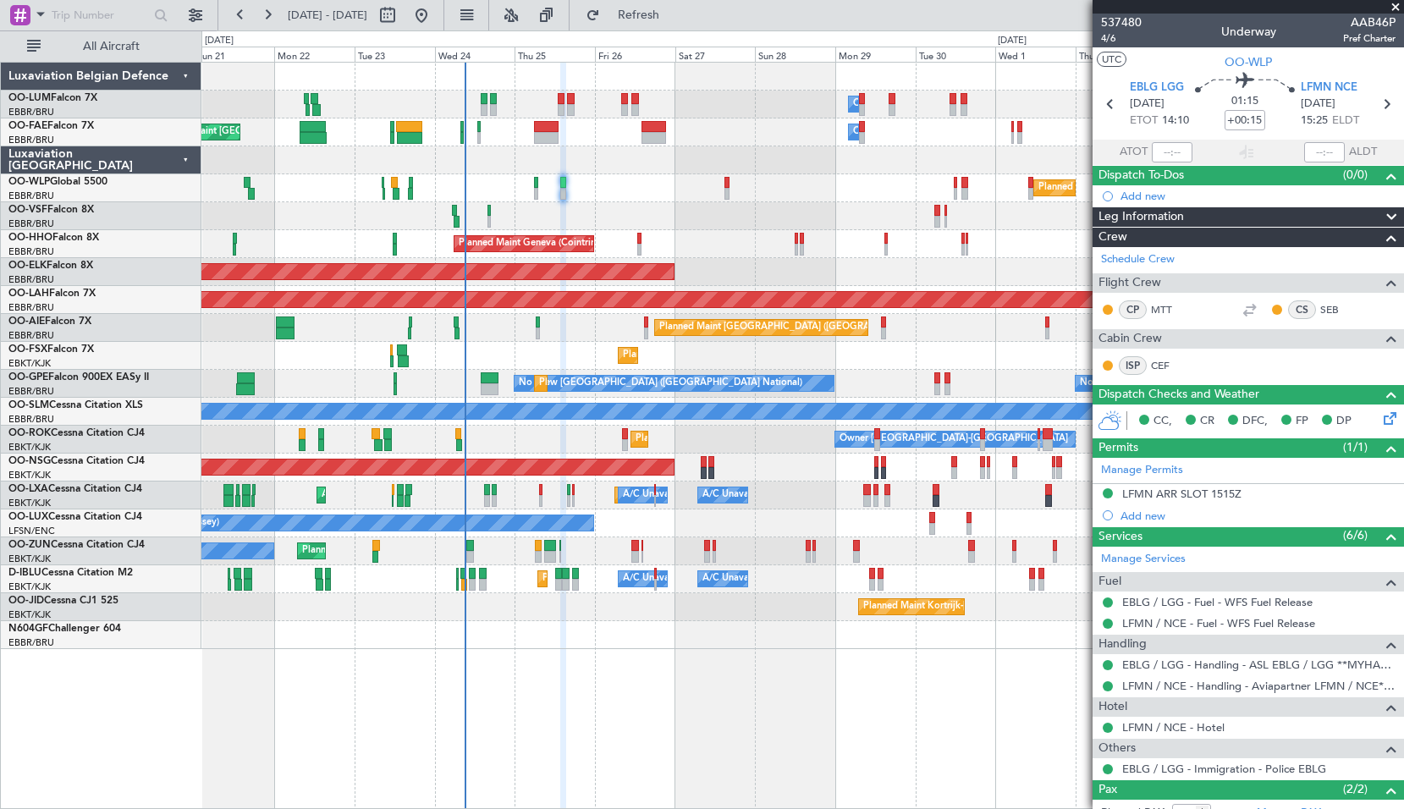
click at [641, 221] on div "AOG Maint [GEOGRAPHIC_DATA] ([GEOGRAPHIC_DATA] National)" at bounding box center [801, 216] width 1201 height 28
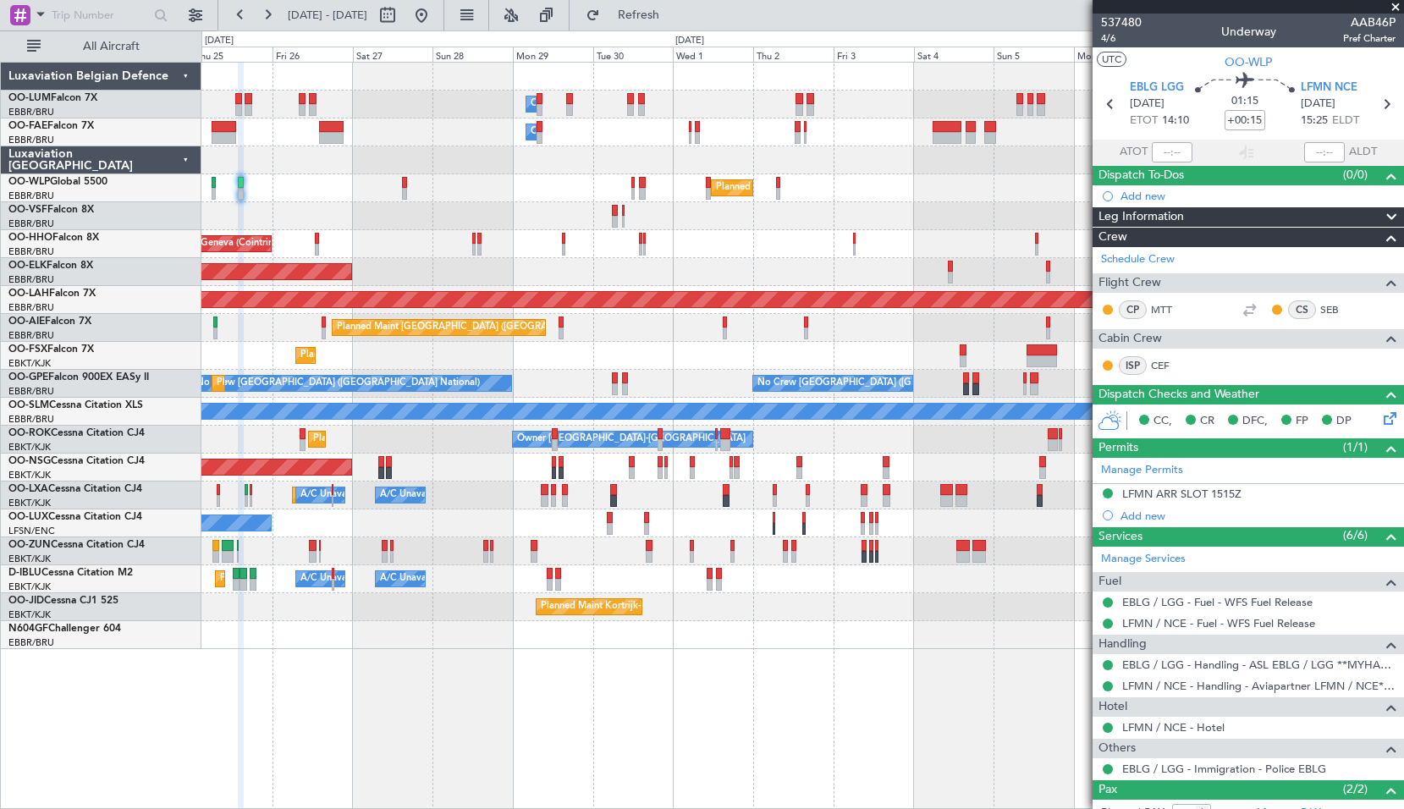
click at [751, 243] on div "Planned Maint Geneva (Cointrin)" at bounding box center [801, 244] width 1201 height 28
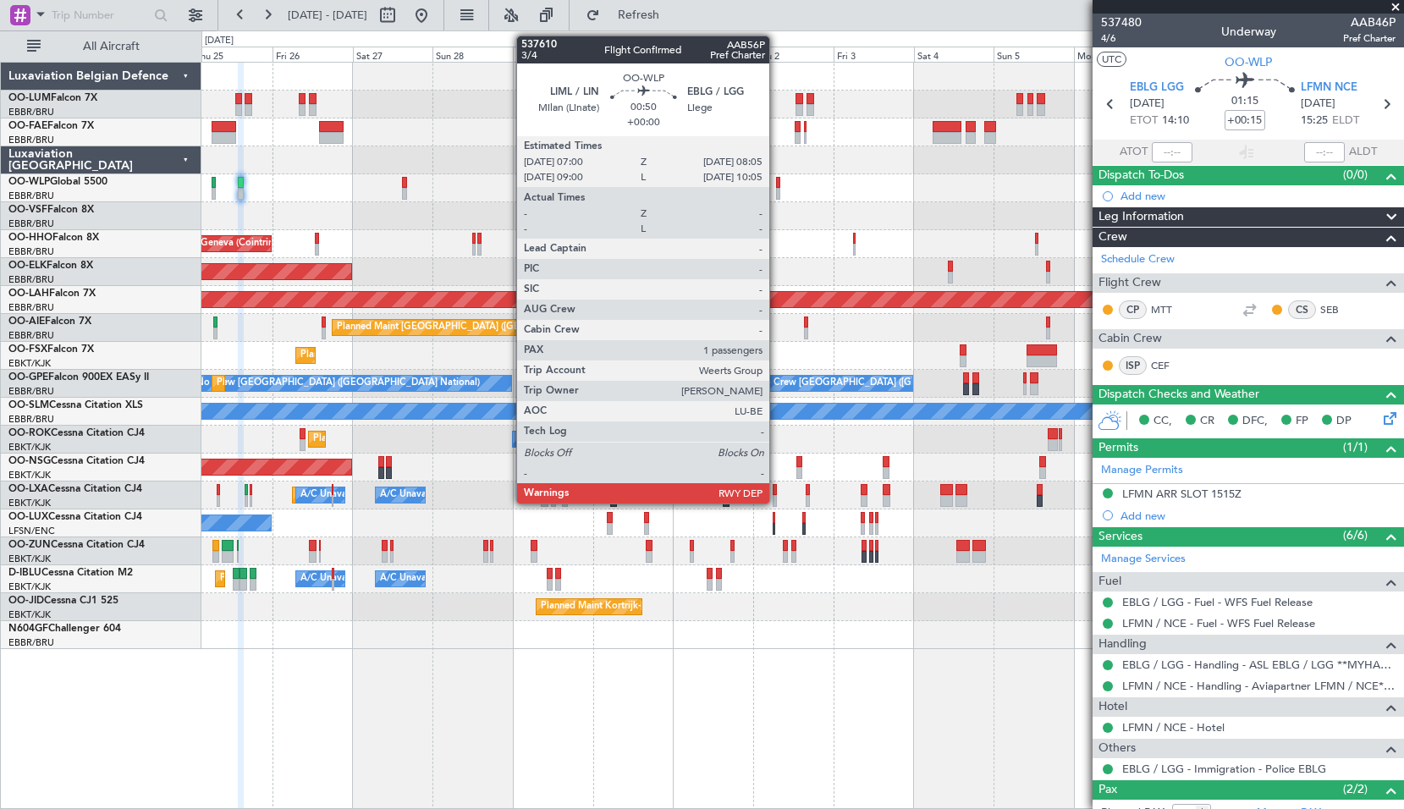
click at [777, 184] on div at bounding box center [778, 183] width 4 height 12
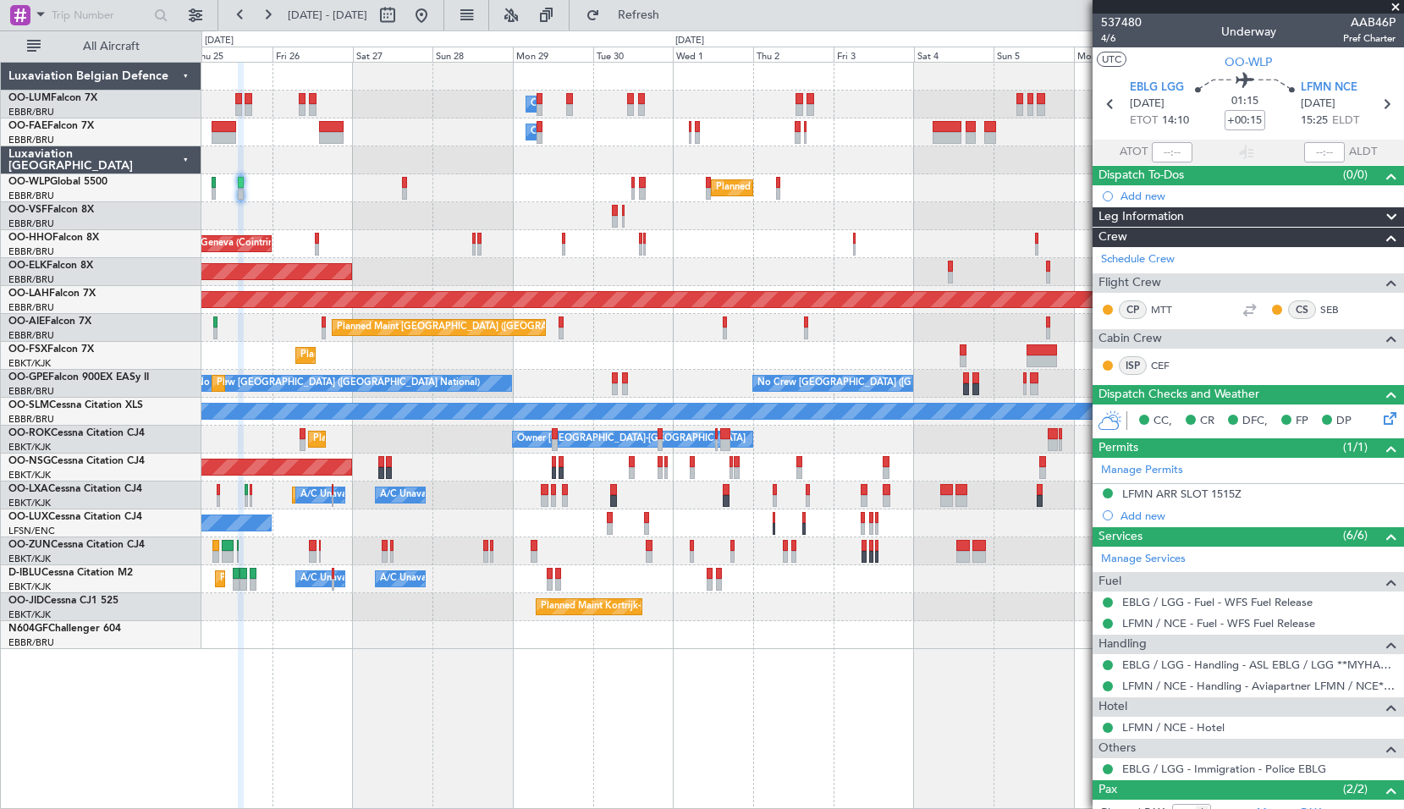
click at [799, 195] on div "Planned Maint Milan (Linate)" at bounding box center [801, 188] width 1201 height 28
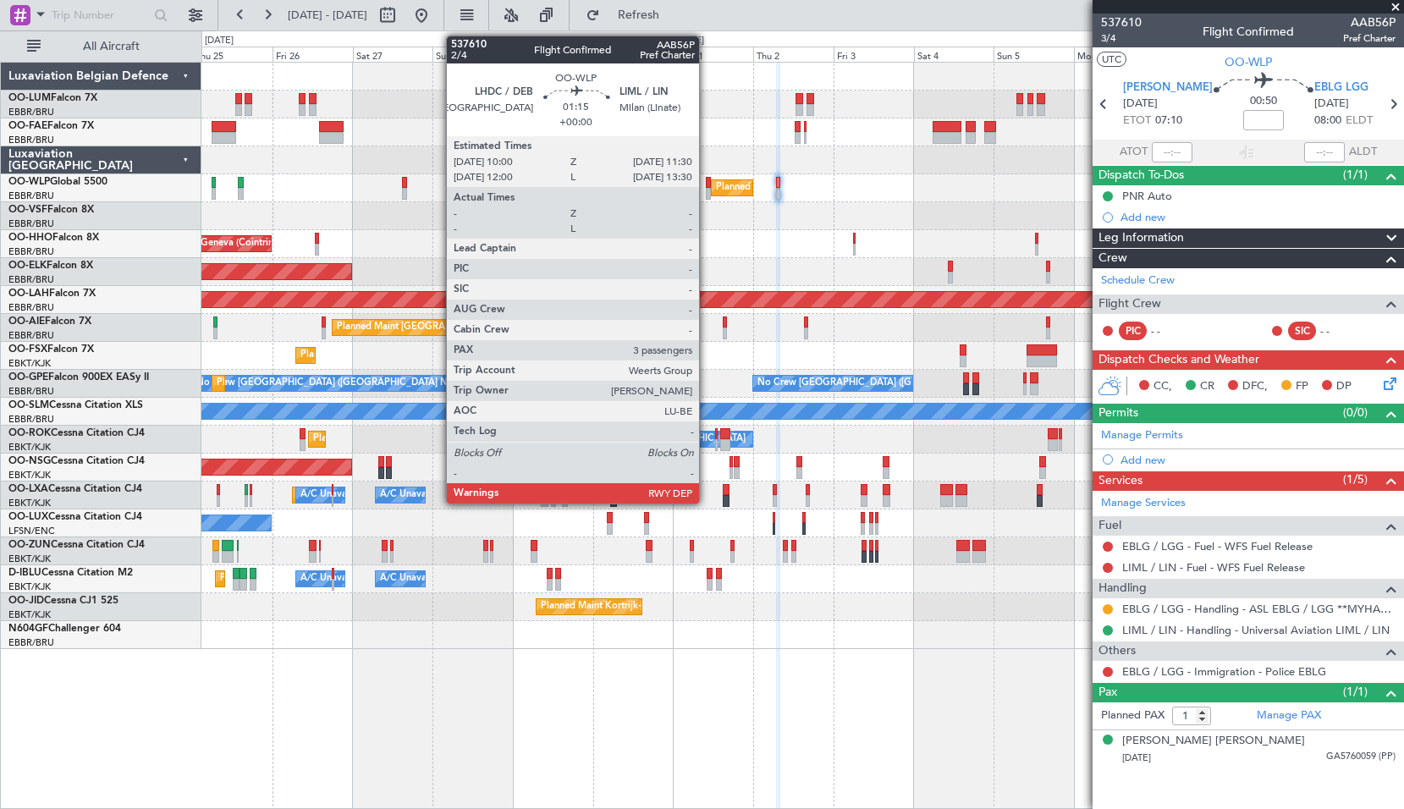
click at [706, 190] on div at bounding box center [708, 194] width 5 height 12
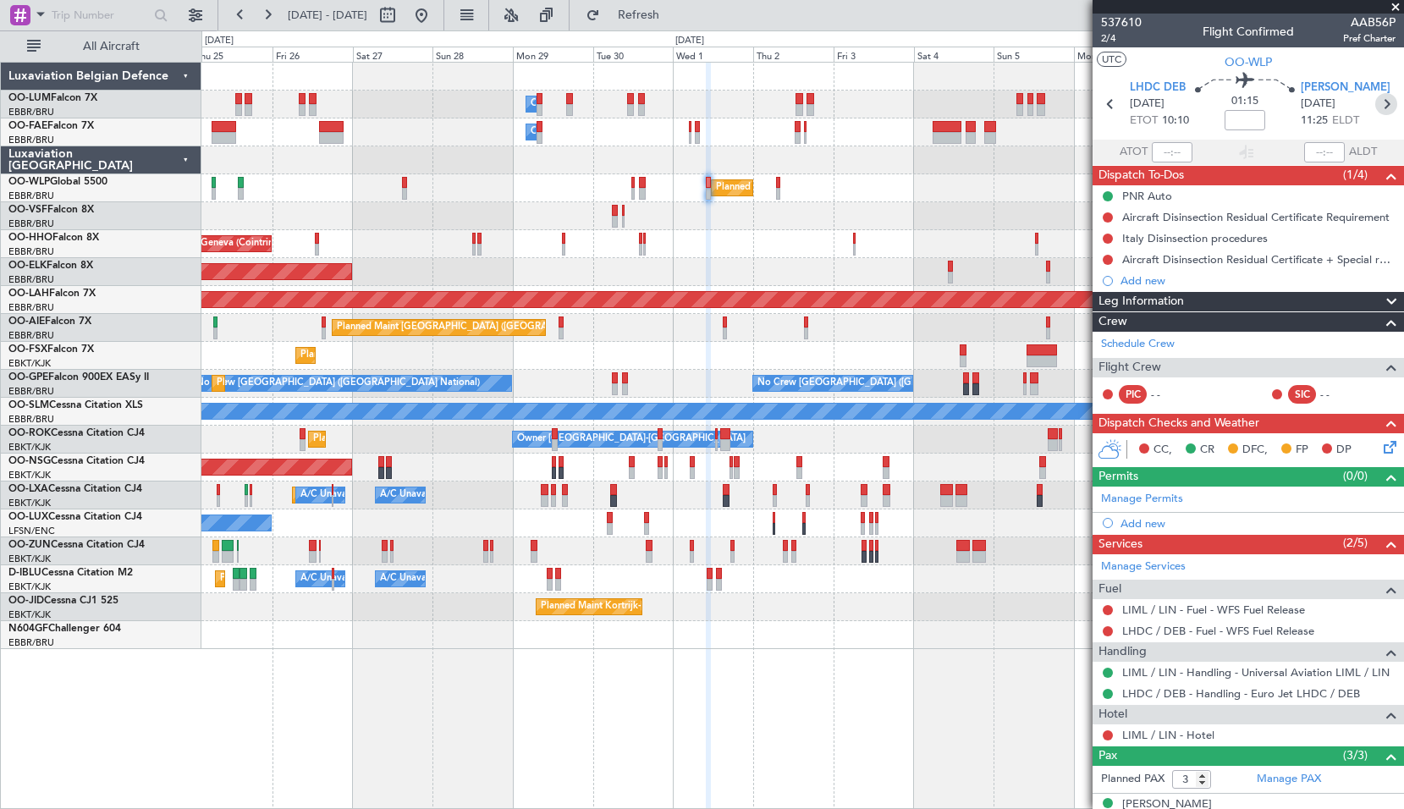
click at [1375, 105] on icon at bounding box center [1386, 104] width 22 height 22
type input "1"
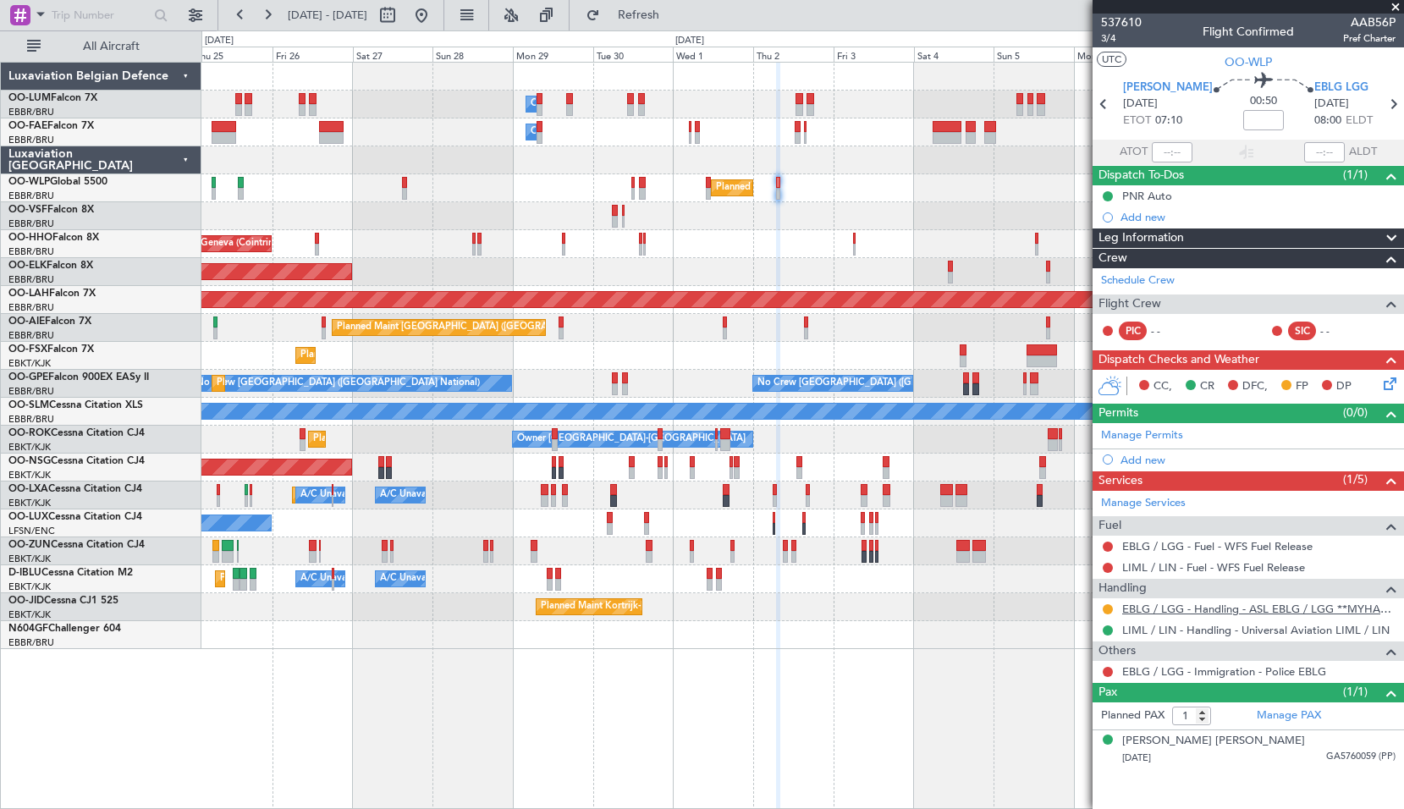
click at [1279, 608] on link "EBLG / LGG - Handling - ASL EBLG / LGG **MYHANDLING**" at bounding box center [1258, 609] width 273 height 14
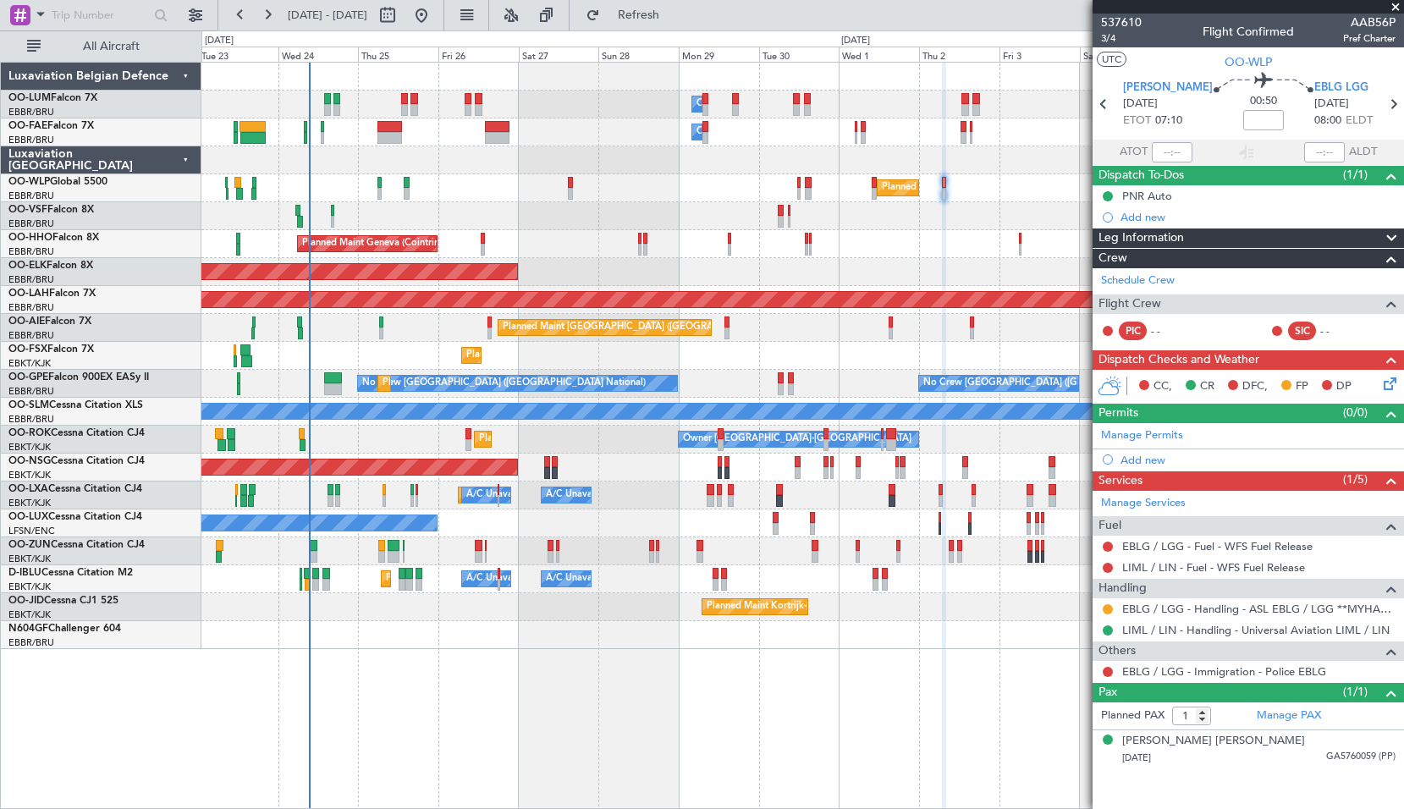
click at [441, 341] on div "Planned Maint [GEOGRAPHIC_DATA] ([GEOGRAPHIC_DATA])" at bounding box center [801, 328] width 1201 height 28
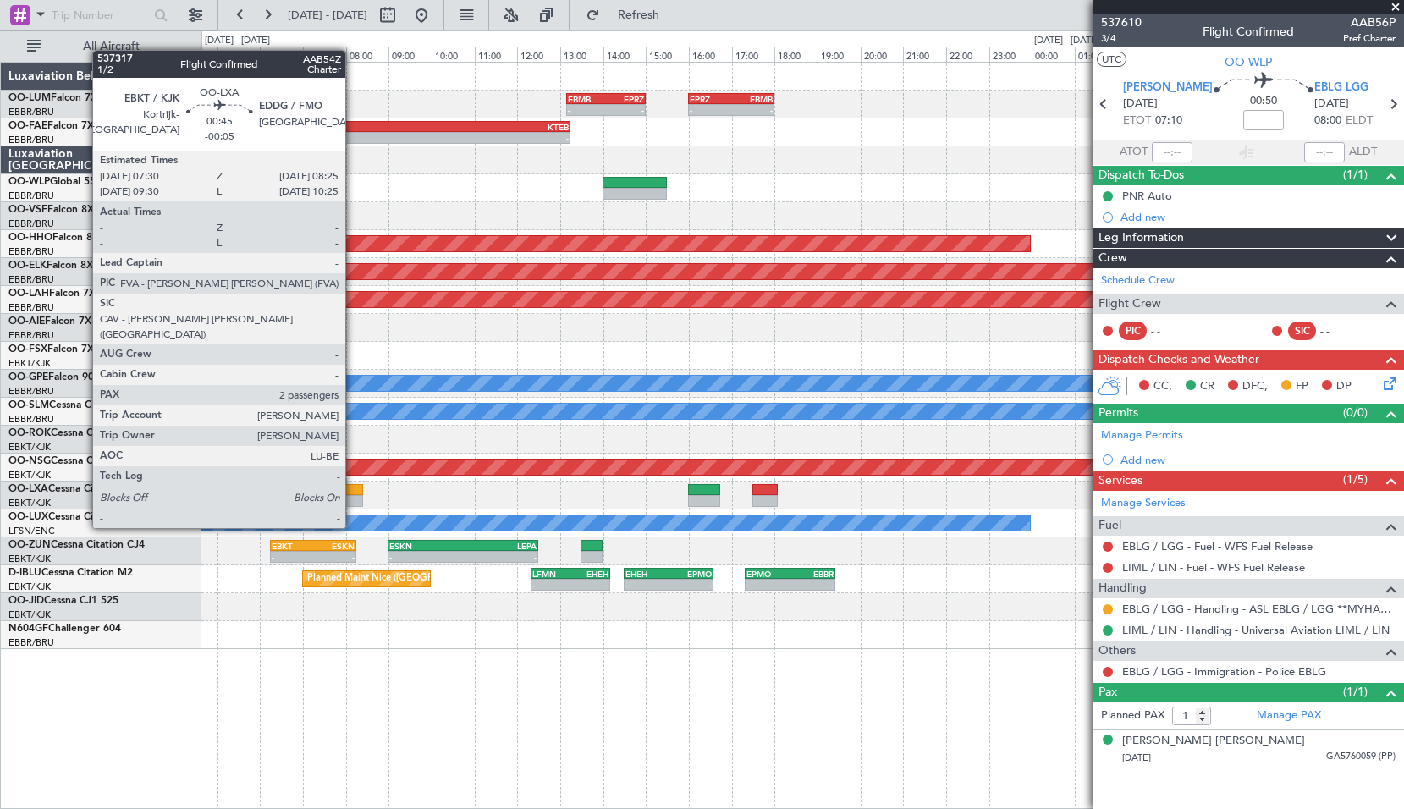
click at [353, 496] on div at bounding box center [343, 501] width 40 height 12
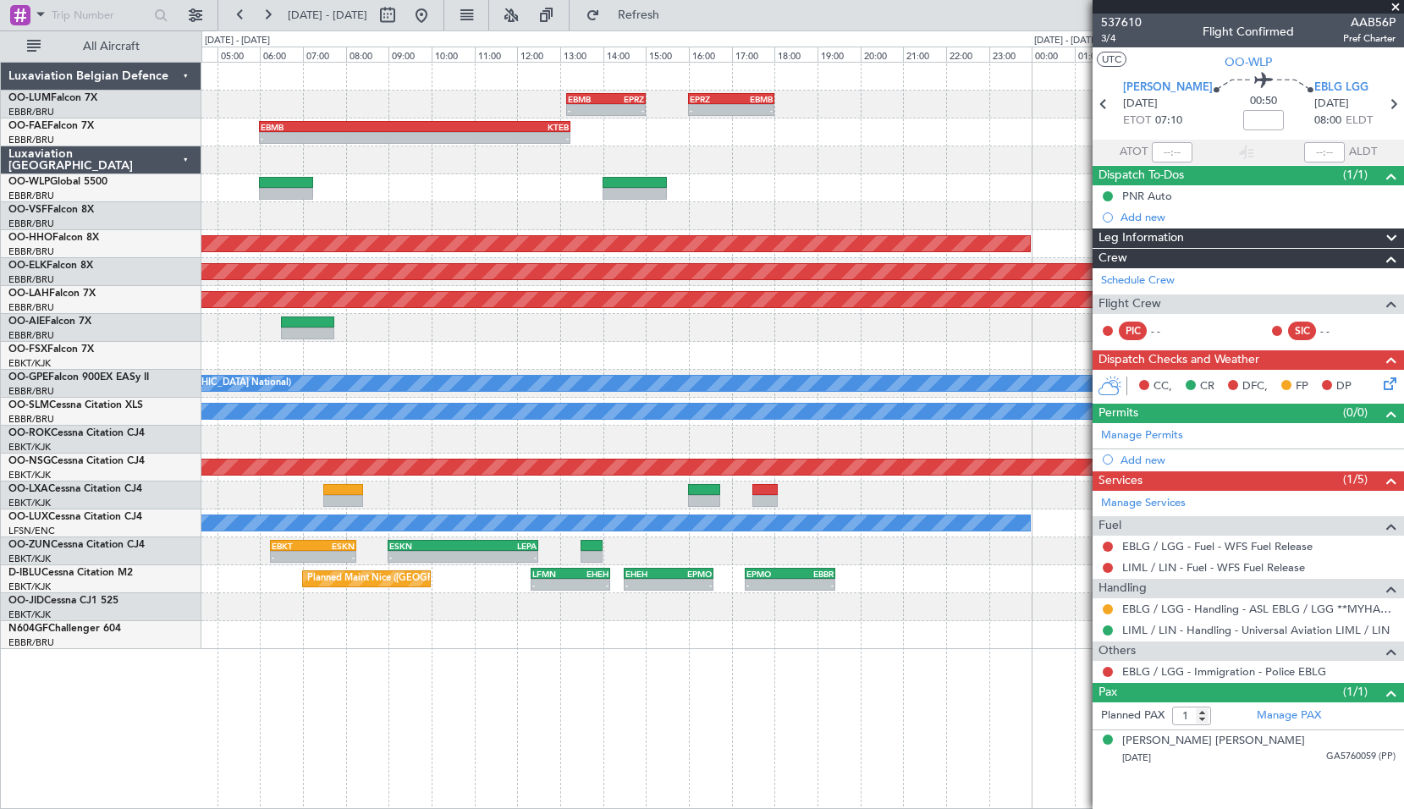
click at [423, 496] on div "Planned Maint Kortrijk-Wevelgem A/C Unavailable Brussels (Brussels National)" at bounding box center [801, 495] width 1201 height 28
type input "-00:05"
type input "2"
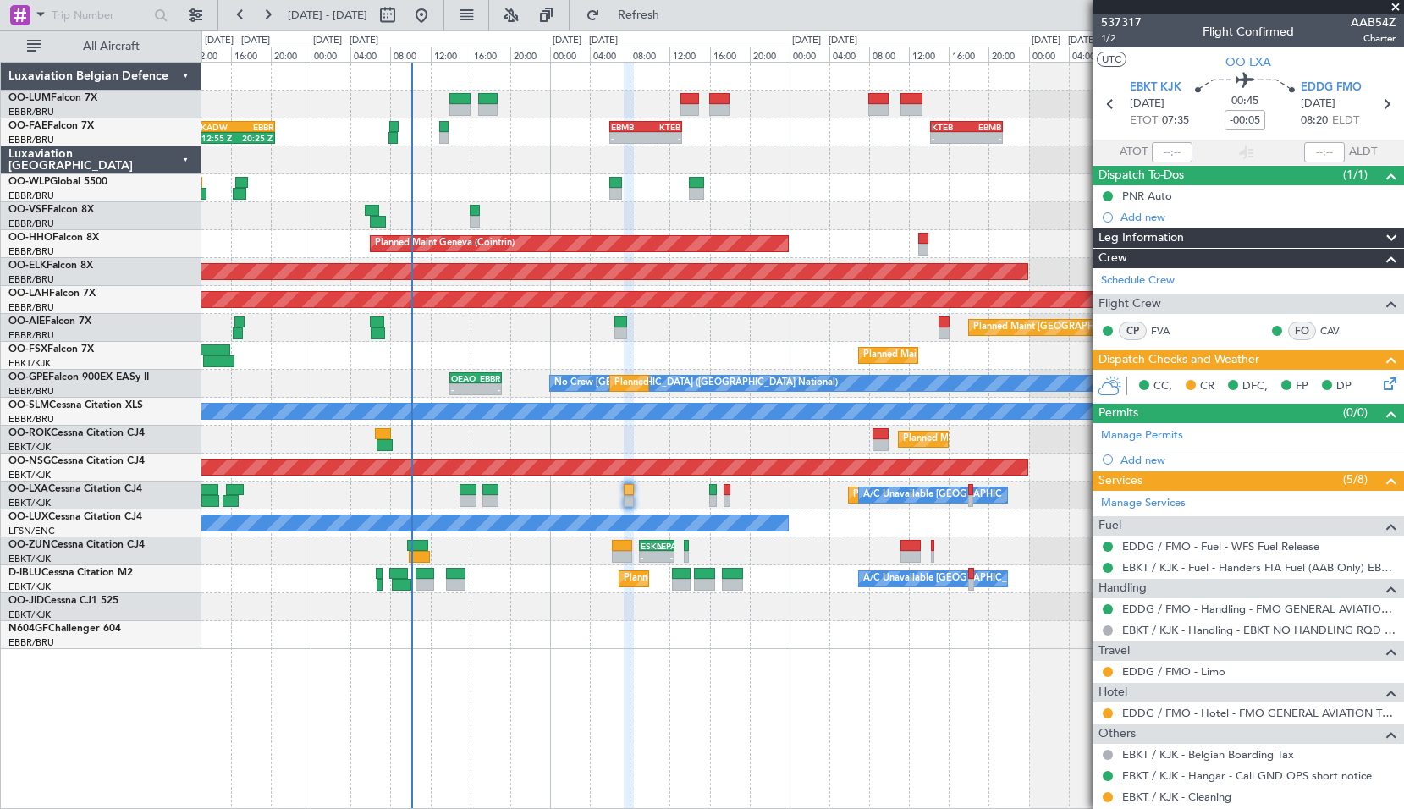
click at [755, 344] on div "Owner Melsbroek Air Base - - EBMB 06:00 Z KTEB 13:15 Z - - KTEB 14:10 Z EBMB 21…" at bounding box center [801, 356] width 1201 height 586
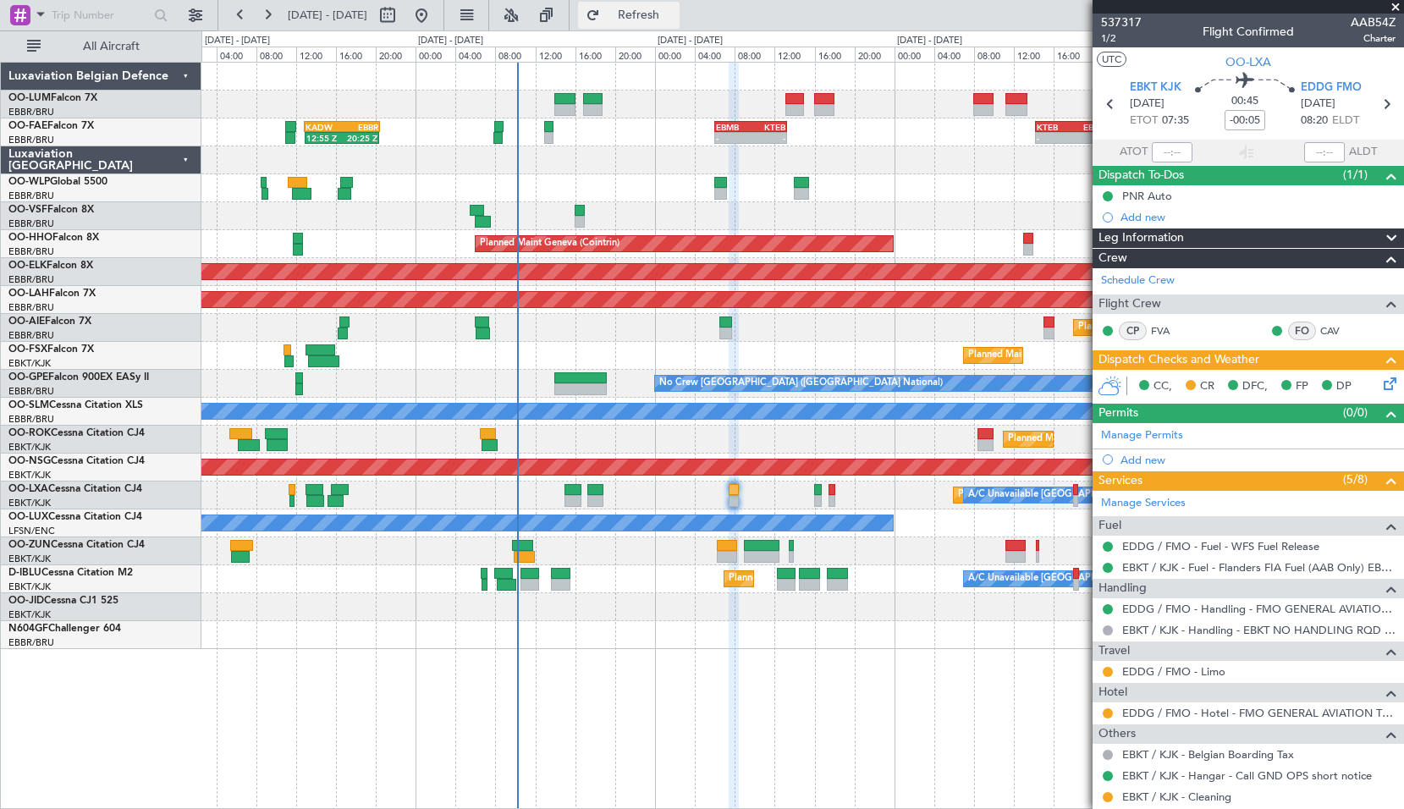
click at [674, 9] on span "Refresh" at bounding box center [638, 15] width 71 height 12
click at [874, 602] on div "Planned Maint Kortrijk-[GEOGRAPHIC_DATA]" at bounding box center [801, 607] width 1201 height 28
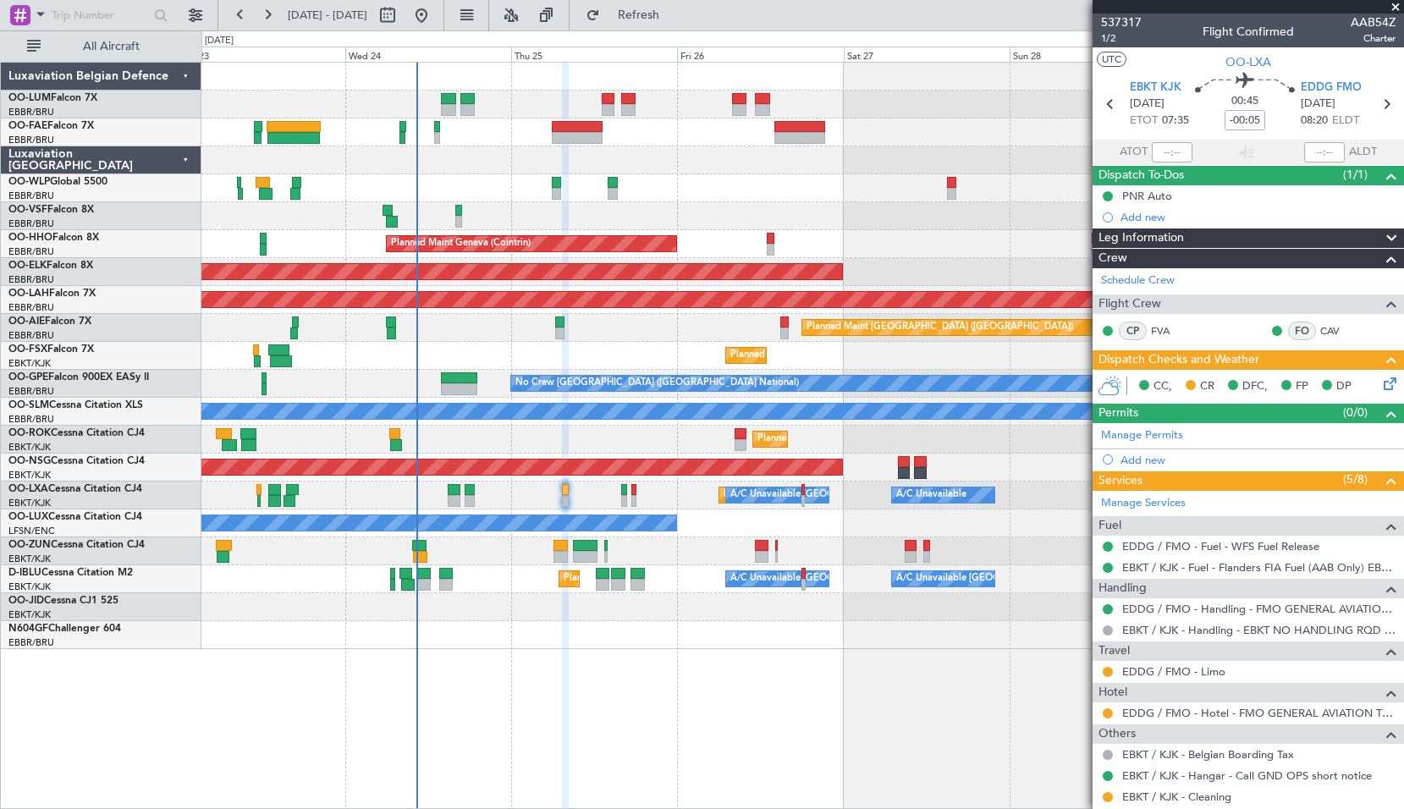
click at [694, 659] on div "Owner Melsbroek Air Base Owner Melsbroek Air Base Planned Maint Brussels (Bruss…" at bounding box center [802, 435] width 1202 height 747
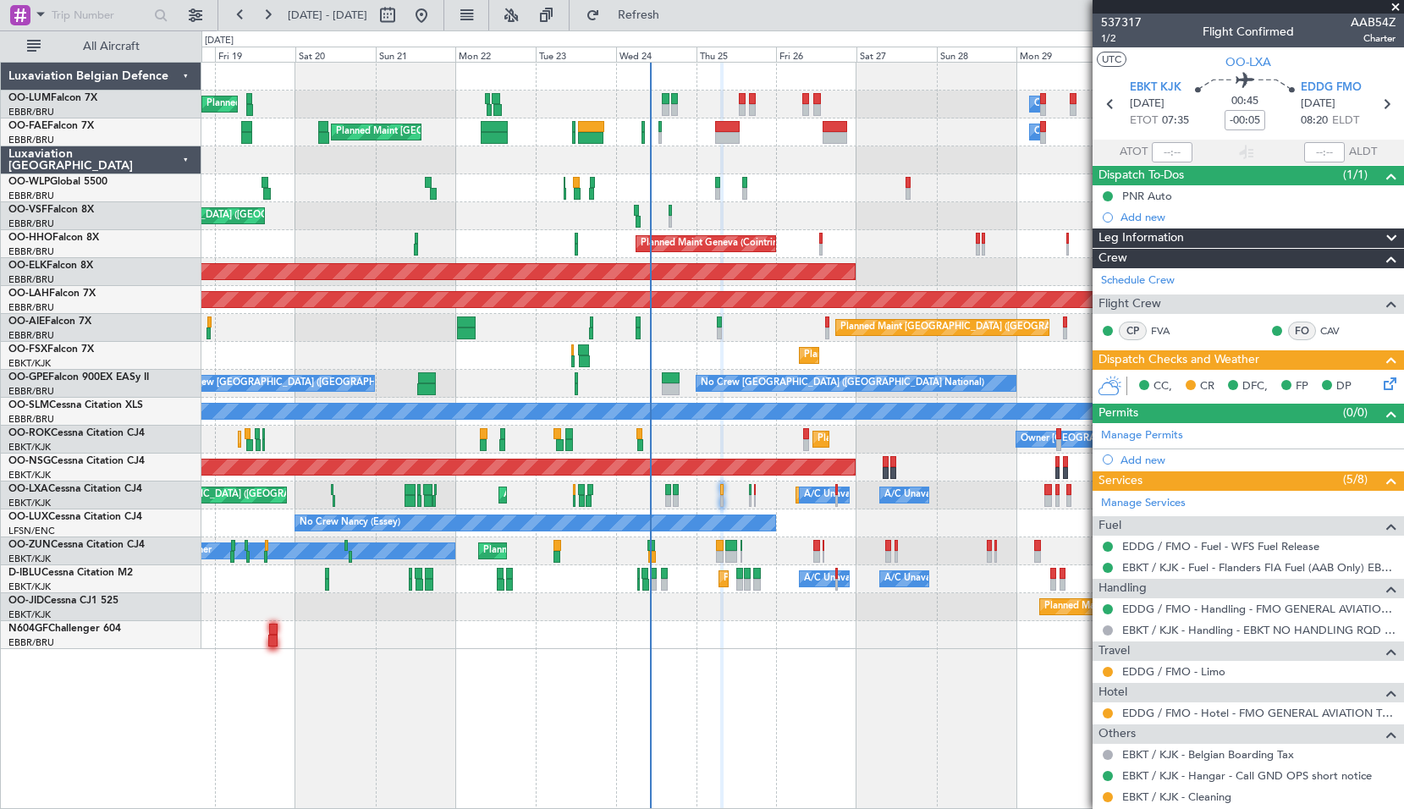
click at [640, 693] on div "Owner Melsbroek Air Base Planned Maint Brussels (Brussels National) Unplanned M…" at bounding box center [802, 435] width 1202 height 747
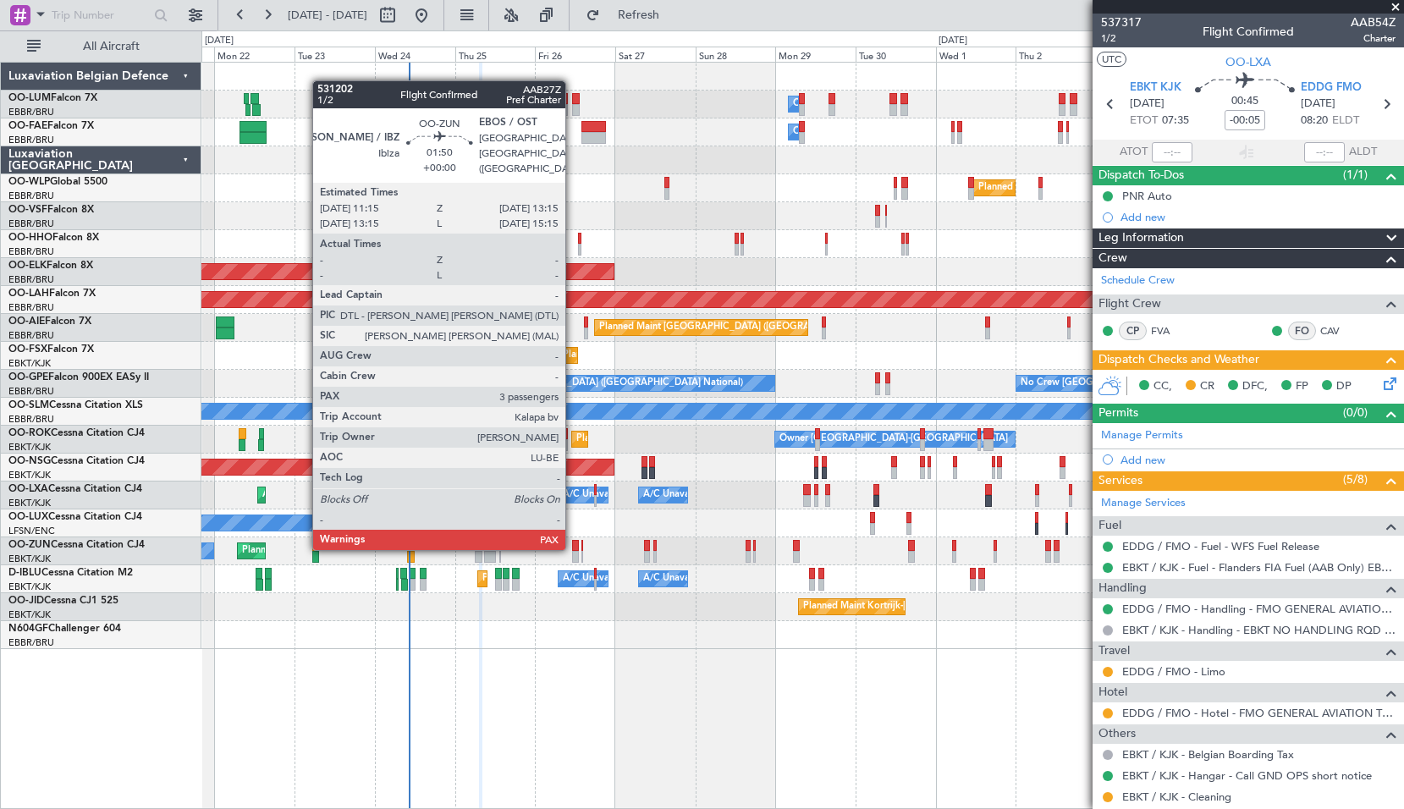
click at [573, 547] on div at bounding box center [575, 546] width 7 height 12
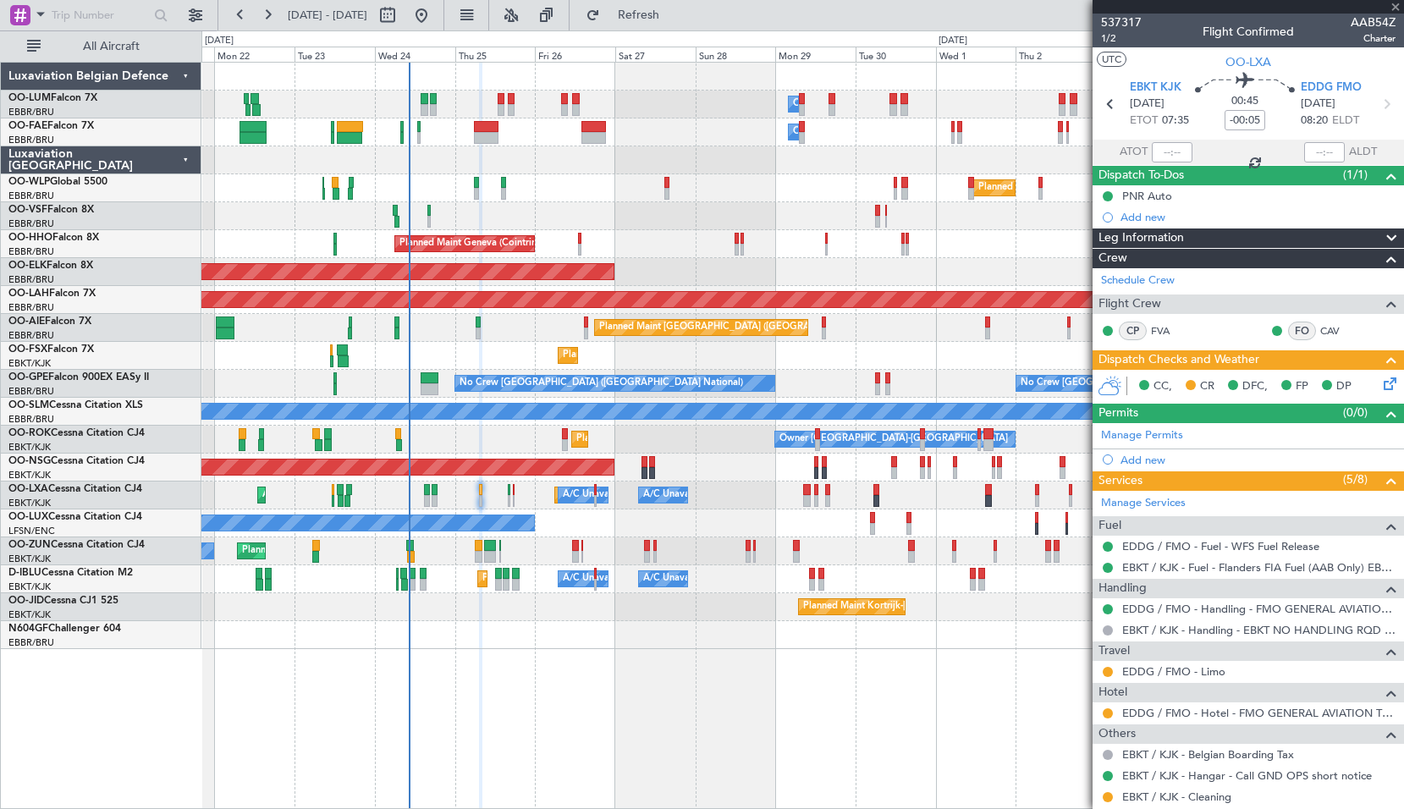
type input "3"
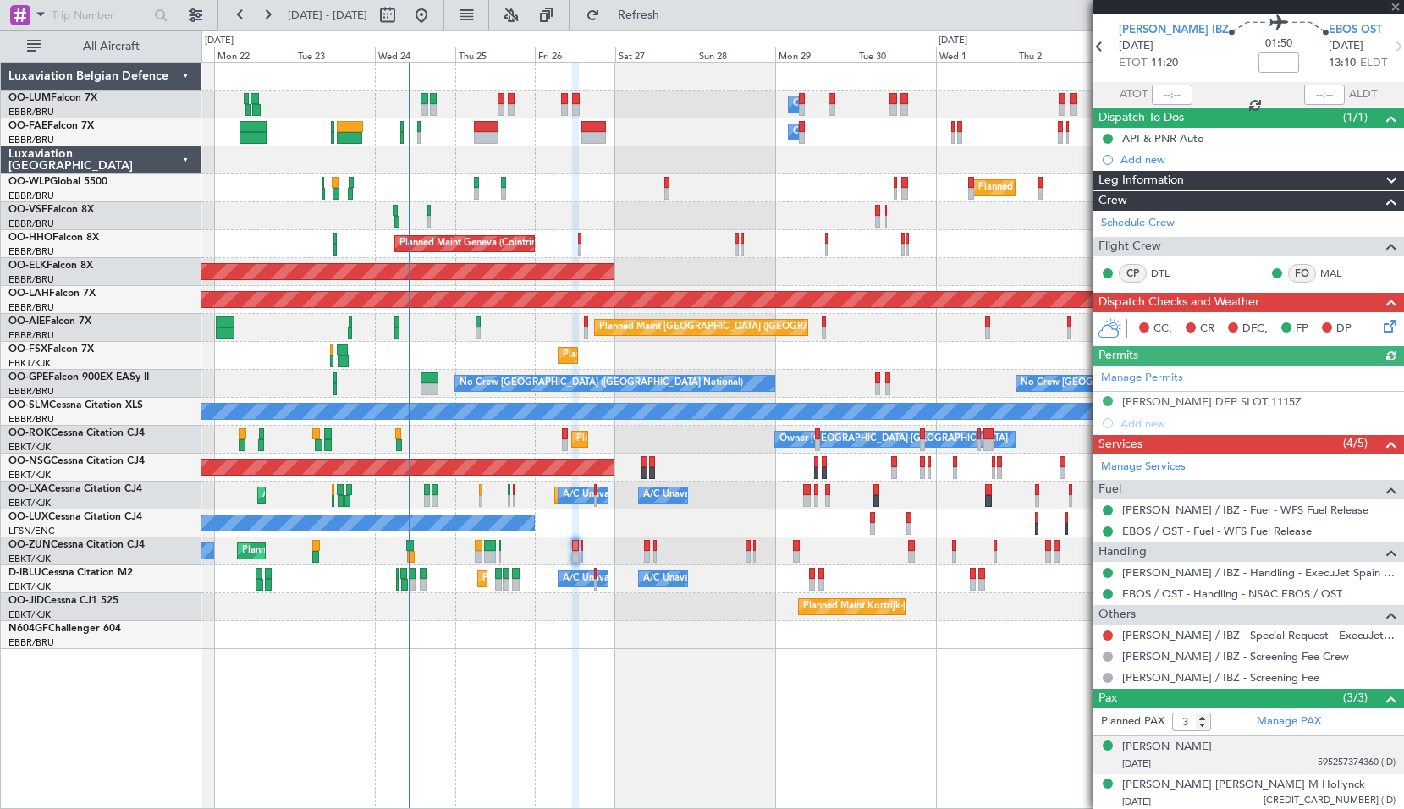
scroll to position [85, 0]
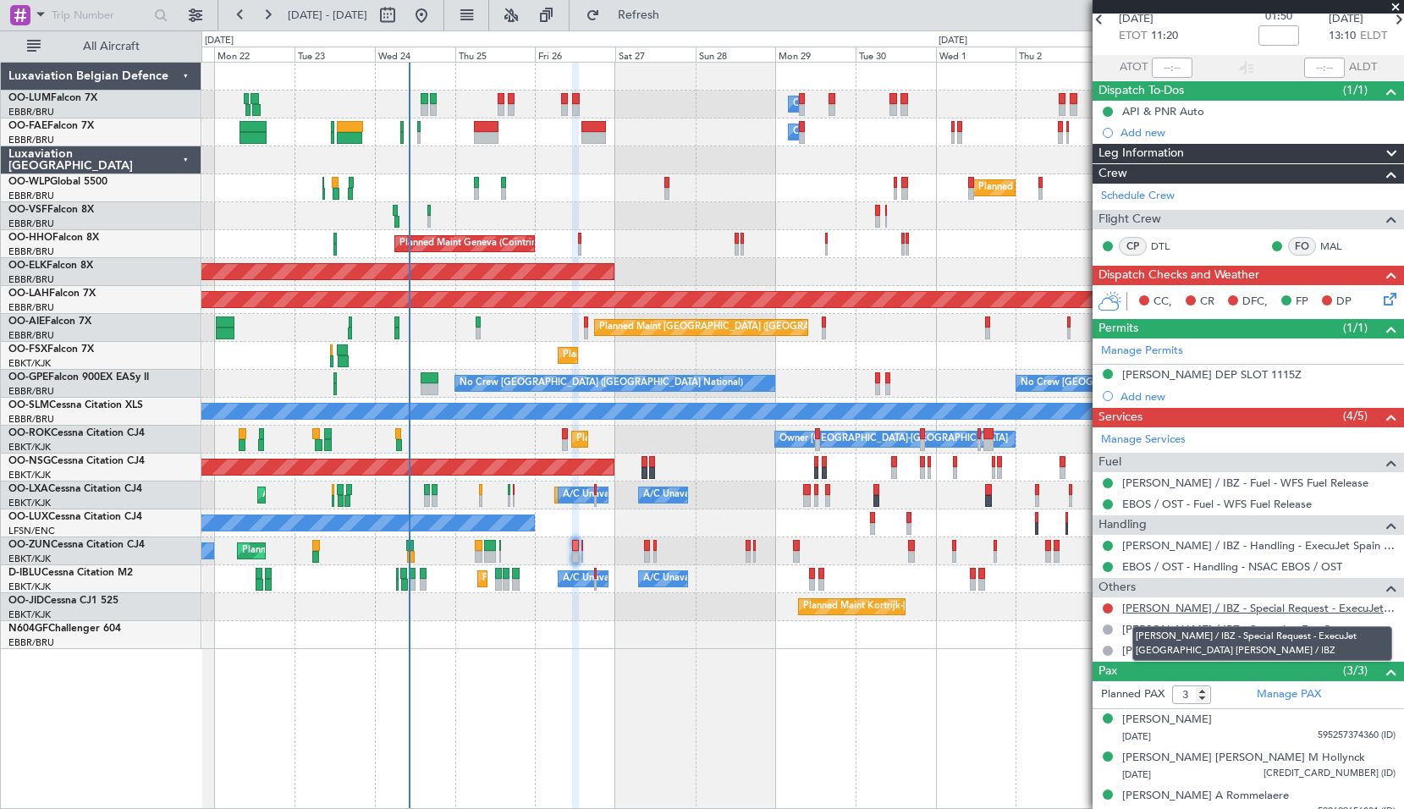
click at [1280, 610] on link "[PERSON_NAME] / IBZ - Special Request - ExecuJet [GEOGRAPHIC_DATA] [PERSON_NAME…" at bounding box center [1258, 608] width 273 height 14
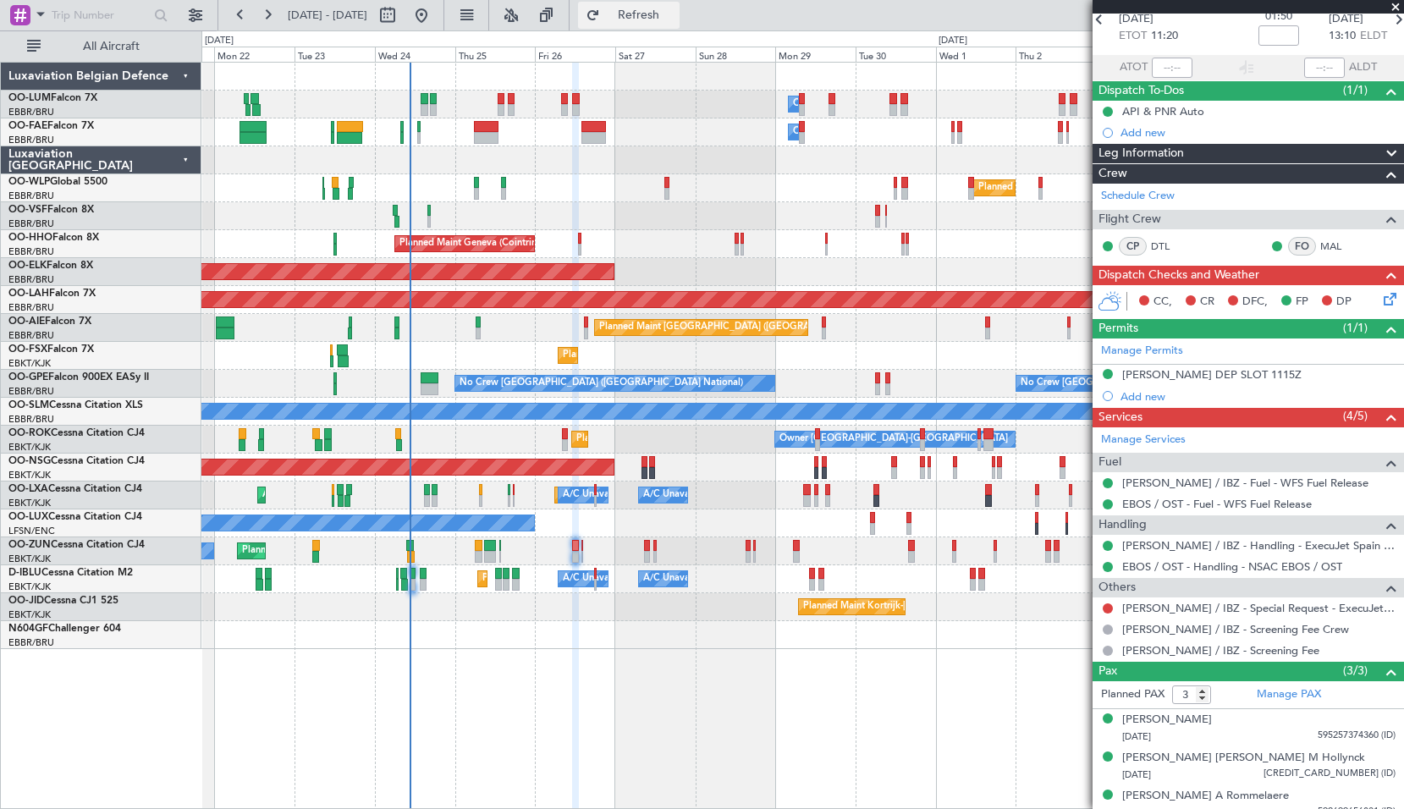
click at [668, 18] on span "Refresh" at bounding box center [638, 15] width 71 height 12
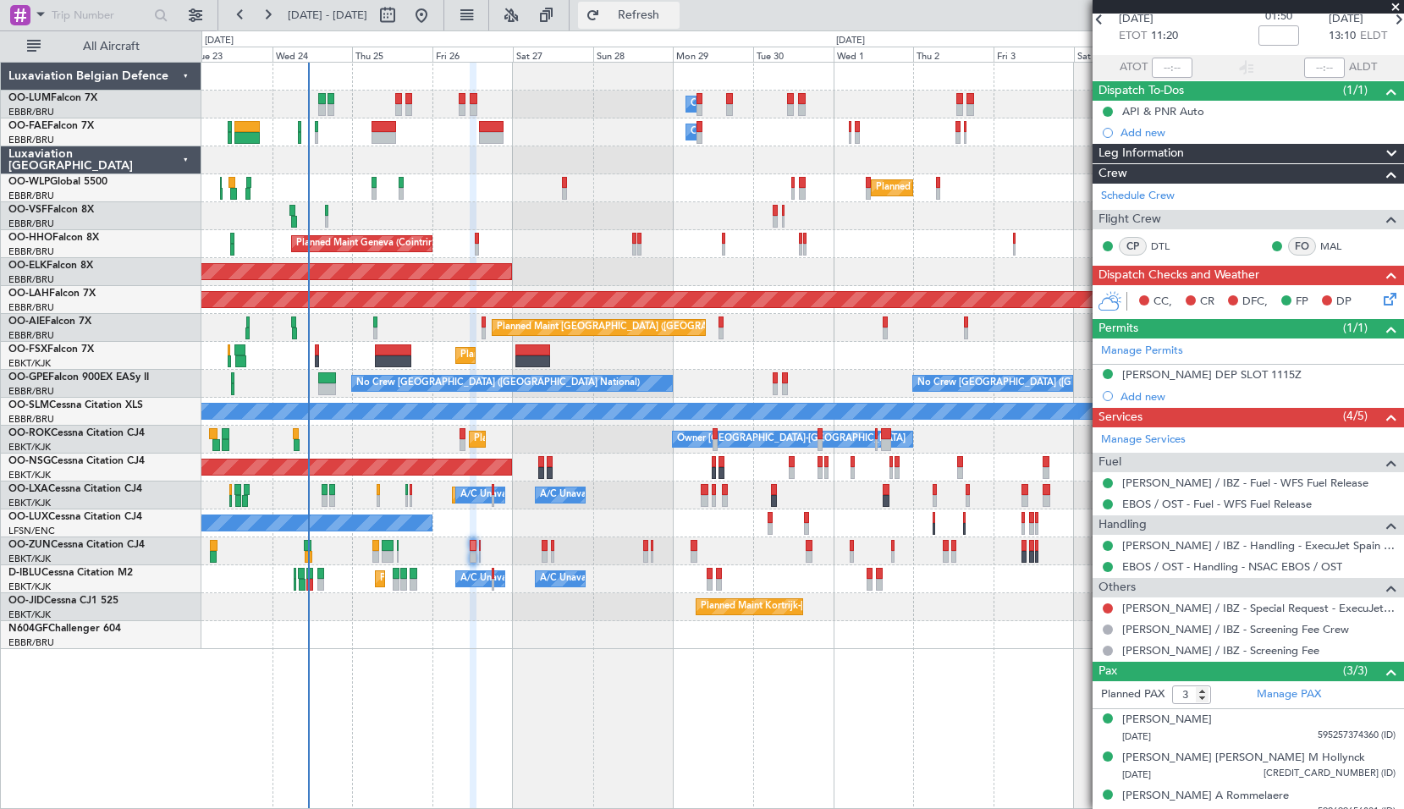
click at [674, 20] on span "Refresh" at bounding box center [638, 15] width 71 height 12
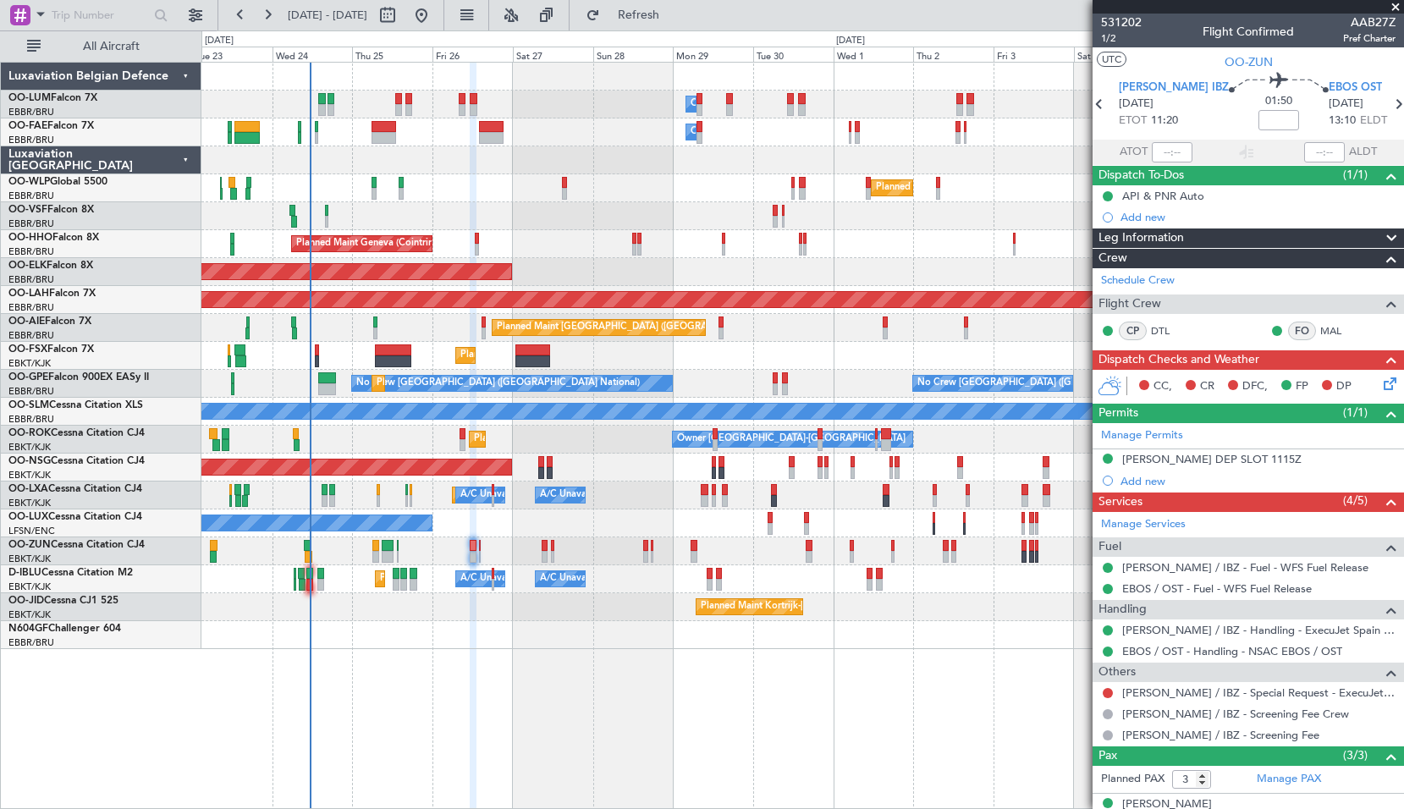
scroll to position [85, 0]
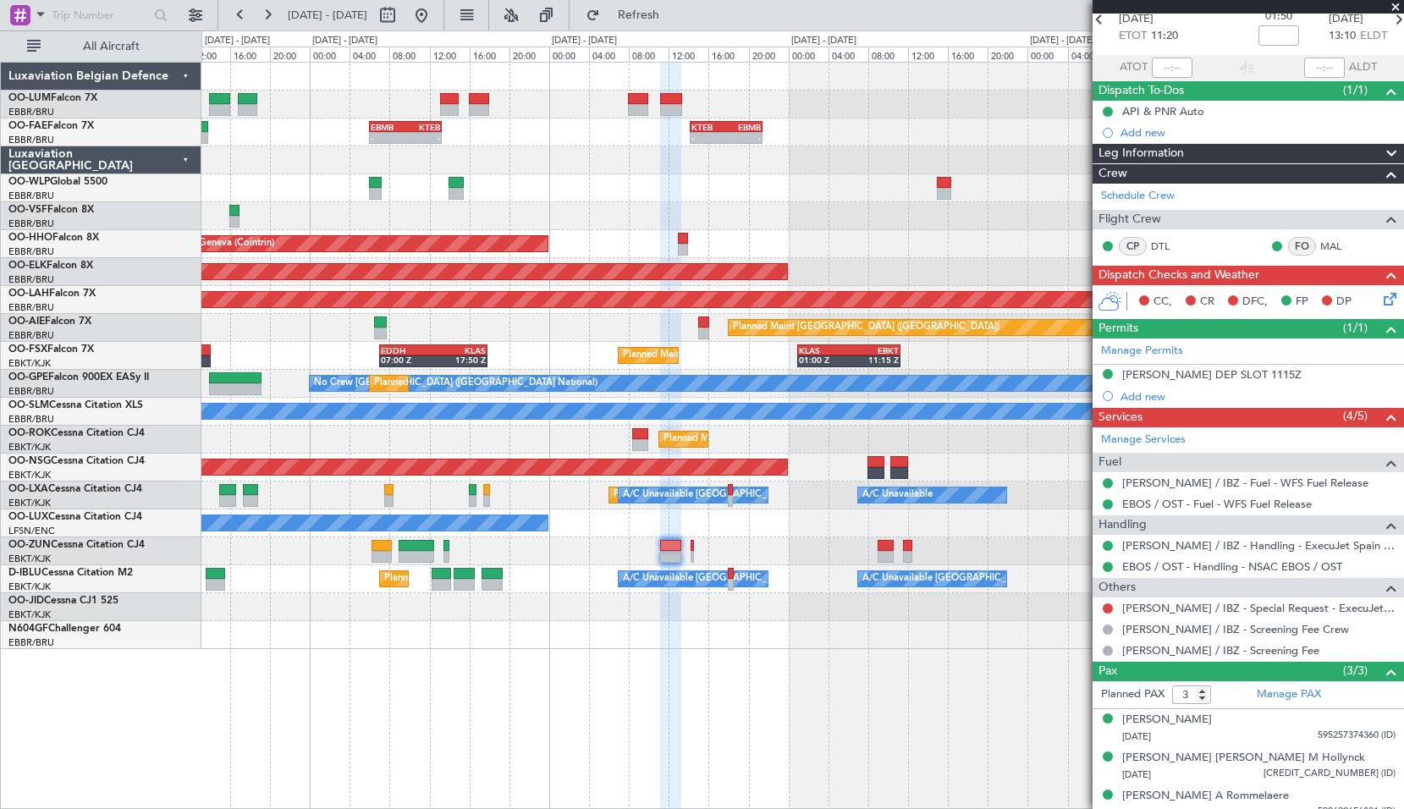
click at [761, 542] on div at bounding box center [801, 551] width 1201 height 28
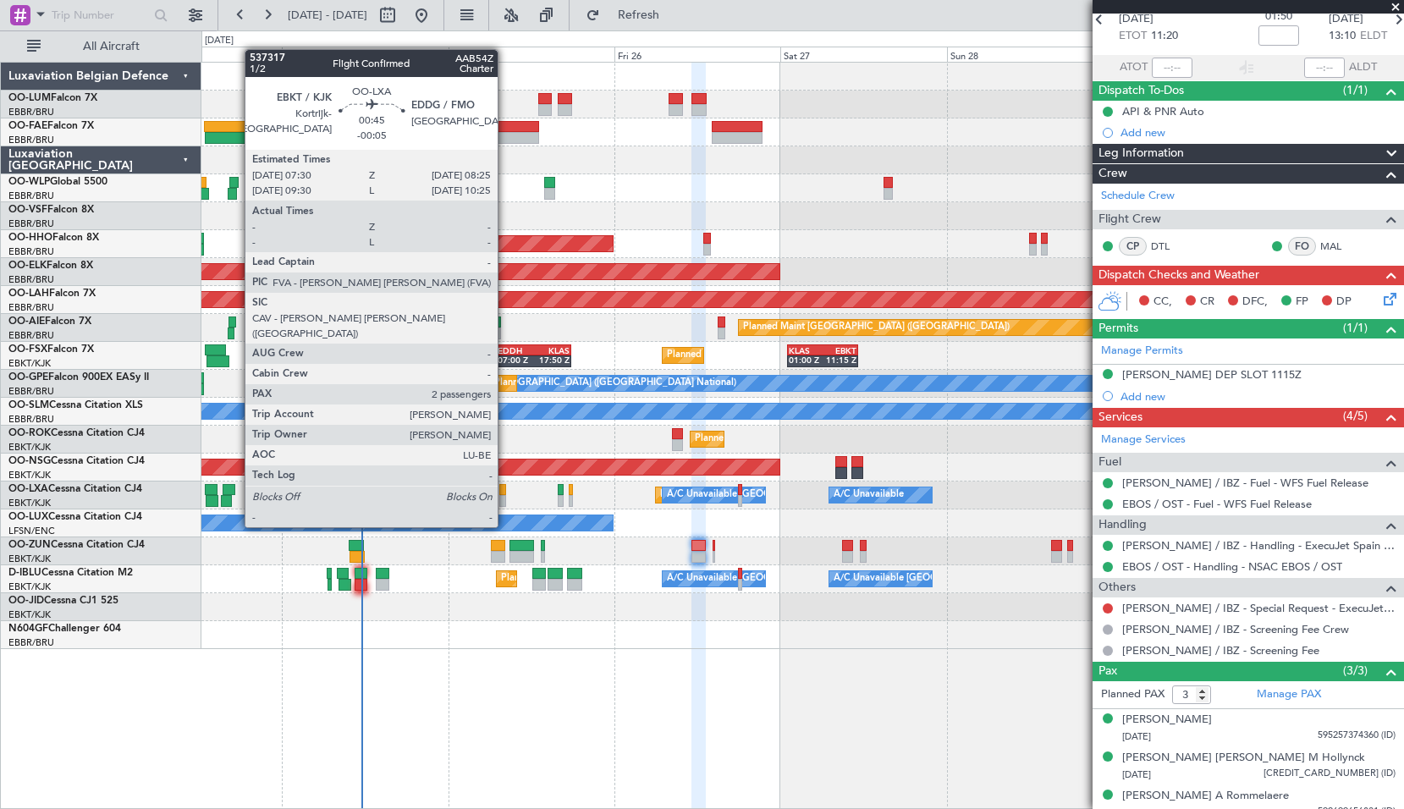
click at [505, 495] on div at bounding box center [502, 501] width 7 height 12
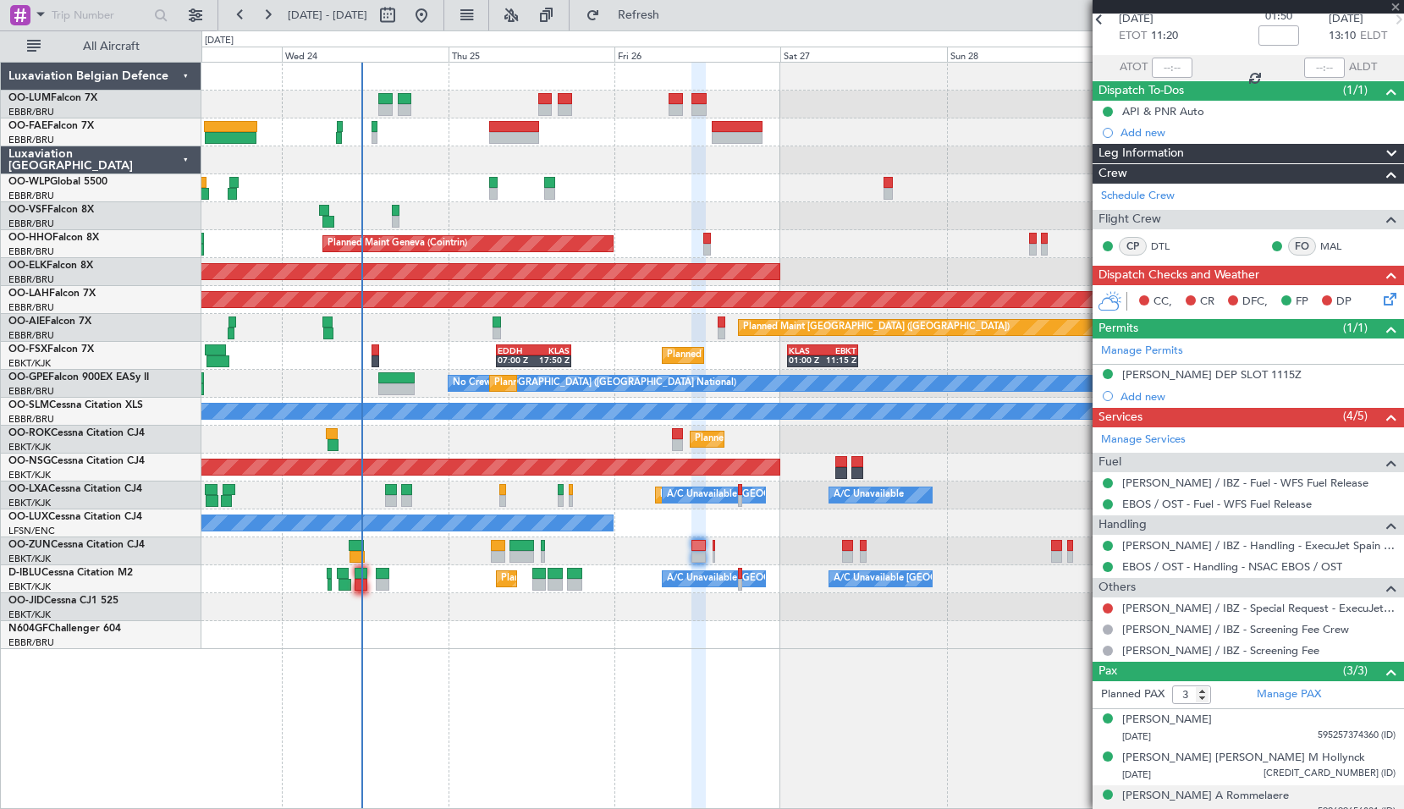
type input "-00:05"
type input "2"
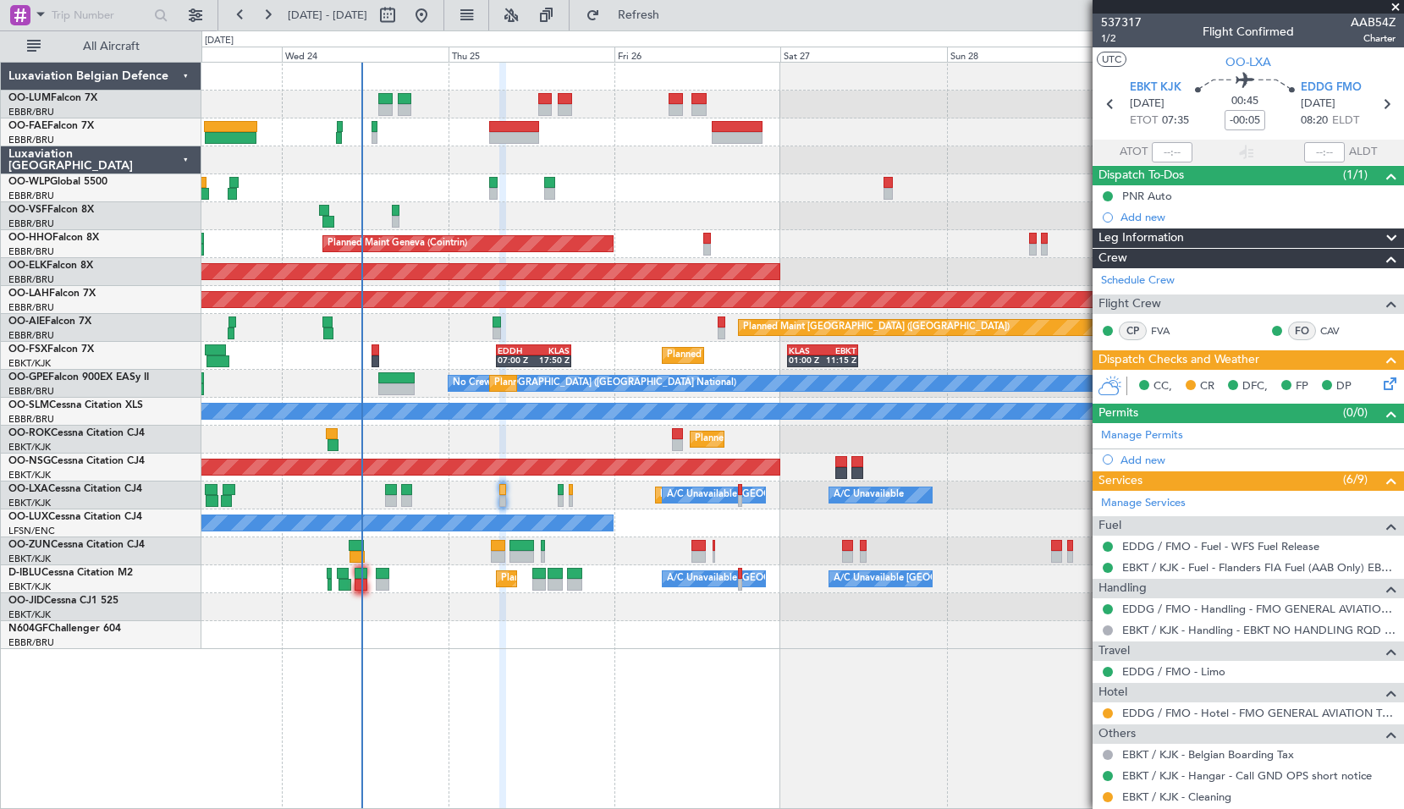
scroll to position [164, 0]
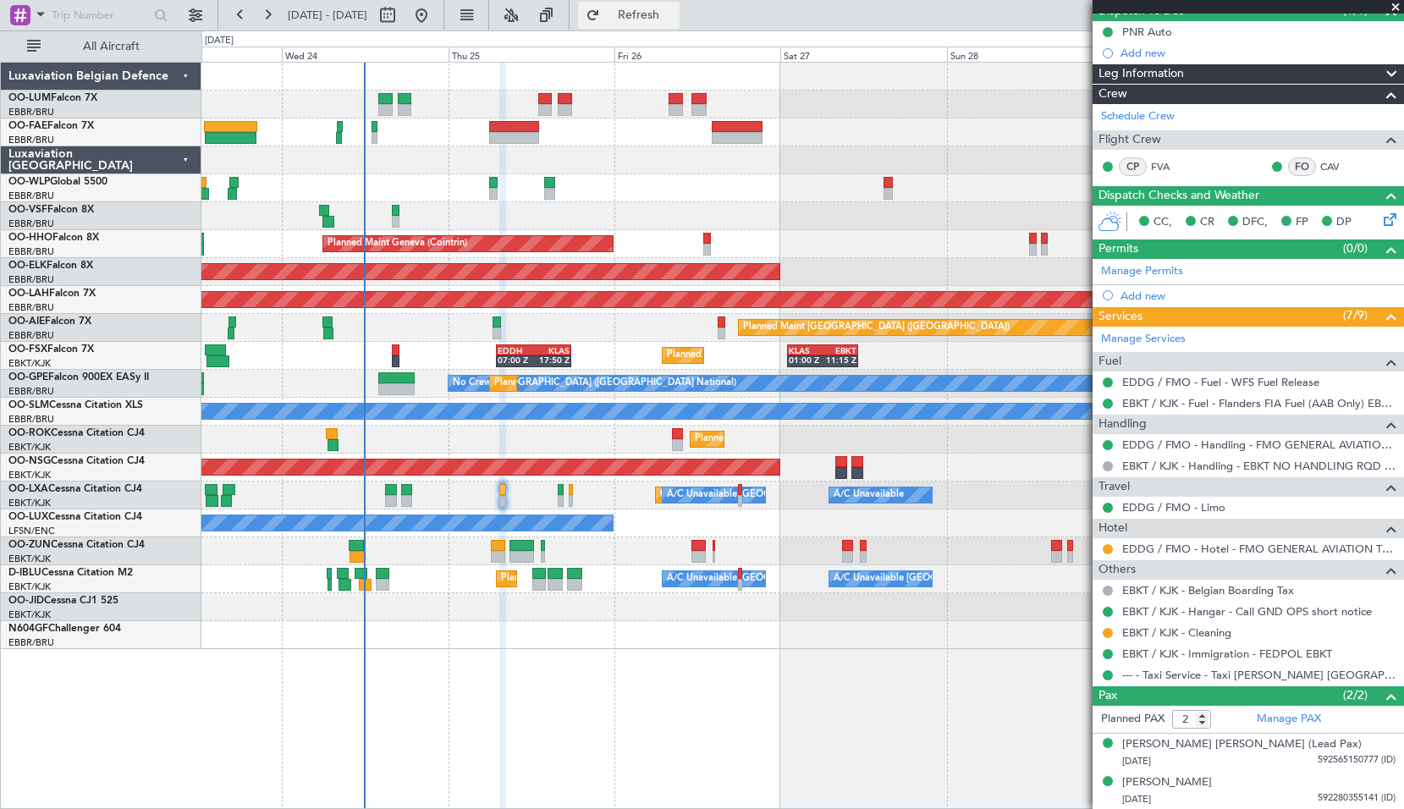
click at [674, 14] on span "Refresh" at bounding box center [638, 15] width 71 height 12
click at [480, 17] on button at bounding box center [466, 15] width 27 height 27
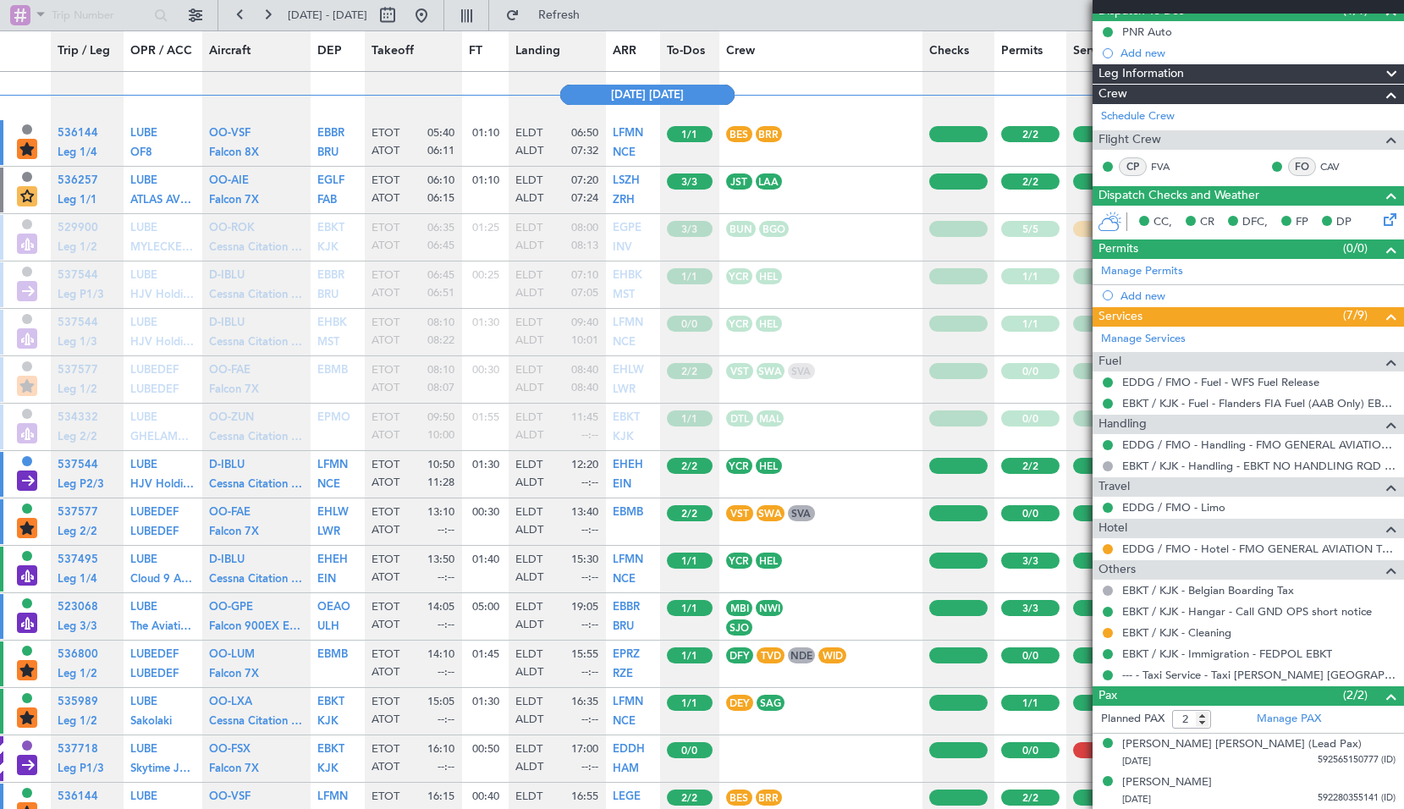
scroll to position [7448, 0]
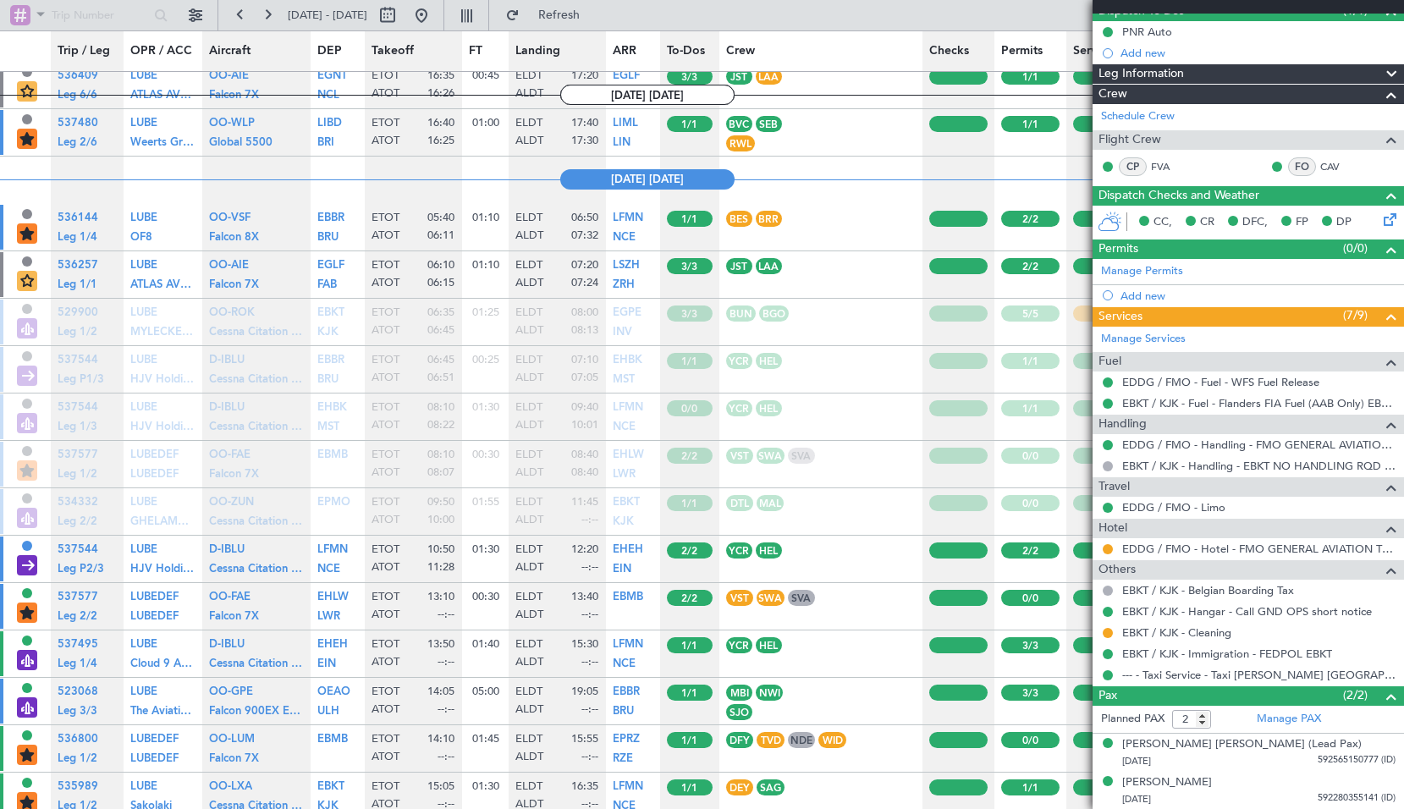
click at [1382, 4] on div at bounding box center [1247, 7] width 311 height 14
click at [27, 568] on div "LEG TYPE Pos Charter" at bounding box center [27, 566] width 20 height 23
click at [30, 562] on div "LEG TYPE Pos Charter" at bounding box center [27, 566] width 20 height 23
click at [247, 568] on span "Cessna Citation M2" at bounding box center [258, 568] width 99 height 11
click at [401, 14] on button at bounding box center [387, 15] width 27 height 27
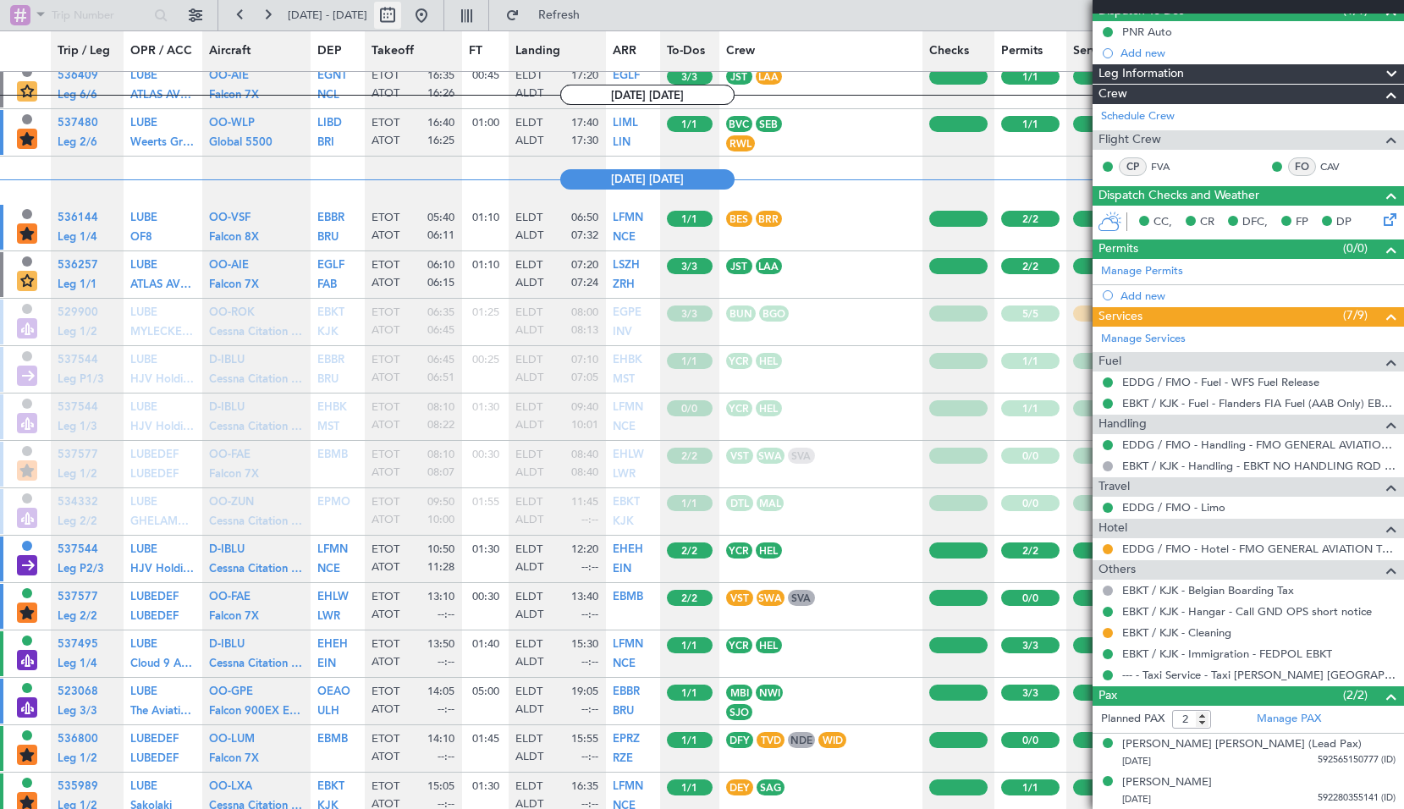
select select "9"
select select "2025"
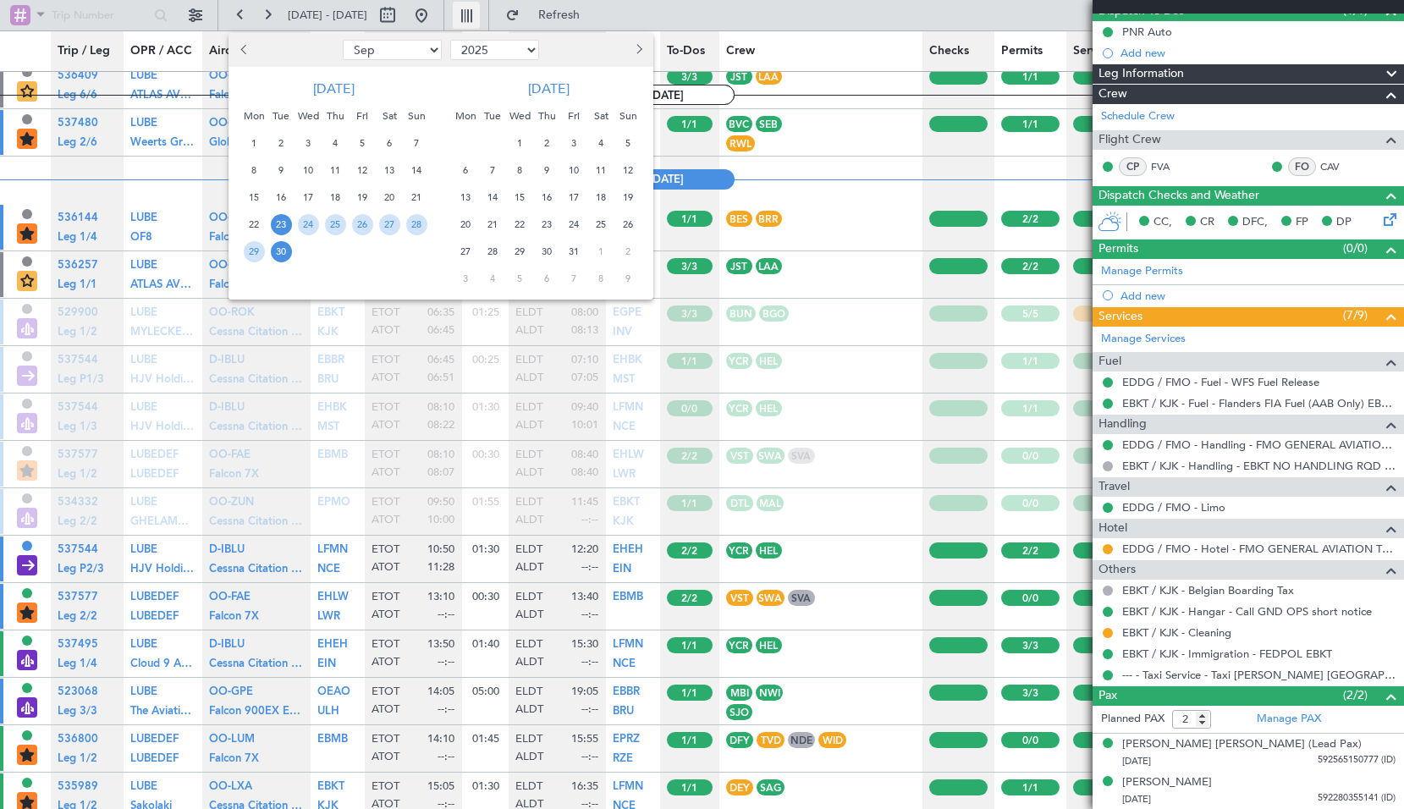
click at [530, 20] on div at bounding box center [702, 404] width 1404 height 809
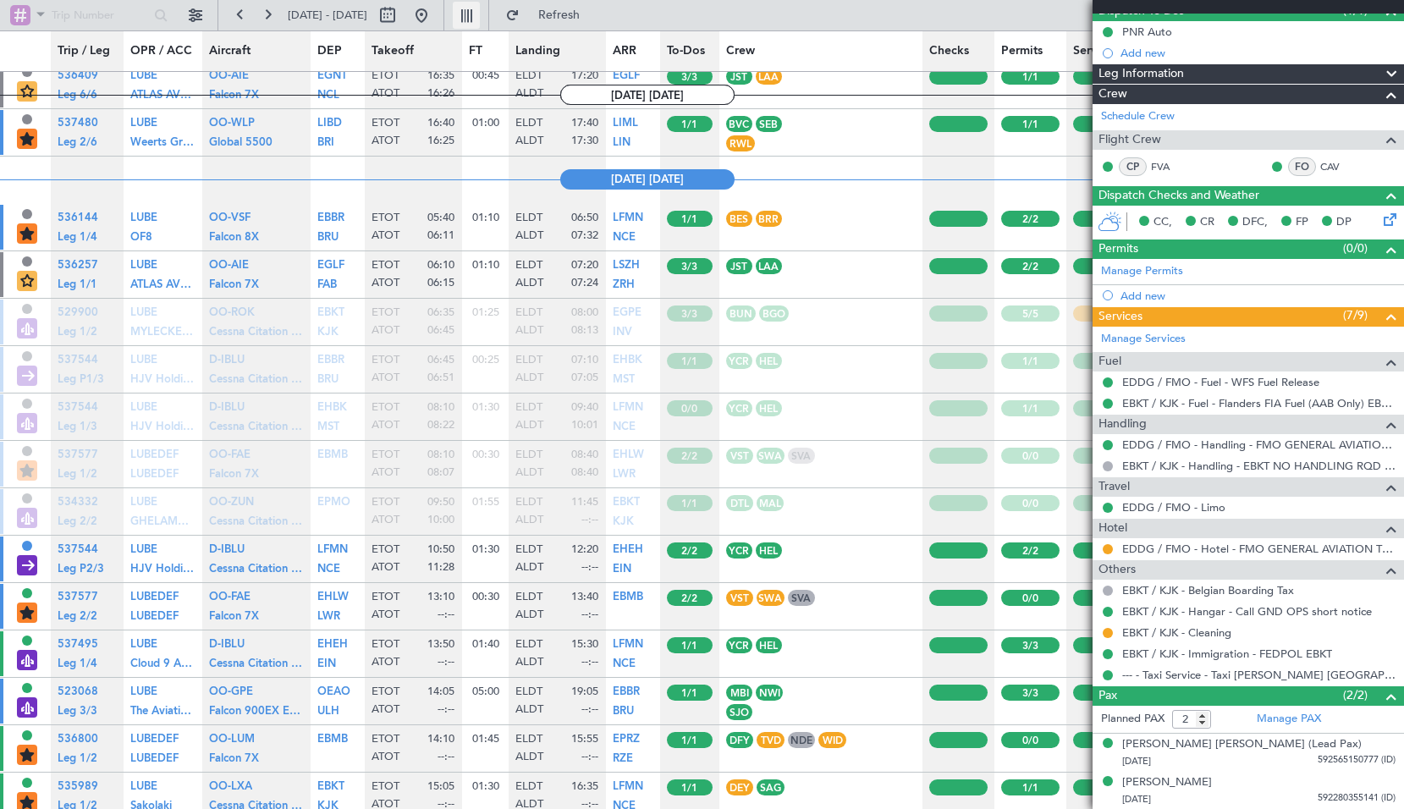
click at [480, 16] on button at bounding box center [466, 15] width 27 height 27
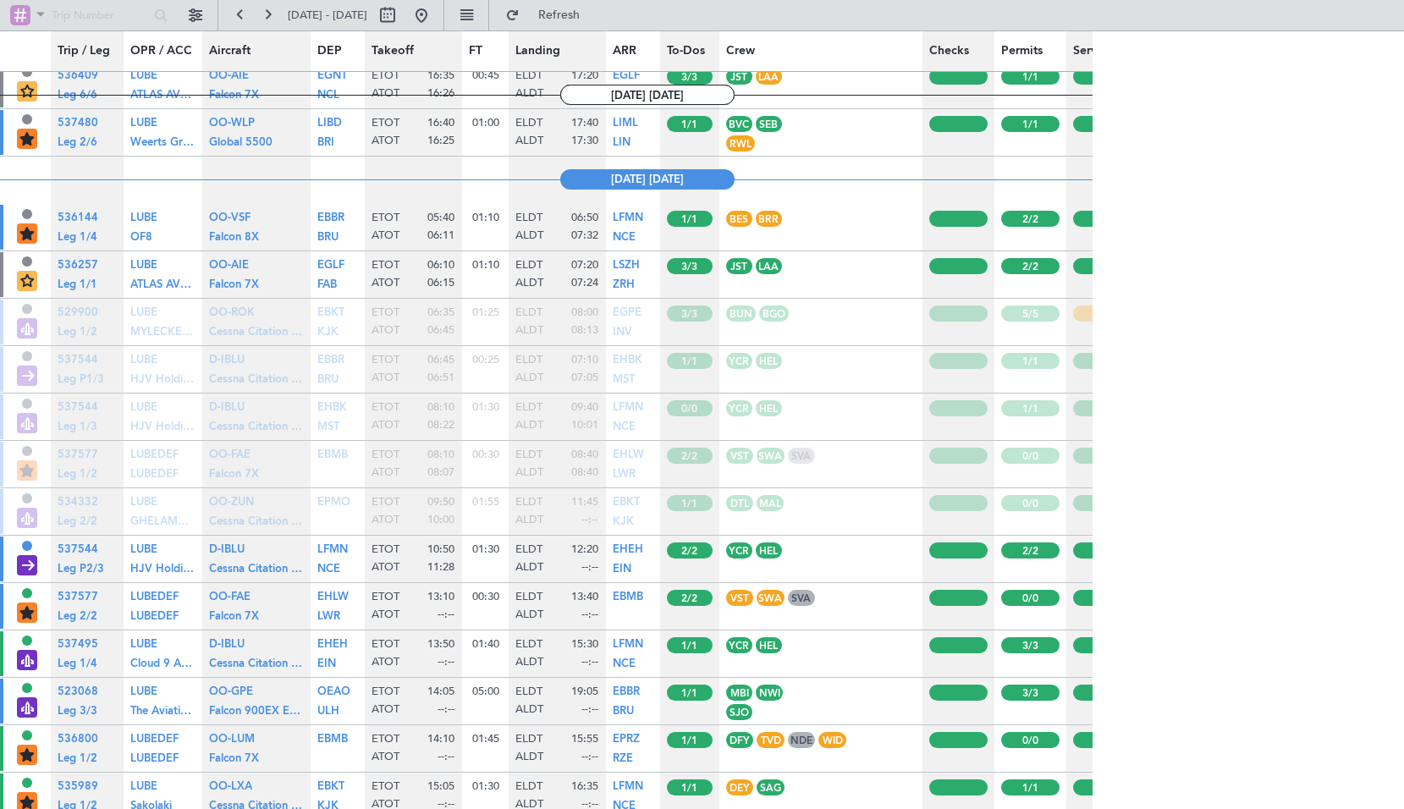
type input "0"
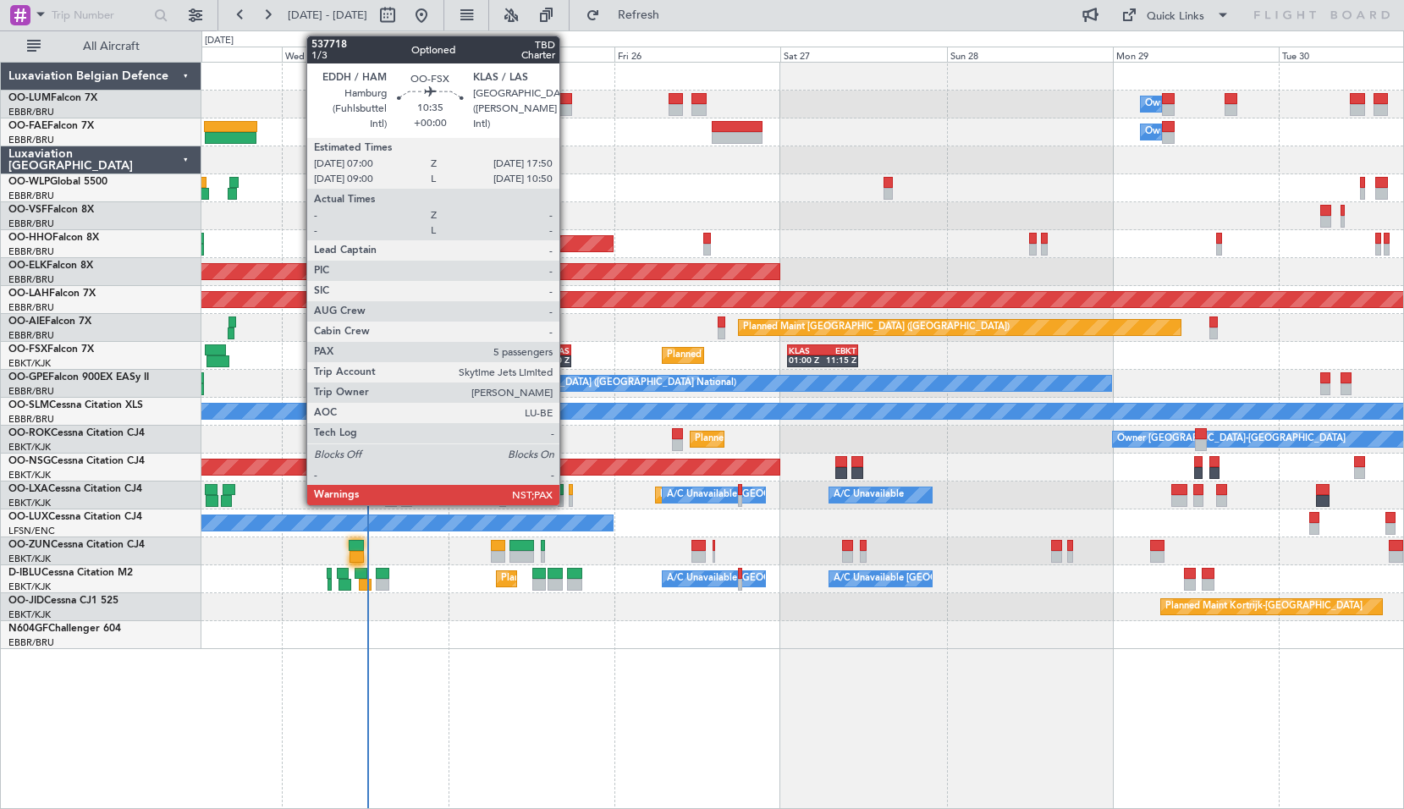
click at [566, 354] on div "KLAS" at bounding box center [551, 350] width 36 height 10
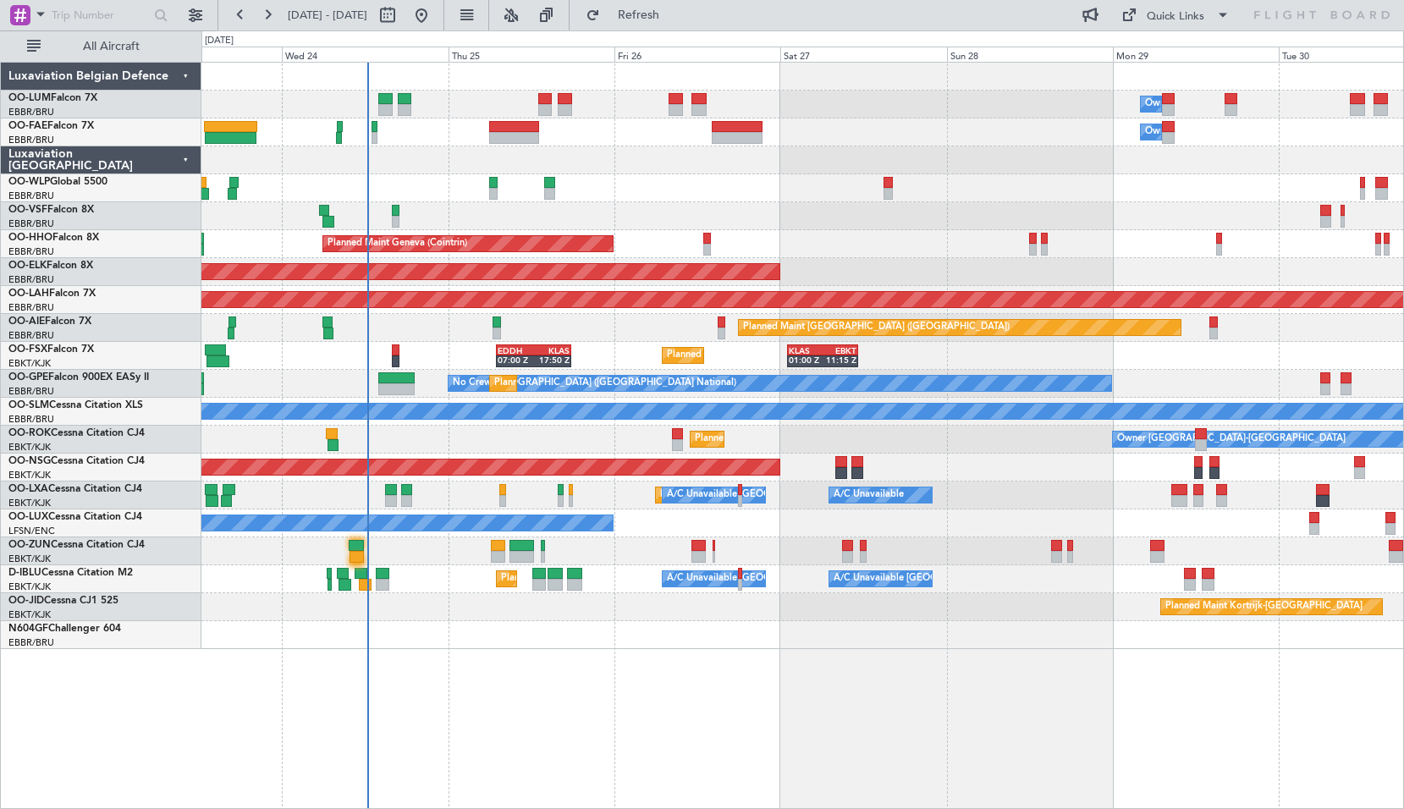
click at [598, 355] on div "Planned Maint Kortrijk-Wevelgem EDDH 07:00 Z KLAS 17:50 Z KLAS 01:00 Z EBKT 11:…" at bounding box center [801, 356] width 1201 height 28
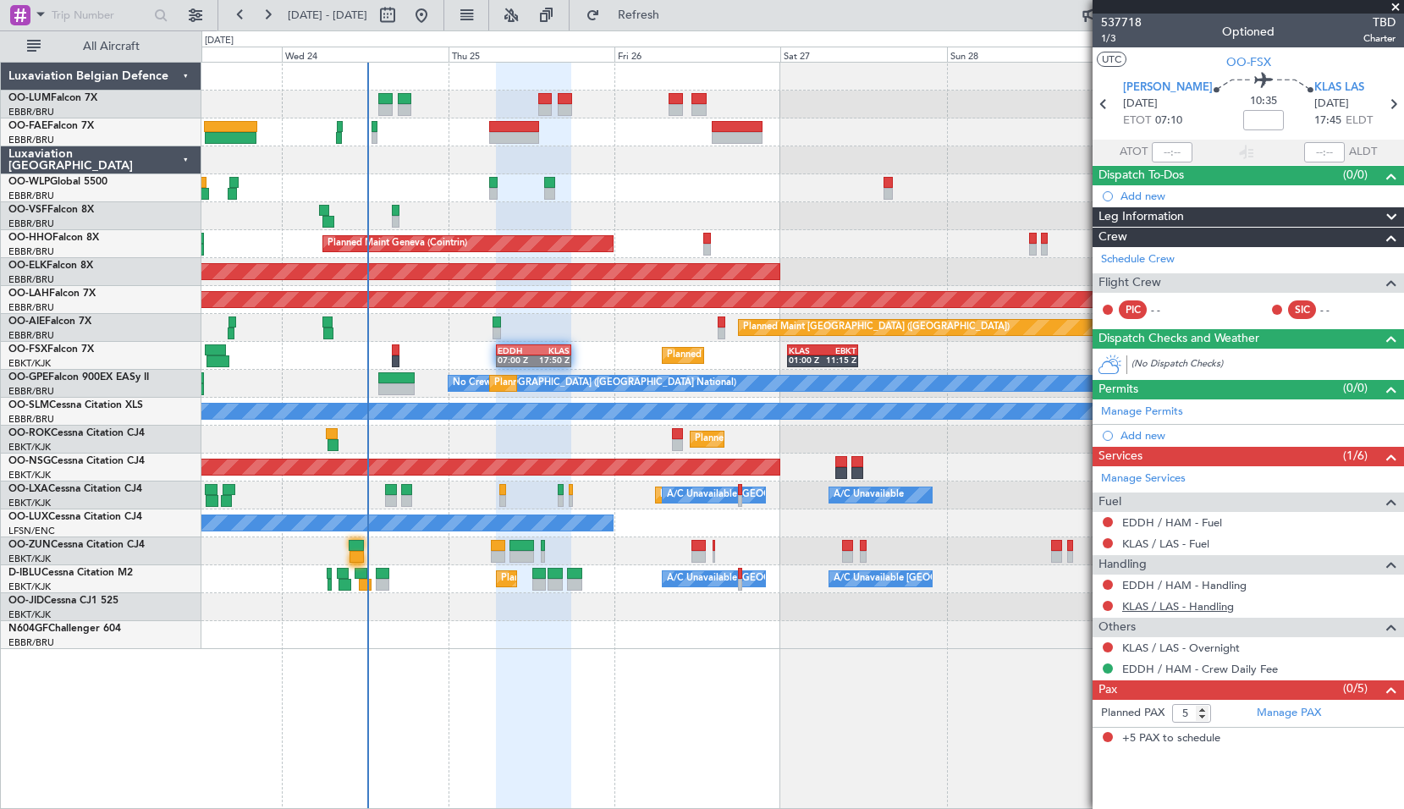
click at [1176, 607] on link "KLAS / LAS - Handling" at bounding box center [1178, 606] width 112 height 14
click at [1382, 102] on icon at bounding box center [1393, 104] width 22 height 22
type input "0"
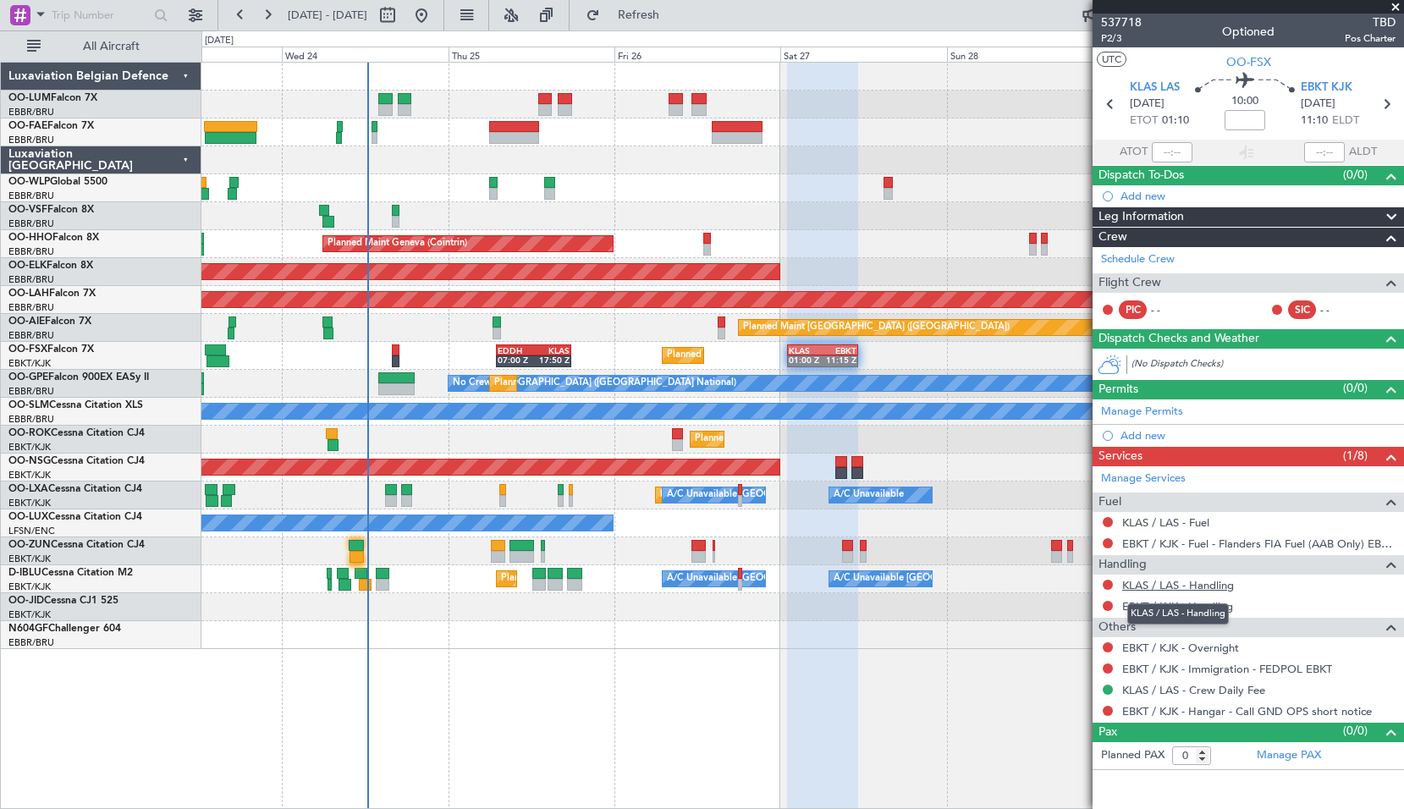
click at [1159, 587] on link "KLAS / LAS - Handling" at bounding box center [1178, 585] width 112 height 14
click at [64, 16] on input "text" at bounding box center [100, 15] width 97 height 25
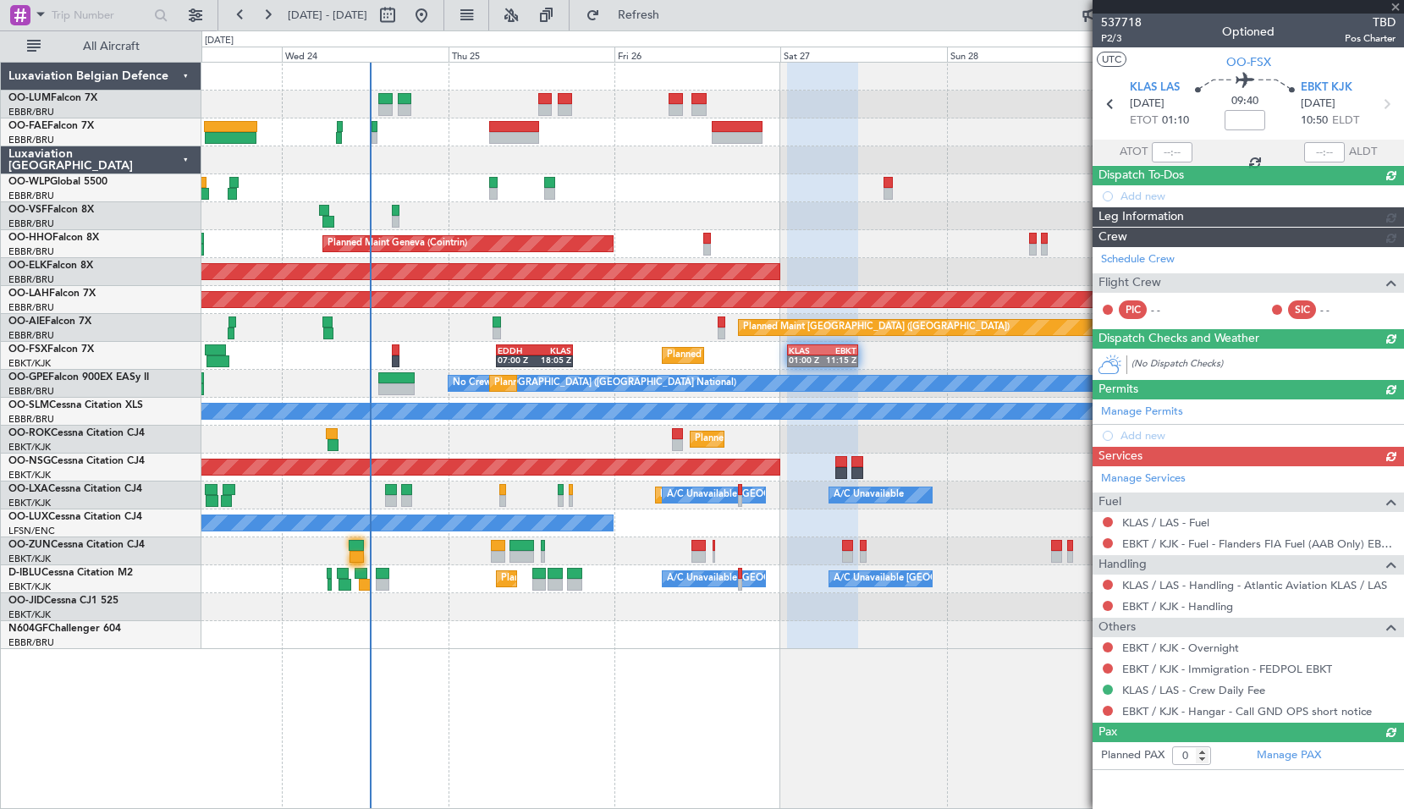
type input "-00:20"
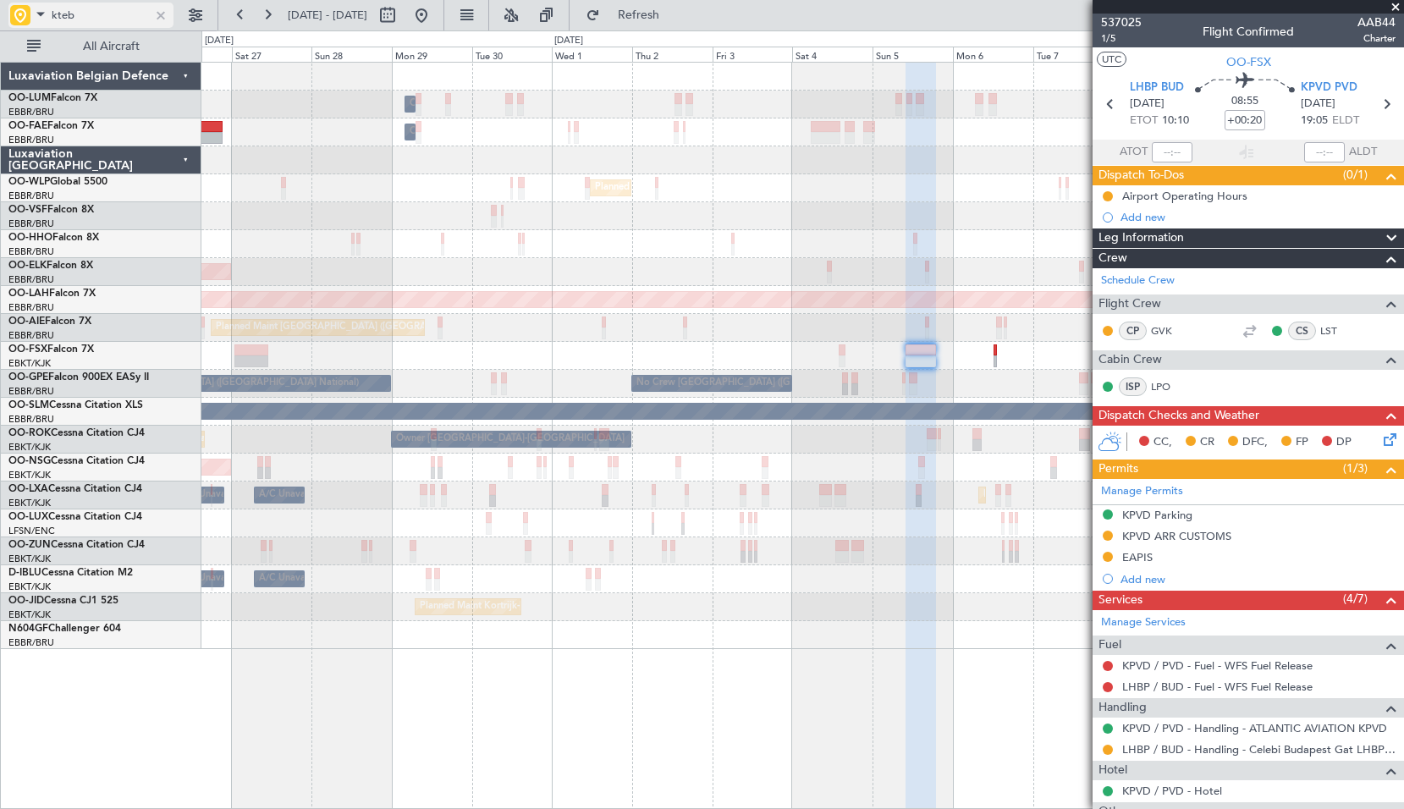
click at [36, 15] on span at bounding box center [40, 13] width 20 height 21
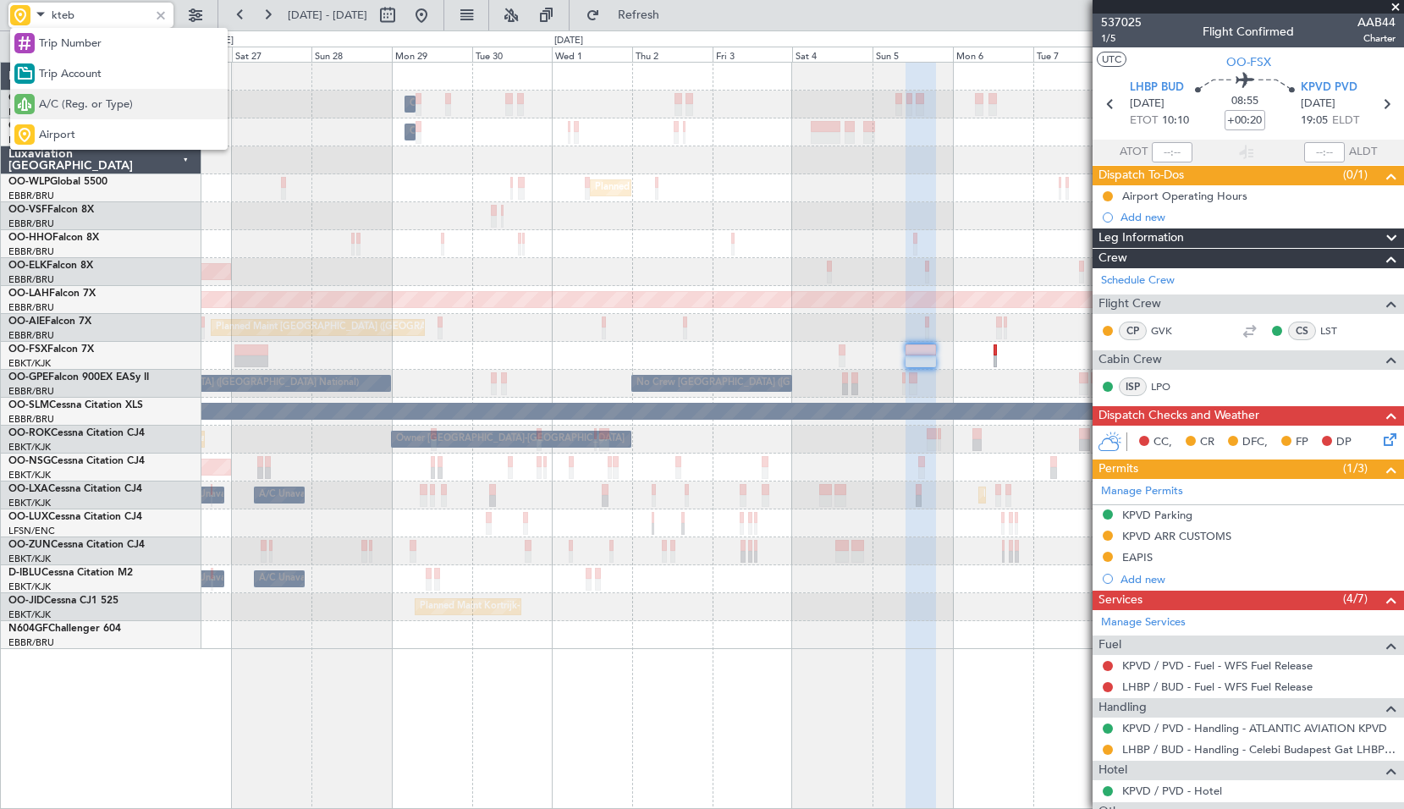
click at [67, 113] on div "A/C (Reg. or Type)" at bounding box center [118, 104] width 217 height 30
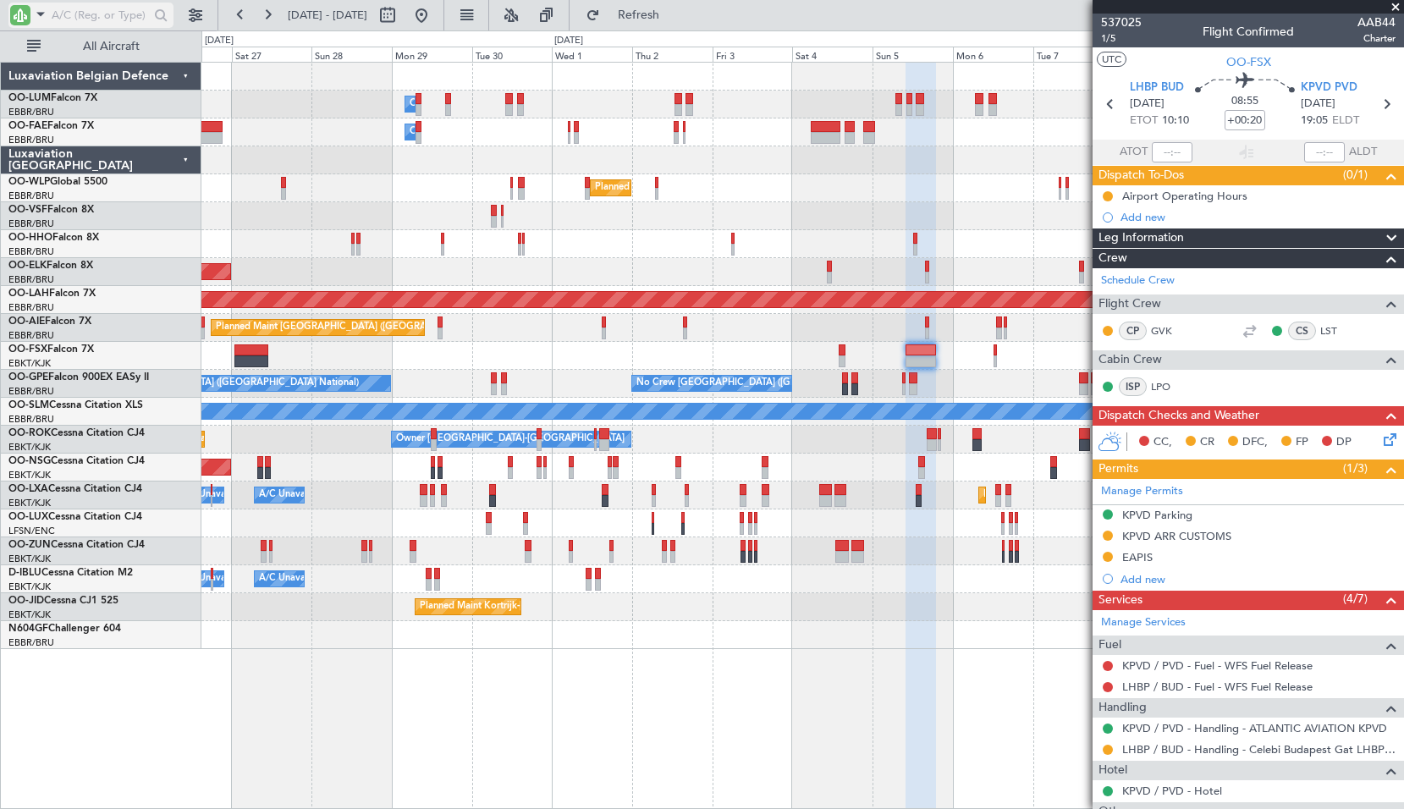
click at [99, 14] on input "text" at bounding box center [100, 15] width 97 height 25
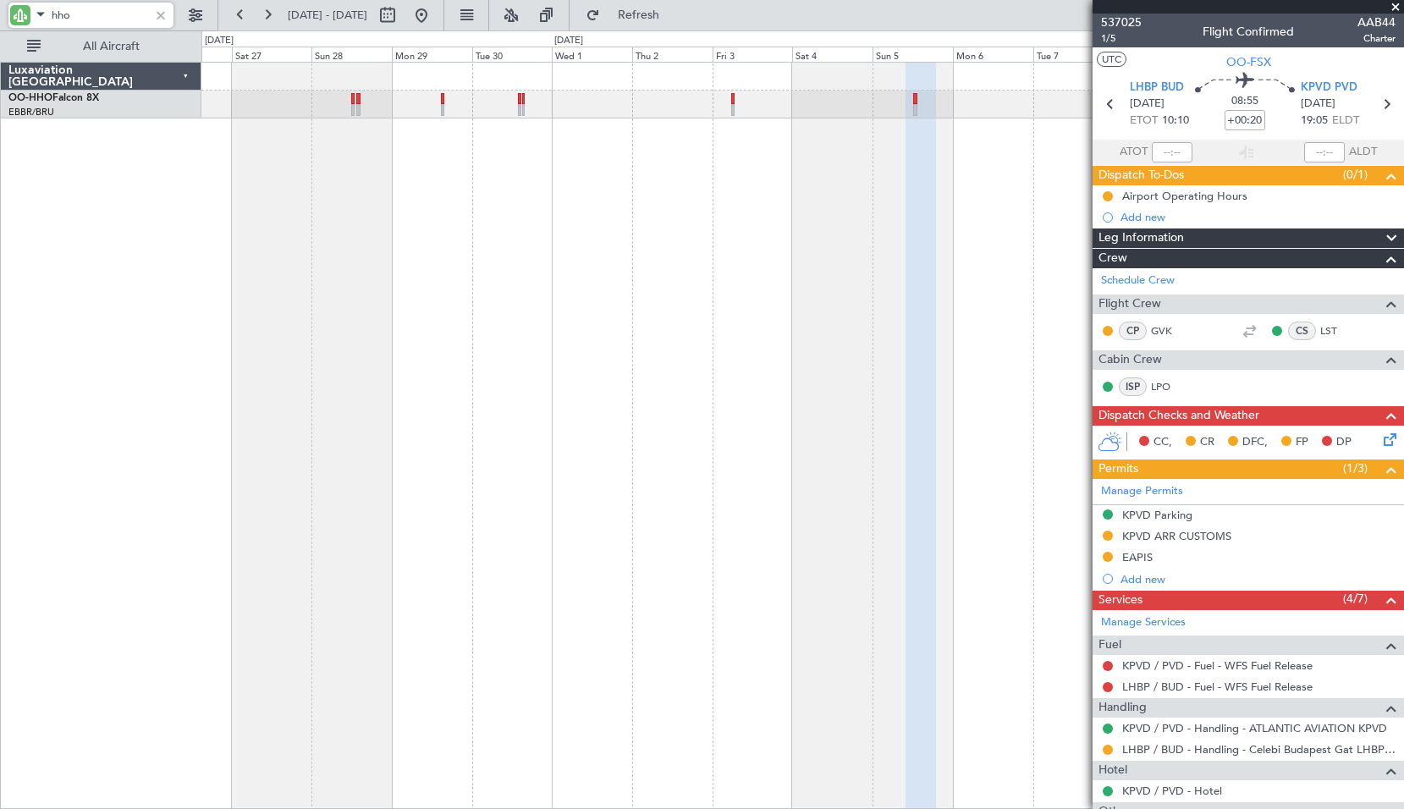
type input "hho"
click at [1393, 7] on span at bounding box center [1395, 7] width 17 height 15
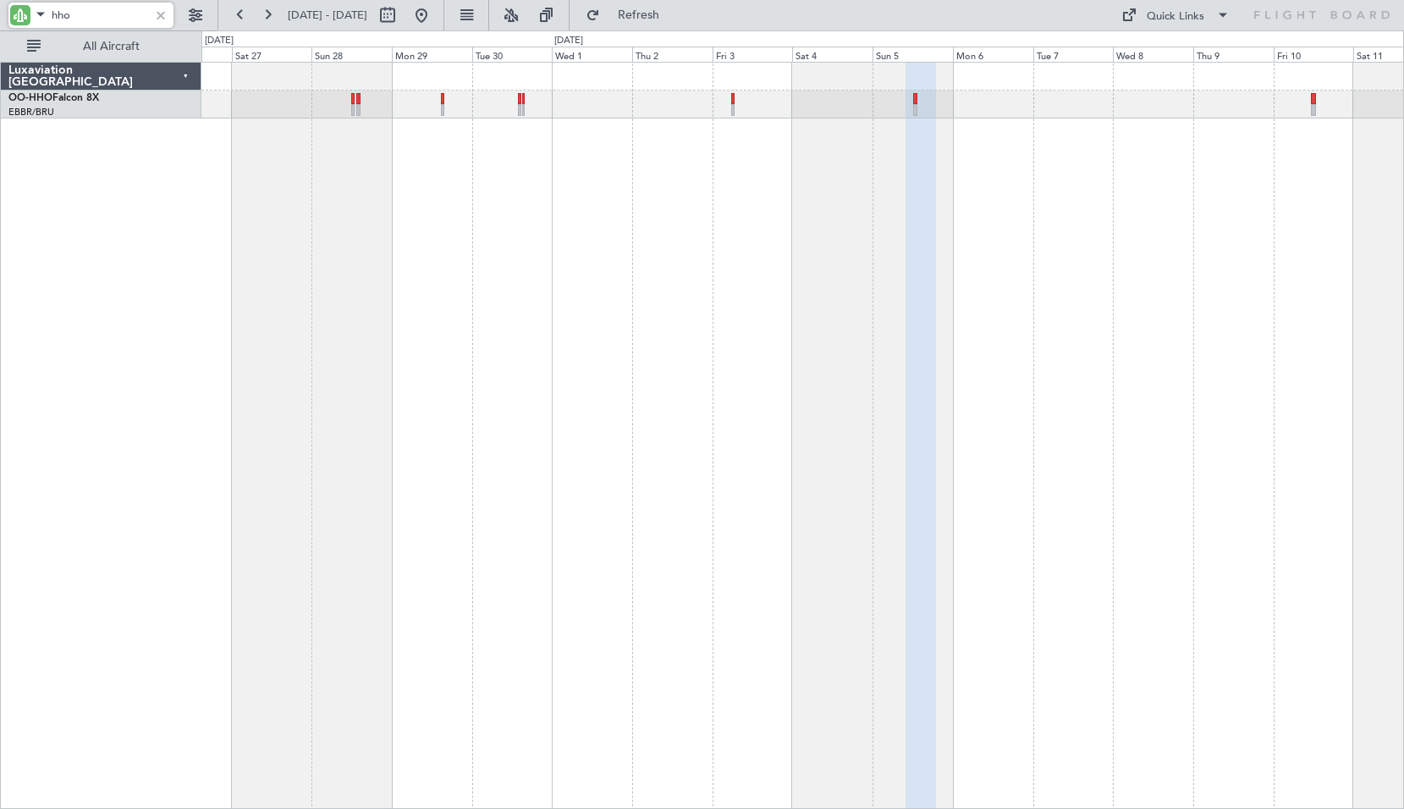
type input "0"
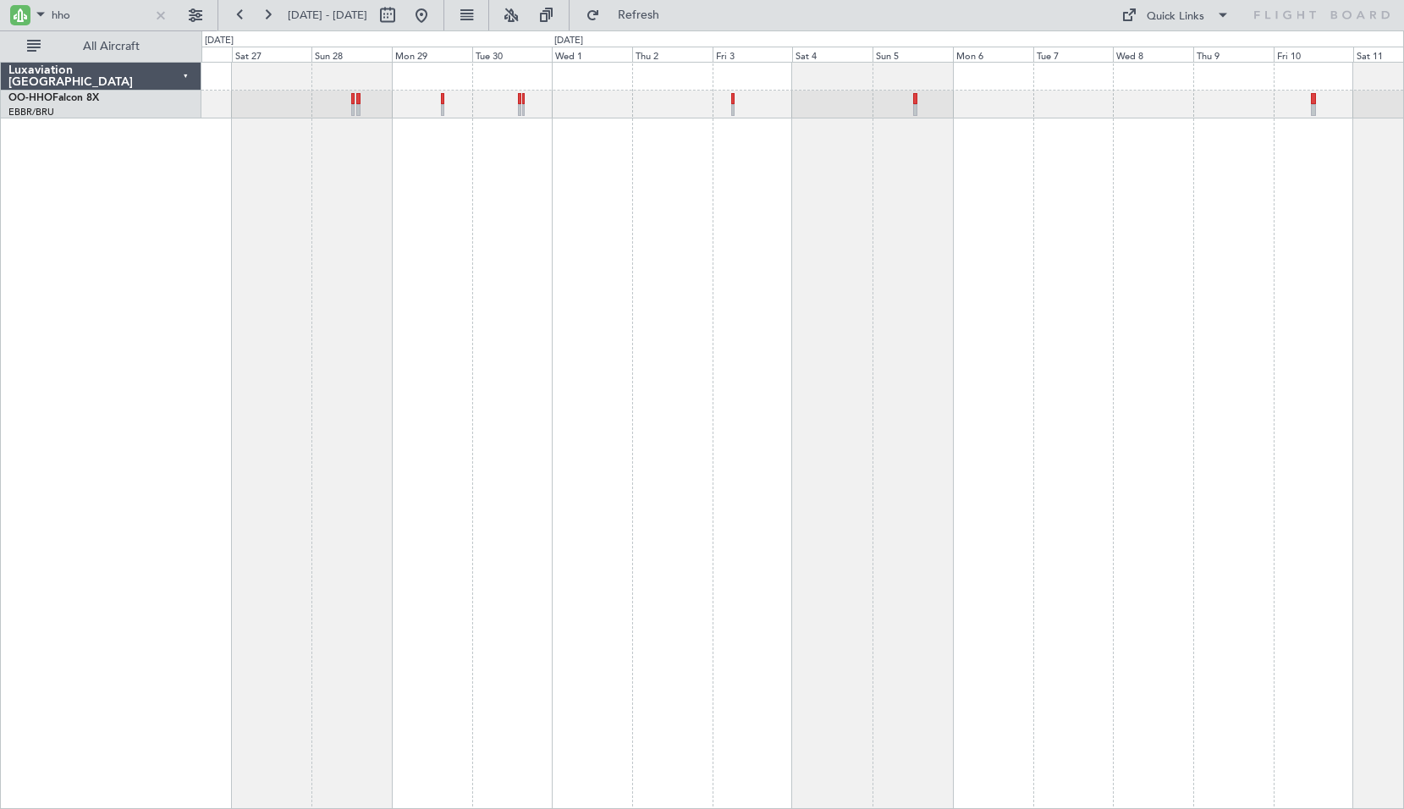
click at [842, 240] on div "Planned Maint Geneva (Cointrin)" at bounding box center [802, 435] width 1202 height 747
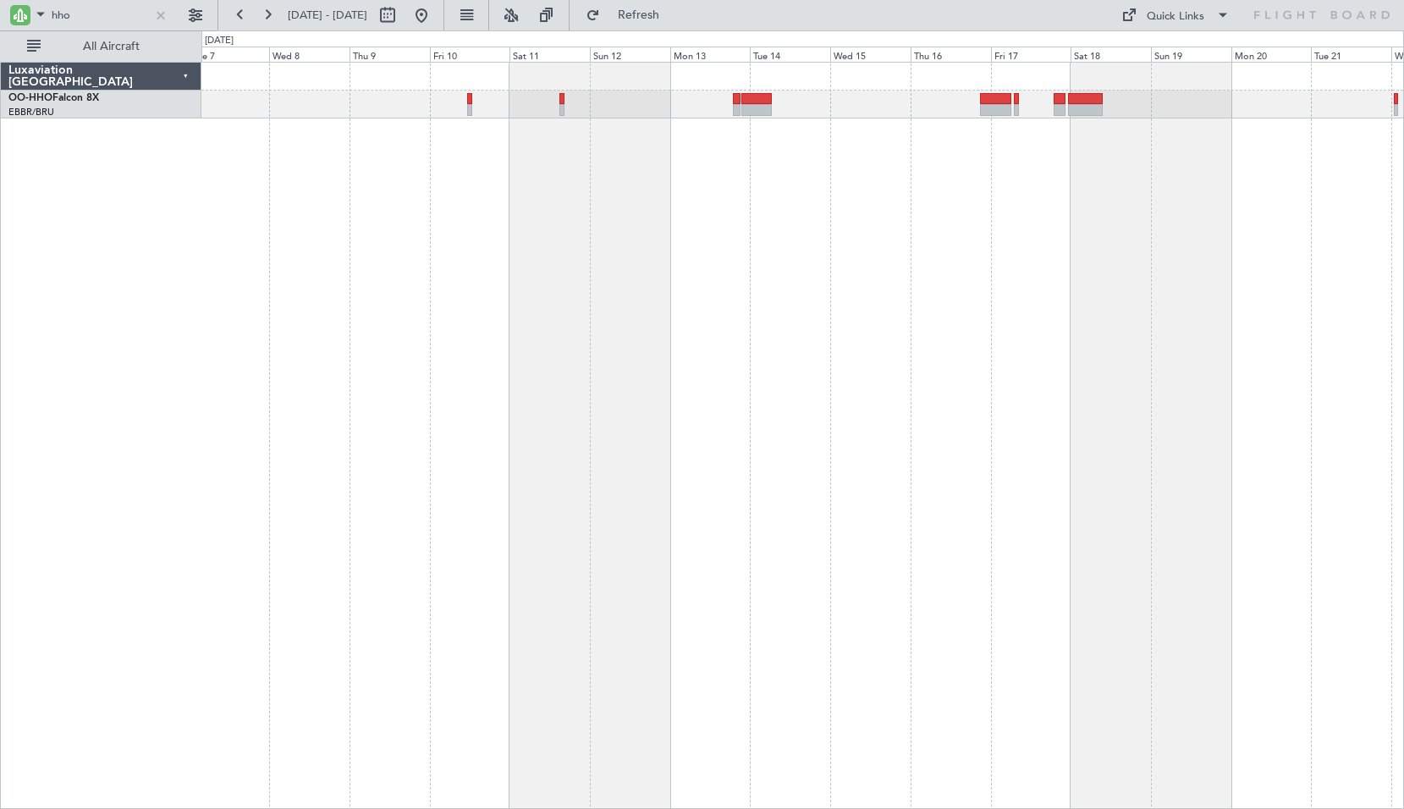
click at [709, 261] on div at bounding box center [802, 435] width 1202 height 747
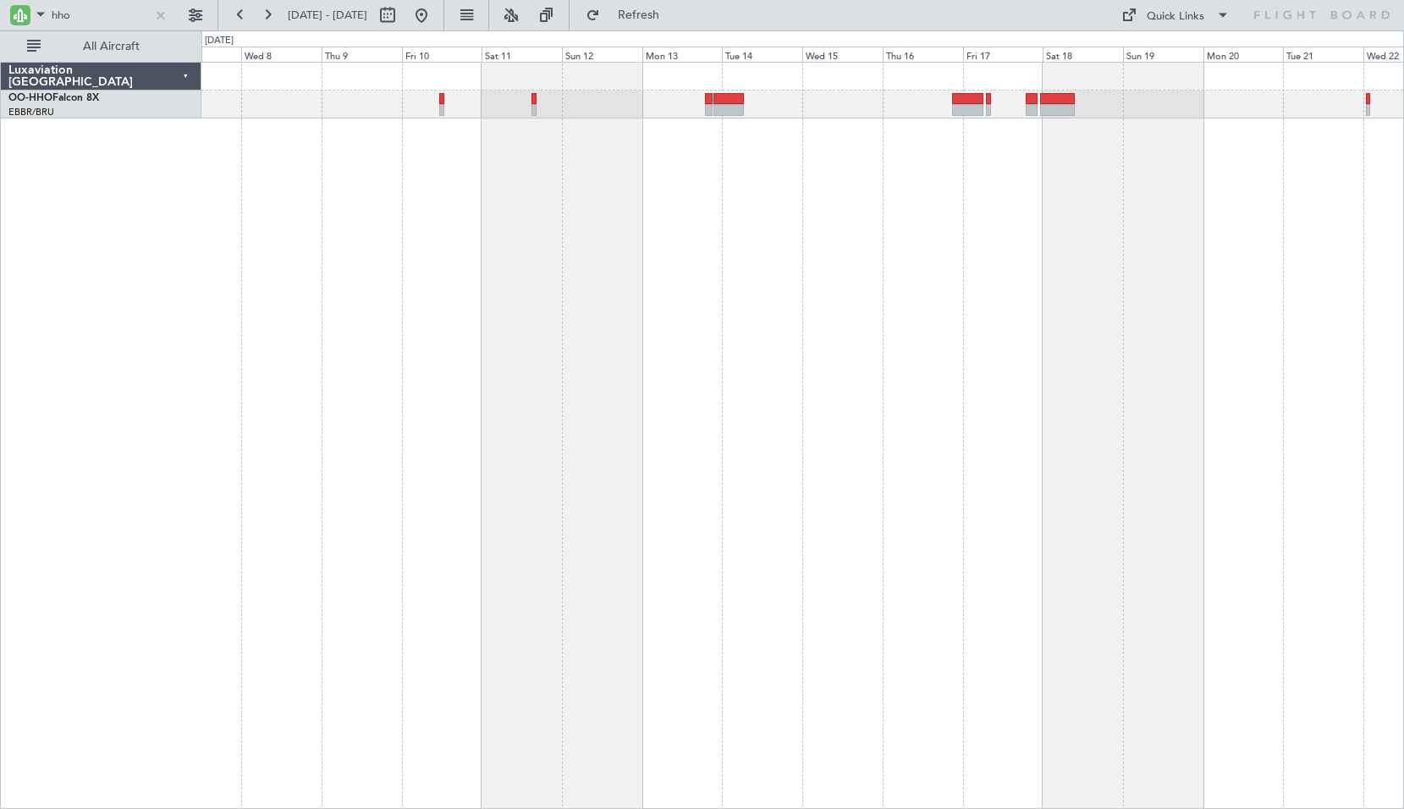
click at [1162, 236] on div at bounding box center [802, 435] width 1202 height 747
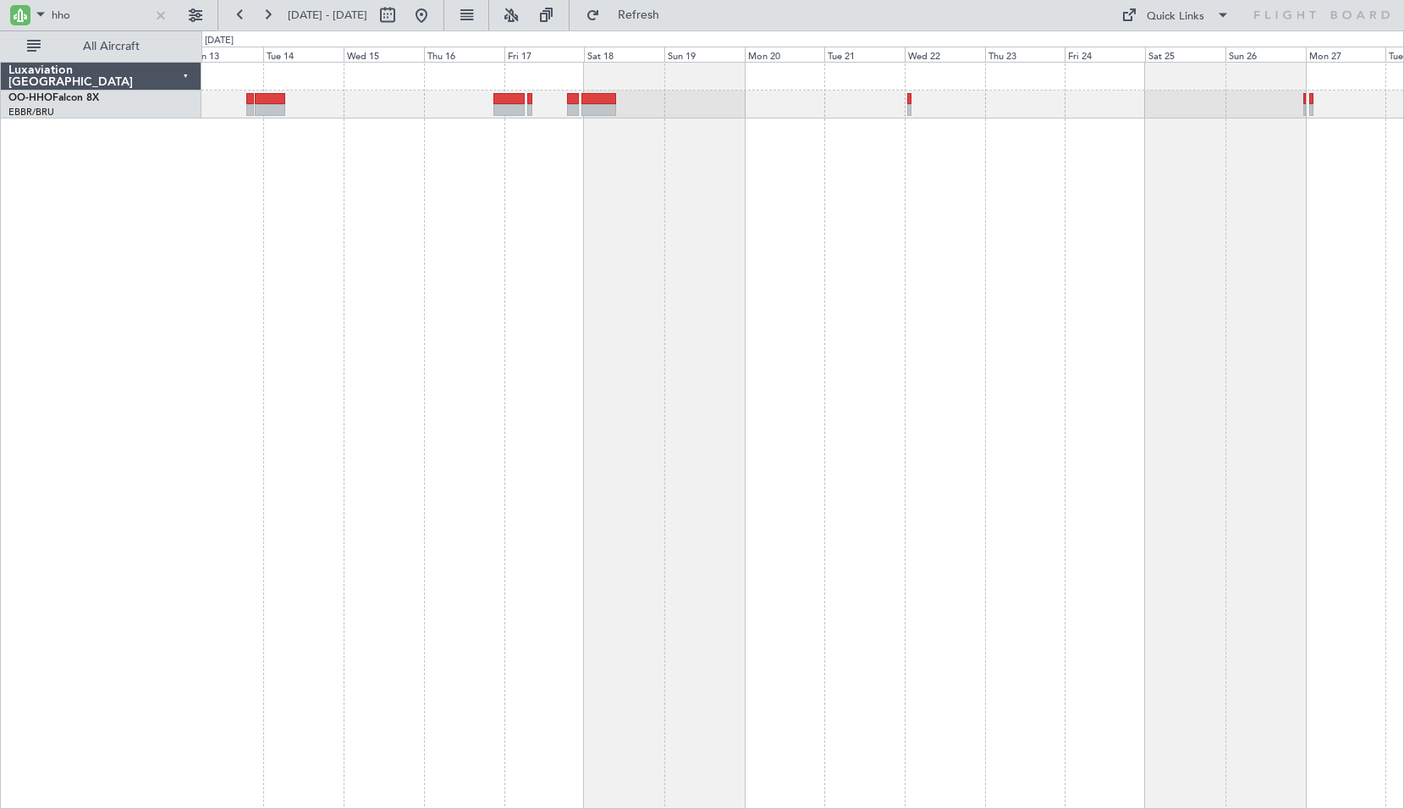
click at [810, 230] on div at bounding box center [802, 435] width 1202 height 747
click at [744, 253] on div at bounding box center [802, 435] width 1202 height 747
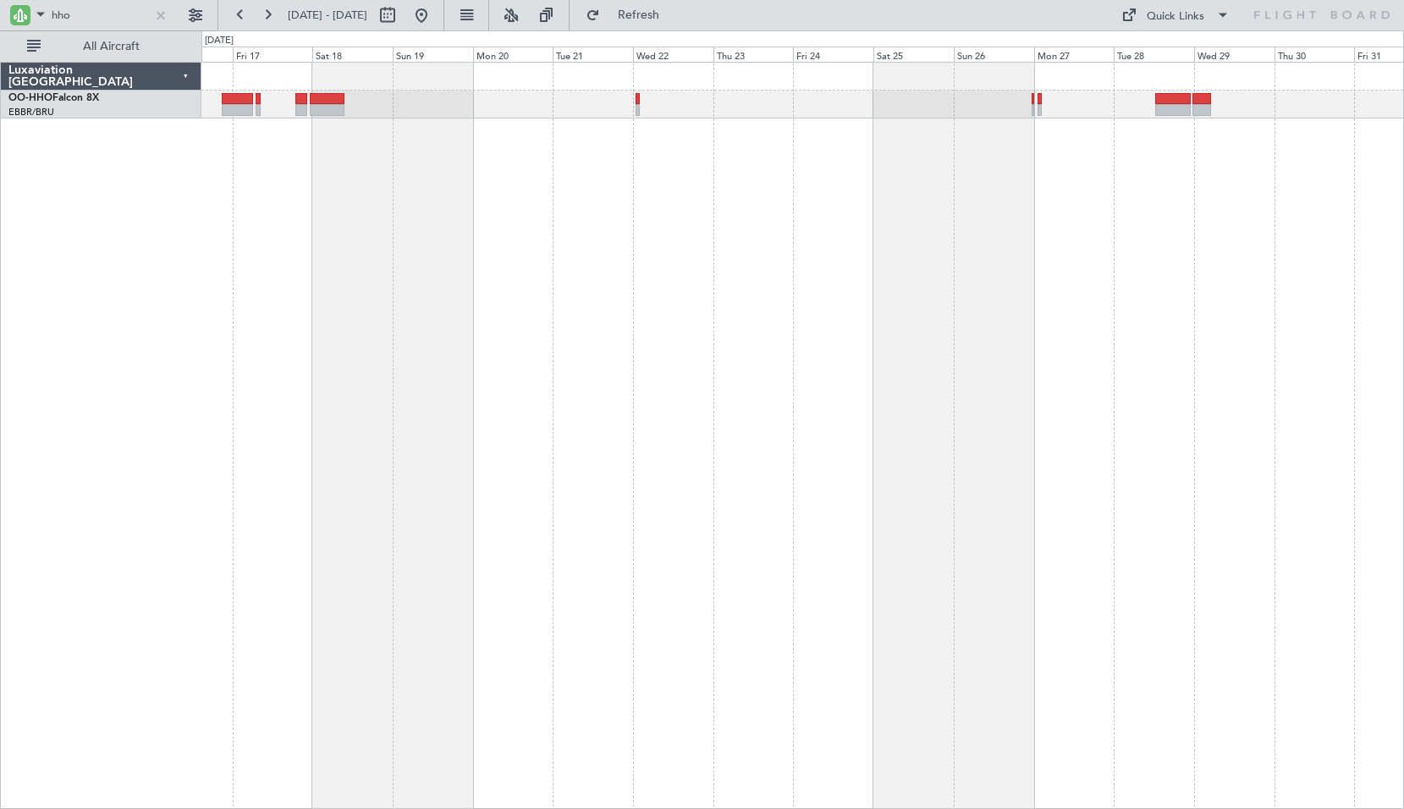
click at [942, 262] on div at bounding box center [802, 435] width 1202 height 747
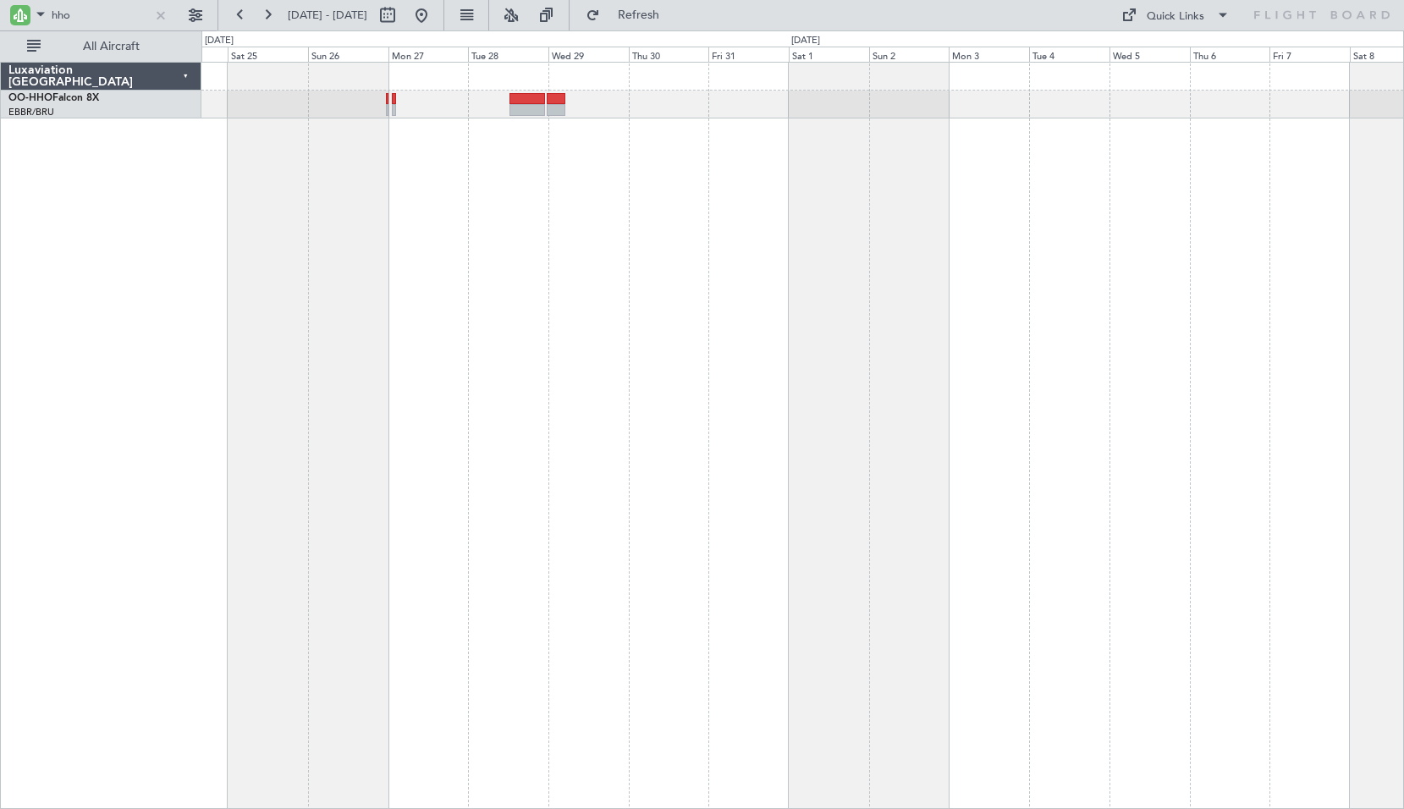
click at [685, 283] on div at bounding box center [802, 435] width 1202 height 747
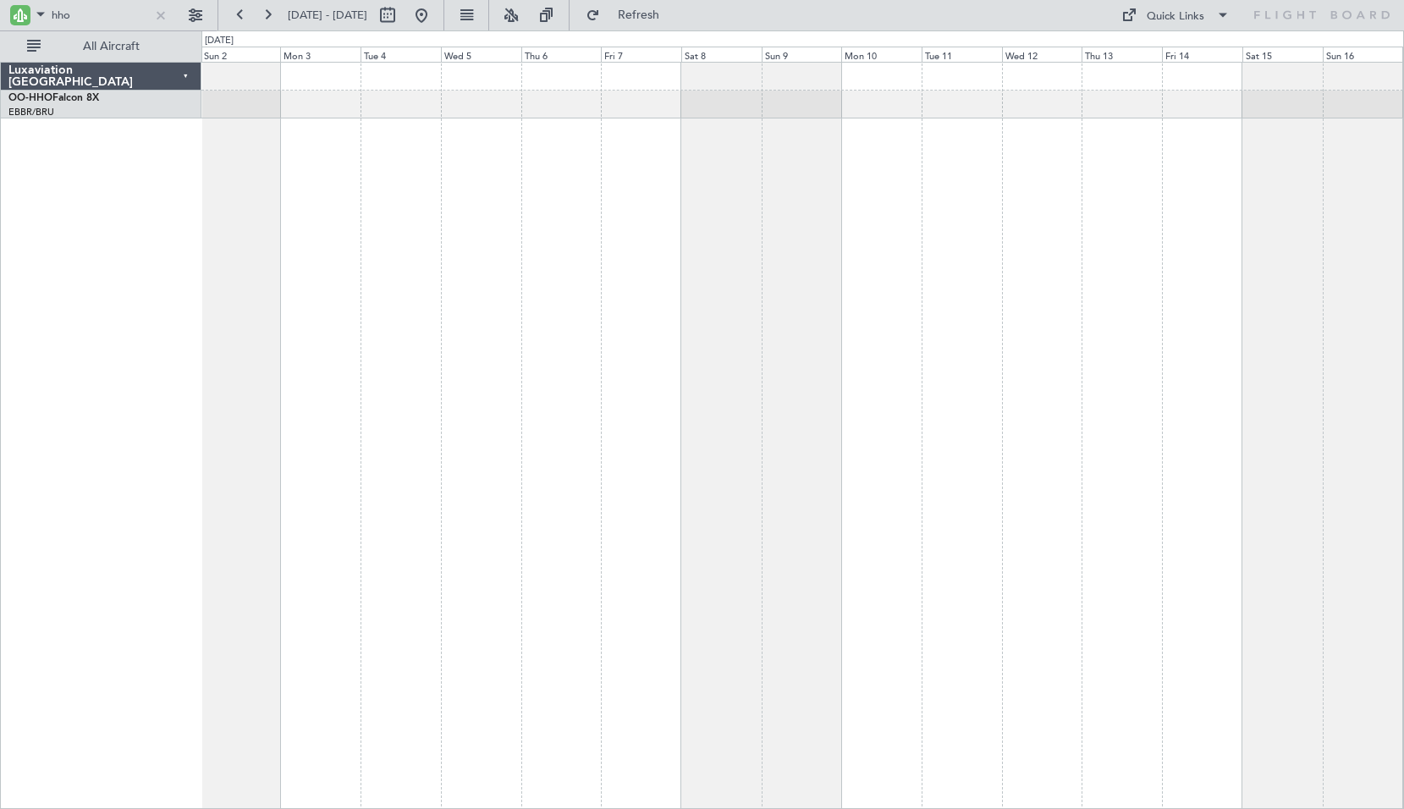
click at [655, 316] on div at bounding box center [802, 435] width 1202 height 747
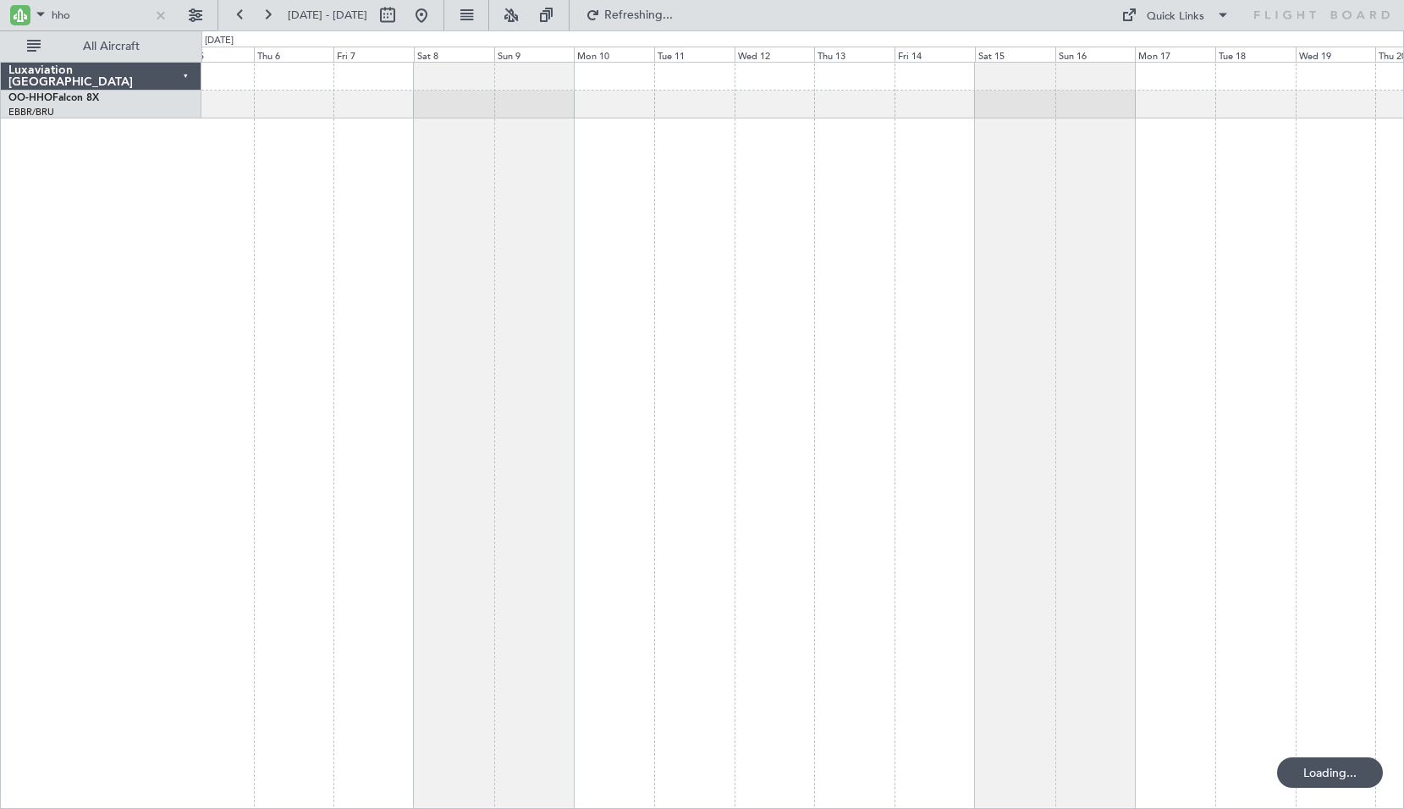
click at [873, 437] on div at bounding box center [802, 435] width 1202 height 747
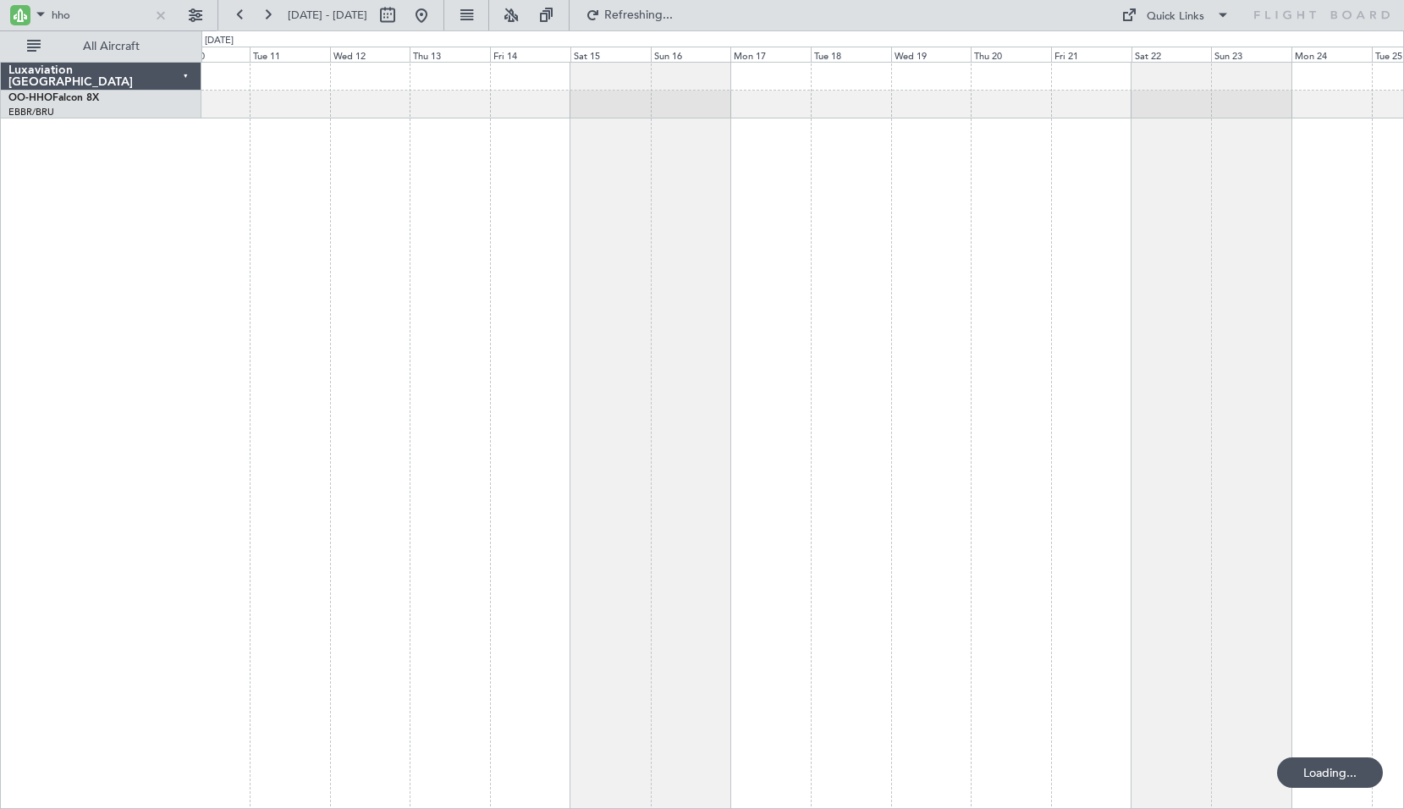
click at [1079, 473] on div at bounding box center [802, 435] width 1202 height 747
click at [311, 312] on div at bounding box center [802, 435] width 1202 height 747
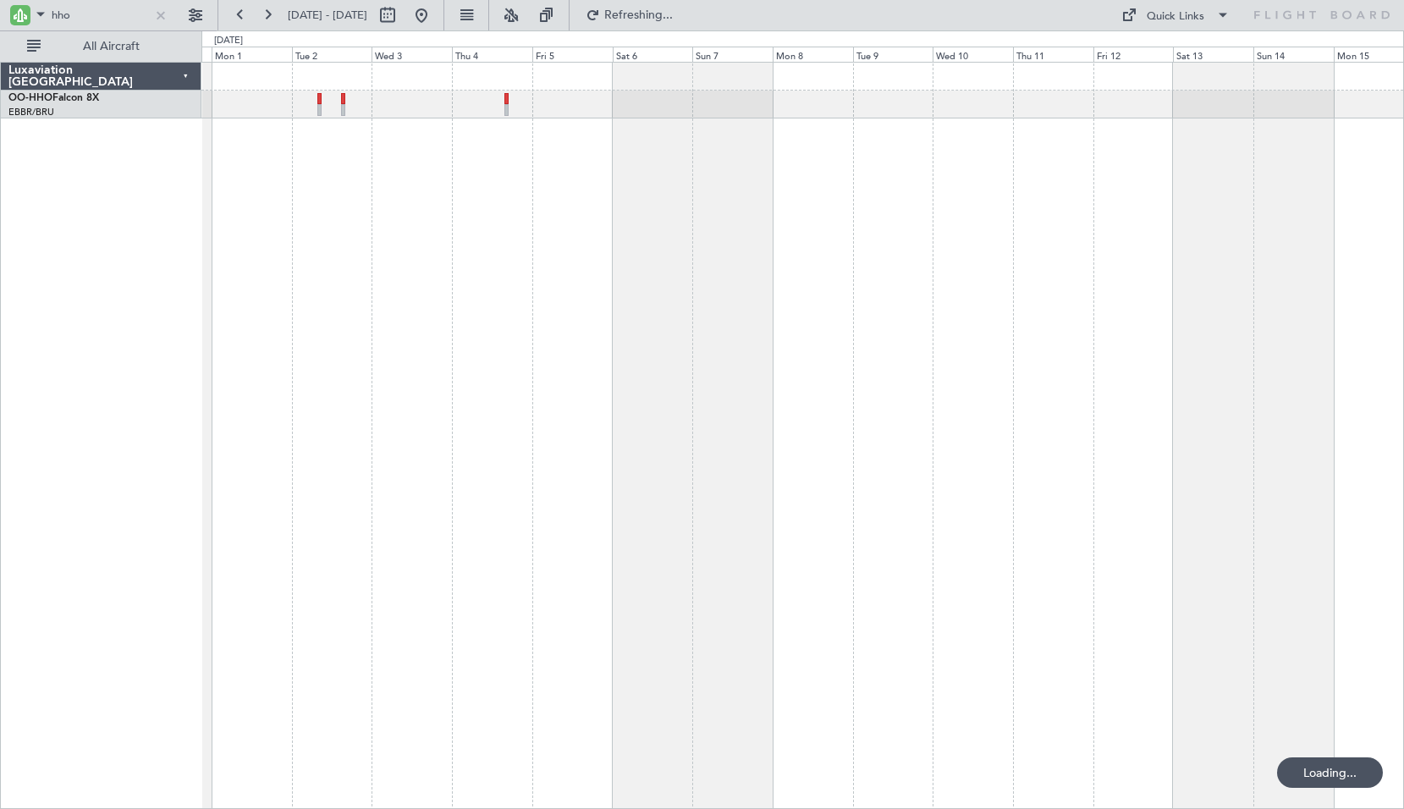
click at [184, 351] on div "Luxaviation [GEOGRAPHIC_DATA] OO-HHO Falcon 8X EBBR/BRU [GEOGRAPHIC_DATA] ([GEO…" at bounding box center [702, 419] width 1404 height 778
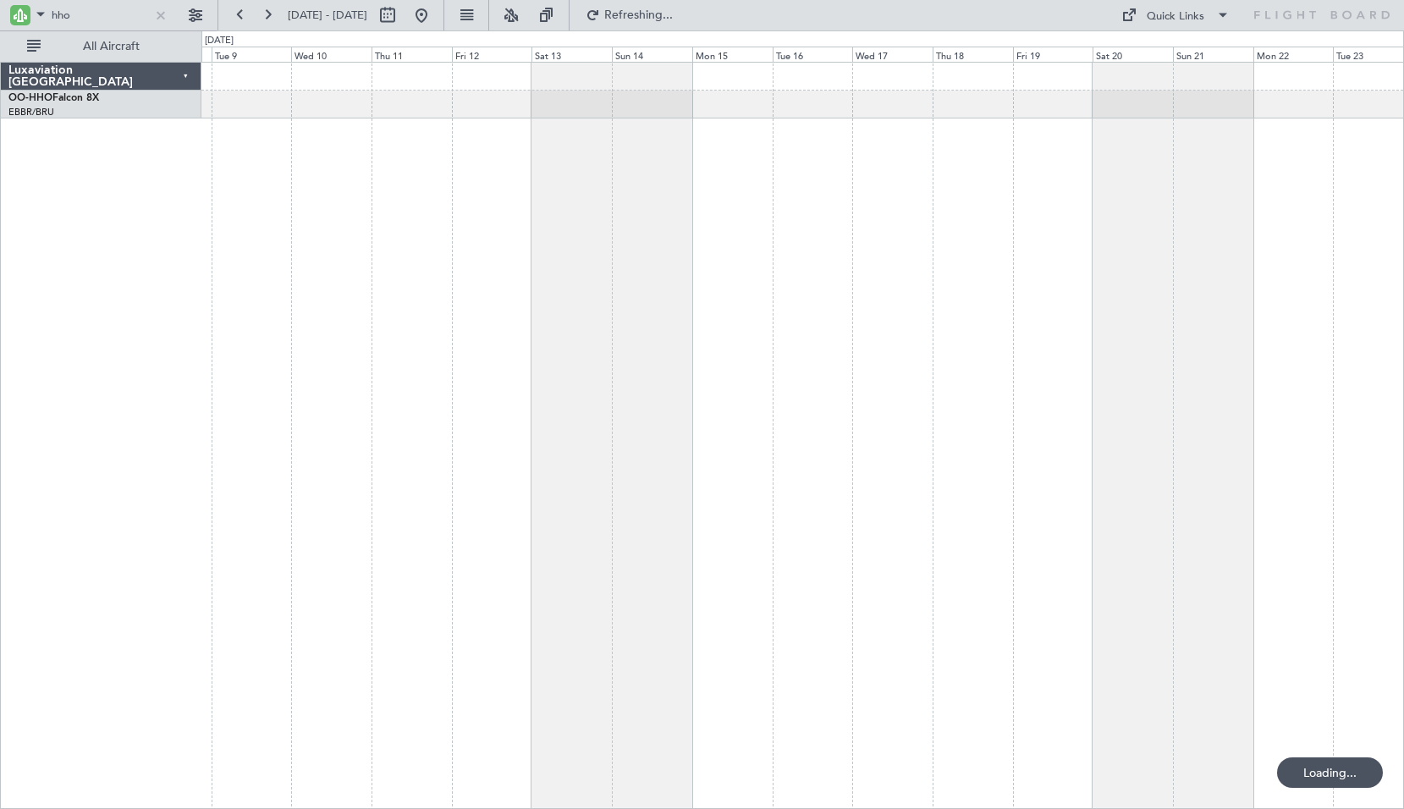
click at [371, 358] on div at bounding box center [802, 435] width 1202 height 747
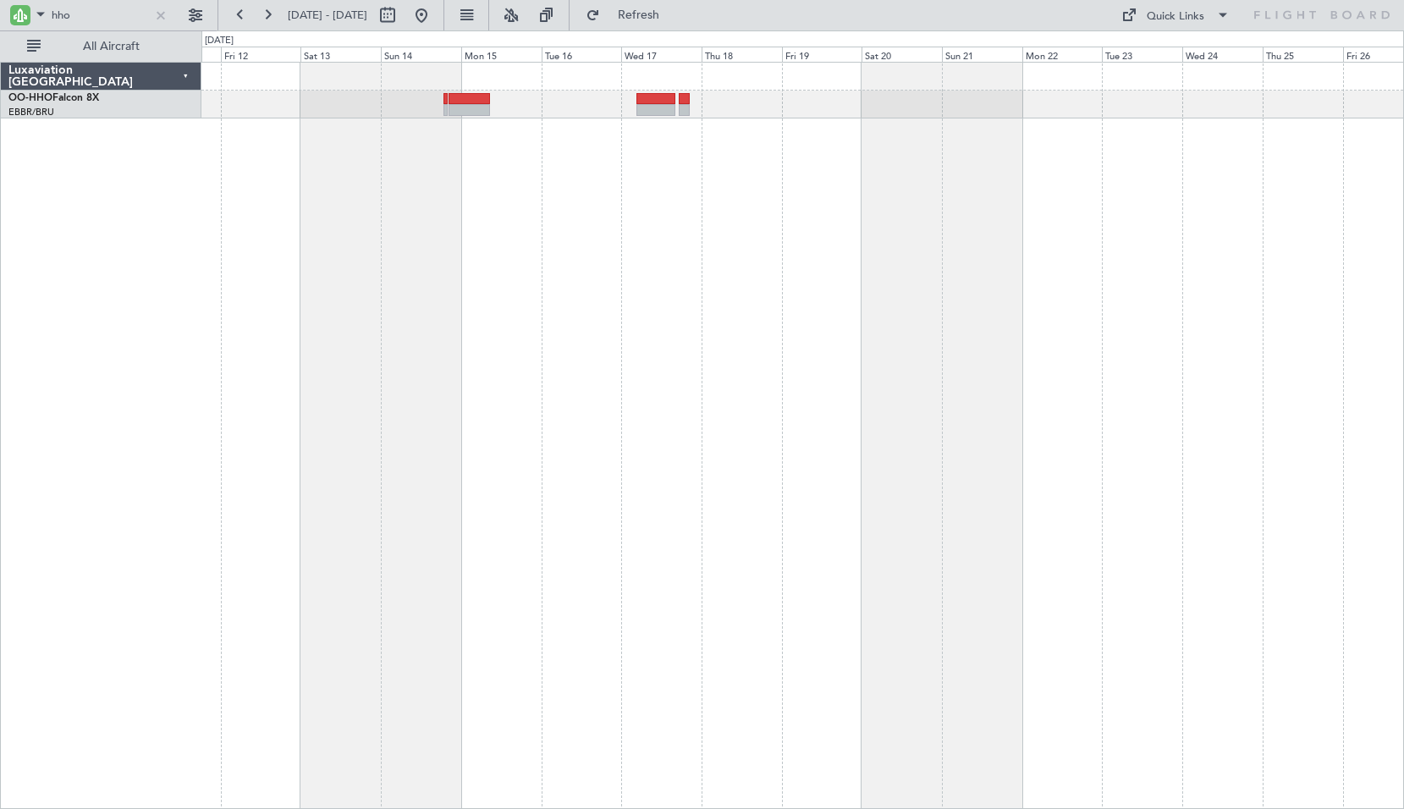
click at [1403, 444] on html ":::: x hho [DATE] - [DATE] Refresh Quick Links All Aircraft Luxaviation [GEOGRA…" at bounding box center [702, 404] width 1404 height 809
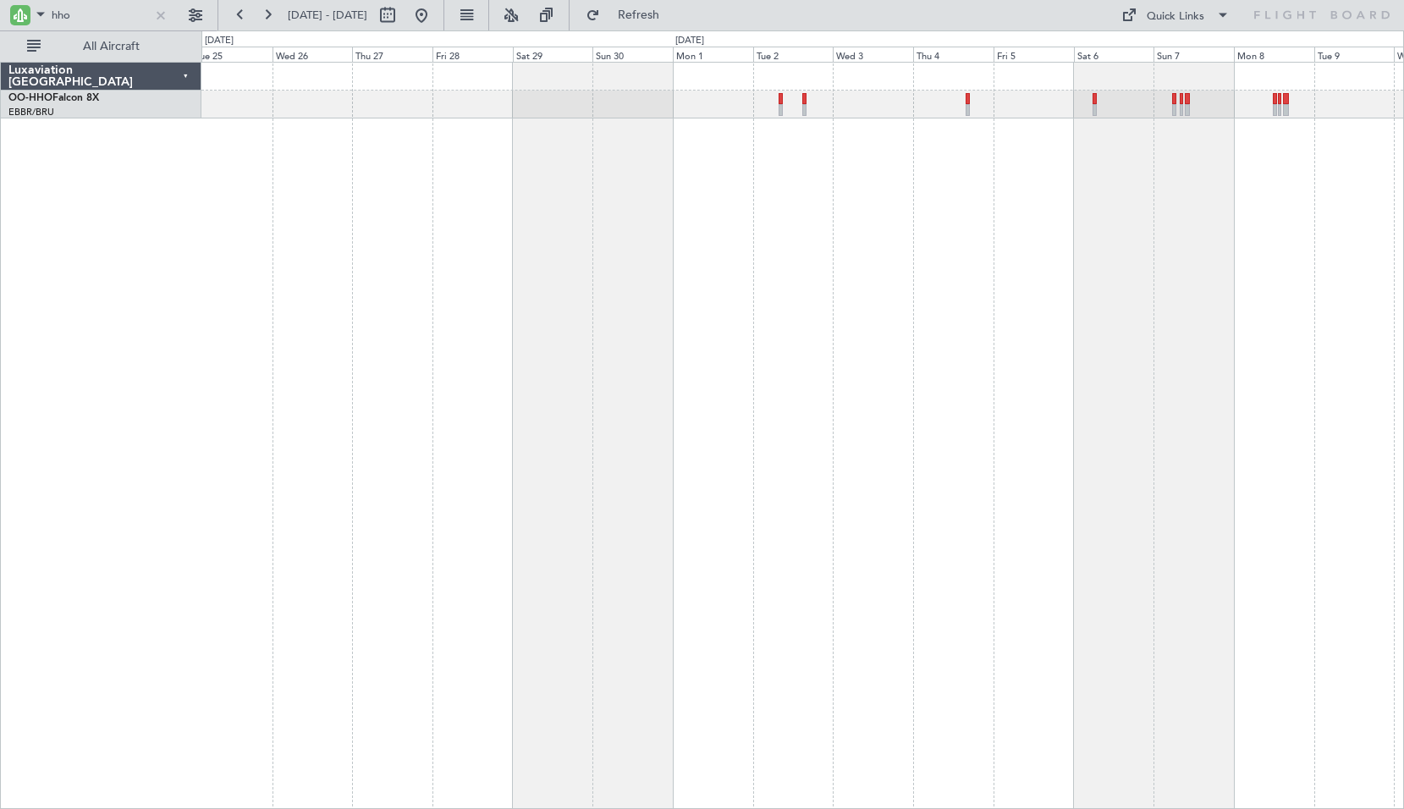
click at [931, 369] on div at bounding box center [802, 435] width 1202 height 747
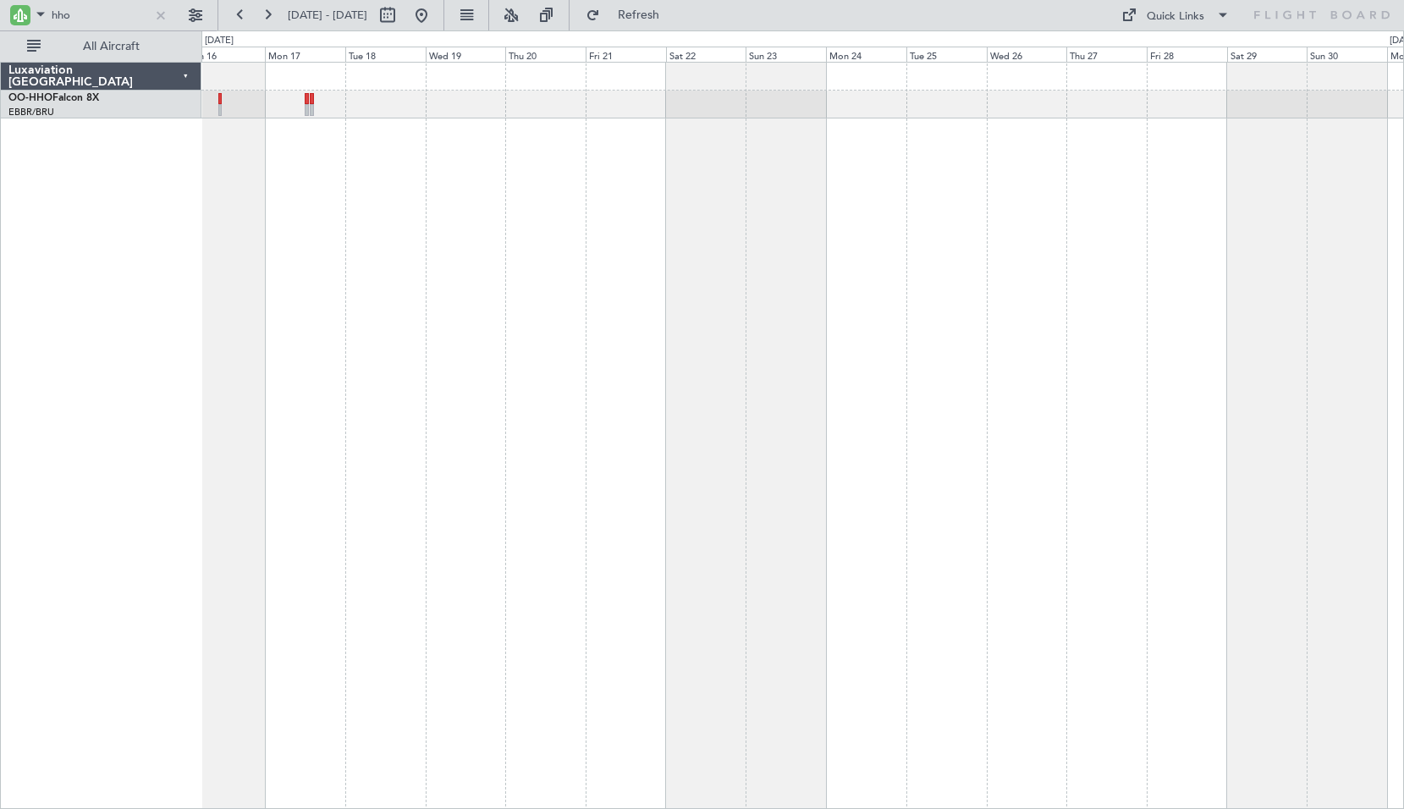
click at [983, 382] on div at bounding box center [802, 435] width 1202 height 747
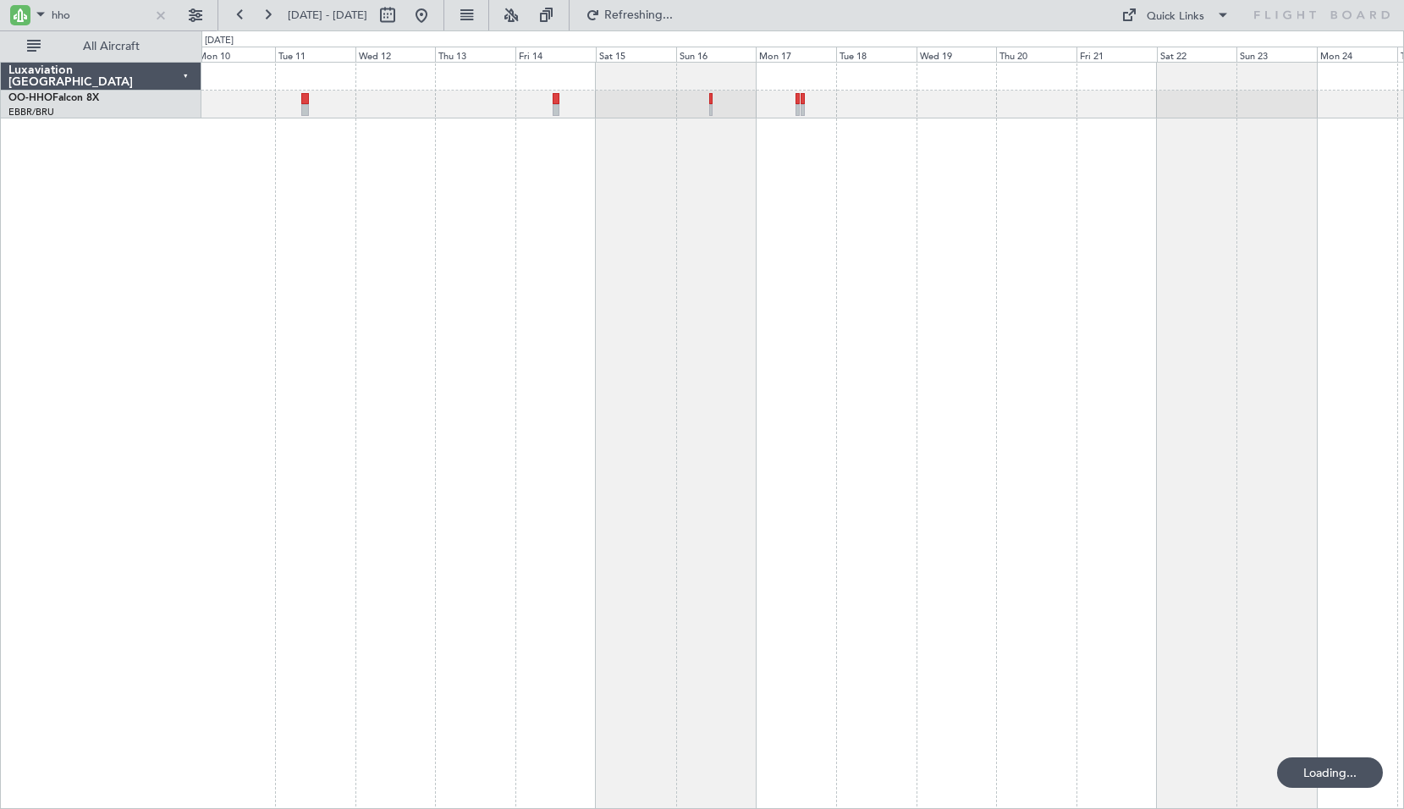
click at [987, 414] on div at bounding box center [802, 435] width 1202 height 747
click at [895, 371] on div at bounding box center [802, 435] width 1202 height 747
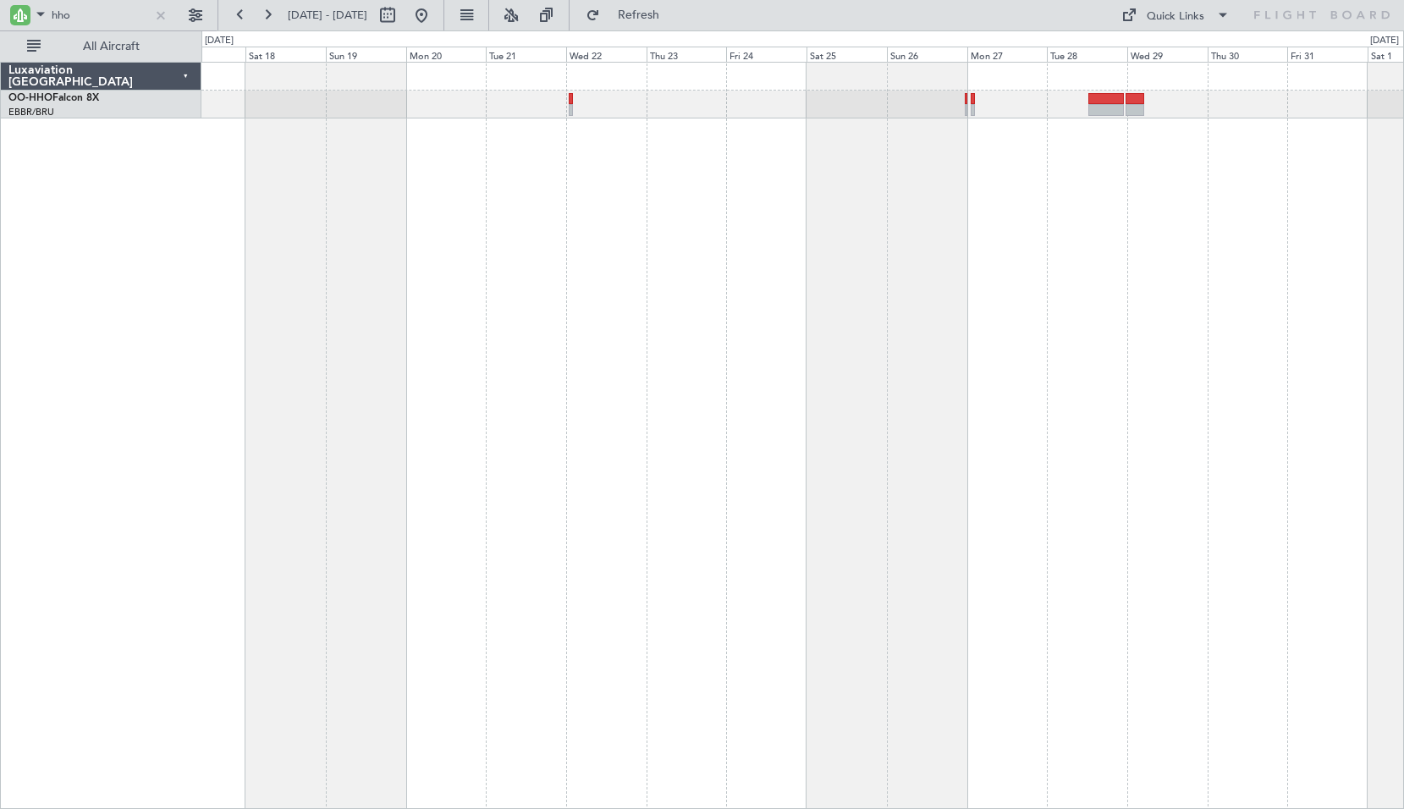
click at [1083, 330] on div at bounding box center [802, 435] width 1202 height 747
click at [1101, 256] on div at bounding box center [802, 435] width 1202 height 747
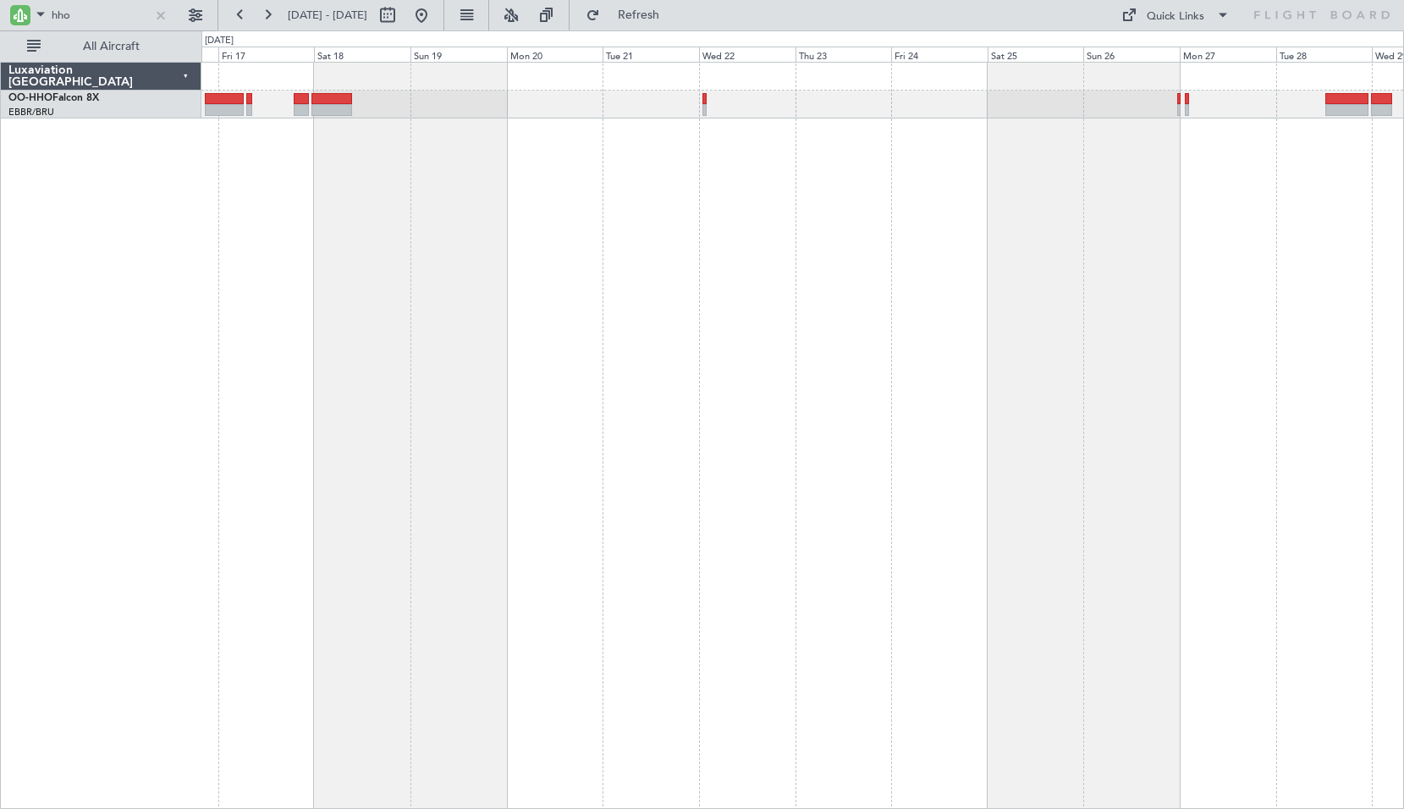
click at [691, 398] on div at bounding box center [802, 435] width 1202 height 747
